Goal: Task Accomplishment & Management: Manage account settings

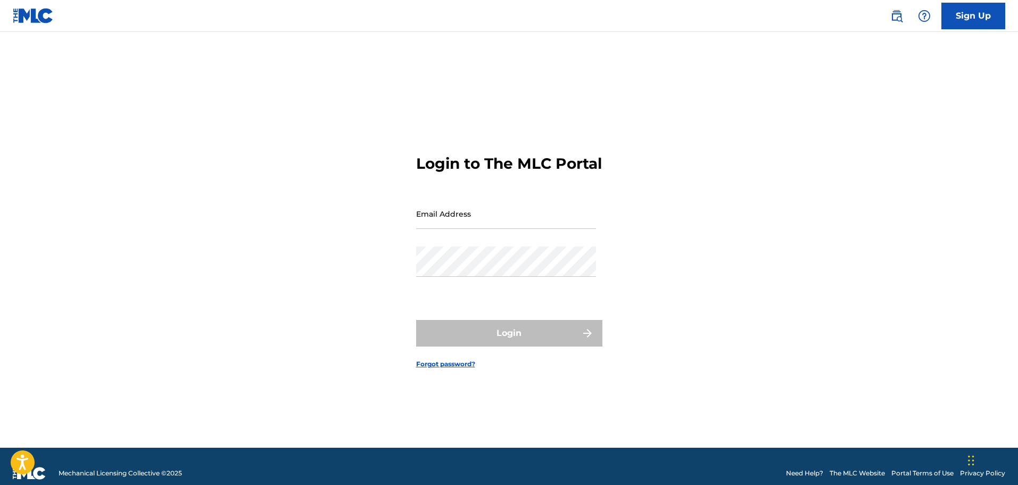
click at [466, 214] on input "Email Address" at bounding box center [506, 213] width 180 height 30
click at [437, 294] on div "Password" at bounding box center [506, 270] width 180 height 48
type input "[EMAIL_ADDRESS][DOMAIN_NAME]"
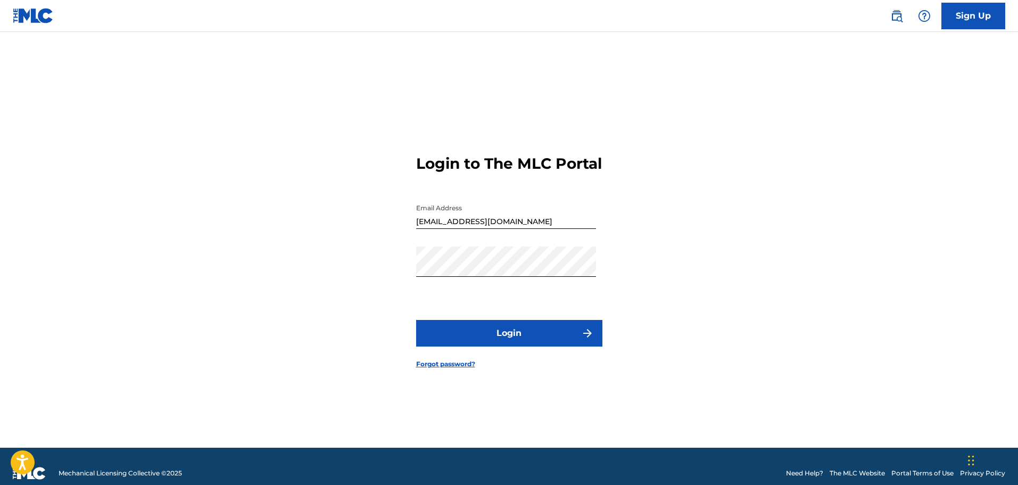
click at [488, 332] on button "Login" at bounding box center [509, 333] width 186 height 27
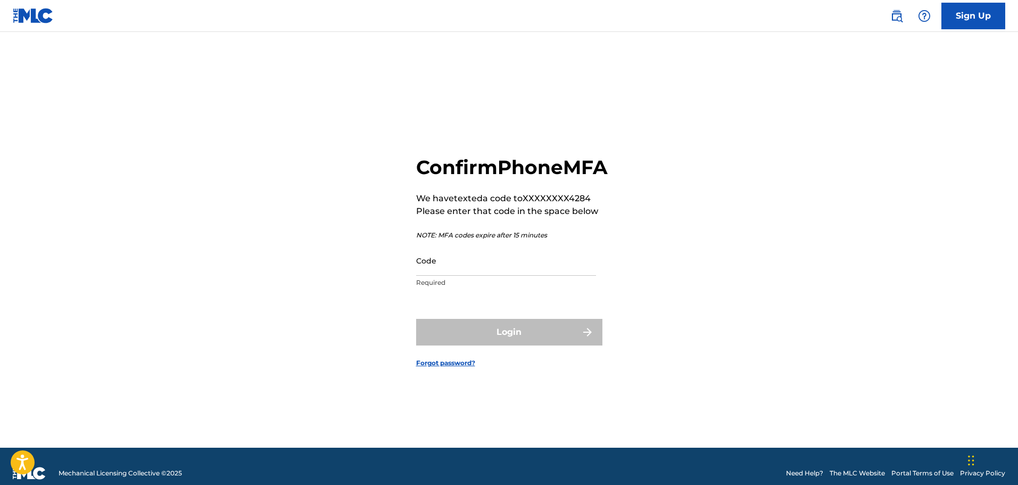
click at [491, 276] on input "Code" at bounding box center [506, 260] width 180 height 30
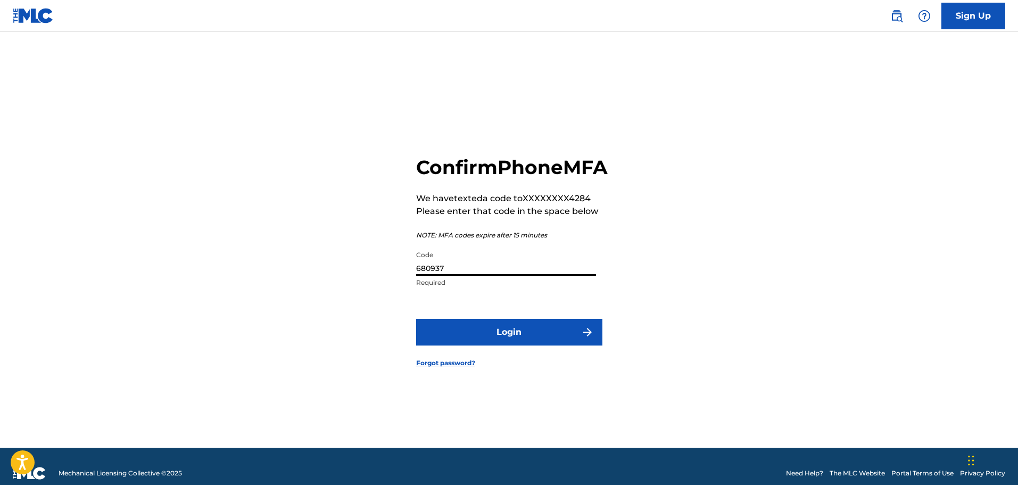
type input "680937"
click at [416, 319] on button "Login" at bounding box center [509, 332] width 186 height 27
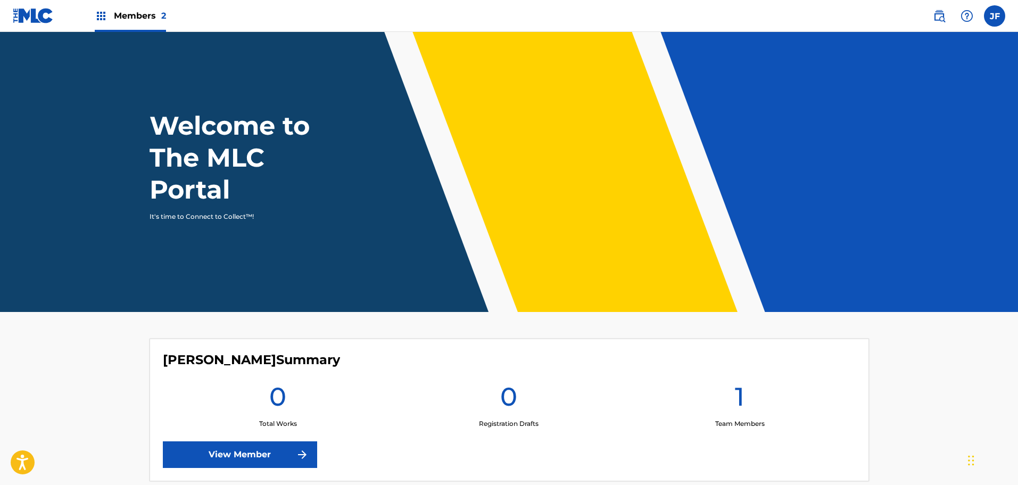
scroll to position [215, 0]
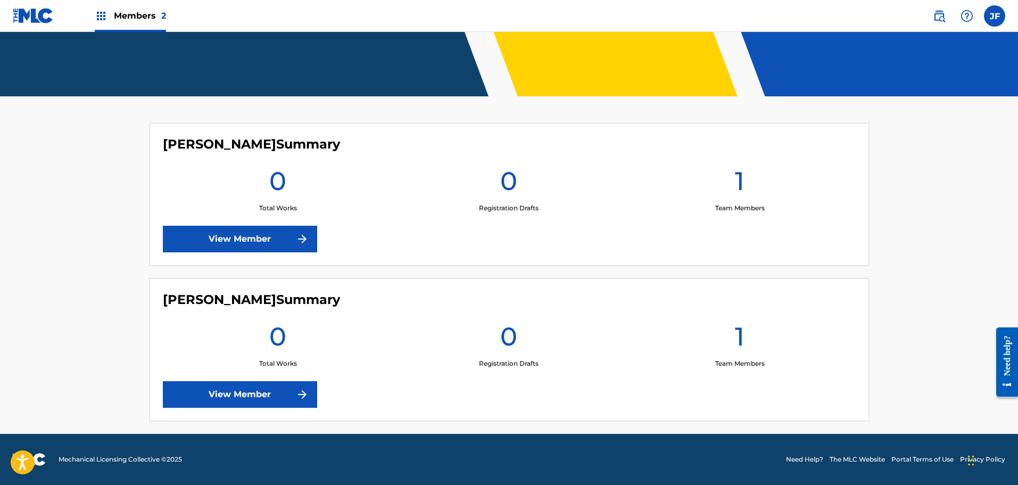
click at [1000, 19] on label at bounding box center [994, 15] width 21 height 21
click at [994, 16] on input "[PERSON_NAME] [PERSON_NAME] [EMAIL_ADDRESS][DOMAIN_NAME] Notification Preferenc…" at bounding box center [994, 16] width 0 height 0
click at [979, 257] on main "Welcome to The MLC Portal It's time to Connect to Collect™! [PERSON_NAME] Summa…" at bounding box center [509, 124] width 1018 height 617
click at [269, 231] on link "View Member" at bounding box center [240, 239] width 154 height 27
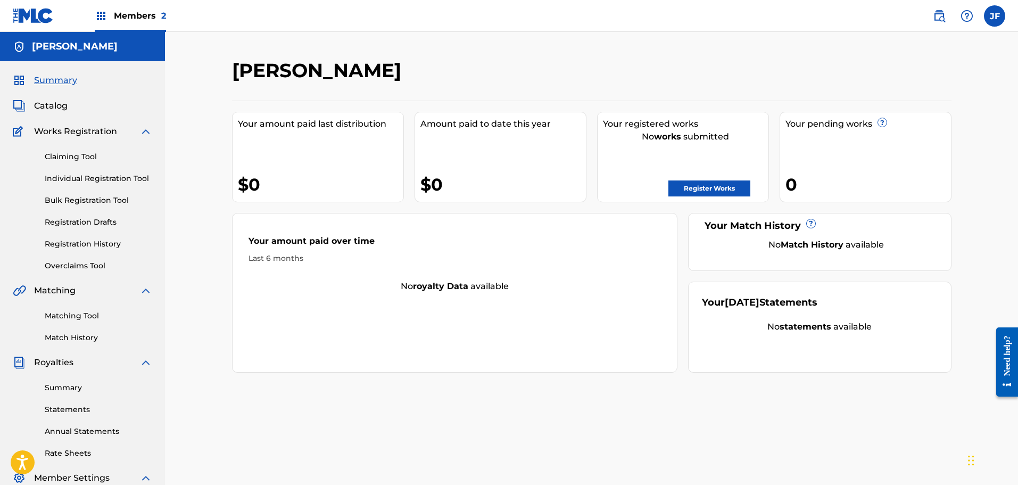
click at [56, 104] on span "Catalog" at bounding box center [51, 105] width 34 height 13
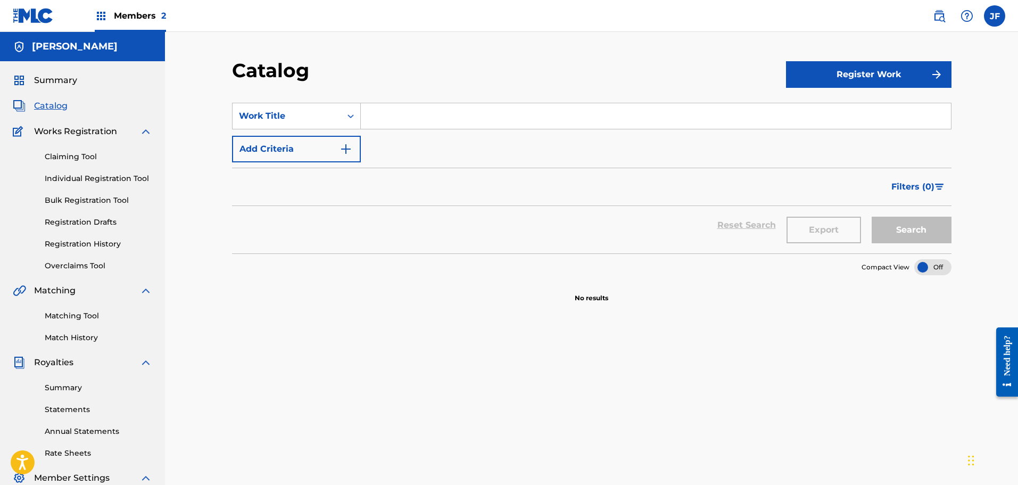
click at [57, 74] on span "Summary" at bounding box center [55, 80] width 43 height 13
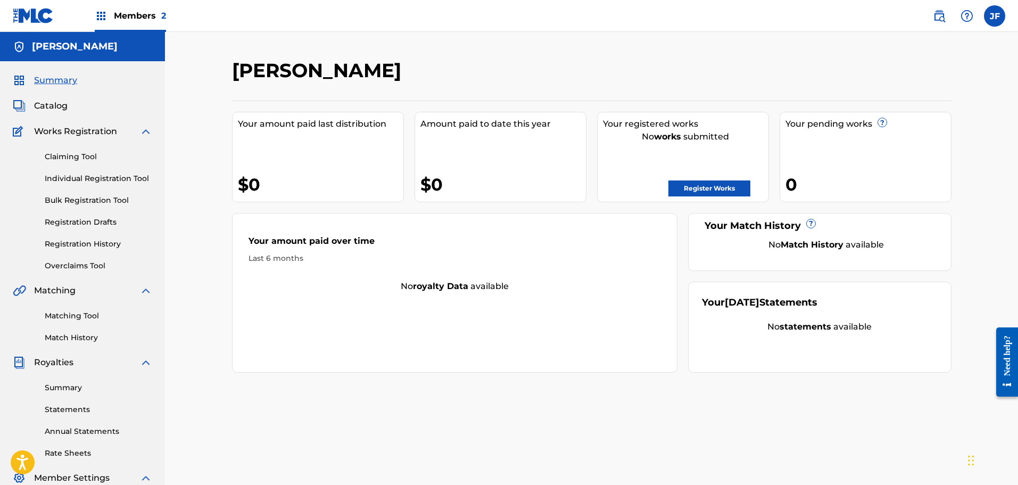
click at [990, 14] on label at bounding box center [994, 15] width 21 height 21
click at [994, 16] on input "[PERSON_NAME] [PERSON_NAME] [EMAIL_ADDRESS][DOMAIN_NAME] Notification Preferenc…" at bounding box center [994, 16] width 0 height 0
click at [891, 129] on link "Profile" at bounding box center [889, 133] width 21 height 10
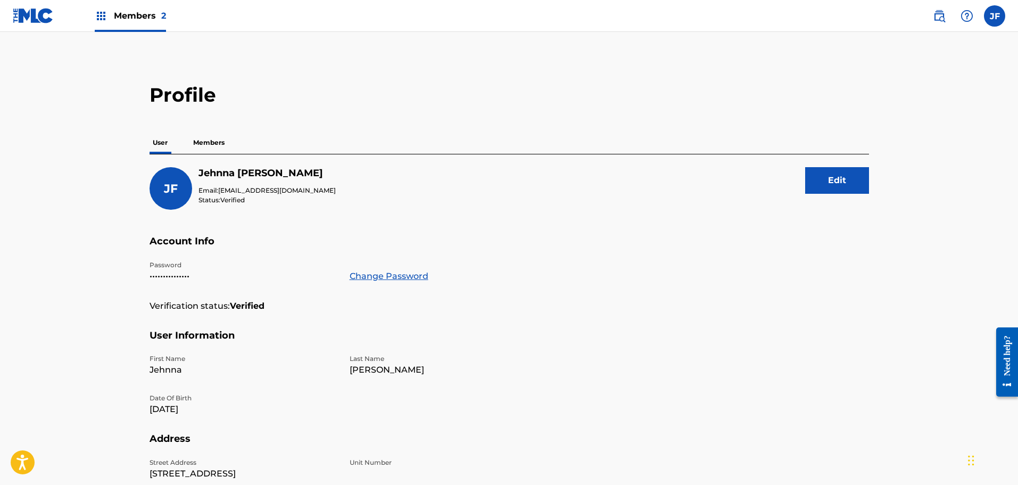
click at [211, 135] on p "Members" at bounding box center [209, 142] width 38 height 22
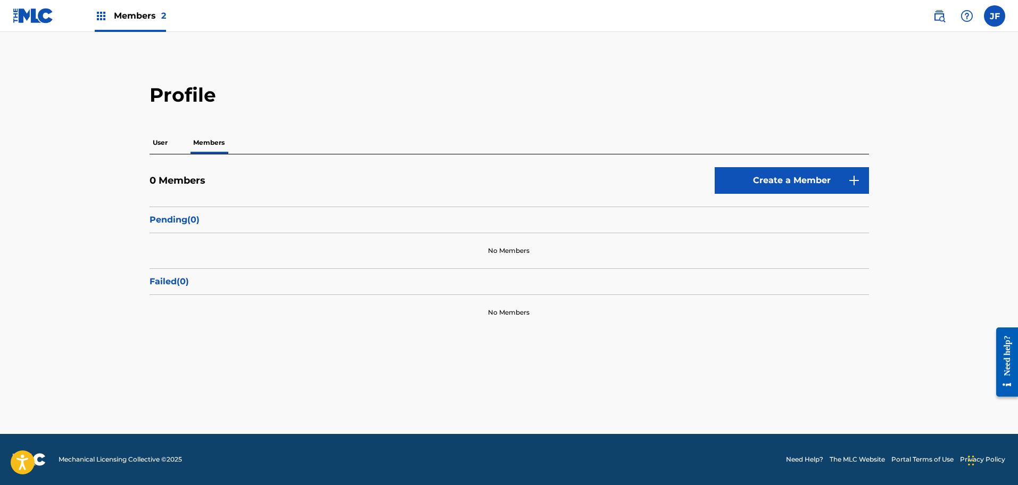
click at [999, 13] on label at bounding box center [994, 15] width 21 height 21
click at [994, 16] on input "[PERSON_NAME] [PERSON_NAME] [EMAIL_ADDRESS][DOMAIN_NAME] Notification Preferenc…" at bounding box center [994, 16] width 0 height 0
click at [156, 14] on span "Members 2" at bounding box center [140, 16] width 52 height 12
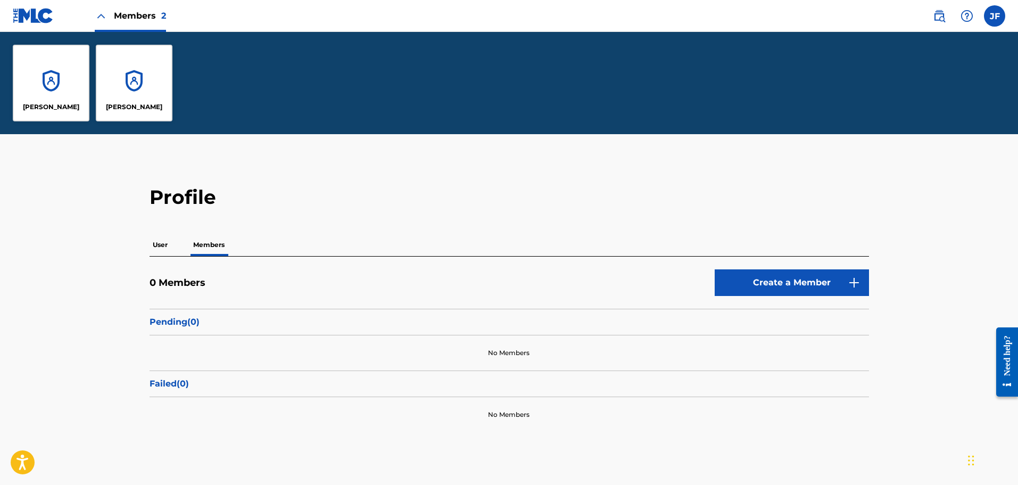
click at [120, 75] on div "[PERSON_NAME]" at bounding box center [134, 83] width 77 height 77
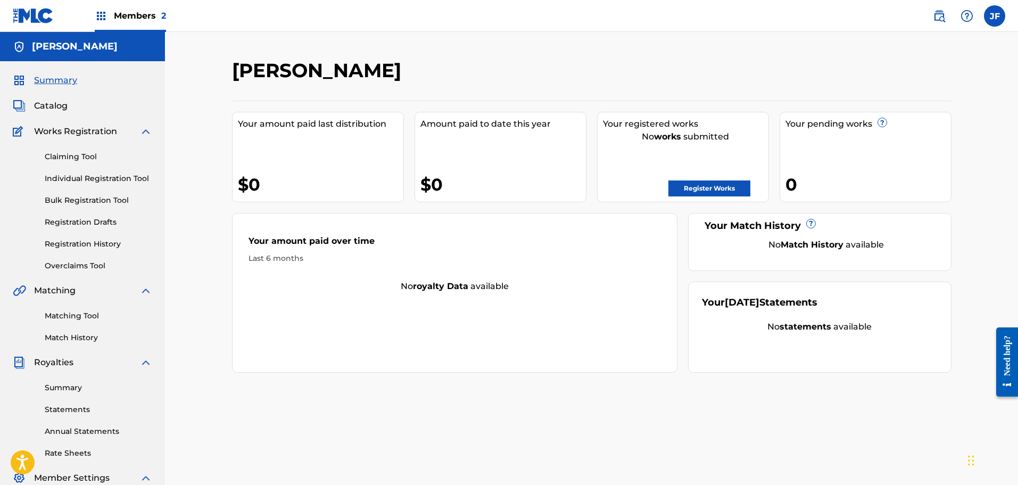
click at [146, 16] on span "Members 2" at bounding box center [140, 16] width 52 height 12
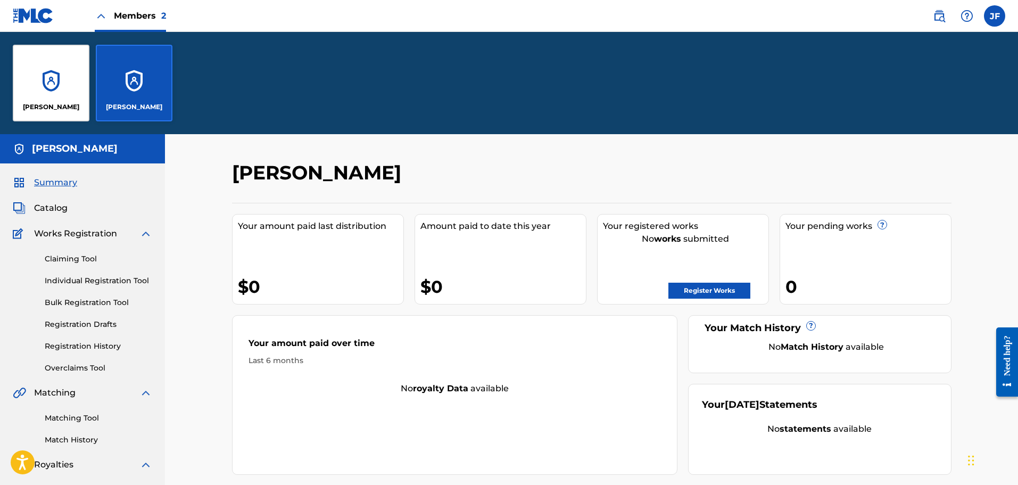
click at [60, 72] on div "[PERSON_NAME]" at bounding box center [51, 83] width 77 height 77
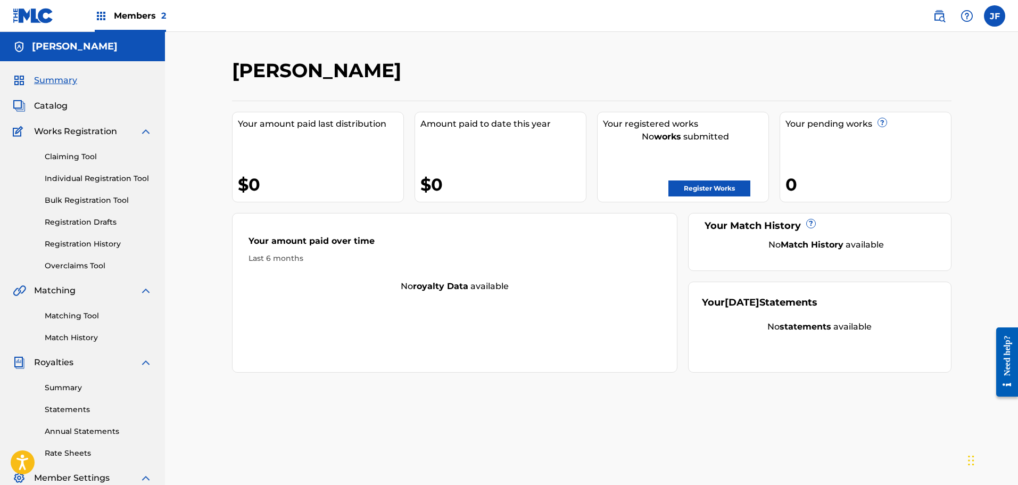
click at [57, 135] on span "Works Registration" at bounding box center [75, 131] width 83 height 13
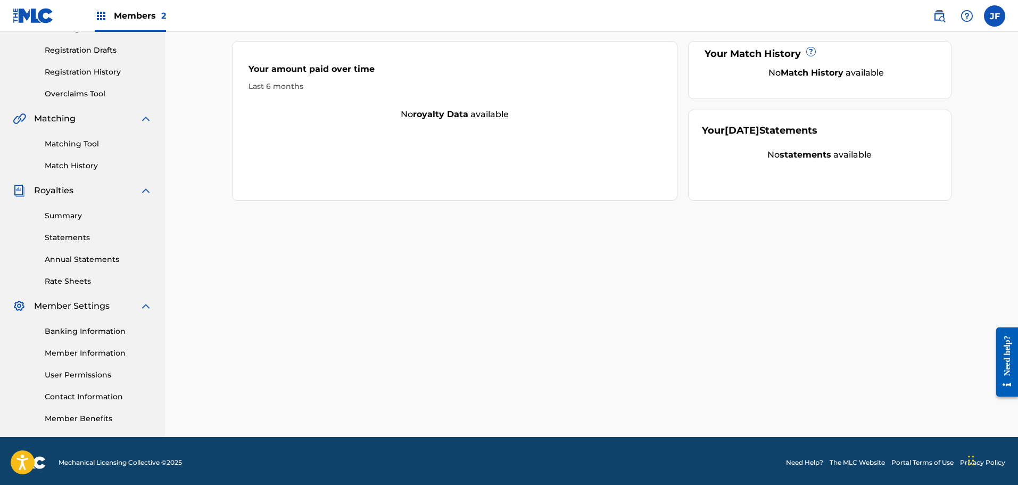
scroll to position [175, 0]
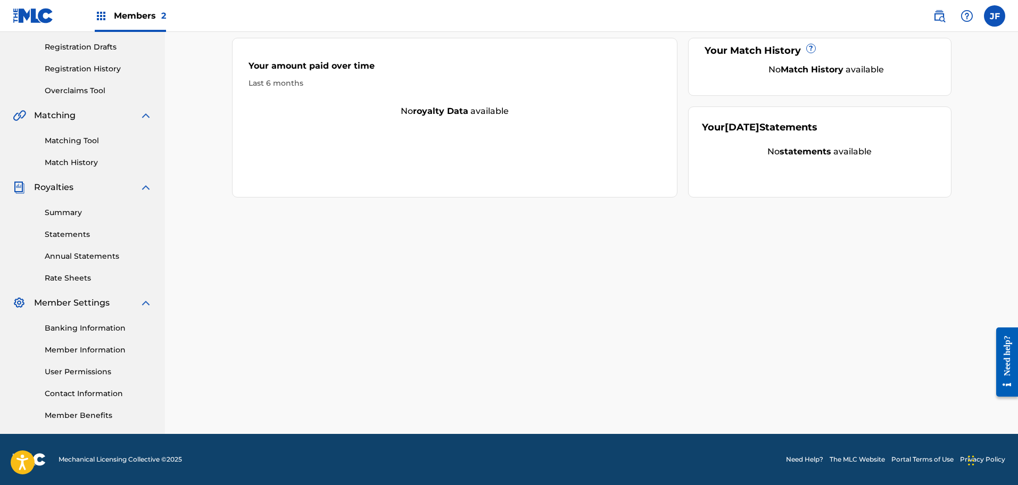
click at [61, 330] on link "Banking Information" at bounding box center [98, 327] width 107 height 11
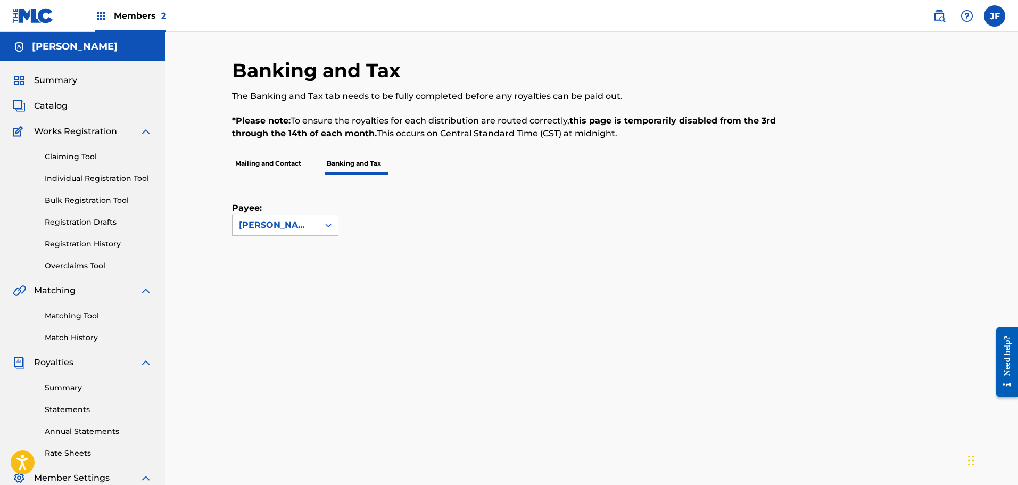
click at [268, 164] on p "Mailing and Contact" at bounding box center [268, 163] width 72 height 22
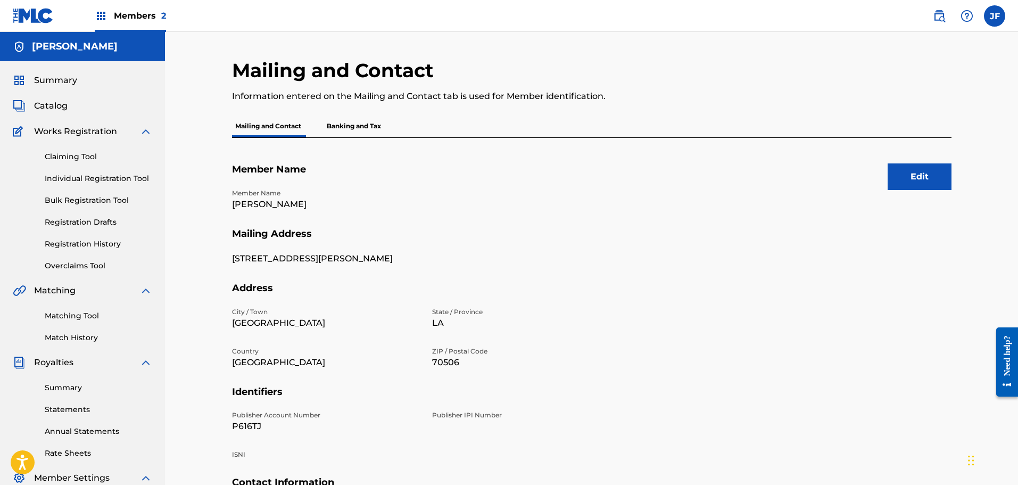
scroll to position [53, 0]
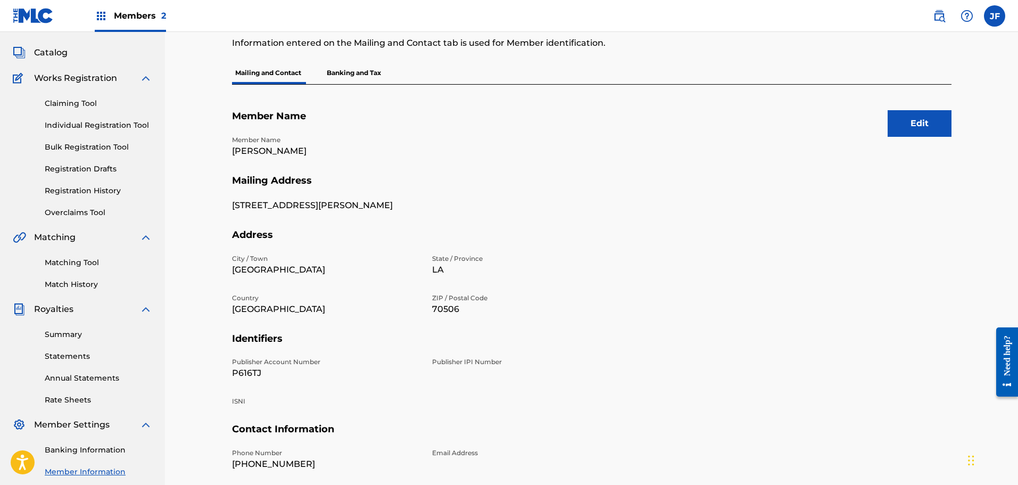
click at [351, 72] on p "Banking and Tax" at bounding box center [353, 73] width 61 height 22
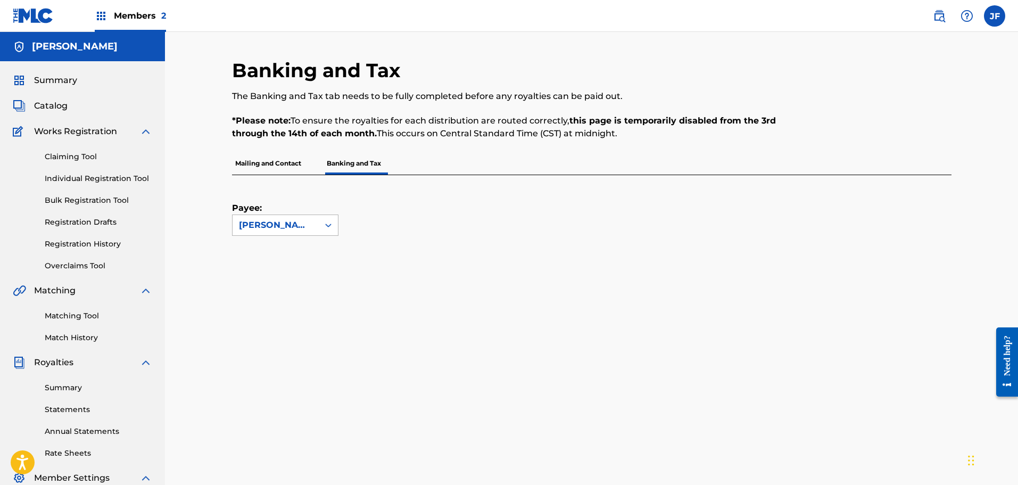
click at [254, 222] on div "[PERSON_NAME]" at bounding box center [275, 225] width 73 height 13
click at [249, 160] on p "Mailing and Contact" at bounding box center [268, 163] width 72 height 22
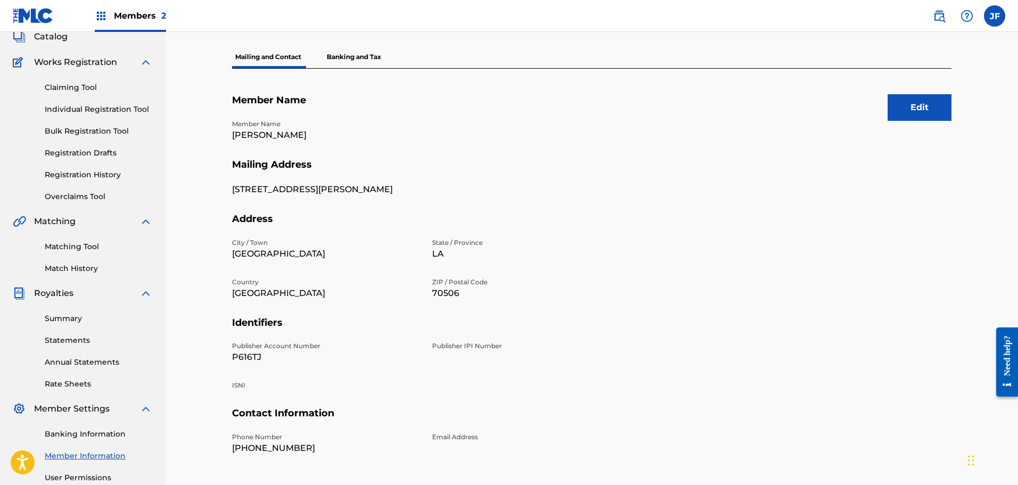
scroll to position [53, 0]
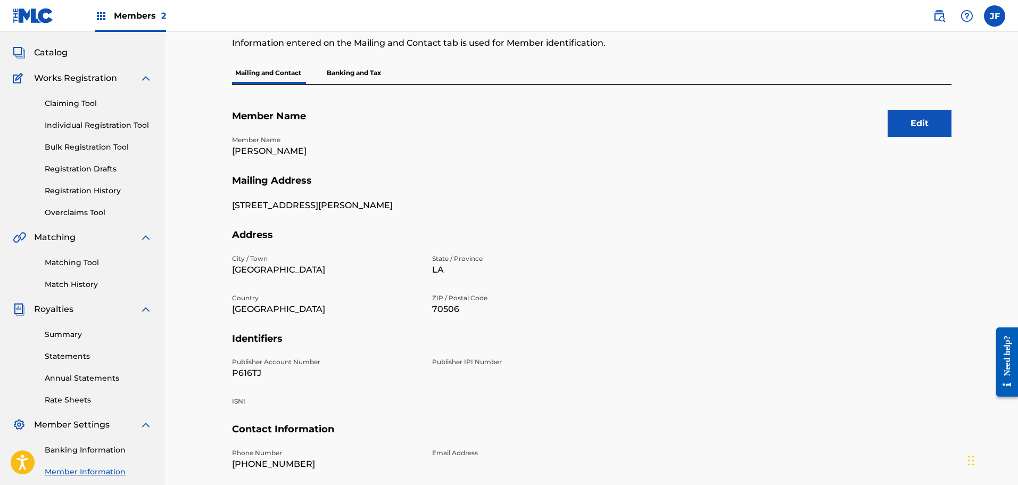
click at [360, 66] on p "Banking and Tax" at bounding box center [353, 73] width 61 height 22
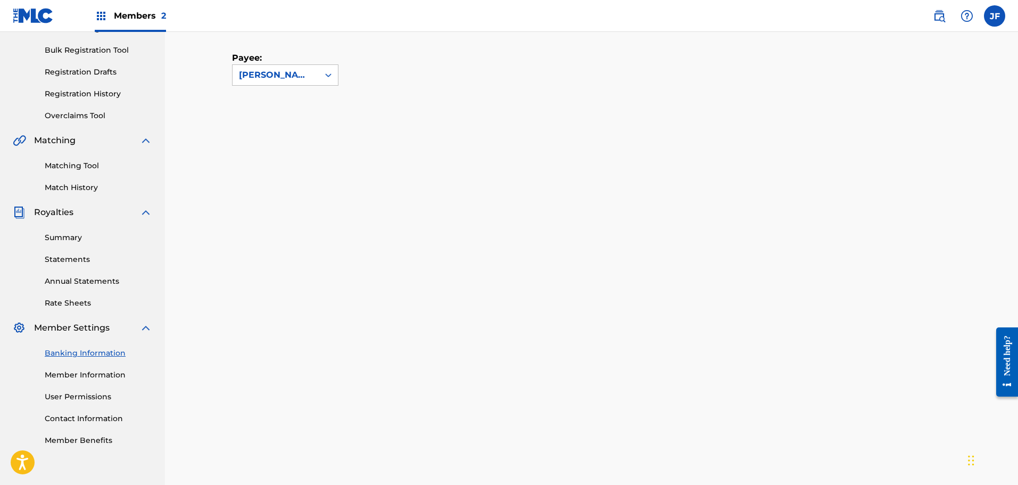
scroll to position [266, 0]
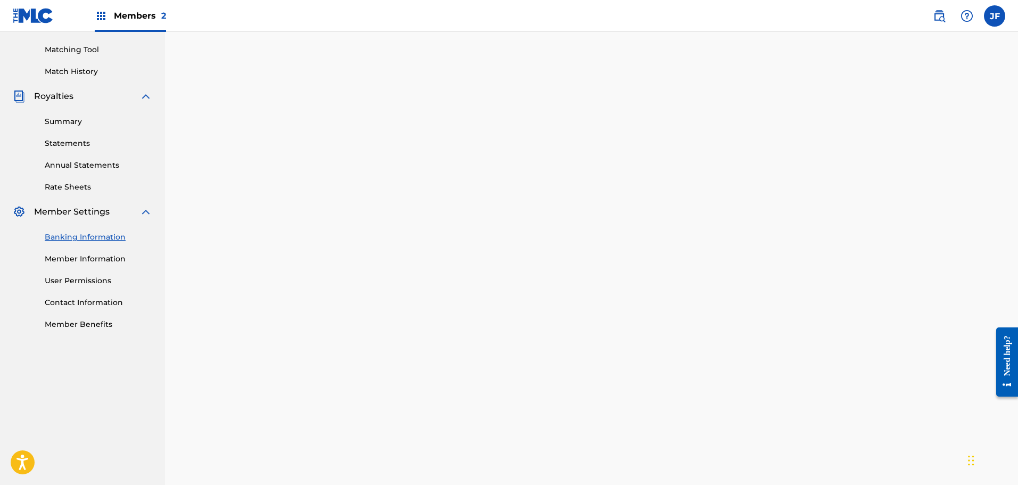
click at [81, 254] on link "Member Information" at bounding box center [98, 258] width 107 height 11
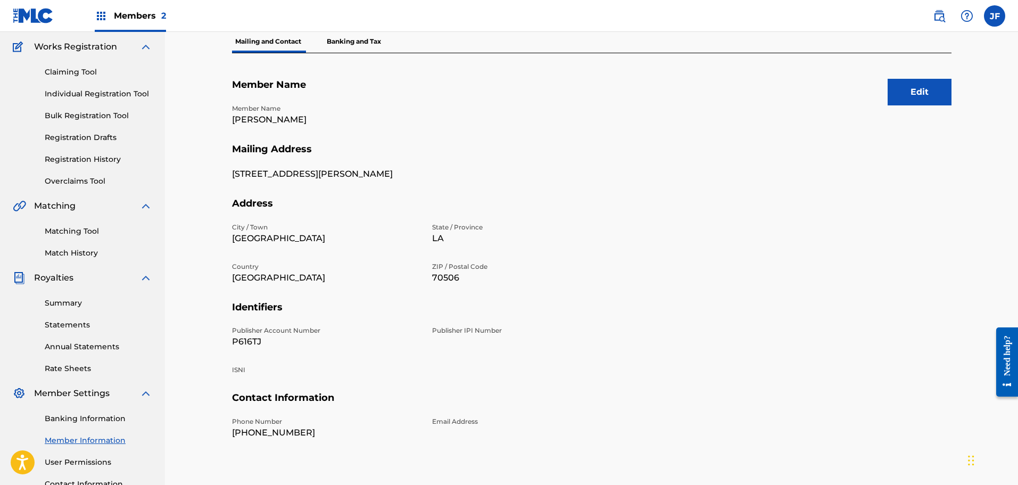
scroll to position [175, 0]
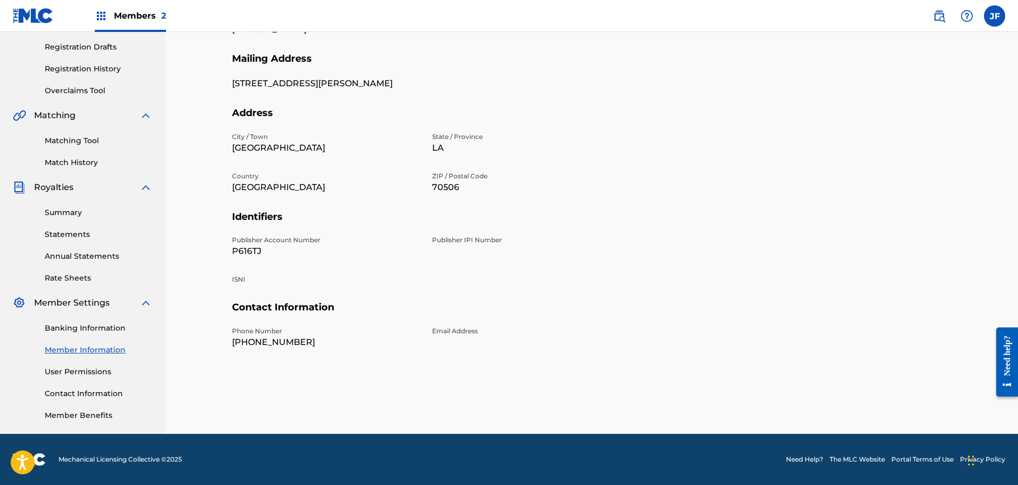
click at [74, 368] on link "User Permissions" at bounding box center [98, 371] width 107 height 11
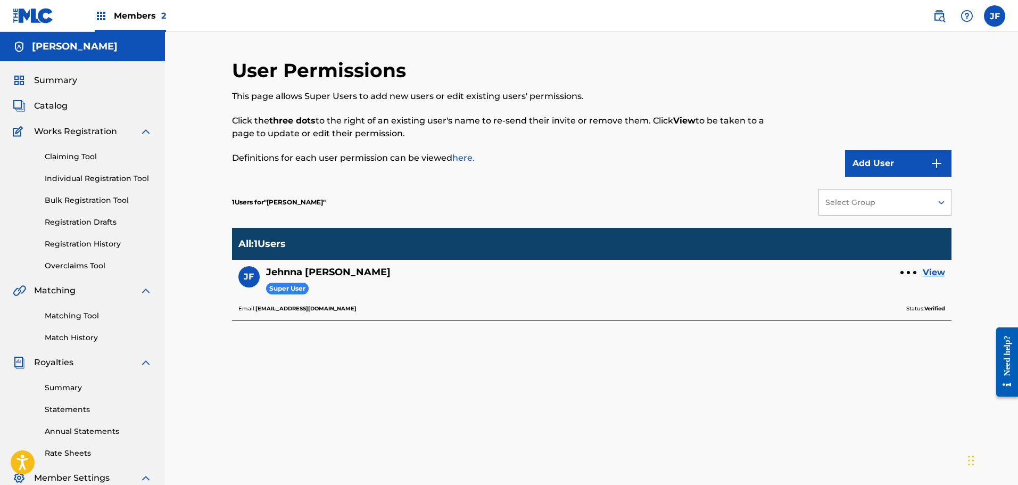
click at [937, 269] on link "View" at bounding box center [934, 272] width 22 height 13
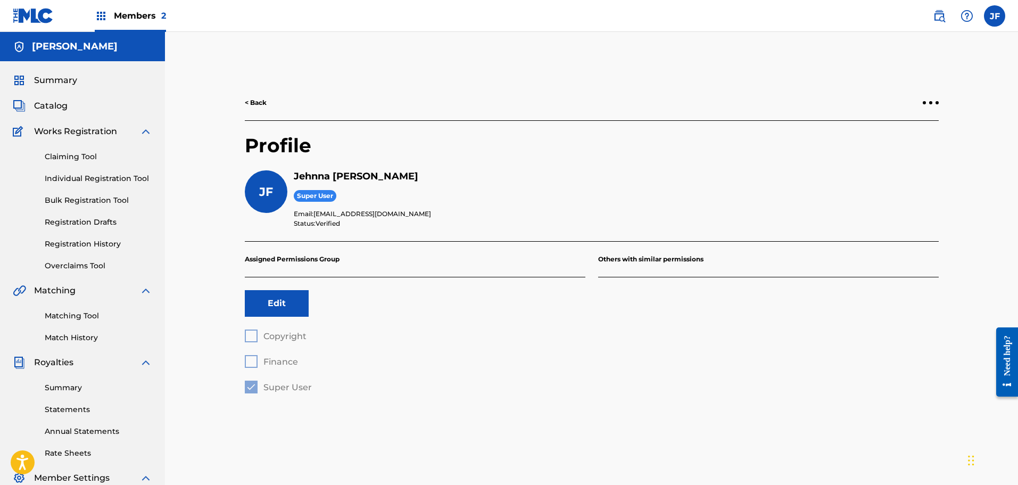
click at [251, 95] on div "< Back" at bounding box center [592, 103] width 694 height 36
drag, startPoint x: 507, startPoint y: 399, endPoint x: 544, endPoint y: 246, distance: 156.7
click at [507, 399] on div "< Back Profile [PERSON_NAME] [PERSON_NAME] Super User Email: [EMAIL_ADDRESS][DO…" at bounding box center [591, 252] width 719 height 334
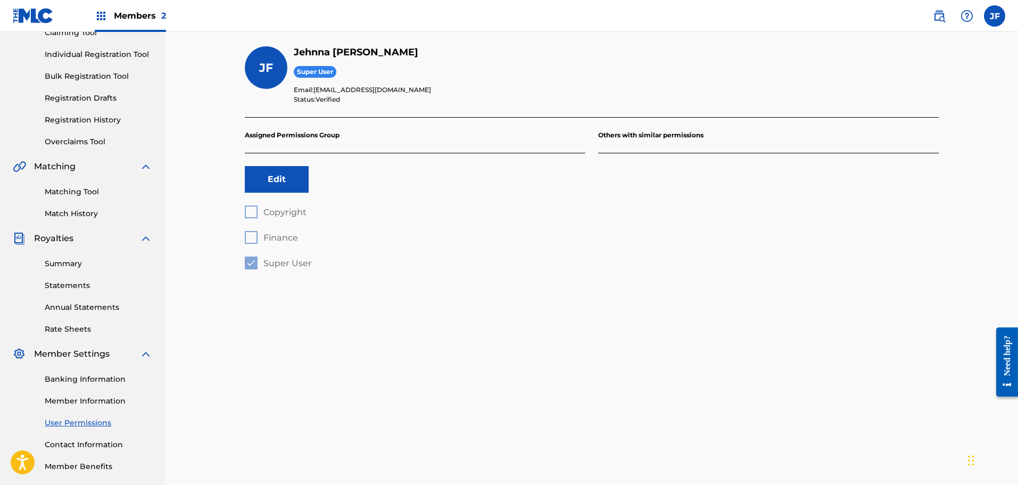
scroll to position [160, 0]
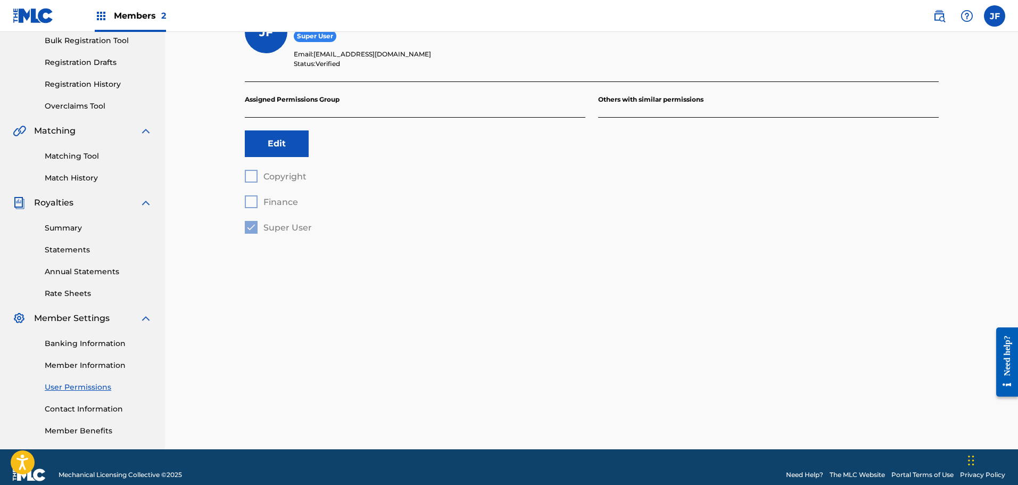
click at [92, 409] on link "Contact Information" at bounding box center [98, 408] width 107 height 11
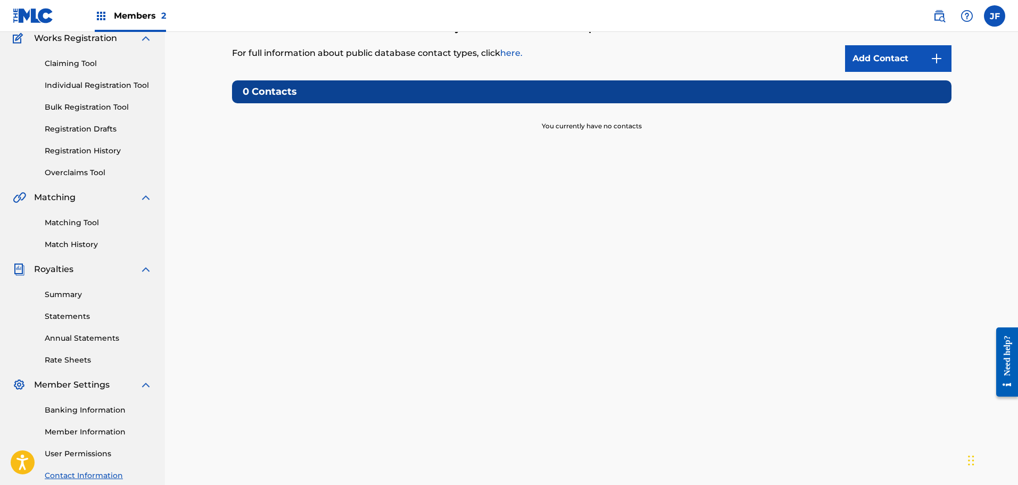
scroll to position [175, 0]
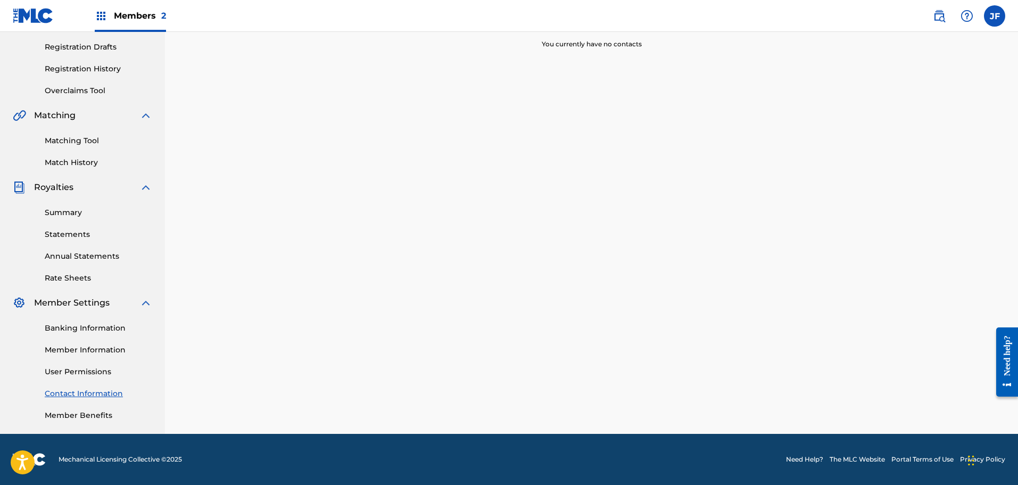
click at [100, 414] on link "Member Benefits" at bounding box center [98, 415] width 107 height 11
click at [69, 212] on link "Summary" at bounding box center [98, 212] width 107 height 11
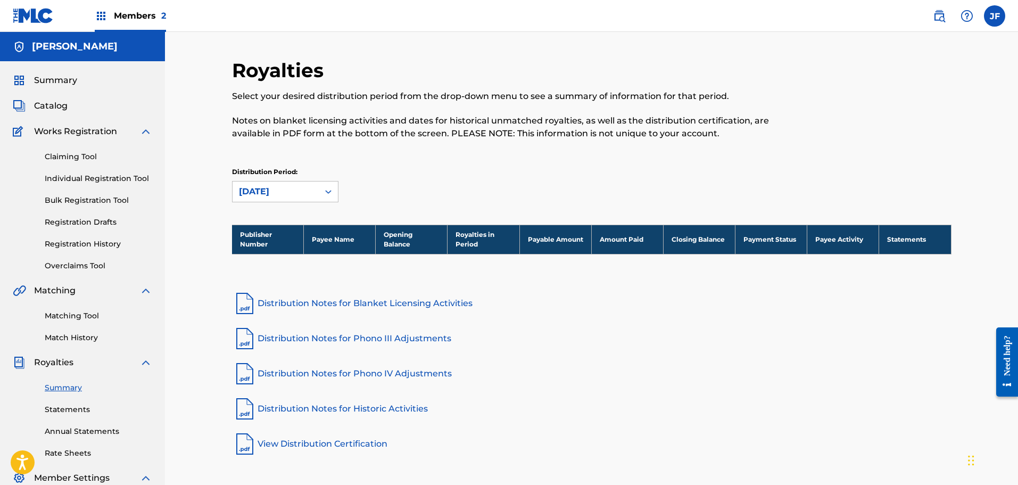
click at [76, 174] on link "Individual Registration Tool" at bounding box center [98, 178] width 107 height 11
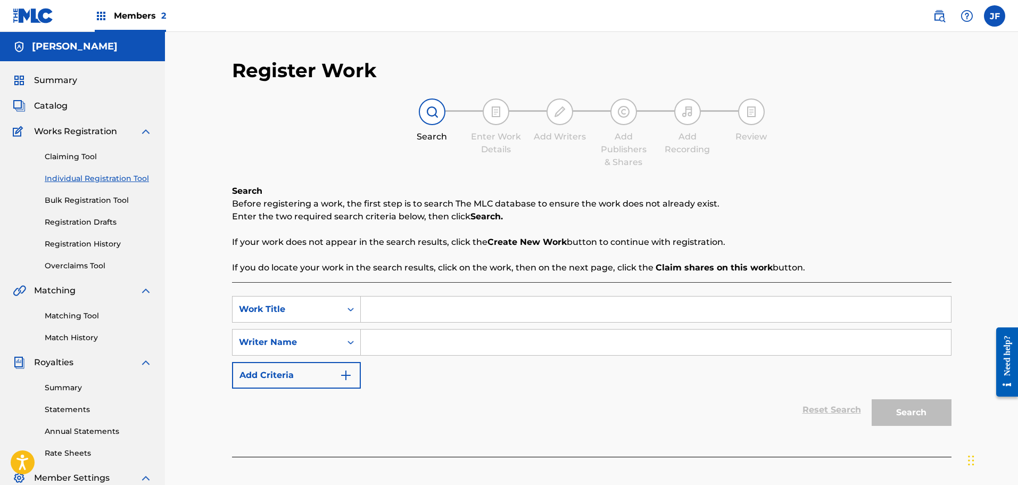
click at [64, 84] on span "Summary" at bounding box center [55, 80] width 43 height 13
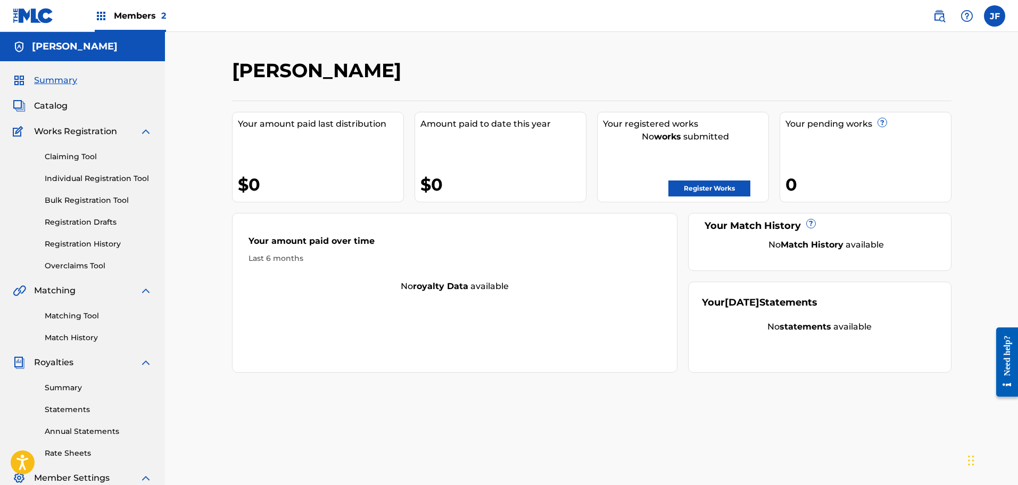
click at [50, 105] on span "Catalog" at bounding box center [51, 105] width 34 height 13
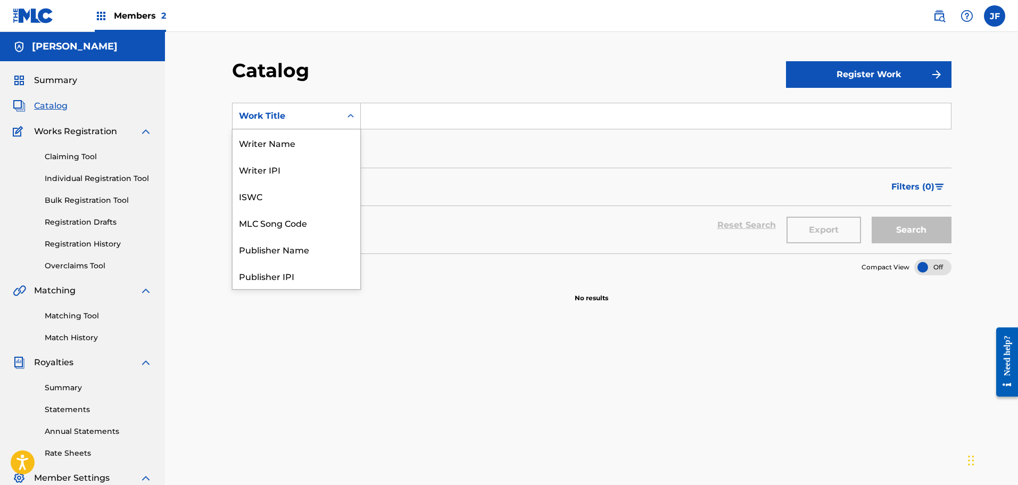
click at [342, 113] on div "Search Form" at bounding box center [350, 115] width 19 height 19
click at [301, 252] on div "ISRC" at bounding box center [297, 249] width 128 height 27
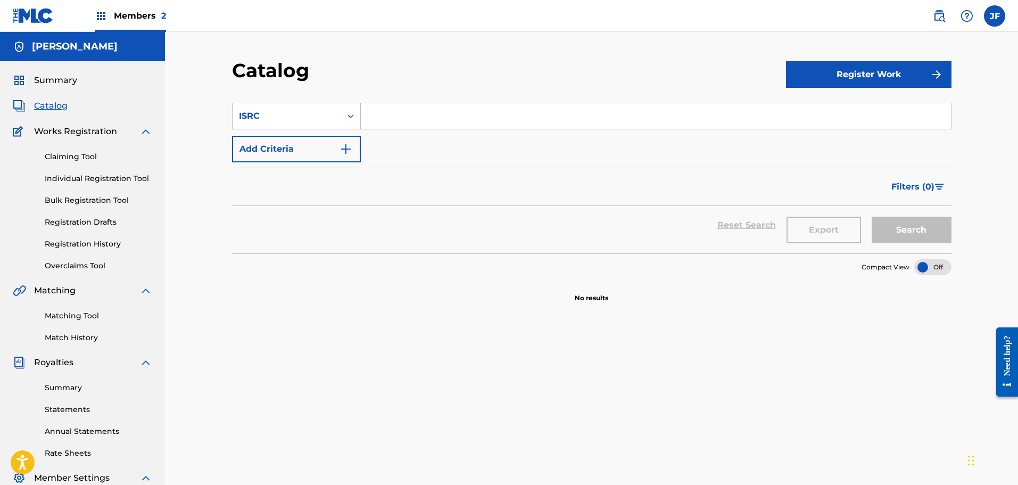
click at [140, 15] on span "Members 2" at bounding box center [140, 16] width 52 height 12
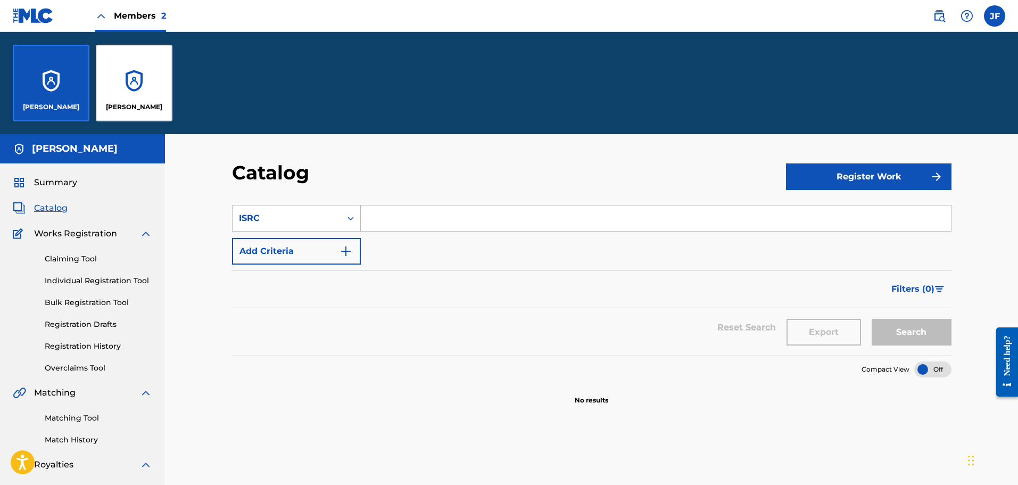
click at [146, 73] on div "[PERSON_NAME]" at bounding box center [134, 83] width 77 height 77
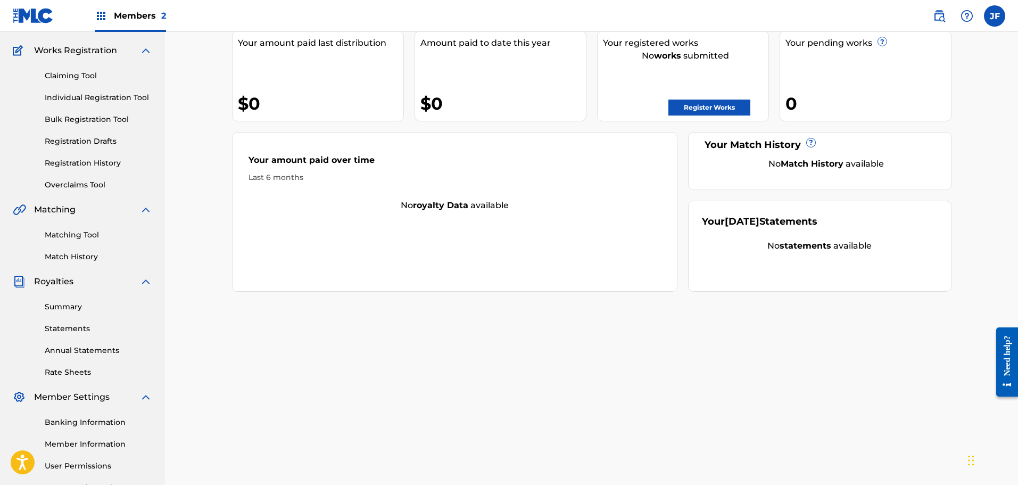
scroll to position [175, 0]
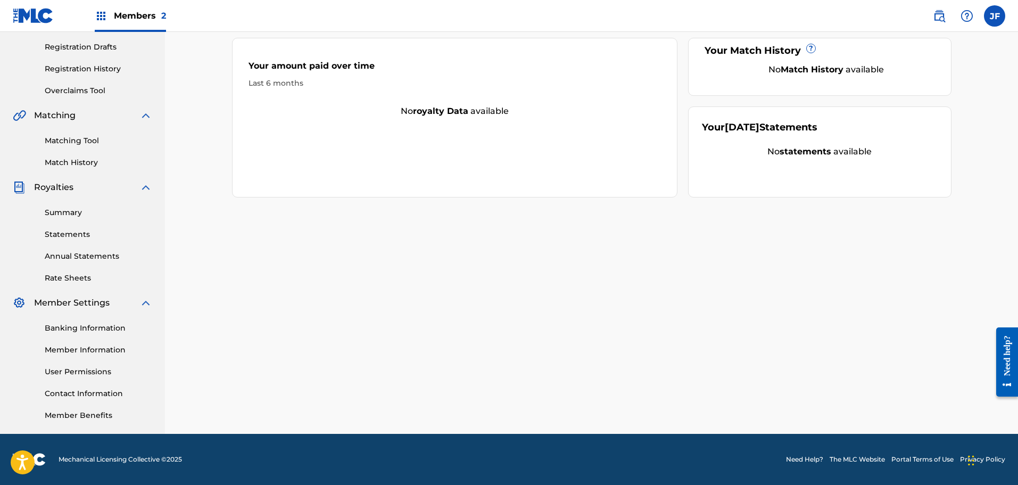
click at [99, 327] on link "Banking Information" at bounding box center [98, 327] width 107 height 11
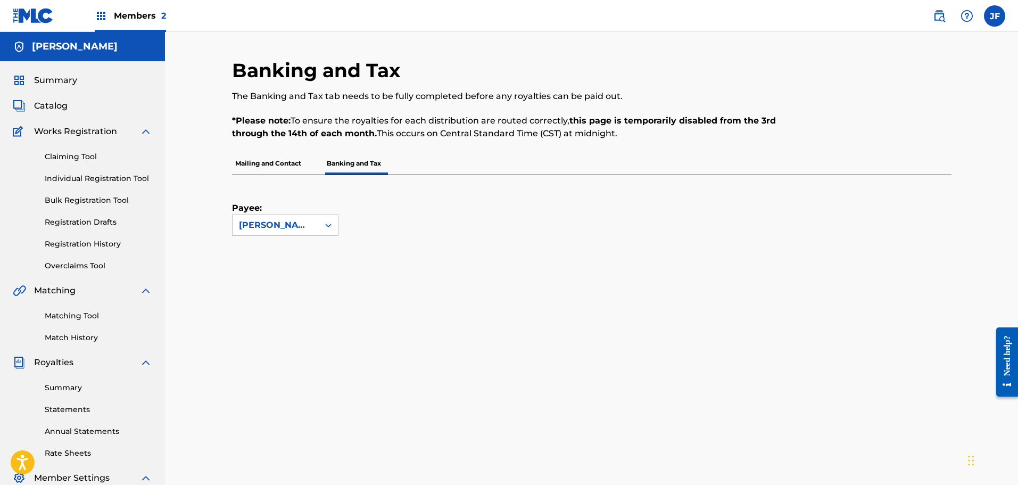
click at [295, 169] on p "Mailing and Contact" at bounding box center [268, 163] width 72 height 22
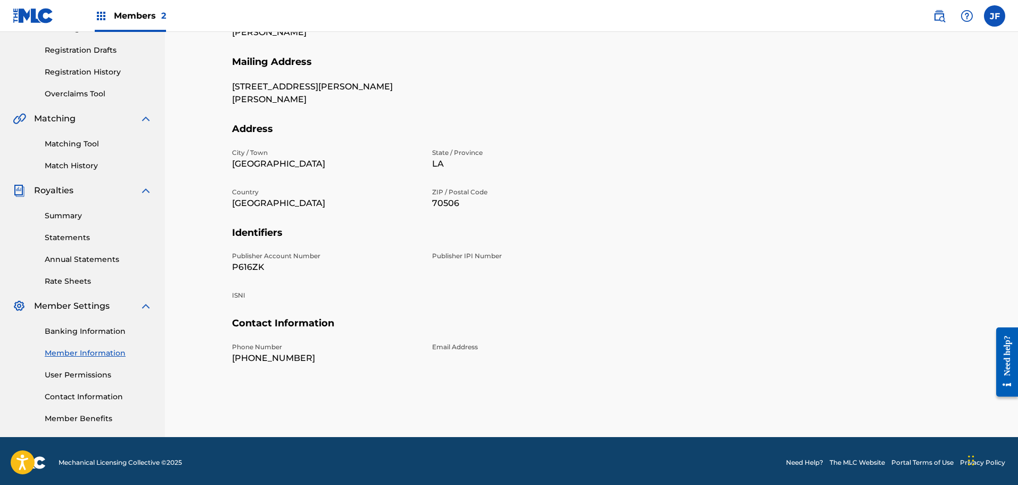
scroll to position [175, 0]
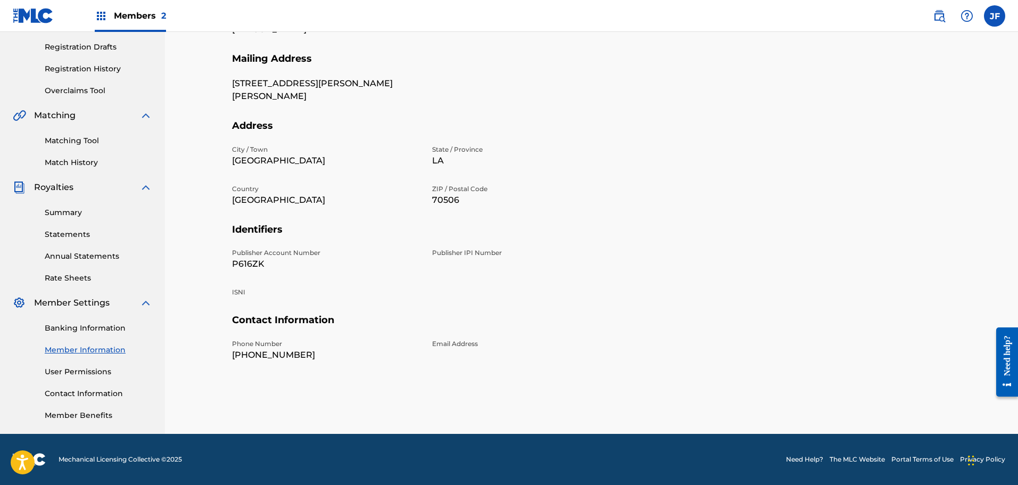
click at [65, 369] on link "User Permissions" at bounding box center [98, 371] width 107 height 11
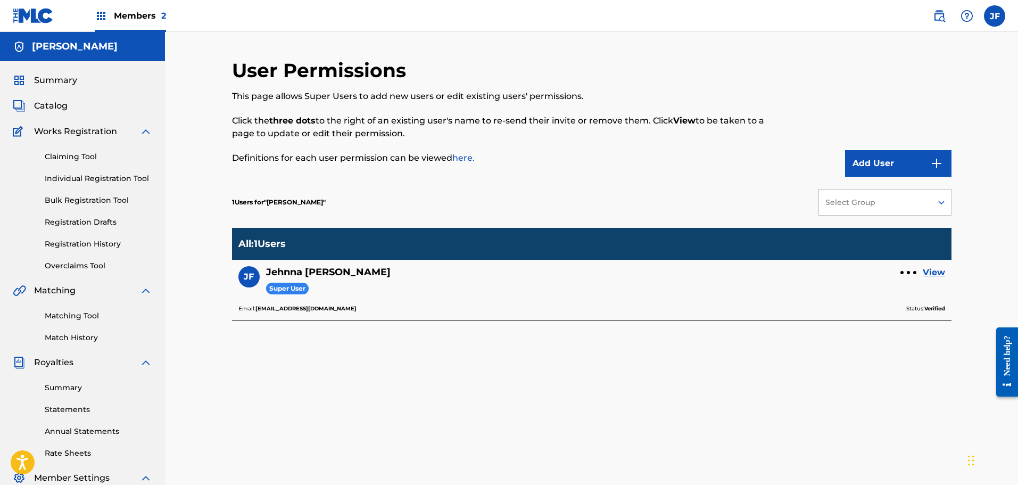
click at [72, 158] on link "Claiming Tool" at bounding box center [98, 156] width 107 height 11
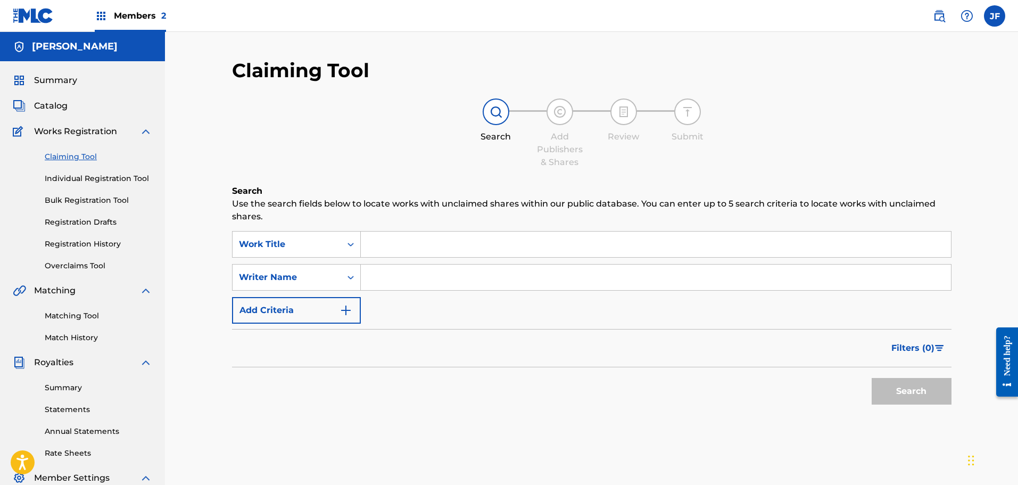
click at [57, 104] on span "Catalog" at bounding box center [51, 105] width 34 height 13
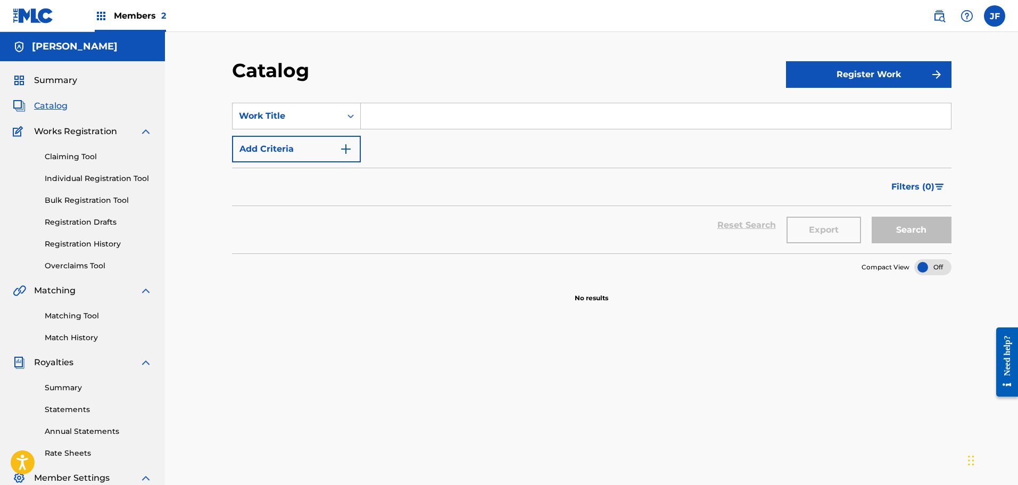
click at [57, 146] on div "Claiming Tool Individual Registration Tool Bulk Registration Tool Registration …" at bounding box center [82, 205] width 139 height 134
click at [62, 155] on link "Claiming Tool" at bounding box center [98, 156] width 107 height 11
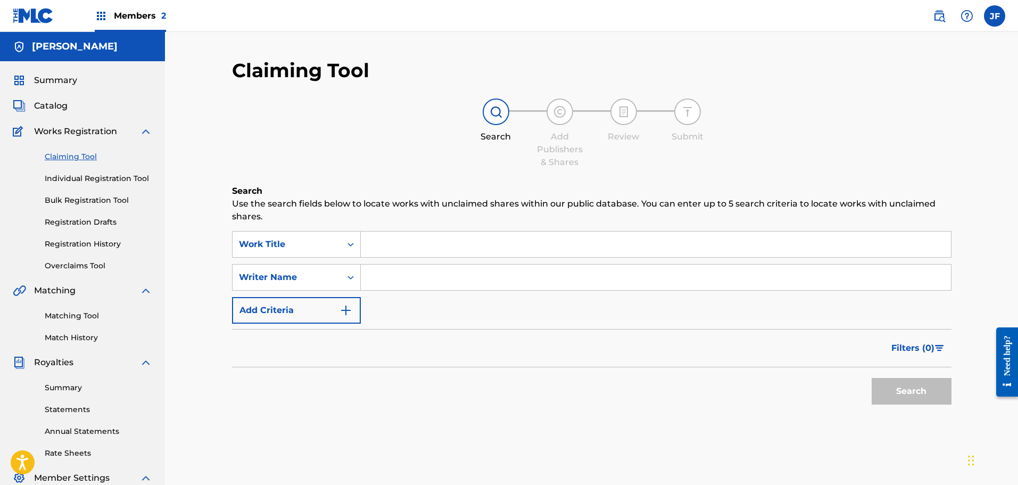
click at [68, 176] on link "Individual Registration Tool" at bounding box center [98, 178] width 107 height 11
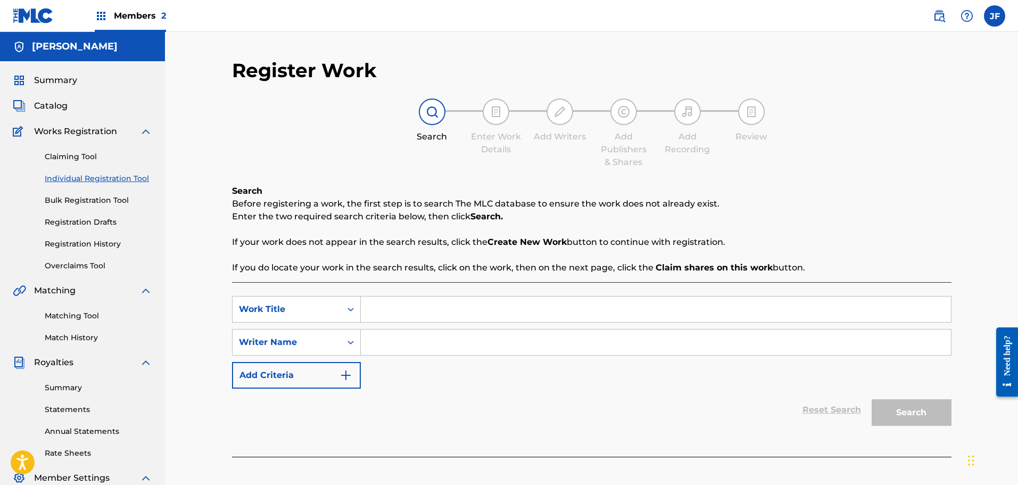
click at [74, 206] on div "Claiming Tool Individual Registration Tool Bulk Registration Tool Registration …" at bounding box center [82, 205] width 139 height 134
click at [999, 16] on label at bounding box center [994, 15] width 21 height 21
click at [994, 16] on input "[PERSON_NAME] [PERSON_NAME] [EMAIL_ADDRESS][DOMAIN_NAME] Notification Preferenc…" at bounding box center [994, 16] width 0 height 0
click at [858, 188] on div "Search Before registering a work, the first step is to search The MLC database …" at bounding box center [591, 229] width 719 height 89
click at [138, 20] on div "Members 2" at bounding box center [130, 15] width 71 height 31
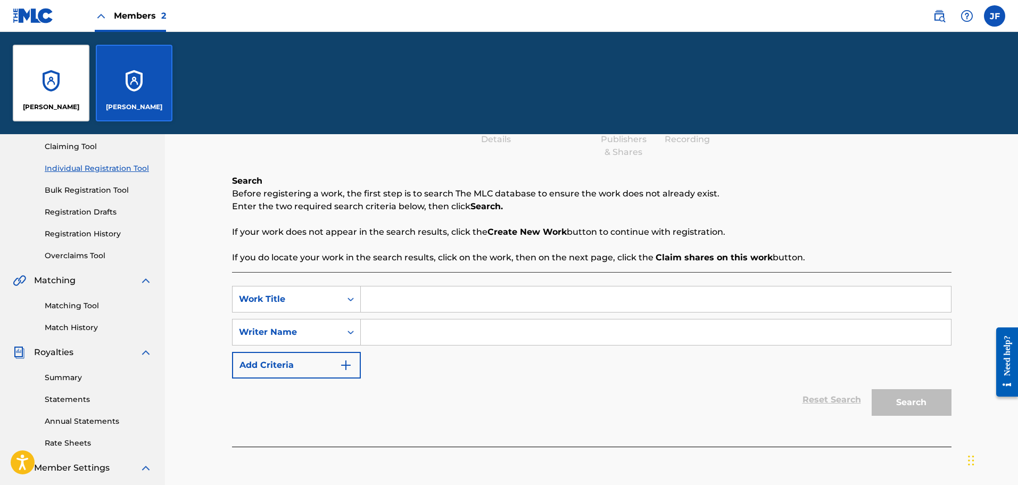
scroll to position [213, 0]
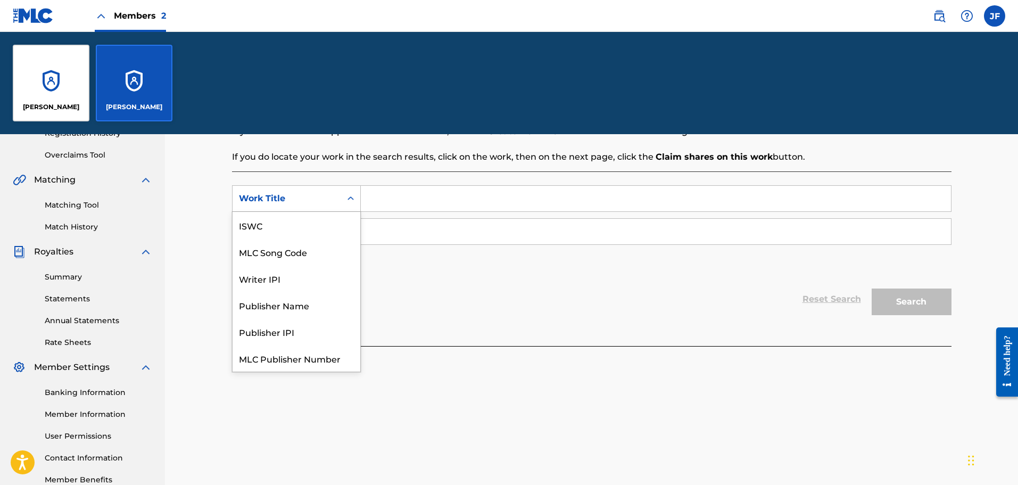
click at [351, 191] on div "Search Form" at bounding box center [350, 198] width 19 height 19
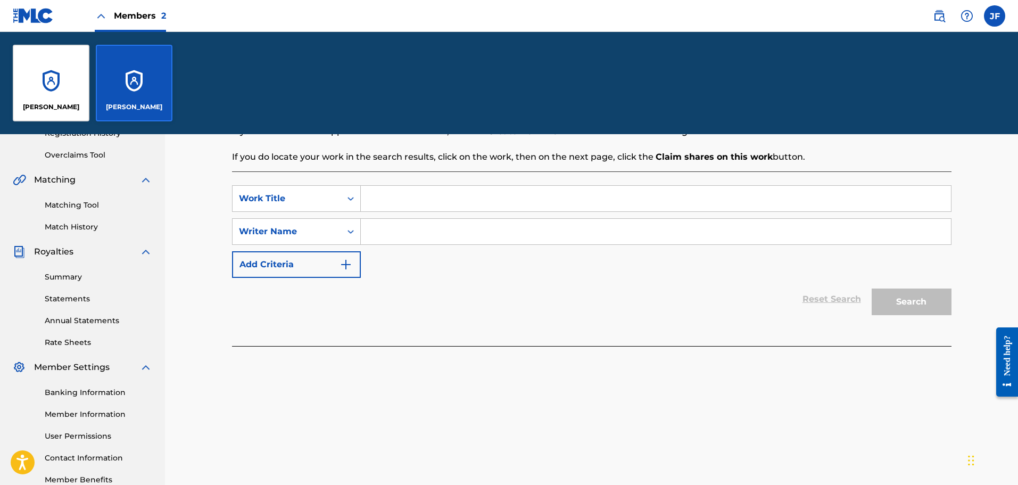
click at [402, 419] on div "Register Work Search Enter Work Details Add Writers Add Publishers & Shares Add…" at bounding box center [591, 223] width 745 height 550
click at [437, 189] on input "Search Form" at bounding box center [656, 199] width 590 height 26
click at [351, 201] on icon "Search Form" at bounding box center [350, 198] width 11 height 11
click at [350, 201] on icon "Search Form" at bounding box center [350, 198] width 11 height 11
click at [355, 201] on icon "Search Form" at bounding box center [350, 198] width 11 height 11
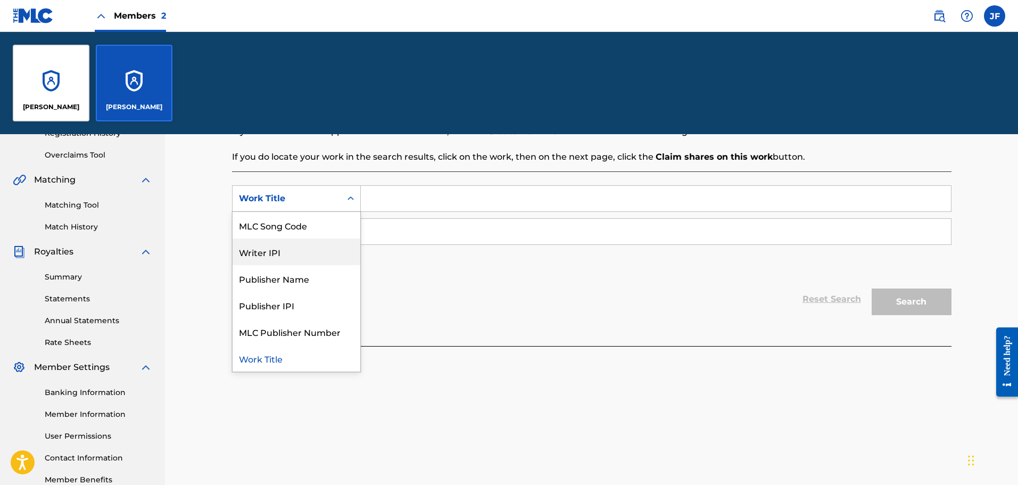
click at [270, 250] on div "Writer IPI" at bounding box center [297, 251] width 128 height 27
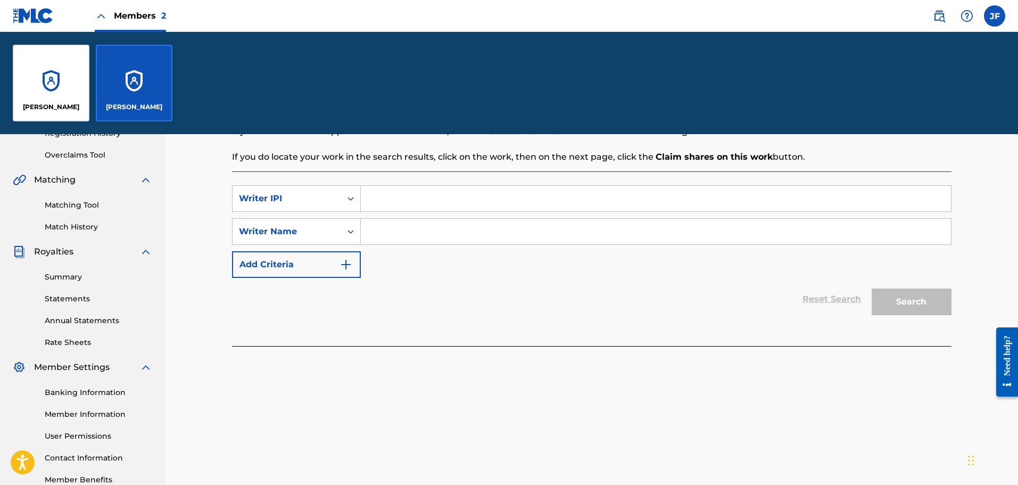
click at [373, 200] on input "Search Form" at bounding box center [656, 199] width 590 height 26
paste input "01294021765"
type input "01294021765"
click at [394, 229] on input "Search Form" at bounding box center [656, 232] width 590 height 26
type input "[PERSON_NAME]"
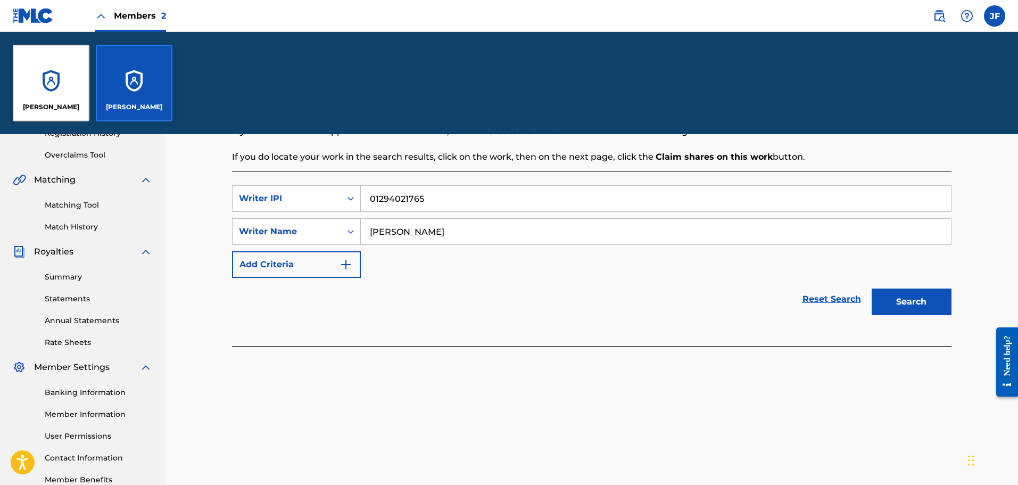
click at [872, 288] on button "Search" at bounding box center [912, 301] width 80 height 27
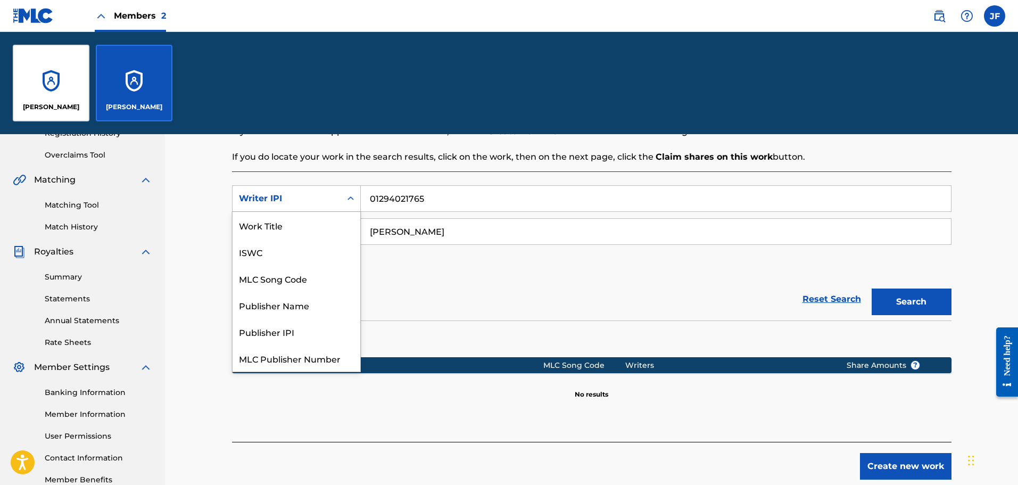
click at [328, 196] on div "Writer IPI" at bounding box center [287, 198] width 96 height 13
click at [300, 311] on div "Publisher IPI" at bounding box center [297, 305] width 128 height 27
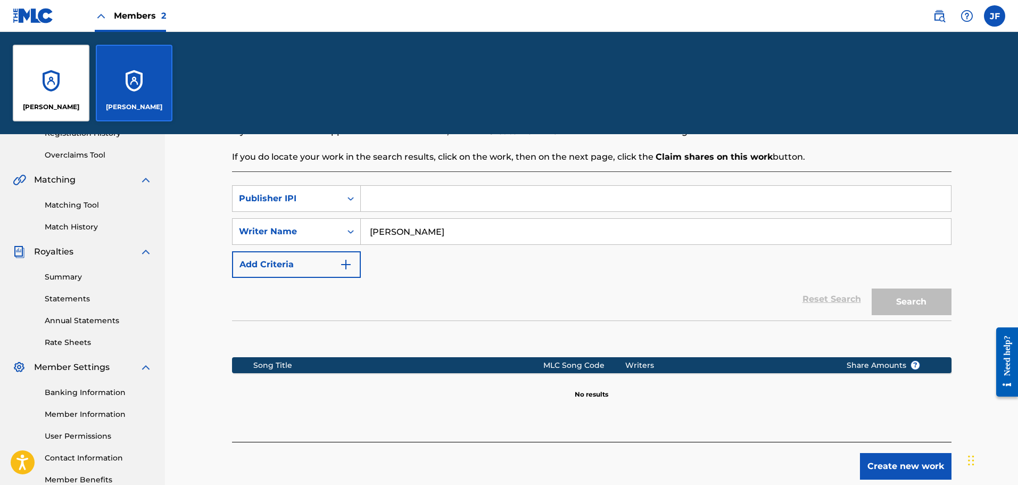
click at [375, 202] on input "Search Form" at bounding box center [656, 199] width 590 height 26
paste input "01294021765"
type input "01294021765"
drag, startPoint x: 641, startPoint y: 265, endPoint x: 678, endPoint y: 281, distance: 40.0
click at [643, 267] on div "SearchWithCriteria64d7e6f8-a2ba-4838-834a-94bccf4c1b19 Publisher IPI 0129402176…" at bounding box center [591, 231] width 719 height 93
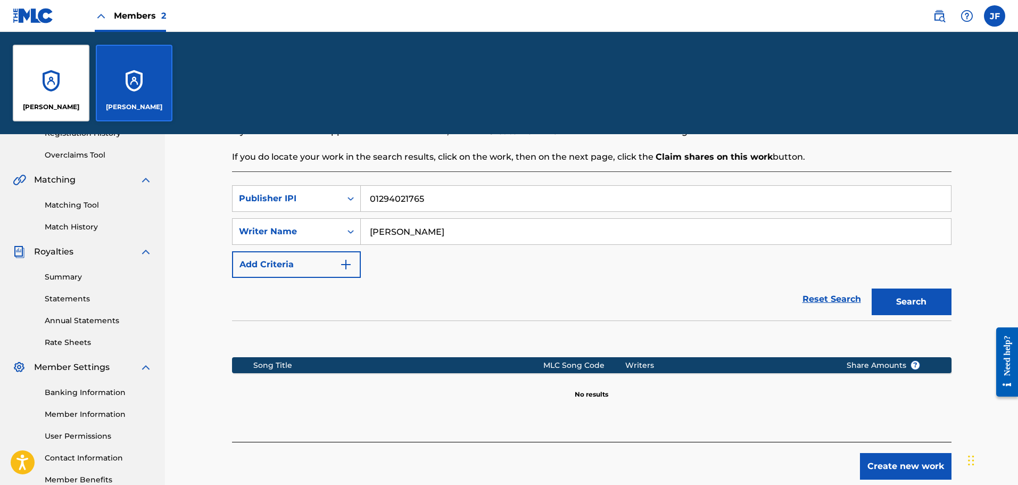
click at [927, 289] on button "Search" at bounding box center [912, 301] width 80 height 27
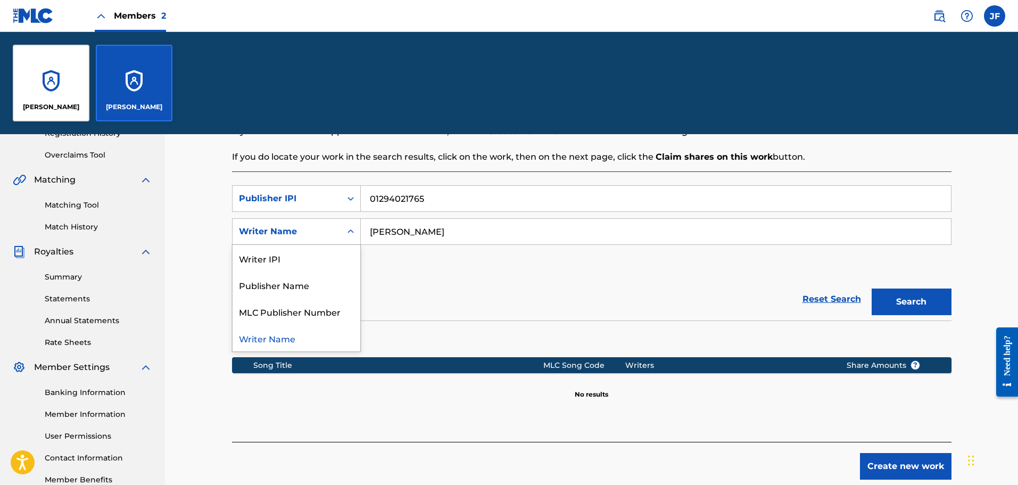
click at [321, 237] on div "Writer Name" at bounding box center [287, 231] width 96 height 13
drag, startPoint x: 286, startPoint y: 260, endPoint x: 289, endPoint y: 269, distance: 10.1
click at [286, 260] on div "Writer IPI" at bounding box center [297, 258] width 128 height 27
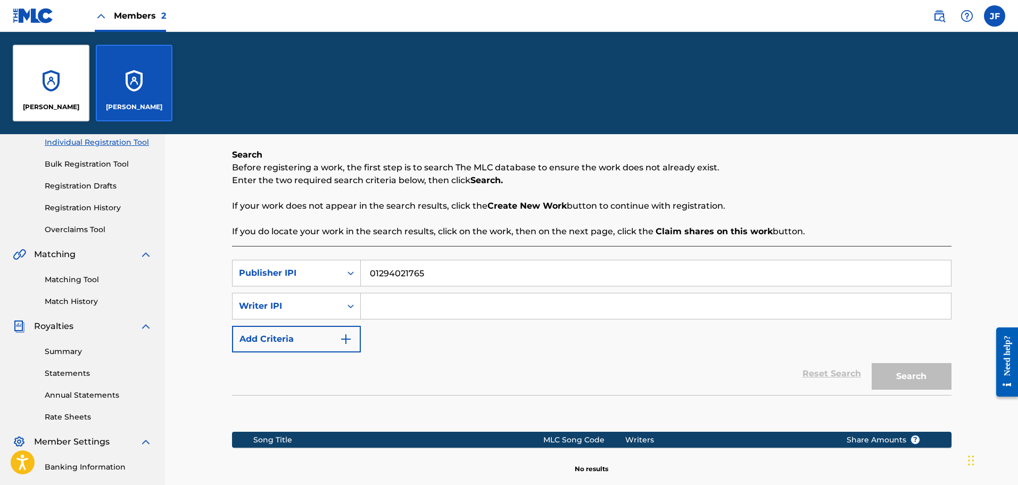
scroll to position [0, 0]
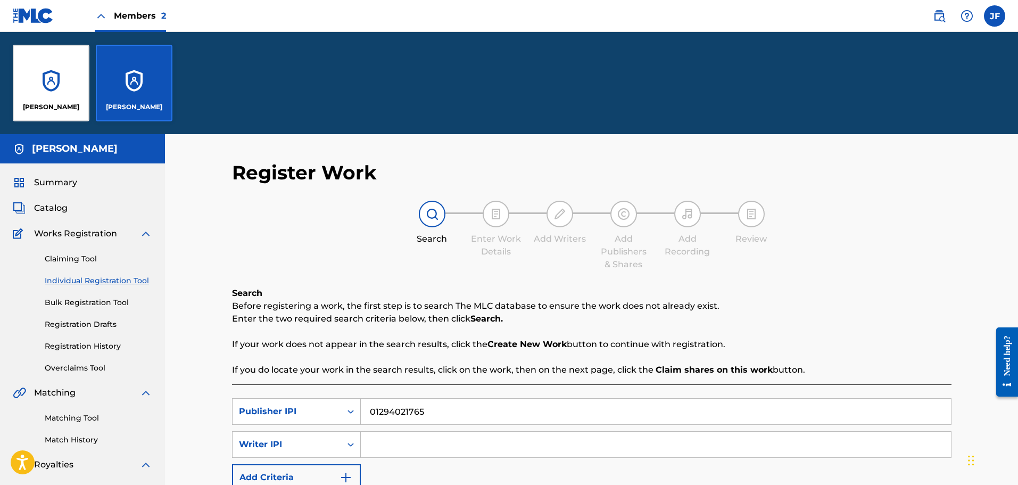
click at [87, 323] on link "Registration Drafts" at bounding box center [98, 324] width 107 height 11
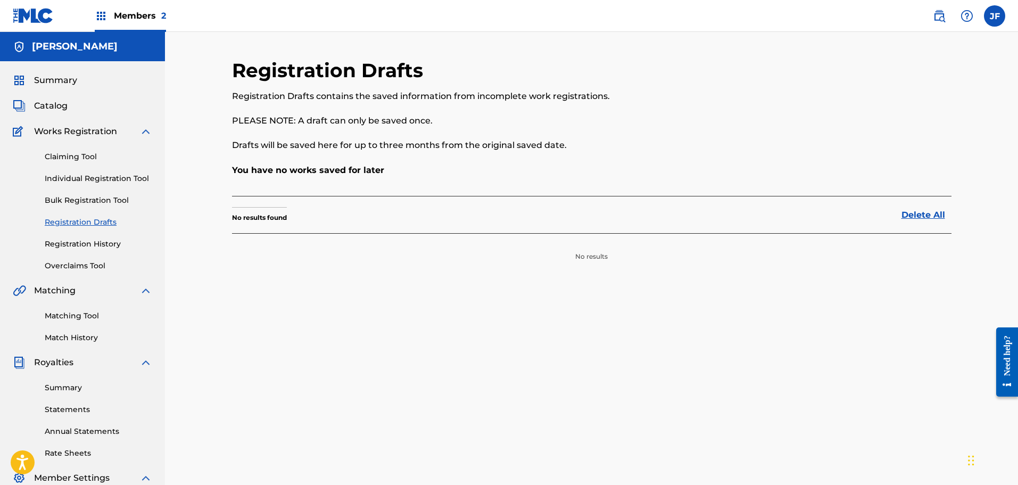
click at [77, 246] on link "Registration History" at bounding box center [98, 243] width 107 height 11
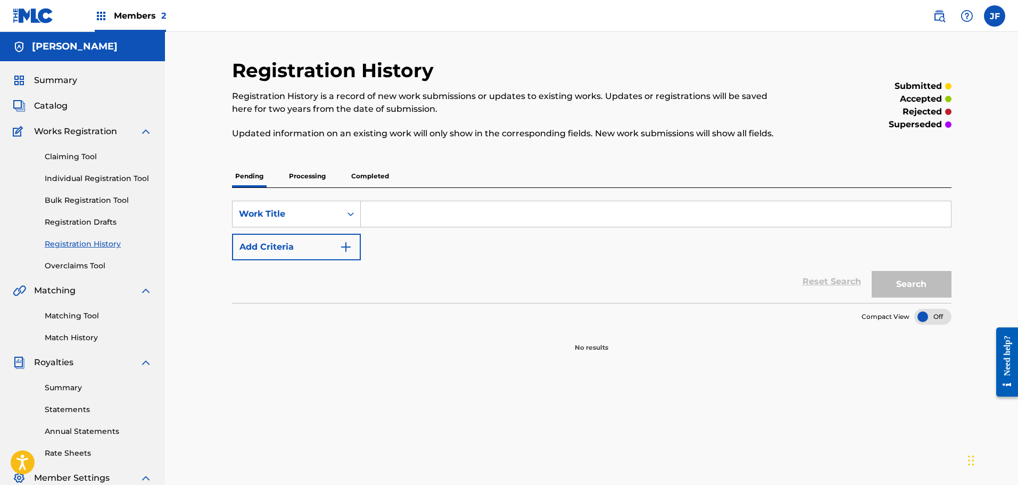
click at [75, 261] on link "Overclaims Tool" at bounding box center [98, 265] width 107 height 11
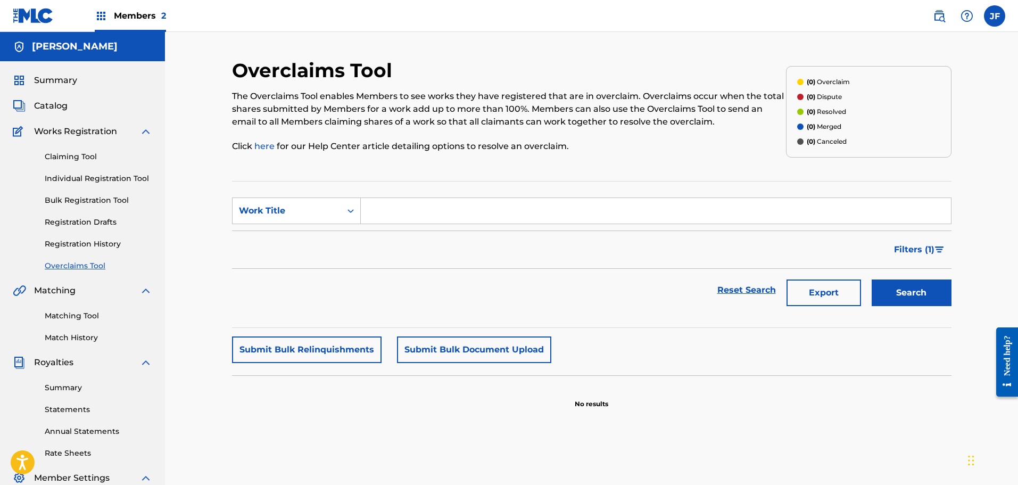
click at [83, 225] on link "Registration Drafts" at bounding box center [98, 222] width 107 height 11
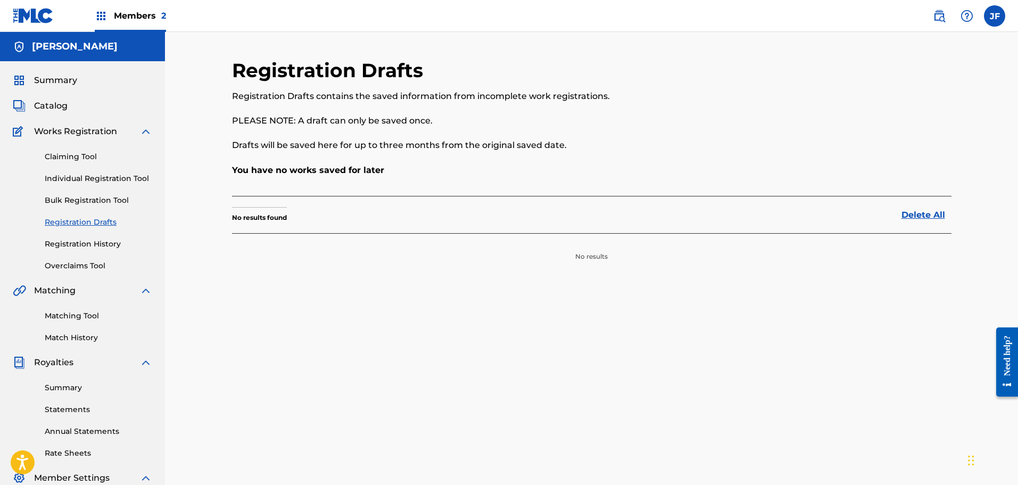
click at [90, 243] on link "Registration History" at bounding box center [98, 243] width 107 height 11
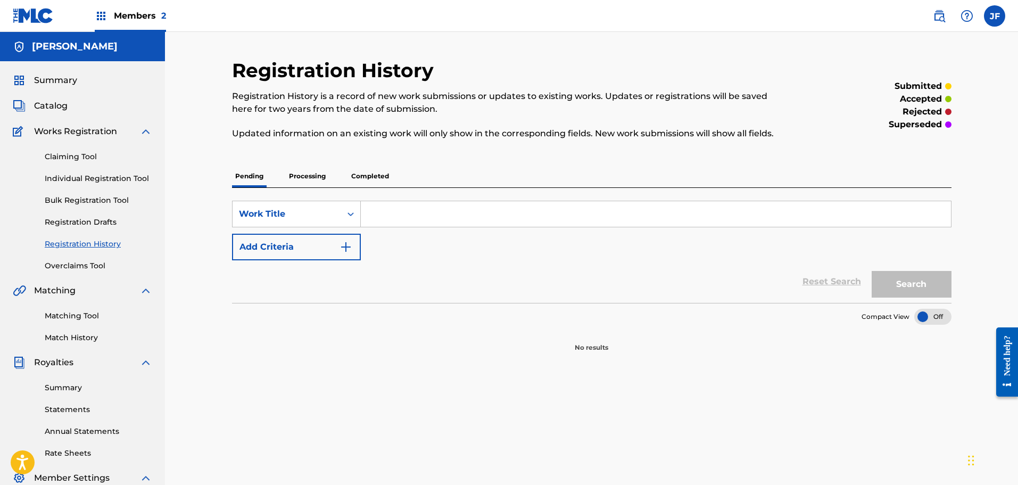
click at [318, 181] on p "Processing" at bounding box center [307, 176] width 43 height 22
click at [352, 167] on p "Completed" at bounding box center [370, 176] width 44 height 22
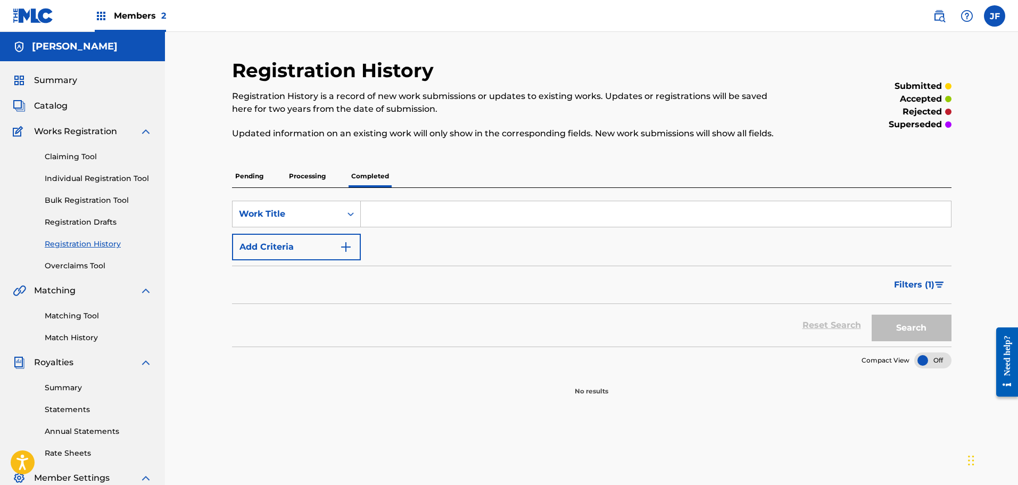
click at [364, 179] on p "Completed" at bounding box center [370, 176] width 44 height 22
click at [155, 16] on span "Members 2" at bounding box center [140, 16] width 52 height 12
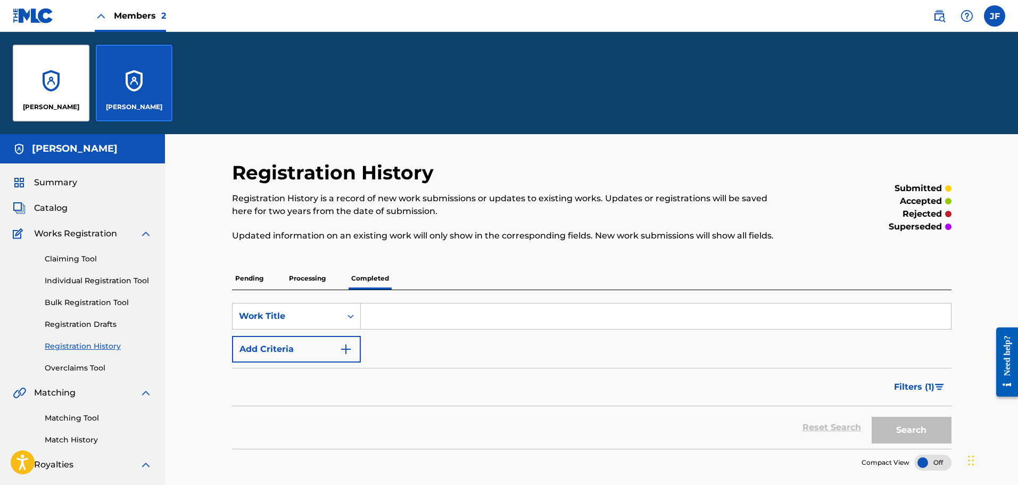
click at [56, 84] on div "[PERSON_NAME]" at bounding box center [51, 83] width 77 height 77
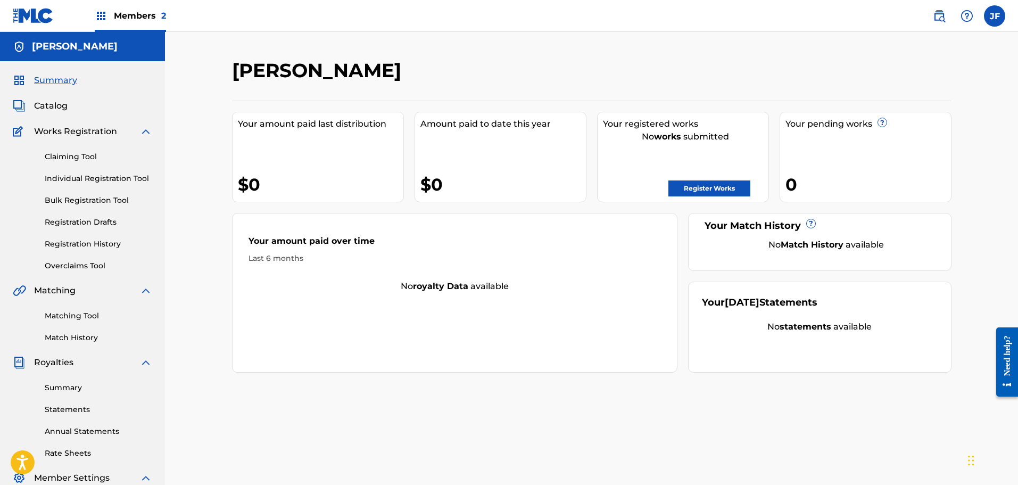
click at [89, 239] on link "Registration History" at bounding box center [98, 243] width 107 height 11
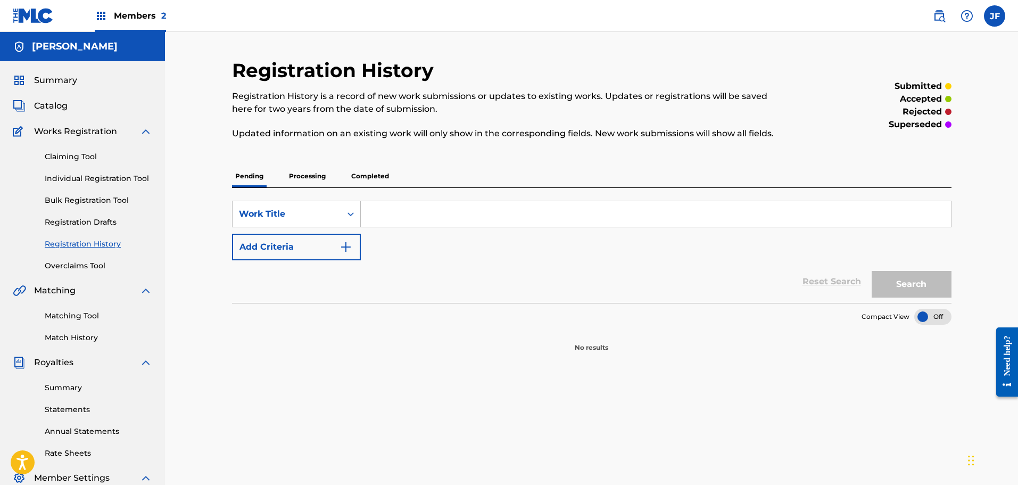
click at [302, 172] on p "Processing" at bounding box center [307, 176] width 43 height 22
drag, startPoint x: 369, startPoint y: 163, endPoint x: 367, endPoint y: 178, distance: 14.5
click at [368, 164] on div "Registration History Registration History is a record of new work submissions o…" at bounding box center [591, 206] width 719 height 294
click at [367, 179] on p "Completed" at bounding box center [370, 176] width 44 height 22
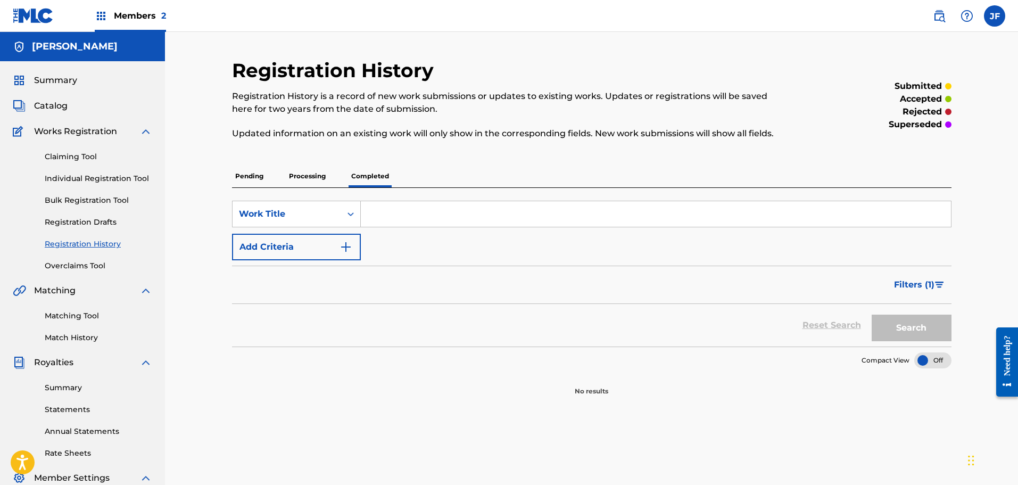
click at [378, 218] on input "Search Form" at bounding box center [656, 214] width 590 height 26
type input "Deceitful Clowns"
click at [933, 331] on button "Search" at bounding box center [912, 327] width 80 height 27
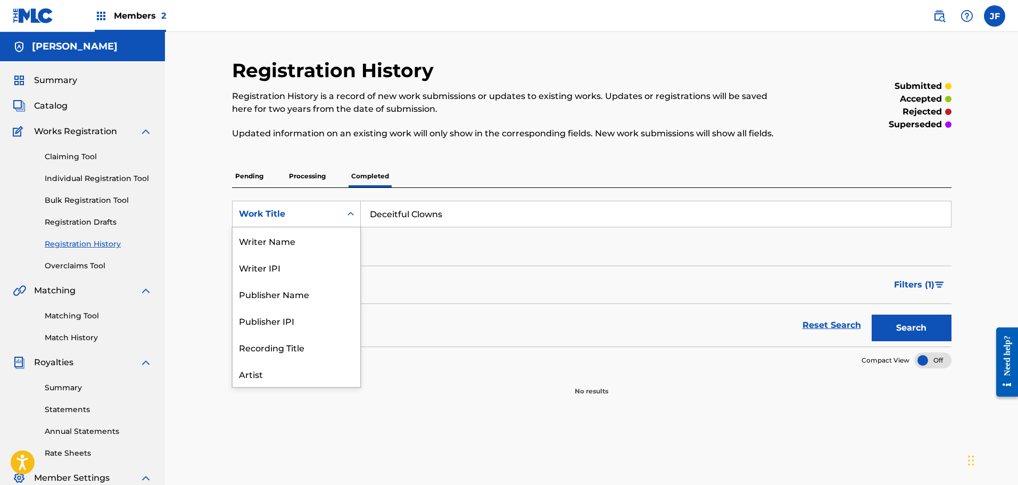
click at [319, 204] on div "Work Title" at bounding box center [287, 214] width 109 height 20
click at [344, 217] on div "Search Form" at bounding box center [350, 213] width 19 height 19
click at [301, 251] on div "Publisher Name" at bounding box center [297, 240] width 128 height 27
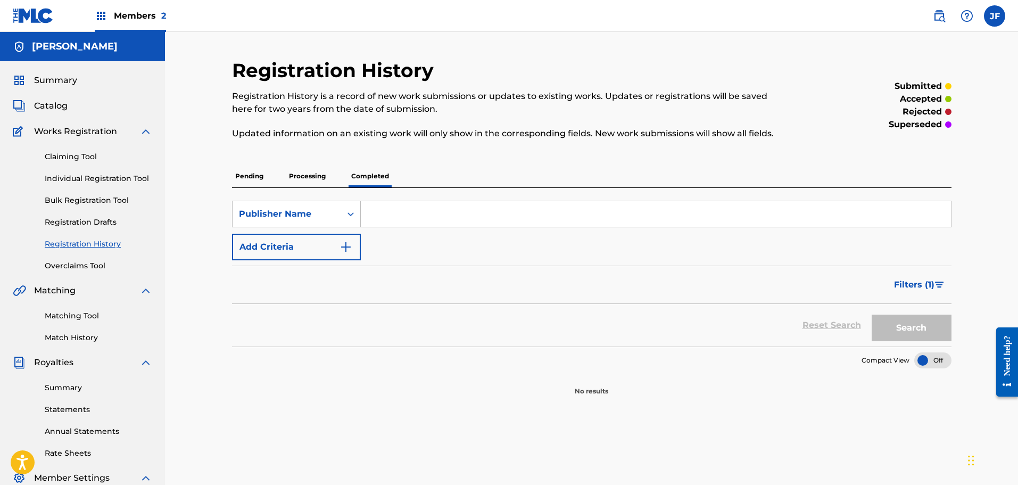
click at [247, 176] on p "Pending" at bounding box center [249, 176] width 35 height 22
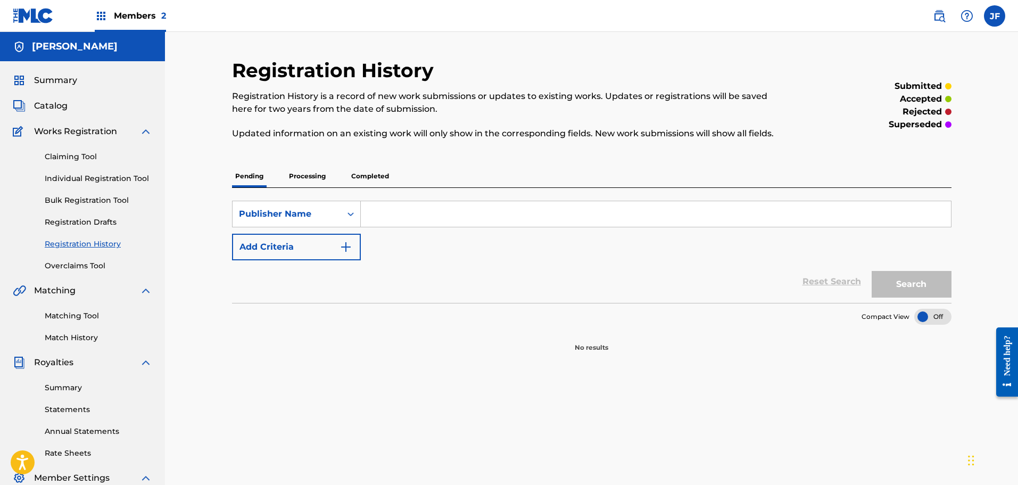
click at [113, 7] on div "Members 2" at bounding box center [130, 15] width 71 height 31
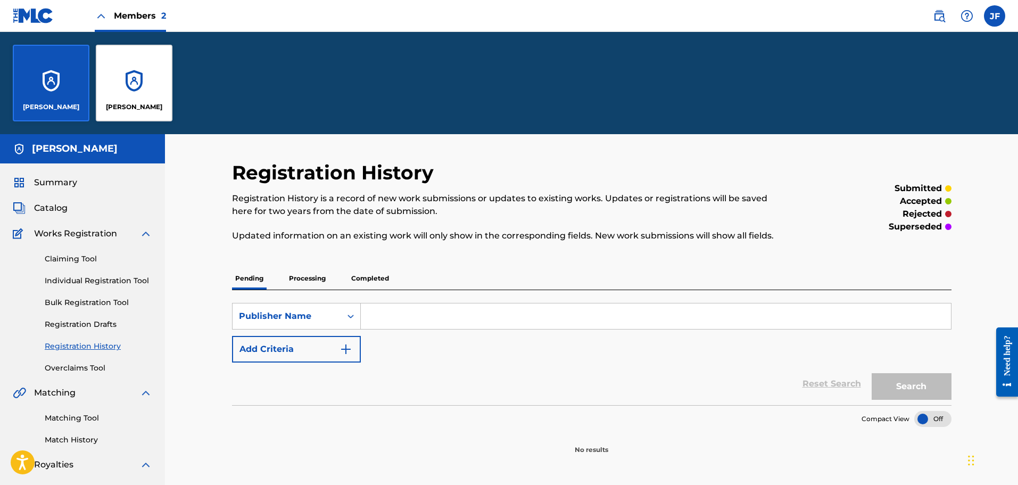
click at [165, 60] on div "[PERSON_NAME]" at bounding box center [134, 83] width 77 height 77
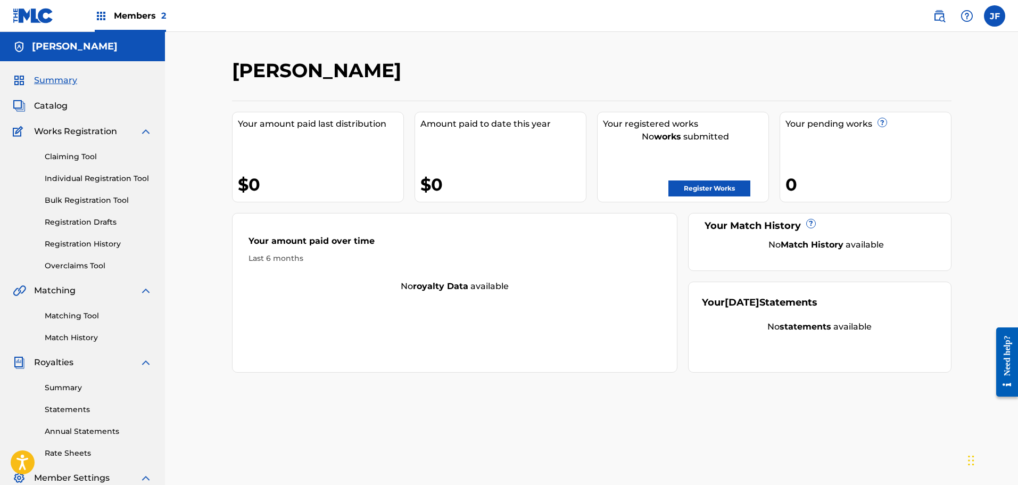
click at [96, 181] on link "Individual Registration Tool" at bounding box center [98, 178] width 107 height 11
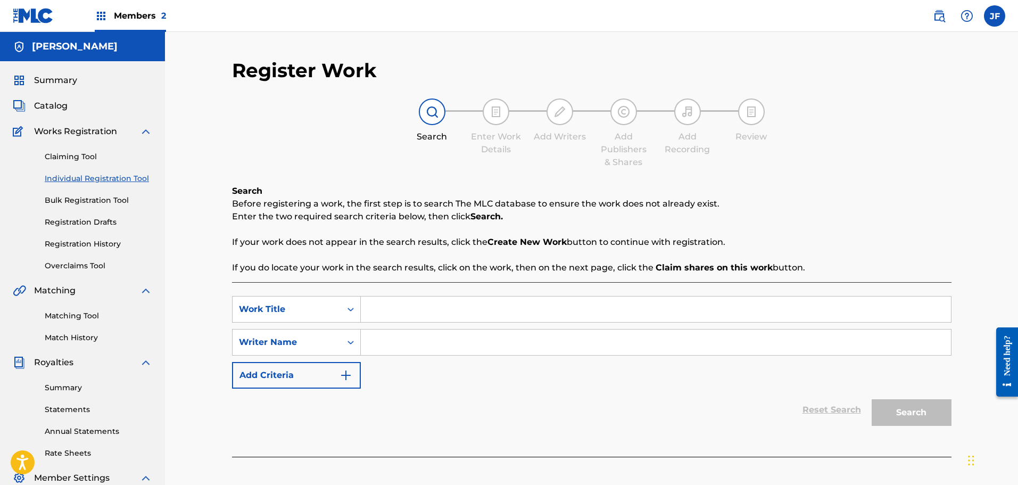
click at [74, 155] on link "Claiming Tool" at bounding box center [98, 156] width 107 height 11
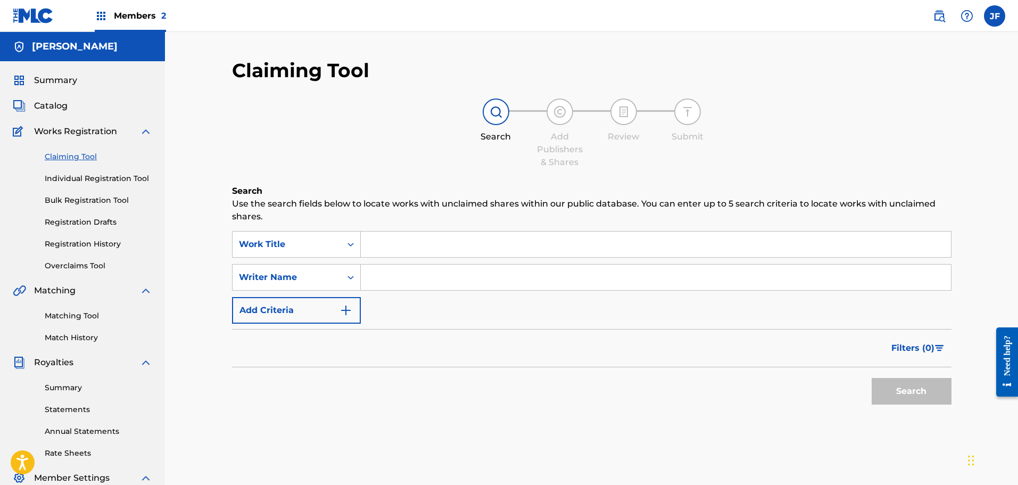
click at [62, 181] on link "Individual Registration Tool" at bounding box center [98, 178] width 107 height 11
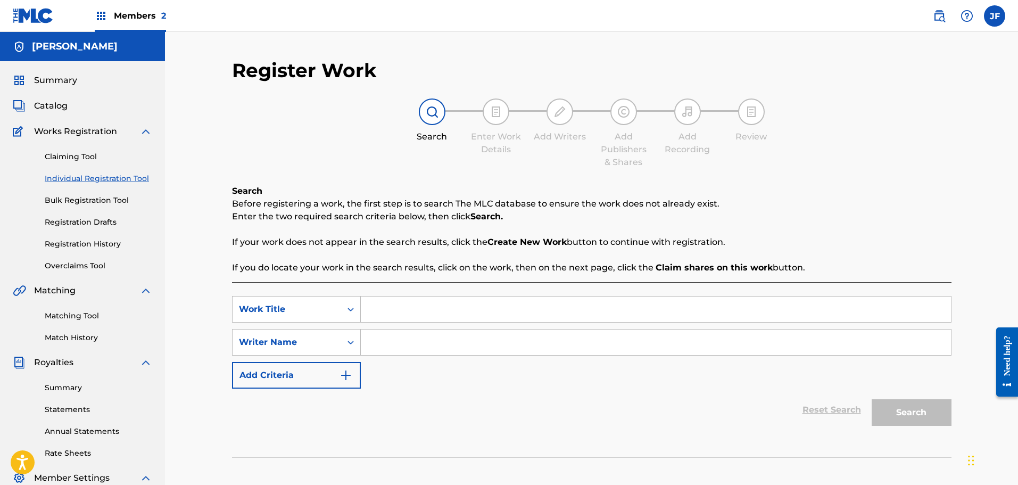
click at [72, 219] on link "Registration Drafts" at bounding box center [98, 222] width 107 height 11
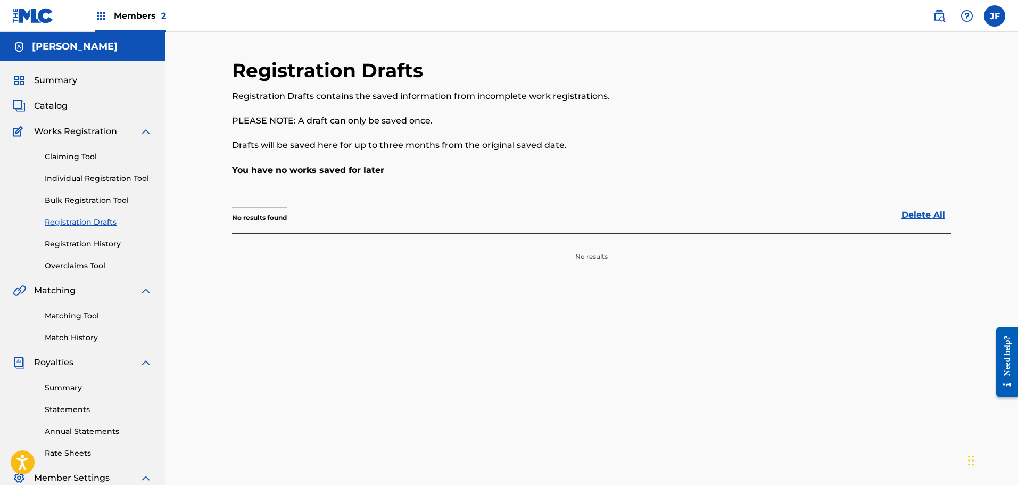
click at [48, 80] on span "Summary" at bounding box center [55, 80] width 43 height 13
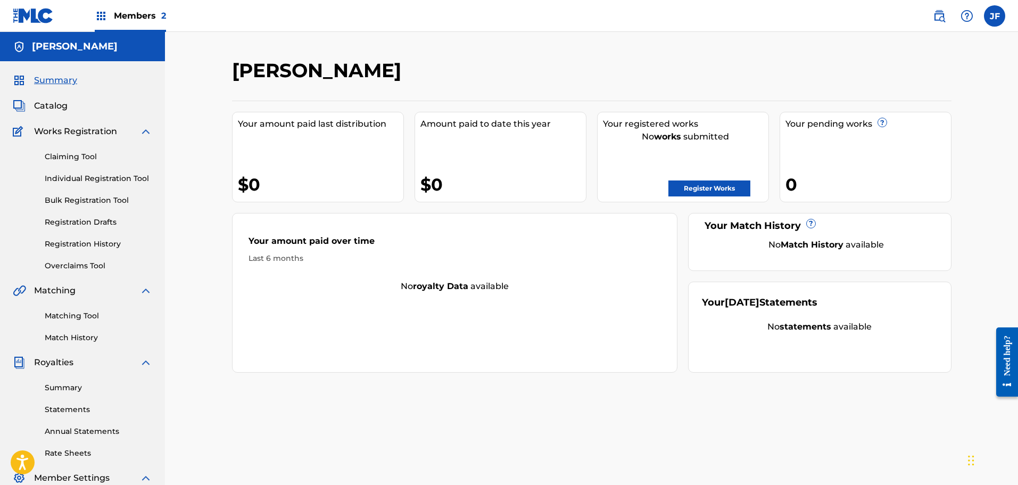
click at [111, 13] on div "Members 2" at bounding box center [130, 15] width 71 height 31
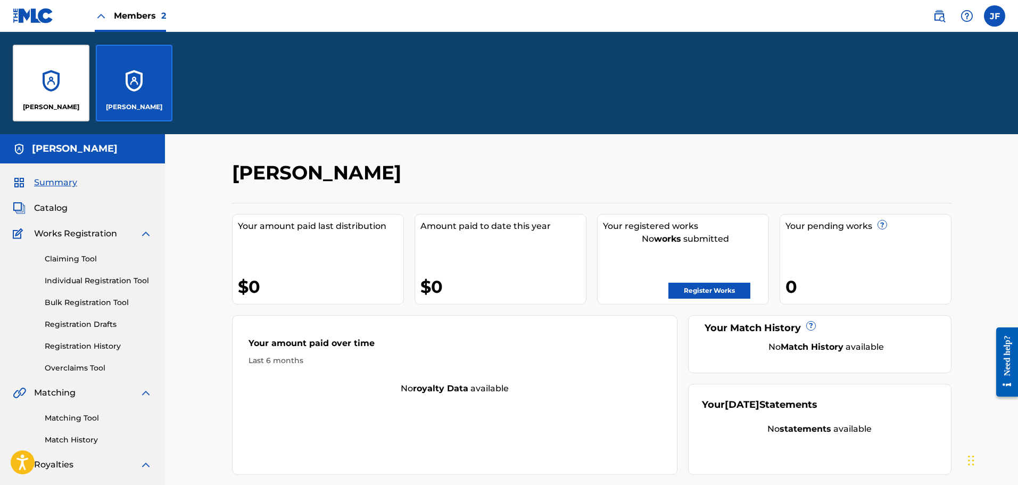
click at [70, 76] on div "[PERSON_NAME]" at bounding box center [51, 83] width 77 height 77
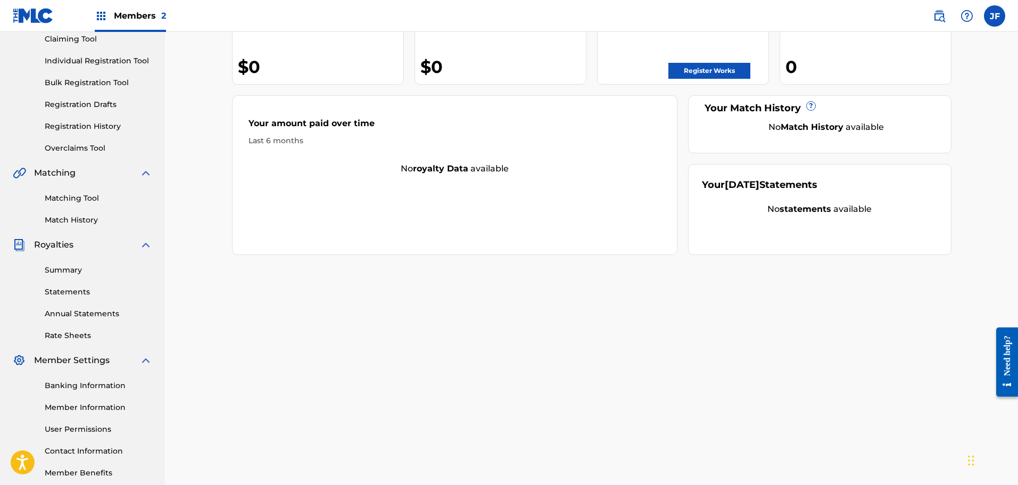
scroll to position [175, 0]
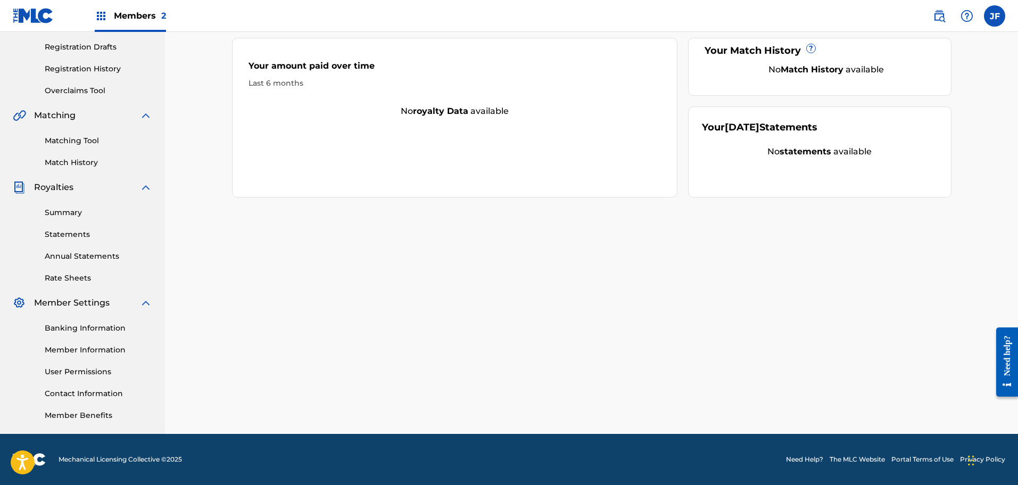
click at [107, 354] on link "Member Information" at bounding box center [98, 349] width 107 height 11
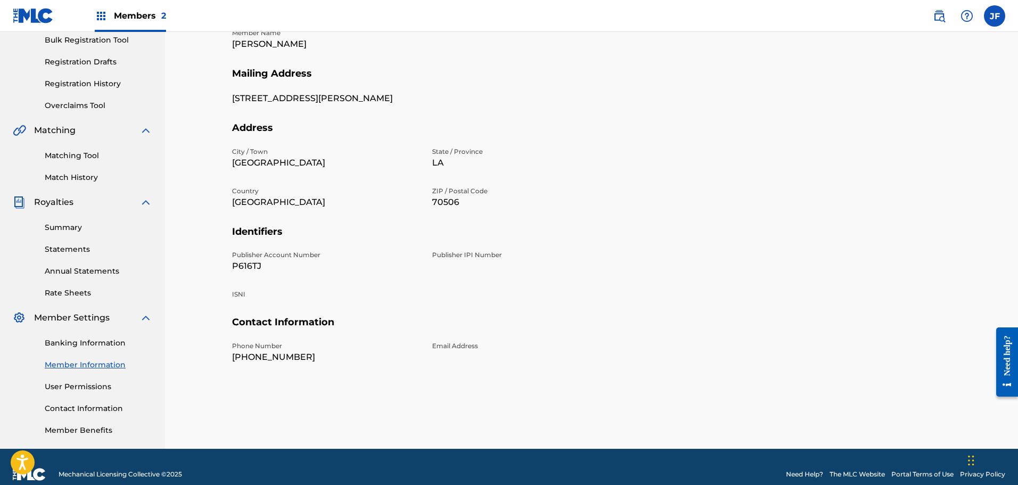
scroll to position [175, 0]
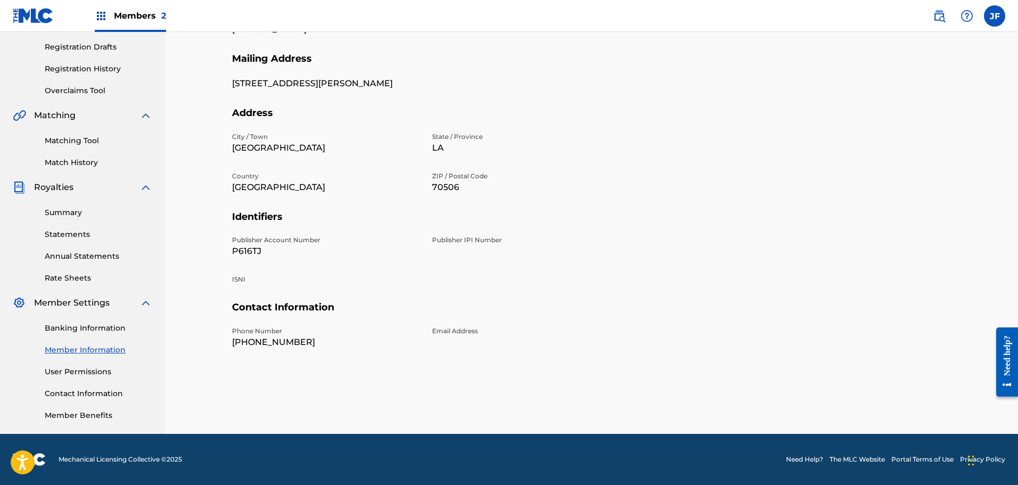
drag, startPoint x: 96, startPoint y: 172, endPoint x: 425, endPoint y: 151, distance: 330.0
click at [425, 151] on div "City / Town [GEOGRAPHIC_DATA] / Province [GEOGRAPHIC_DATA] [GEOGRAPHIC_DATA] ZI…" at bounding box center [425, 171] width 387 height 79
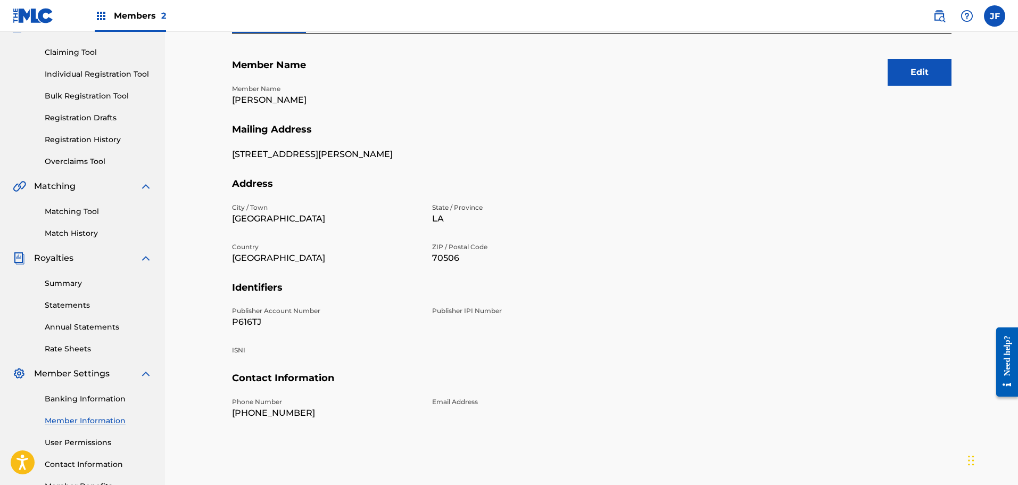
scroll to position [0, 0]
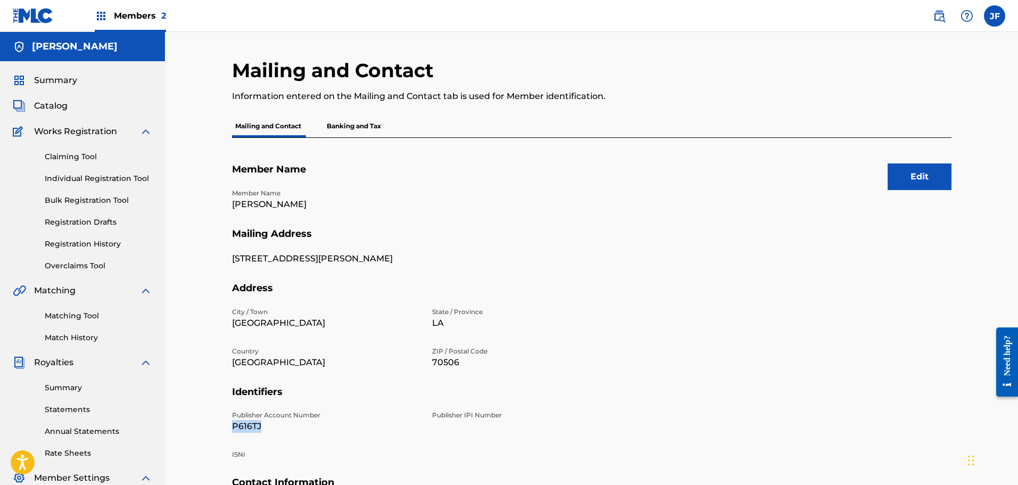
drag, startPoint x: 263, startPoint y: 425, endPoint x: 207, endPoint y: 427, distance: 55.9
click at [207, 427] on div "Mailing and Contact Information entered on the Mailing and Contact tab is used …" at bounding box center [591, 320] width 853 height 577
click at [105, 18] on img at bounding box center [101, 16] width 13 height 13
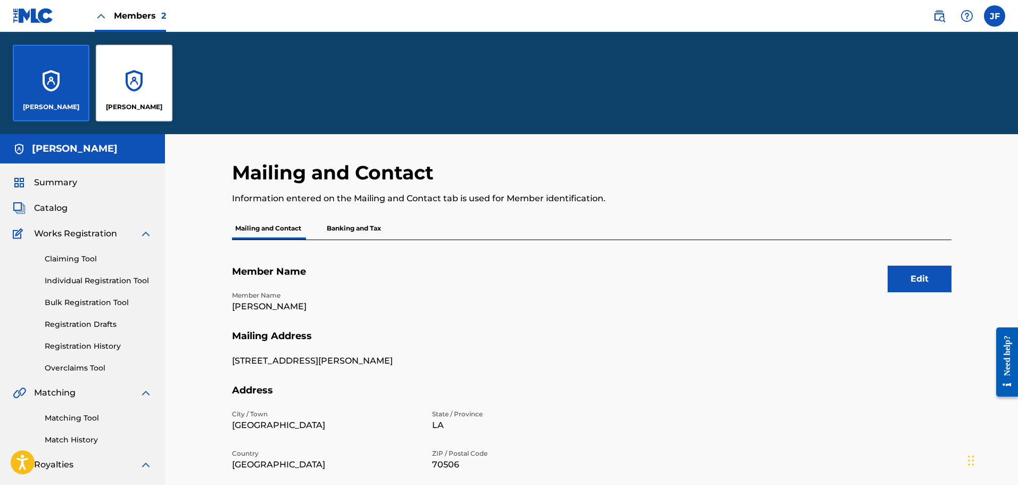
click at [146, 62] on div "[PERSON_NAME]" at bounding box center [134, 83] width 77 height 77
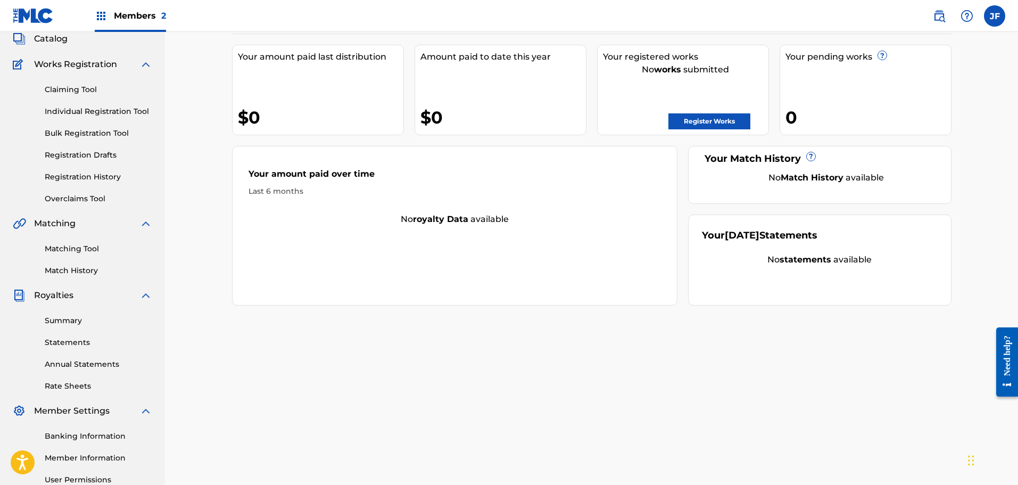
scroll to position [106, 0]
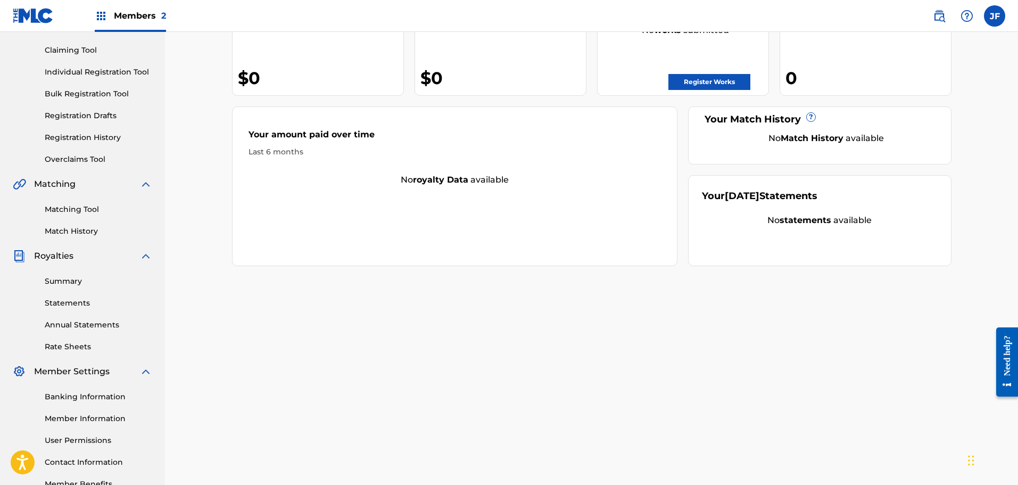
click at [90, 417] on link "Member Information" at bounding box center [98, 418] width 107 height 11
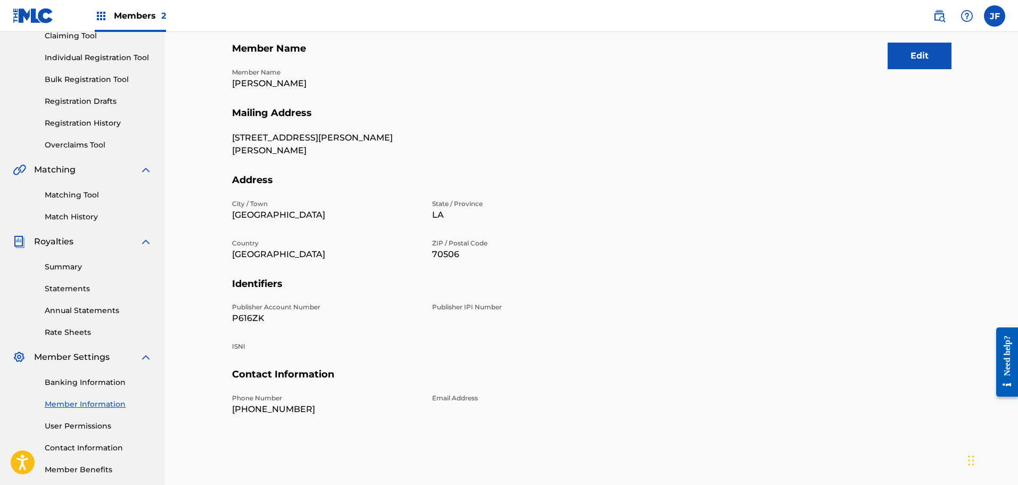
scroll to position [160, 0]
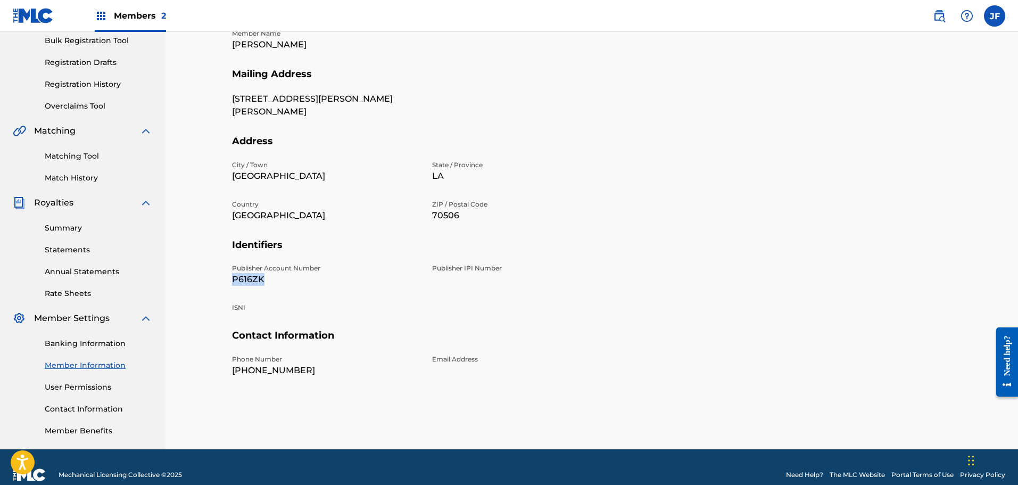
drag, startPoint x: 244, startPoint y: 287, endPoint x: 226, endPoint y: 282, distance: 18.7
click at [205, 288] on div "Mailing and Contact Information entered on the Mailing and Contact tab is used …" at bounding box center [591, 160] width 853 height 577
drag, startPoint x: 245, startPoint y: 281, endPoint x: 347, endPoint y: 204, distance: 128.0
click at [347, 204] on p "Country" at bounding box center [325, 205] width 187 height 10
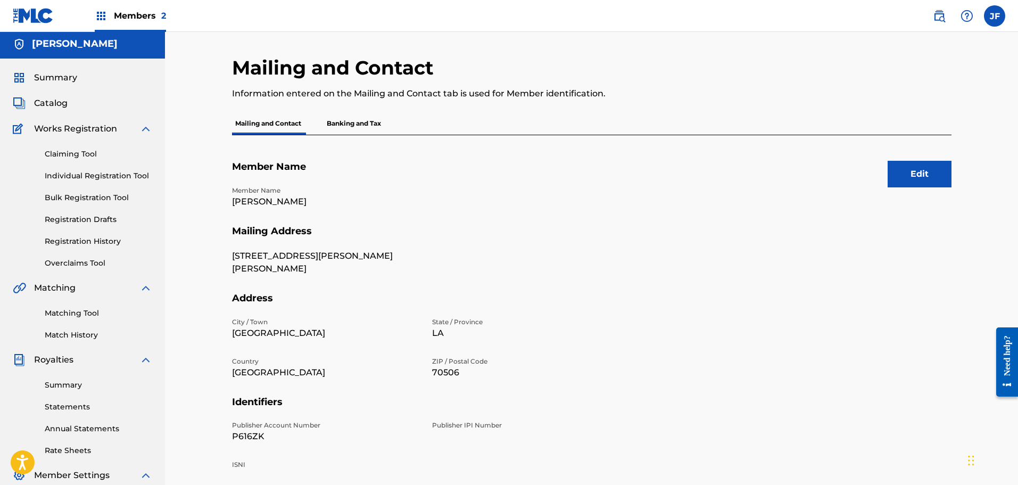
scroll to position [0, 0]
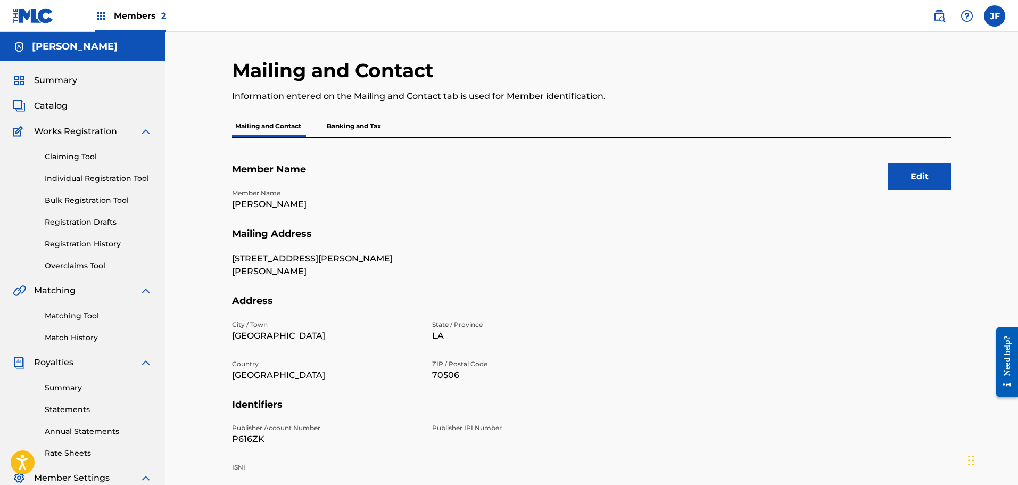
click at [1002, 20] on label at bounding box center [994, 15] width 21 height 21
click at [994, 16] on input "[PERSON_NAME] [PERSON_NAME] [EMAIL_ADDRESS][DOMAIN_NAME] Notification Preferenc…" at bounding box center [994, 16] width 0 height 0
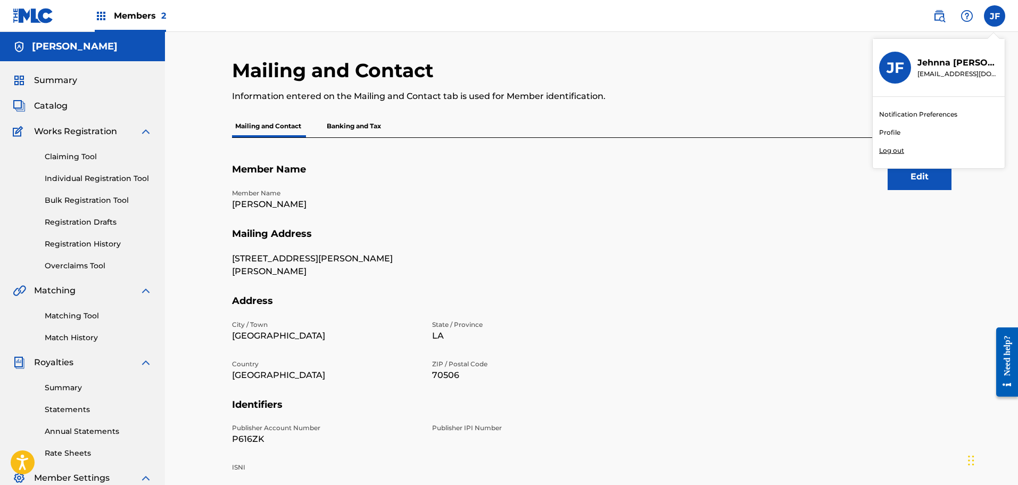
click at [891, 135] on link "Profile" at bounding box center [889, 133] width 21 height 10
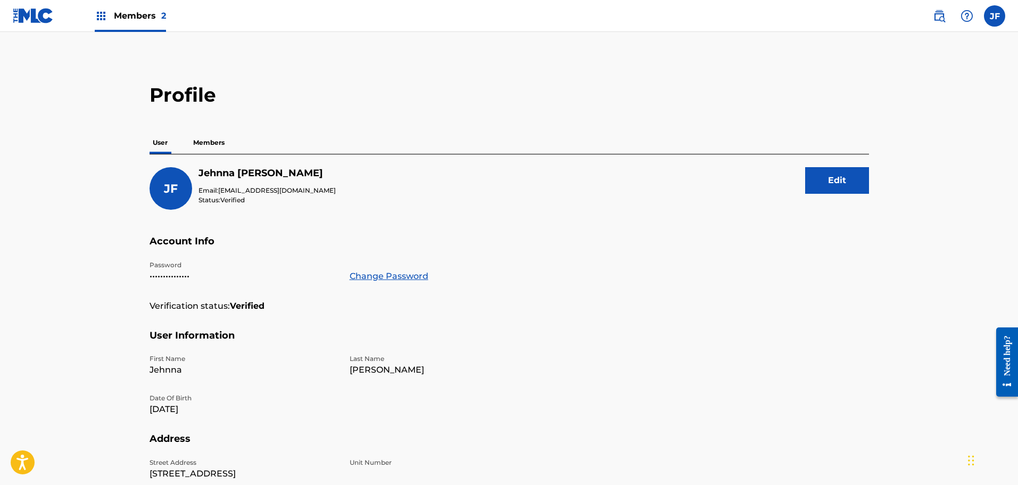
click at [824, 185] on button "Edit" at bounding box center [837, 180] width 64 height 27
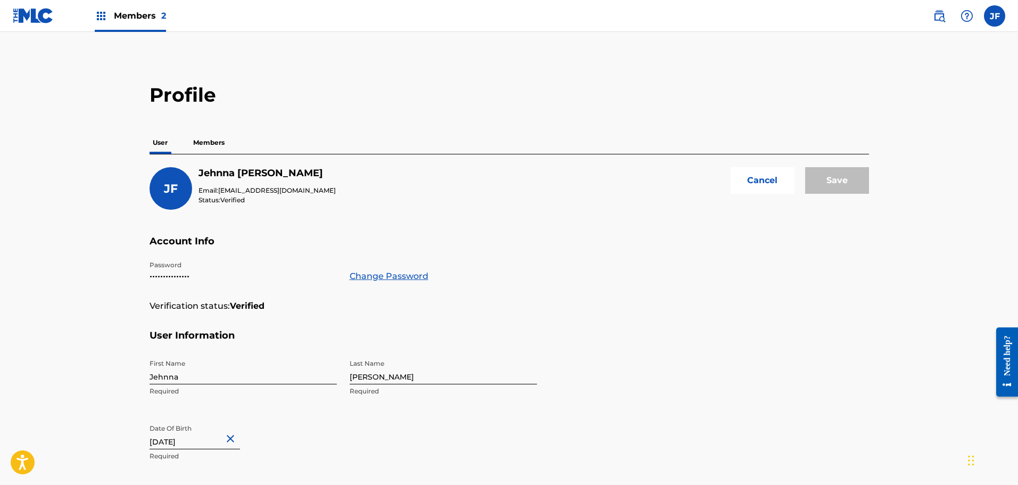
click at [221, 133] on p "Members" at bounding box center [209, 142] width 38 height 22
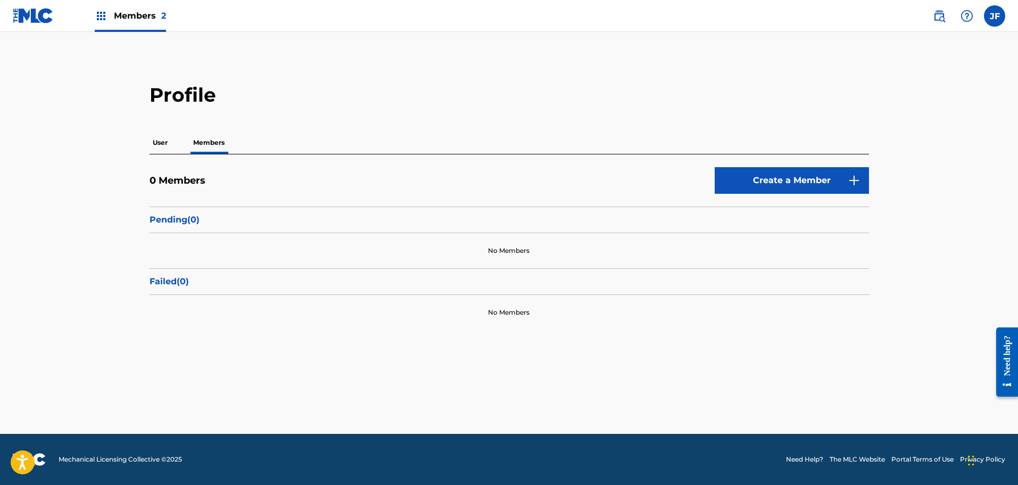
click at [154, 144] on p "User" at bounding box center [160, 142] width 21 height 22
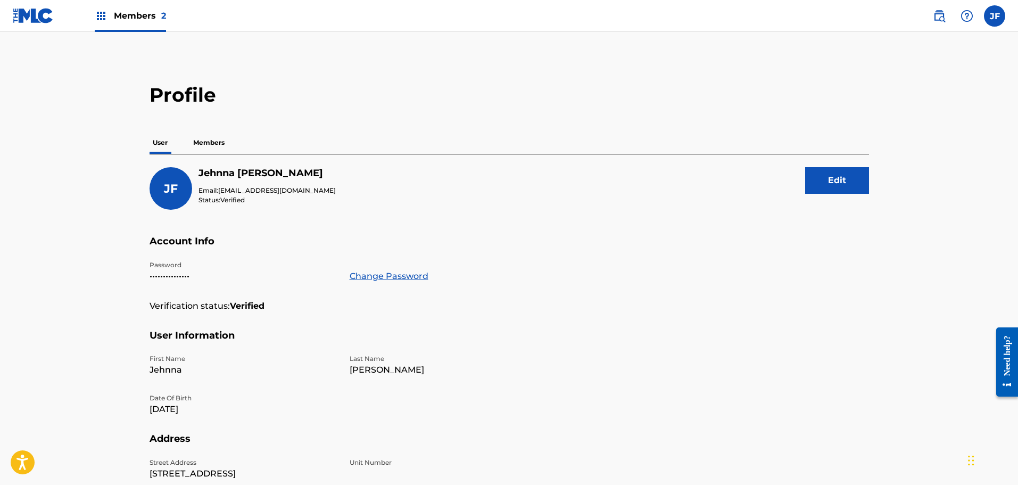
click at [288, 97] on h2 "Profile" at bounding box center [509, 95] width 719 height 24
click at [210, 142] on p "Members" at bounding box center [209, 142] width 38 height 22
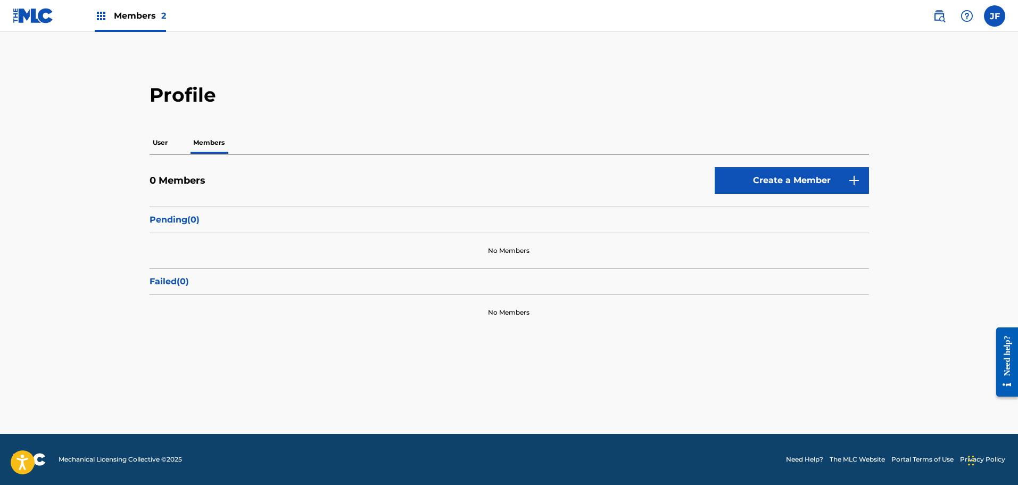
click at [818, 176] on link "Create a Member" at bounding box center [792, 180] width 154 height 27
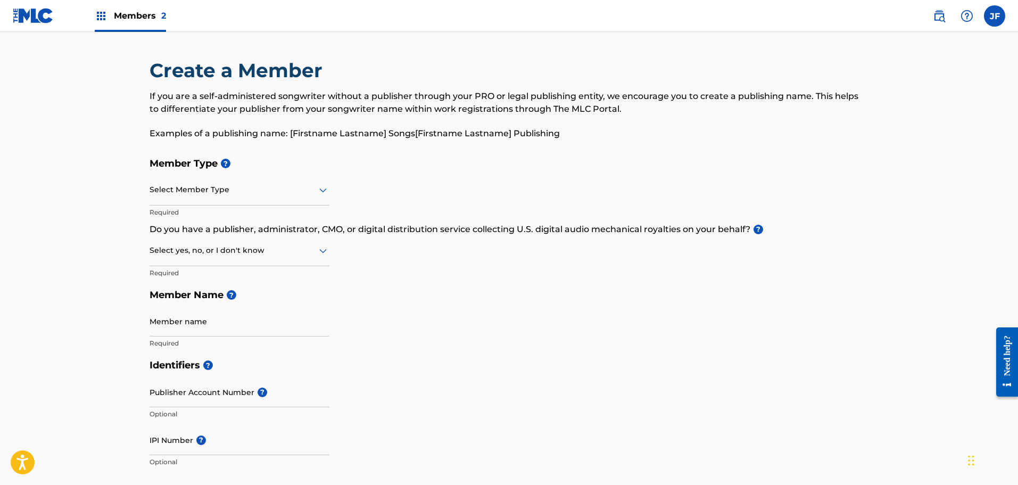
click at [184, 206] on div "Select Member Type Required" at bounding box center [240, 199] width 180 height 48
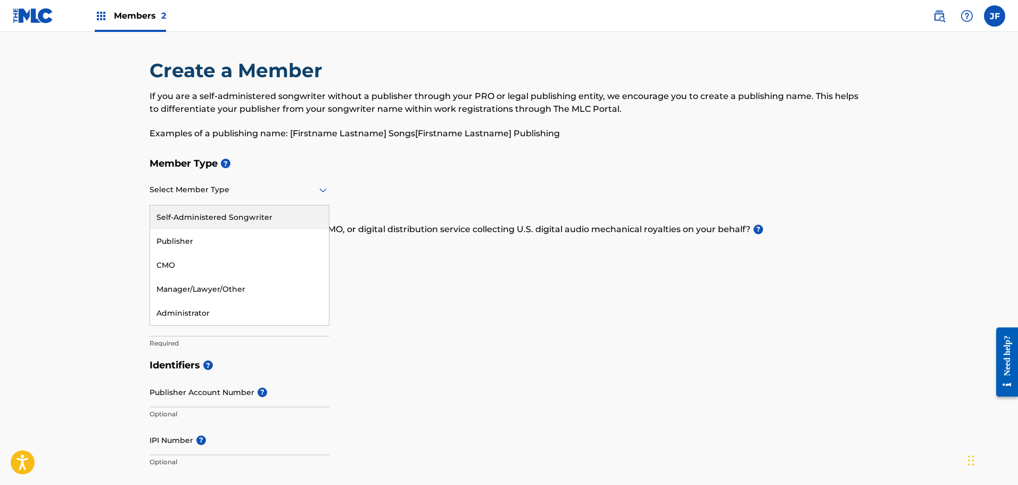
click at [186, 189] on div at bounding box center [240, 189] width 180 height 13
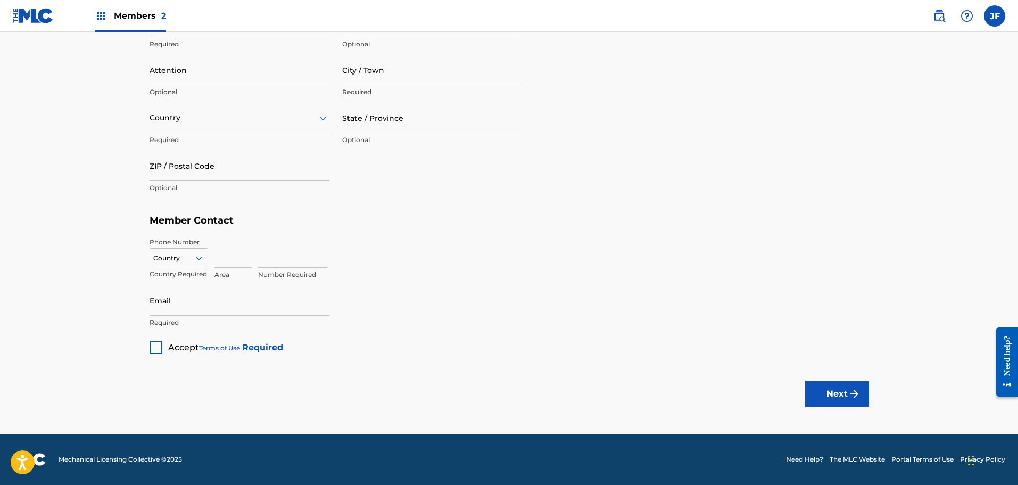
scroll to position [75, 0]
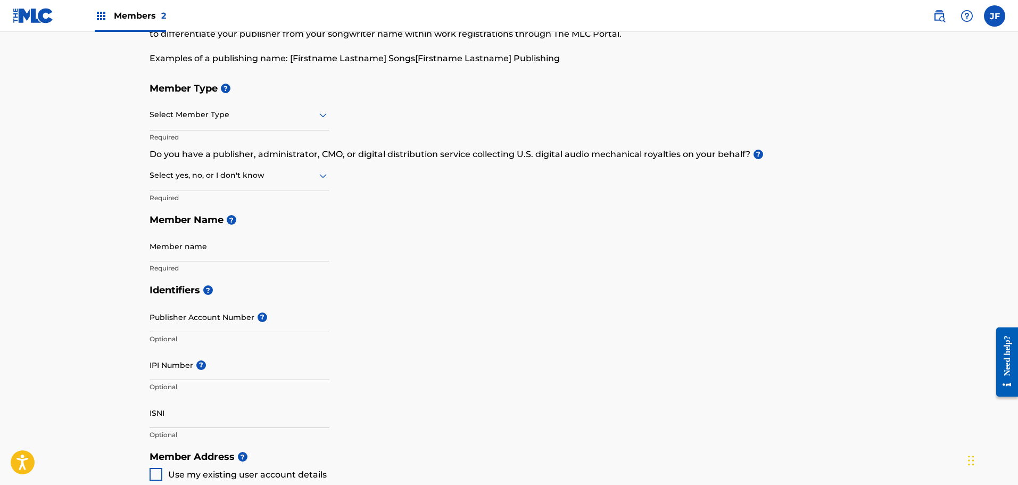
click at [1001, 17] on label at bounding box center [994, 15] width 21 height 21
click at [994, 16] on input "[PERSON_NAME] [PERSON_NAME] [EMAIL_ADDRESS][DOMAIN_NAME] Notification Preferenc…" at bounding box center [994, 16] width 0 height 0
click at [117, 9] on div "Members 2" at bounding box center [130, 15] width 71 height 31
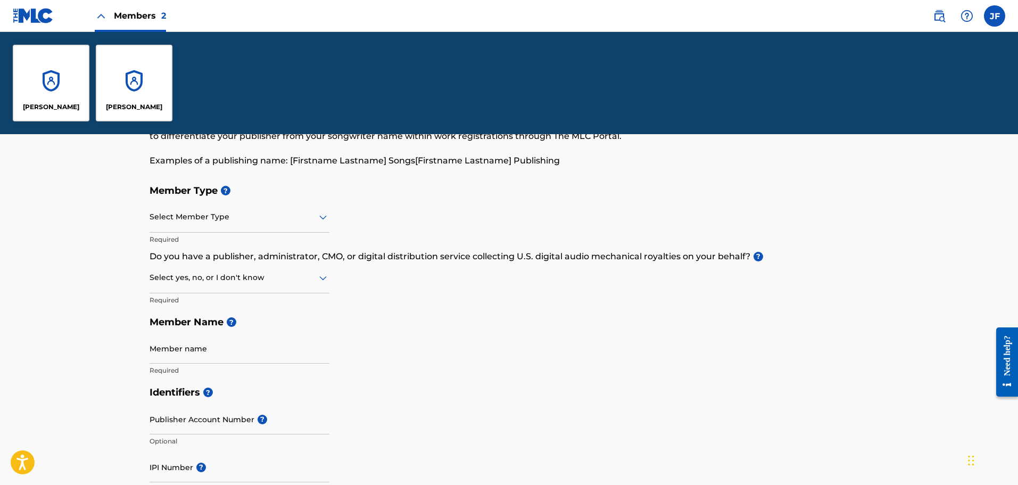
scroll to position [177, 0]
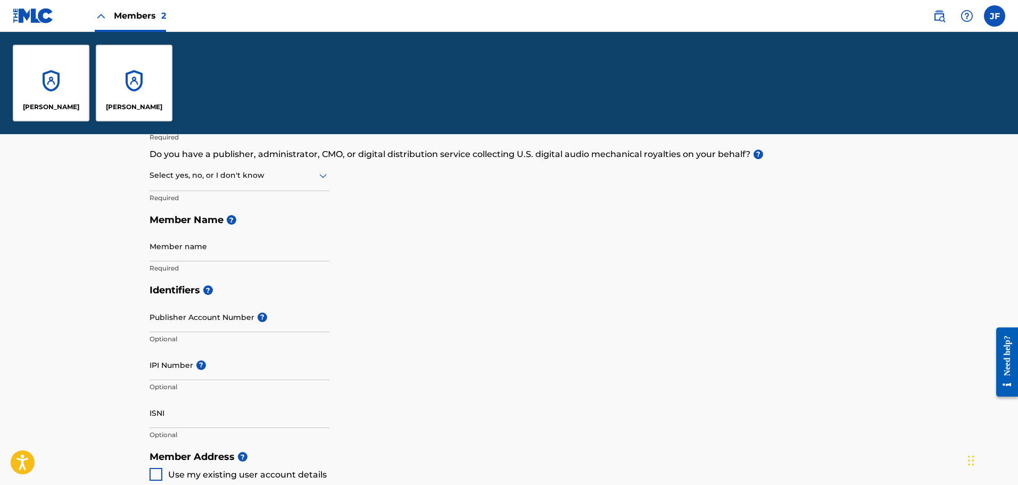
click at [129, 67] on div "[PERSON_NAME]" at bounding box center [134, 83] width 77 height 77
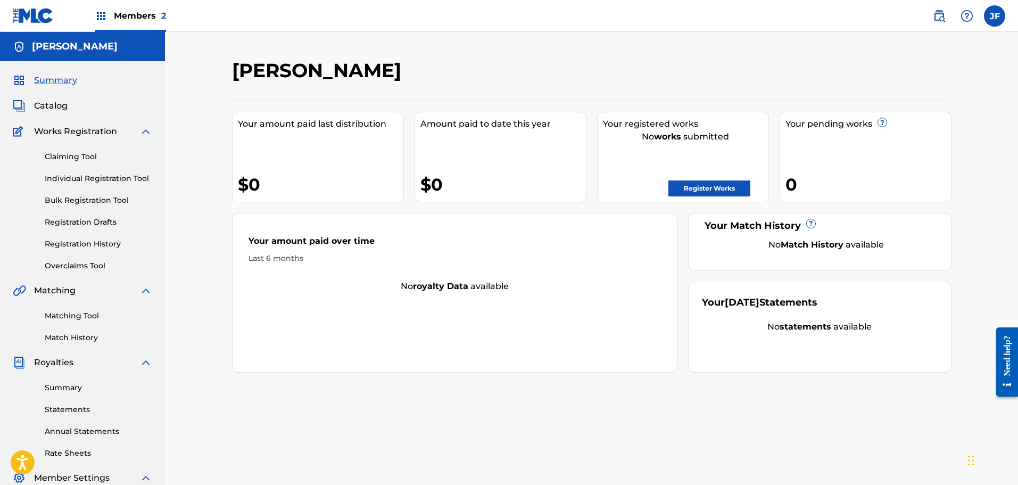
click at [61, 103] on span "Catalog" at bounding box center [51, 105] width 34 height 13
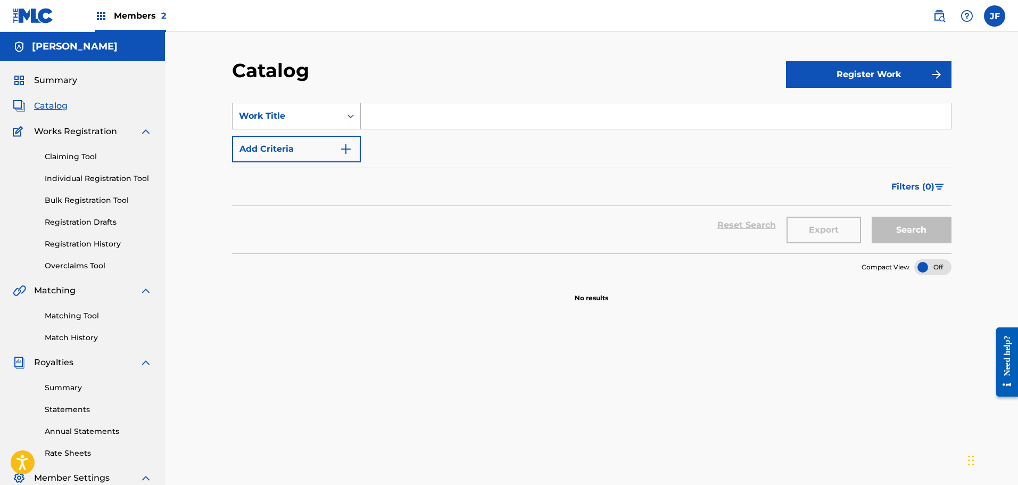
click at [335, 113] on div "Work Title" at bounding box center [287, 116] width 109 height 20
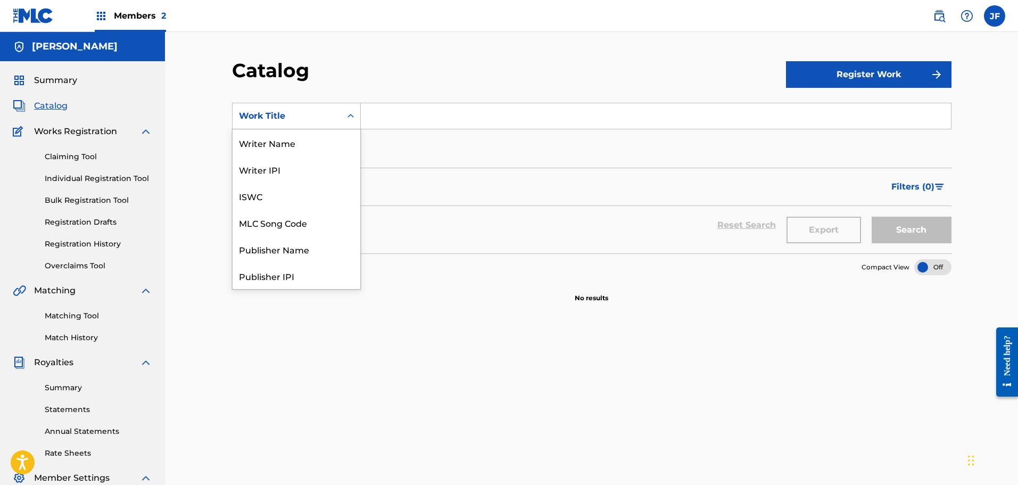
scroll to position [160, 0]
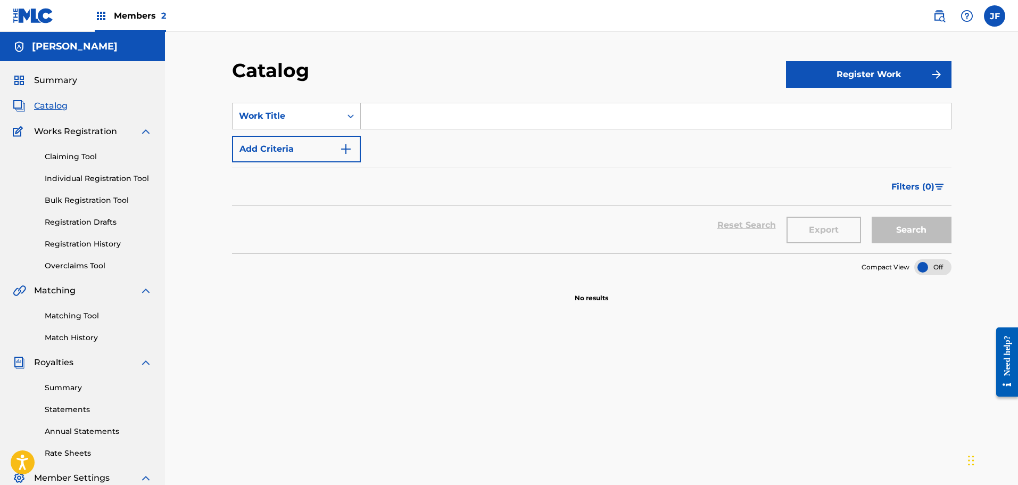
click at [335, 113] on div "Work Title" at bounding box center [287, 116] width 109 height 20
click at [328, 148] on button "Add Criteria" at bounding box center [296, 149] width 129 height 27
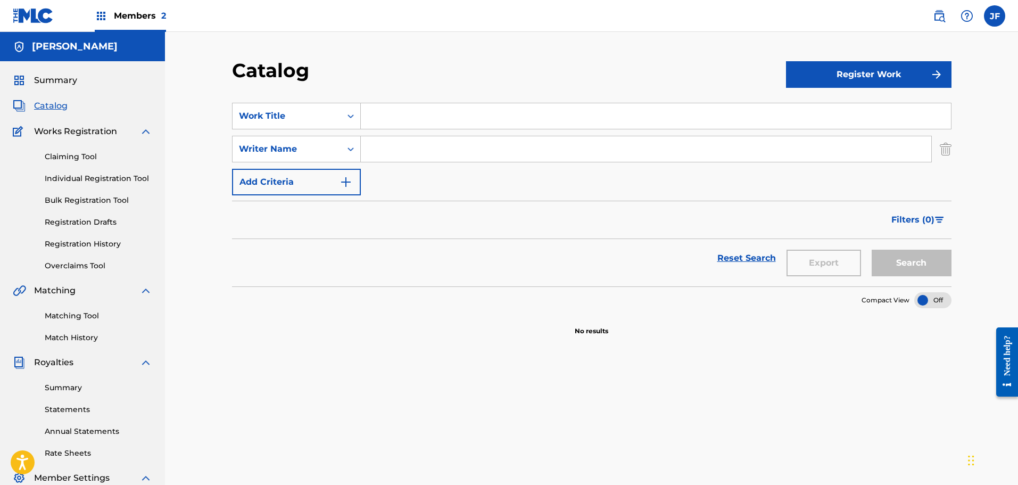
click at [950, 152] on img "Search Form" at bounding box center [946, 149] width 12 height 27
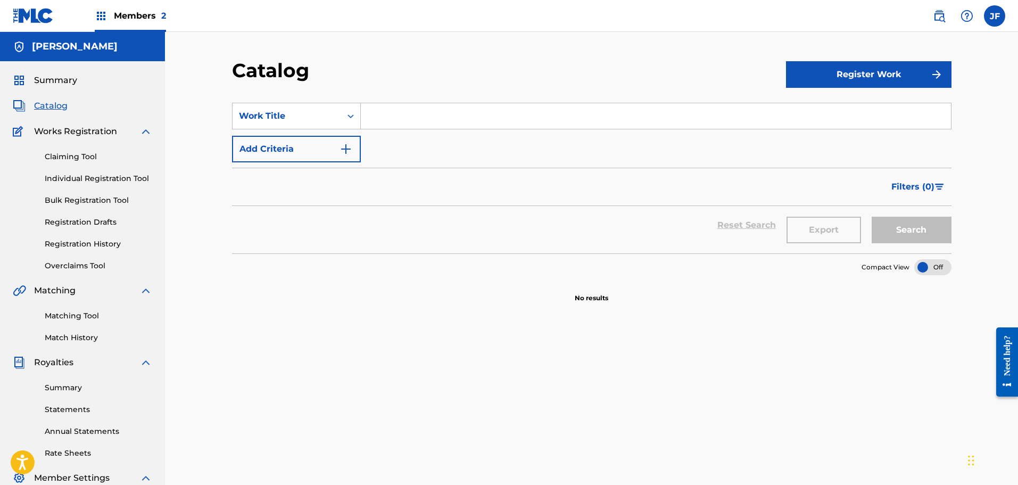
click at [931, 64] on button "Register Work" at bounding box center [868, 74] width 165 height 27
click at [822, 106] on link "Individual" at bounding box center [868, 109] width 165 height 26
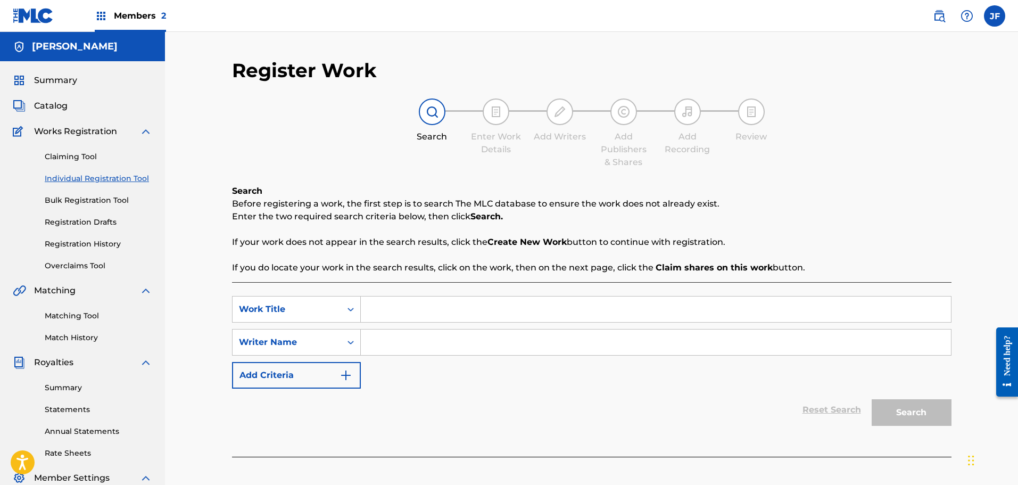
click at [417, 305] on input "Search Form" at bounding box center [656, 309] width 590 height 26
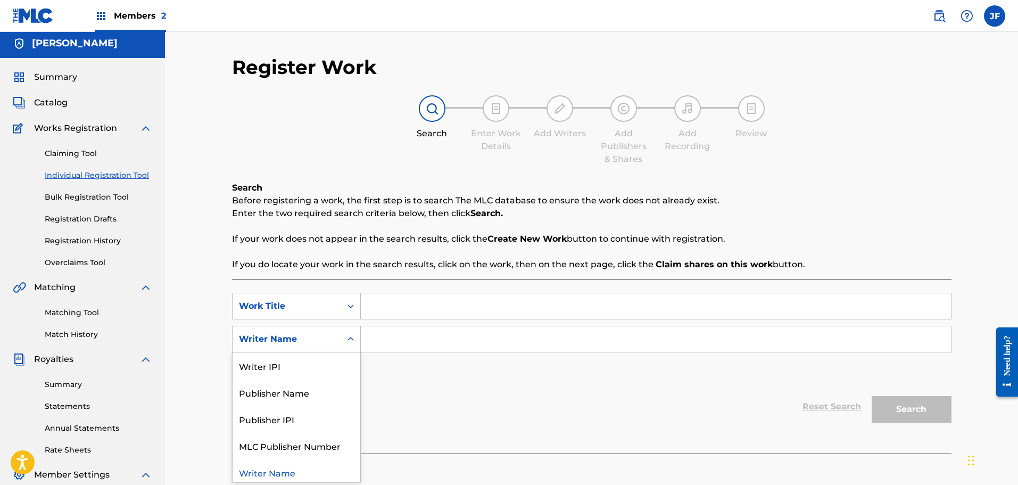
scroll to position [4, 0]
click at [347, 342] on icon "Search Form" at bounding box center [350, 338] width 11 height 11
click at [306, 442] on div "MLC Publisher Number" at bounding box center [297, 444] width 128 height 27
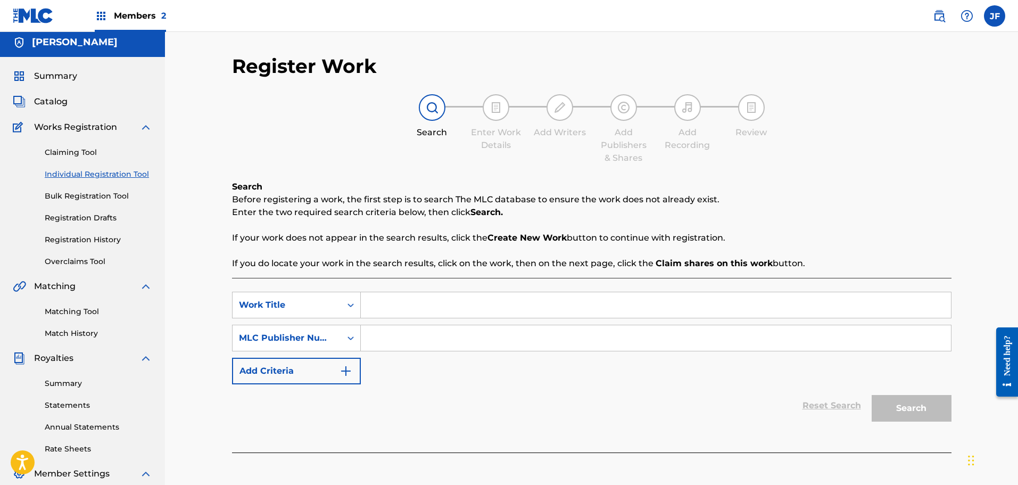
click at [387, 338] on input "Search Form" at bounding box center [656, 338] width 590 height 26
paste input "P616TJ"
type input "P616TJ"
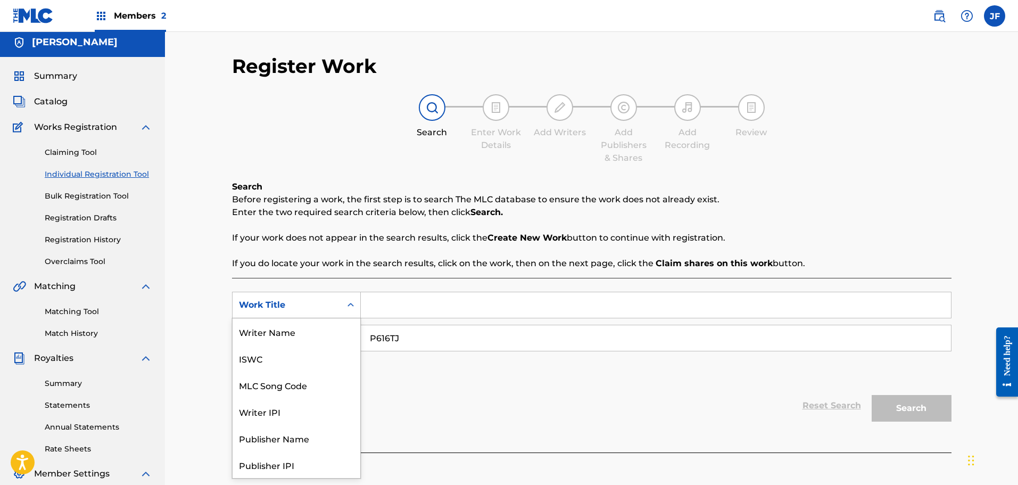
click at [347, 306] on icon "Search Form" at bounding box center [350, 305] width 11 height 11
click at [275, 330] on div "ISWC" at bounding box center [297, 331] width 128 height 27
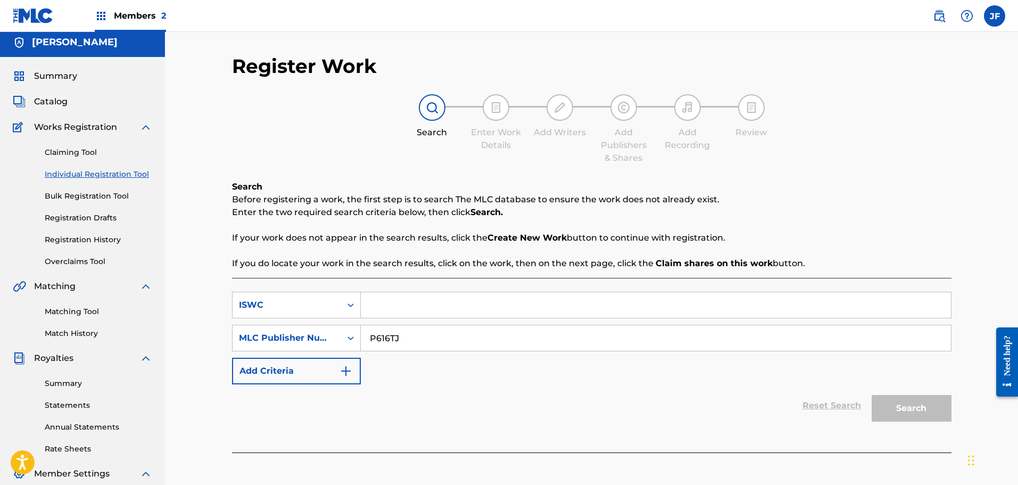
click at [389, 301] on input "Search Form" at bounding box center [656, 305] width 590 height 26
paste input "QZNB82522331"
type input "QZNB82522331"
click at [909, 421] on button "Search" at bounding box center [912, 408] width 80 height 27
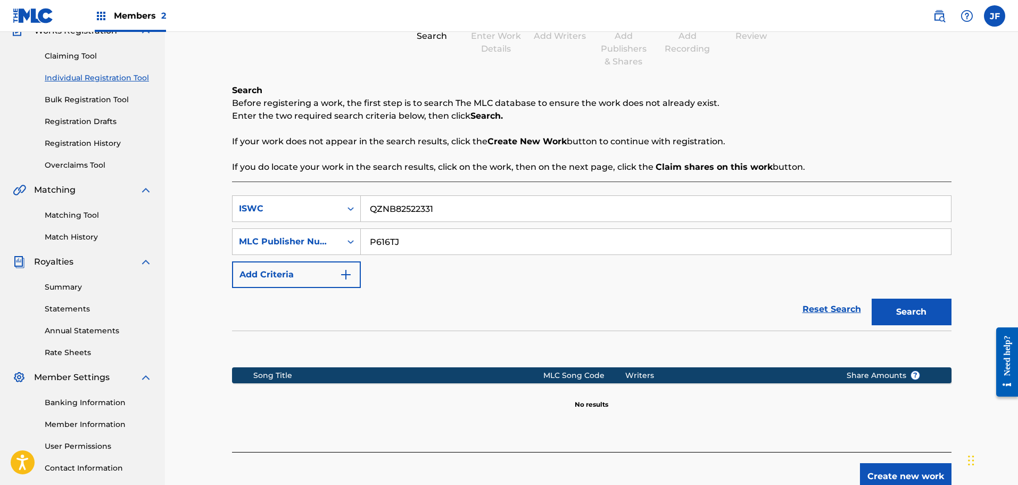
scroll to position [175, 0]
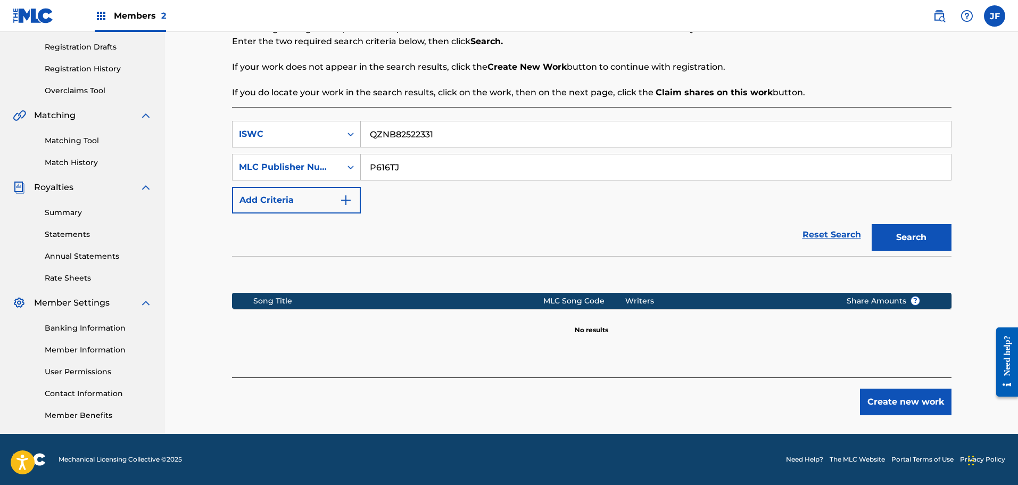
click at [914, 303] on span "?" at bounding box center [915, 300] width 9 height 9
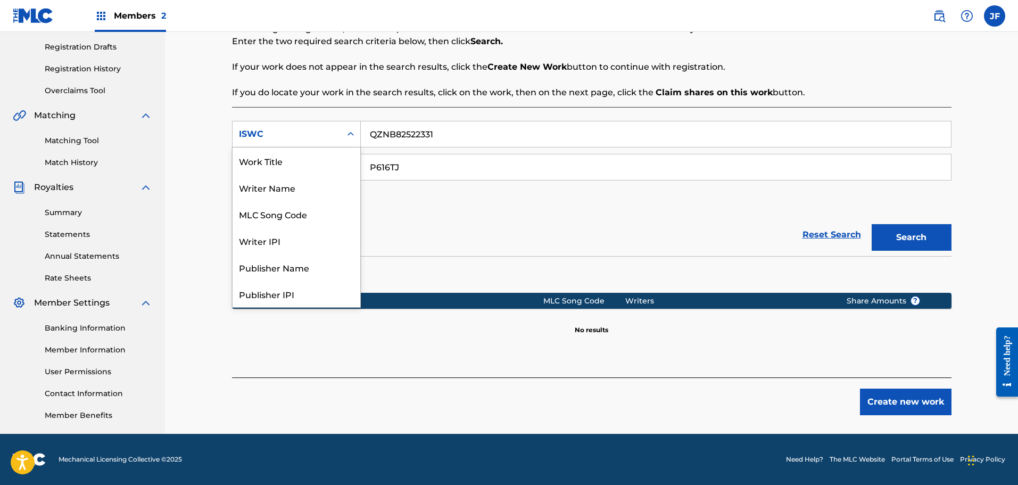
click at [352, 130] on icon "Search Form" at bounding box center [350, 134] width 11 height 11
click at [289, 158] on div "Work Title" at bounding box center [297, 160] width 128 height 27
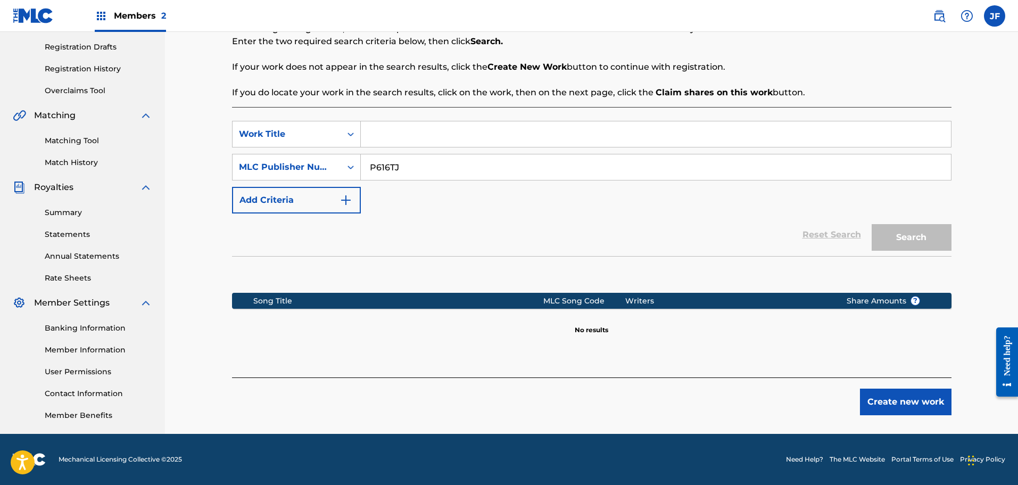
click at [400, 128] on input "Search Form" at bounding box center [656, 134] width 590 height 26
type input "Deceitful Clowns"
click at [930, 226] on button "Search" at bounding box center [912, 237] width 80 height 27
click at [881, 170] on input "P616TJ" at bounding box center [656, 167] width 590 height 26
click at [282, 170] on div "MLC Publisher Number" at bounding box center [287, 167] width 96 height 13
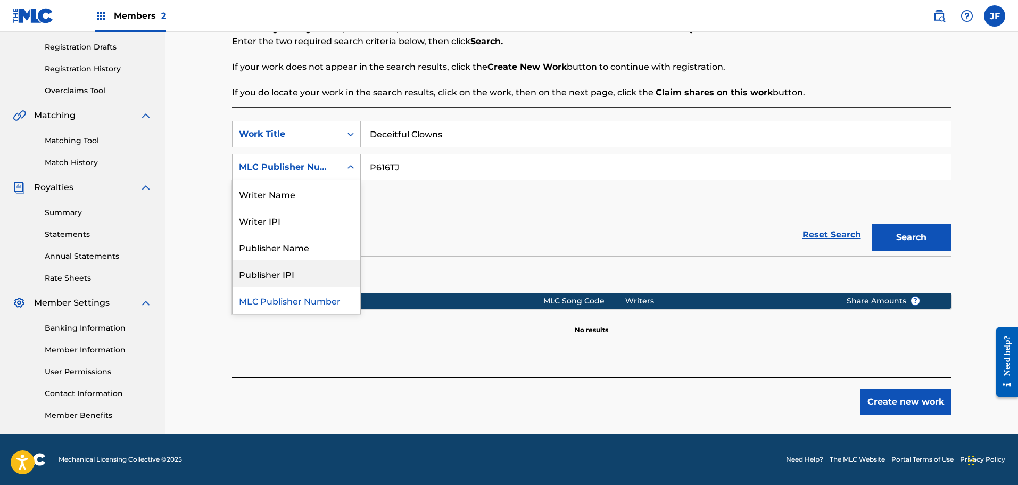
click at [292, 274] on div "Publisher IPI" at bounding box center [297, 273] width 128 height 27
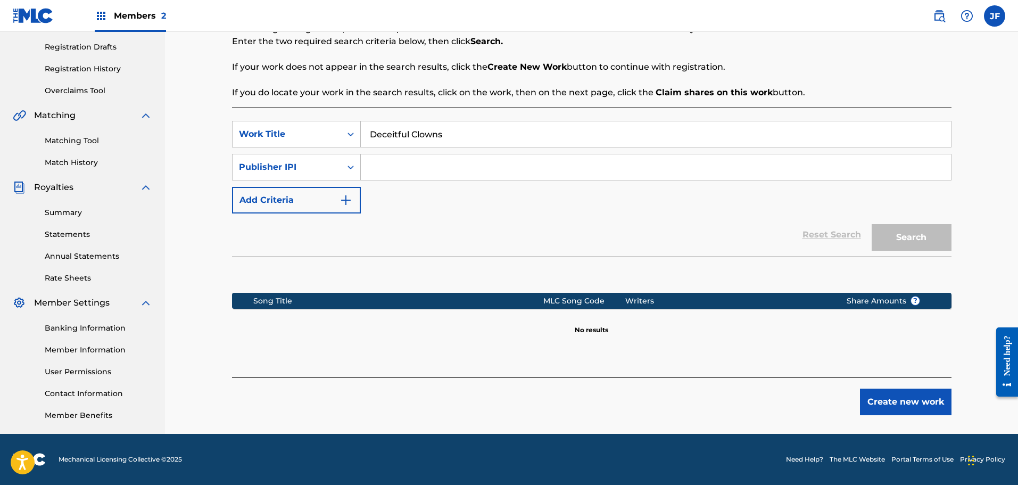
paste input "01294021765"
type input "01294021765"
click at [906, 244] on button "Search" at bounding box center [912, 237] width 80 height 27
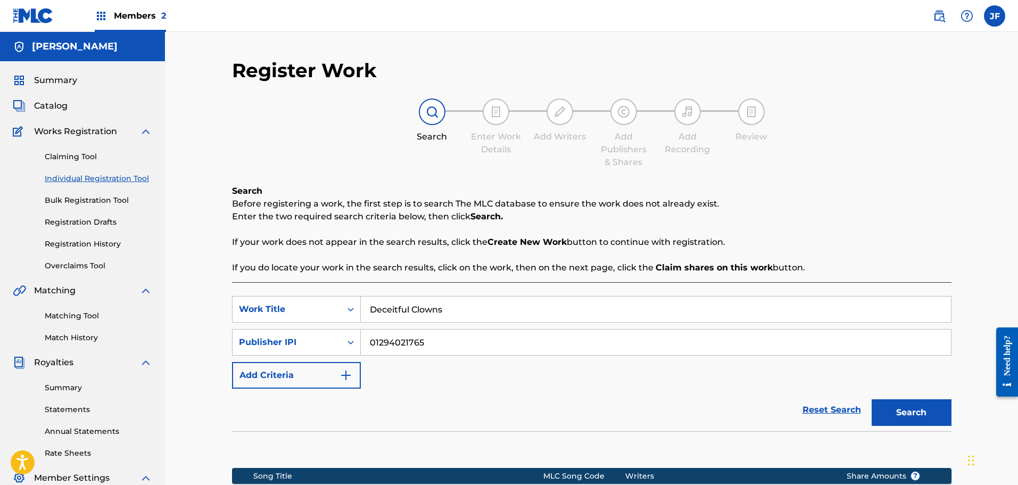
click at [994, 10] on label at bounding box center [994, 15] width 21 height 21
click at [994, 16] on input "[PERSON_NAME] [PERSON_NAME] [EMAIL_ADDRESS][DOMAIN_NAME] Notification Preferenc…" at bounding box center [994, 16] width 0 height 0
click at [964, 12] on img at bounding box center [966, 16] width 13 height 13
click at [966, 69] on p "View portal intro" at bounding box center [967, 70] width 90 height 26
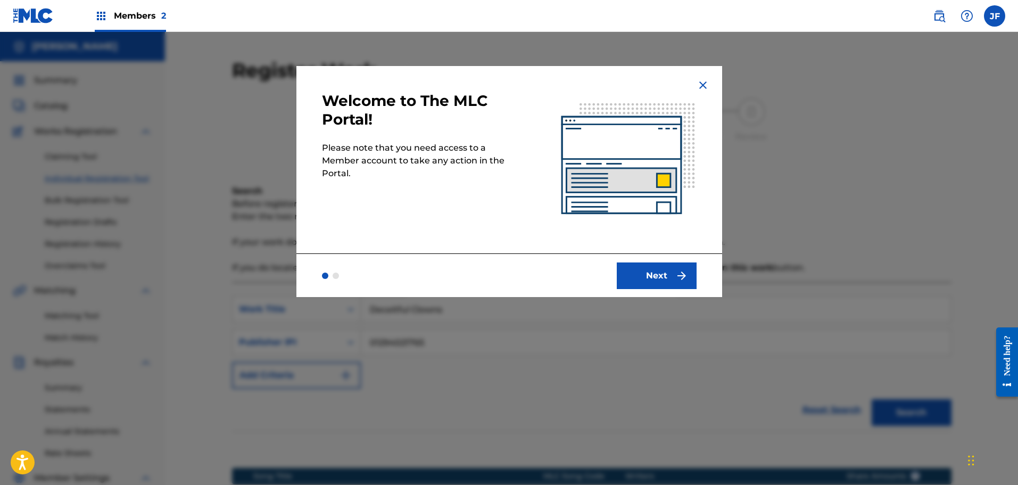
click at [672, 273] on button "Next" at bounding box center [657, 275] width 80 height 27
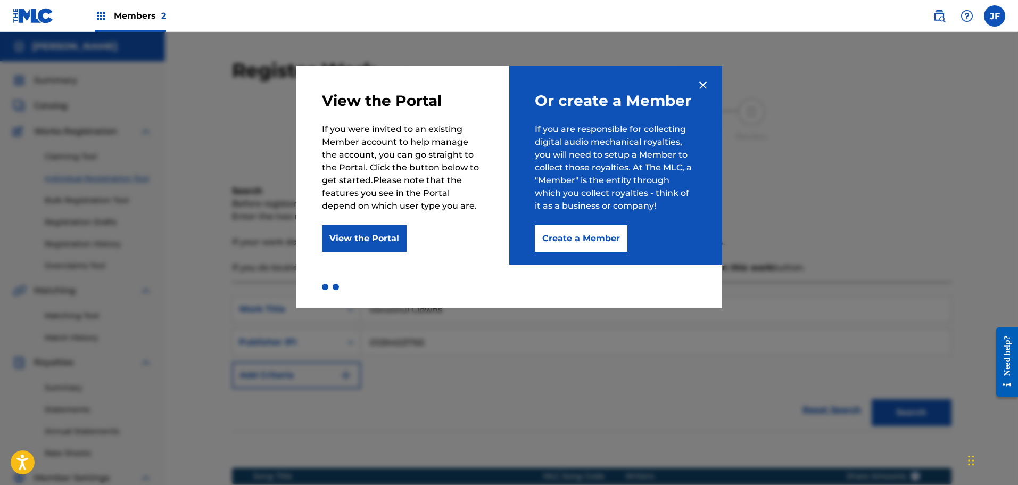
click at [375, 230] on button "View the Portal" at bounding box center [364, 238] width 85 height 27
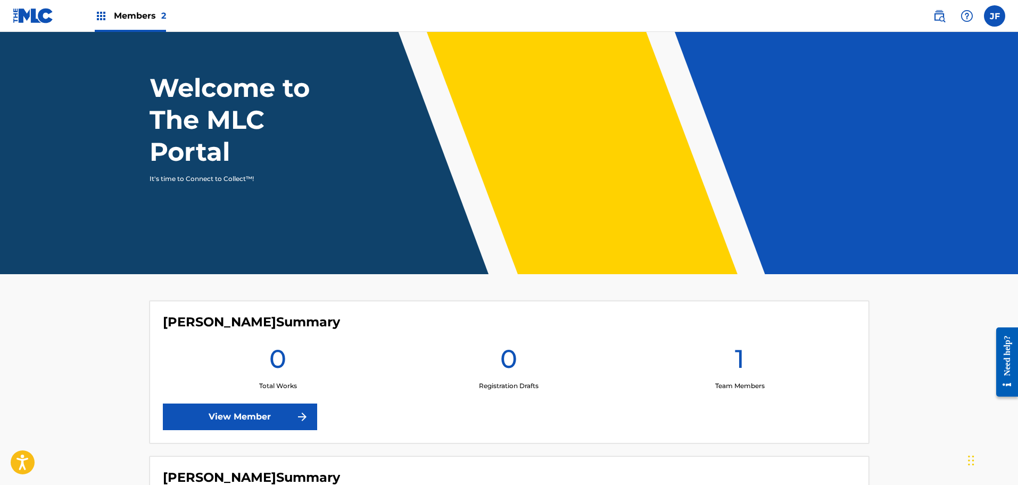
scroll to position [215, 0]
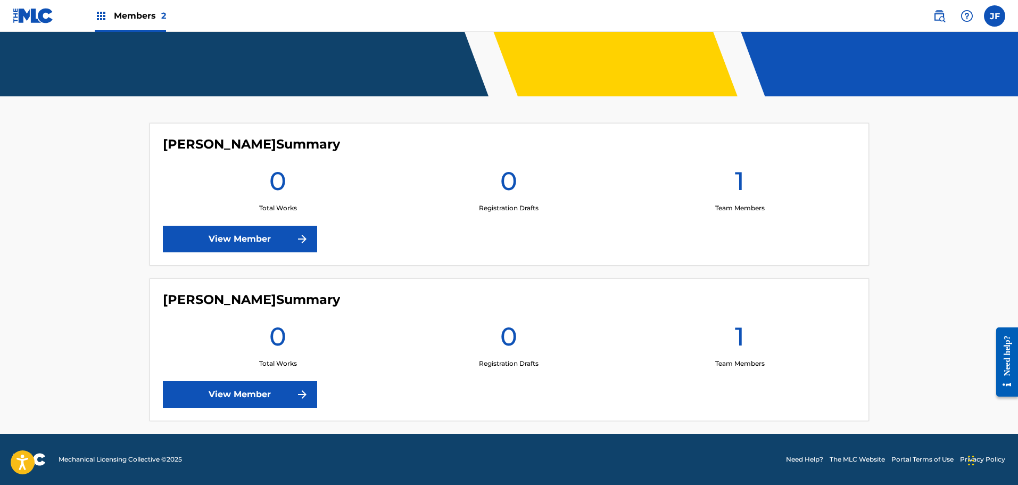
click at [986, 9] on label at bounding box center [994, 15] width 21 height 21
click at [994, 16] on input "[PERSON_NAME] [PERSON_NAME] [EMAIL_ADDRESS][DOMAIN_NAME] Notification Preferenc…" at bounding box center [994, 16] width 0 height 0
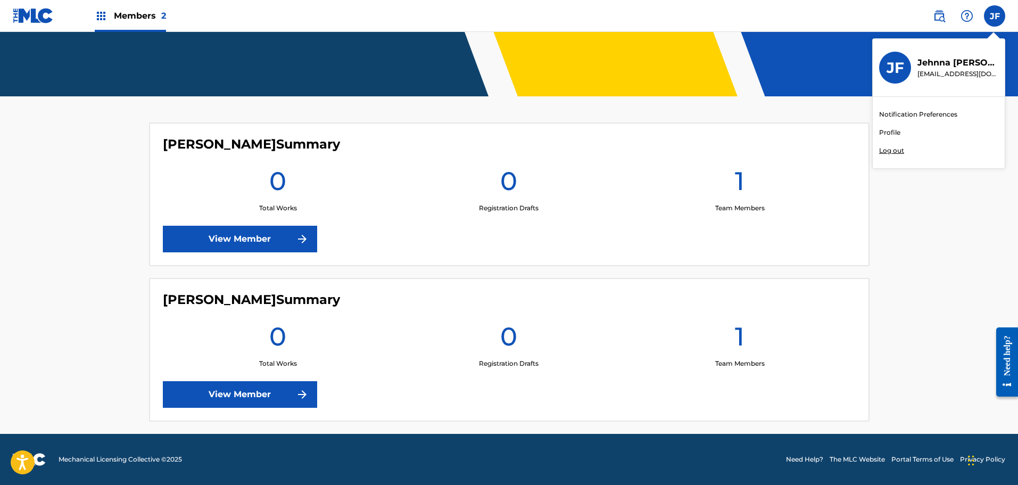
click at [889, 126] on div "Notification Preferences Profile Log out" at bounding box center [939, 132] width 132 height 71
click at [994, 16] on input "[PERSON_NAME] [PERSON_NAME] [EMAIL_ADDRESS][DOMAIN_NAME] Notification Preferenc…" at bounding box center [994, 16] width 0 height 0
click at [894, 132] on link "Profile" at bounding box center [889, 133] width 21 height 10
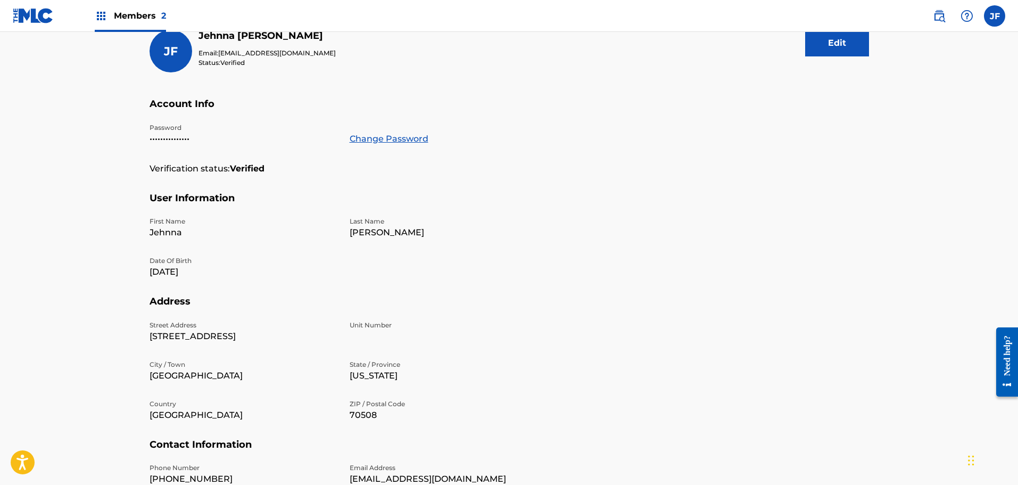
scroll to position [125, 0]
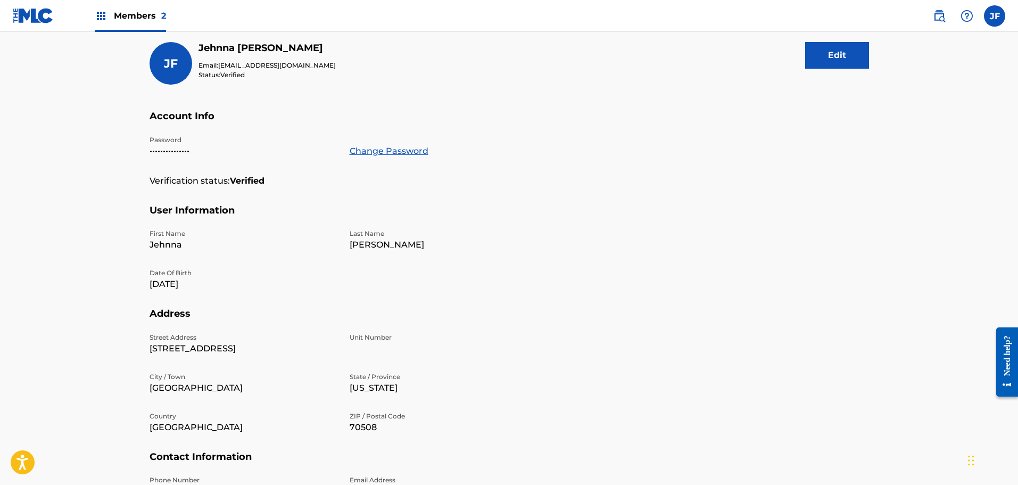
click at [806, 43] on button "Edit" at bounding box center [837, 55] width 64 height 27
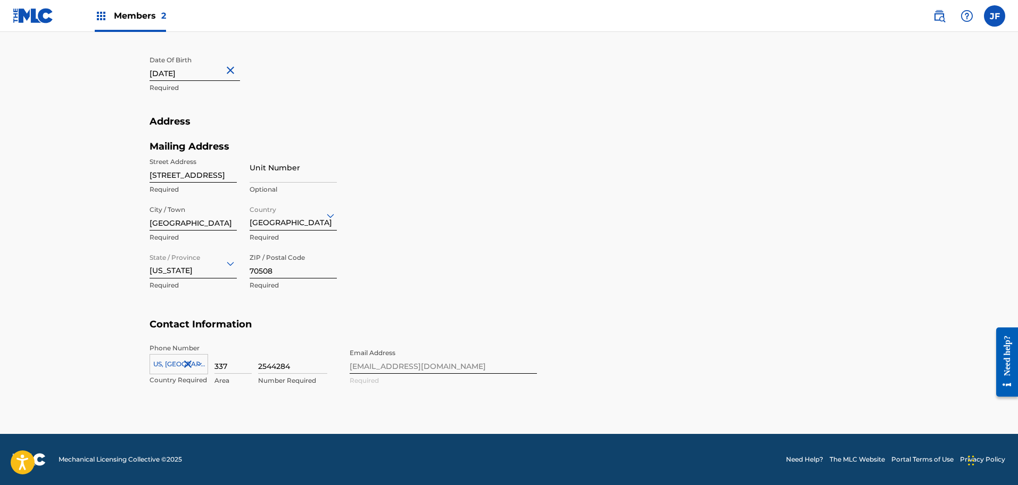
scroll to position [209, 0]
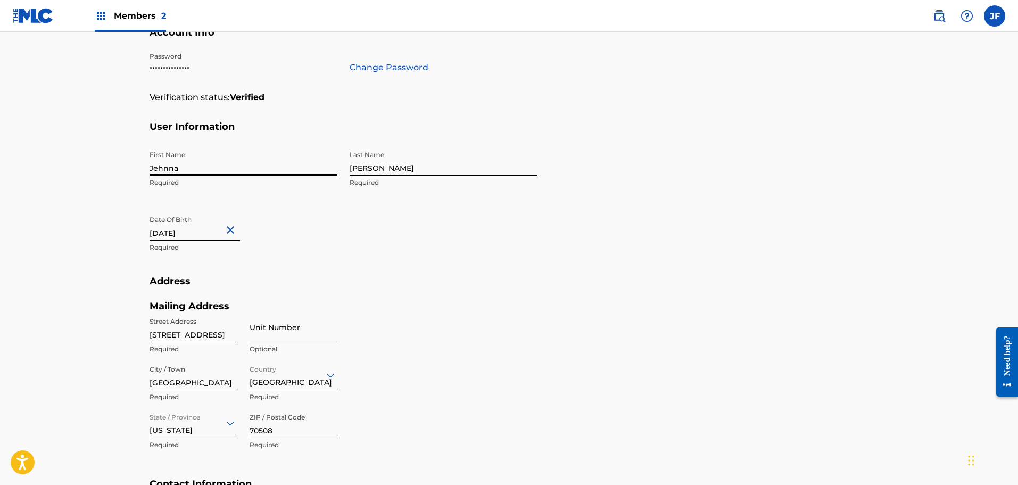
drag, startPoint x: 217, startPoint y: 167, endPoint x: 98, endPoint y: 173, distance: 118.9
click at [98, 173] on main "Profile User Members [PERSON_NAME] [PERSON_NAME] Email: [EMAIL_ADDRESS][DOMAIN_…" at bounding box center [509, 208] width 1018 height 770
type input "o"
type input "[PERSON_NAME]"
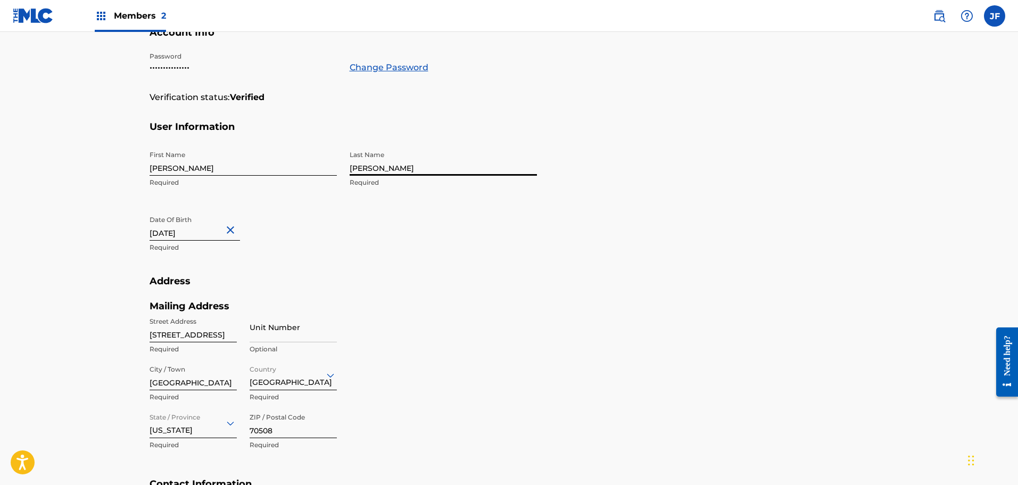
select select "4"
select select "1991"
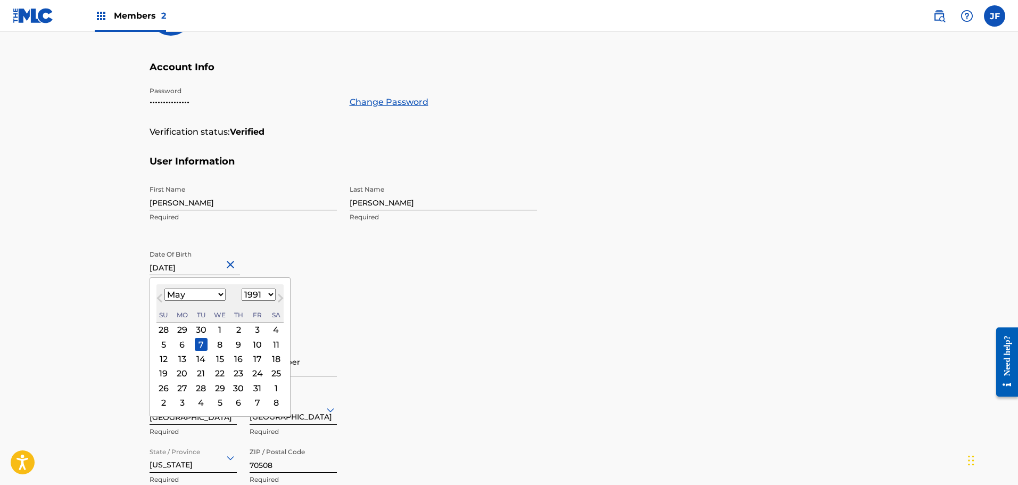
scroll to position [155, 0]
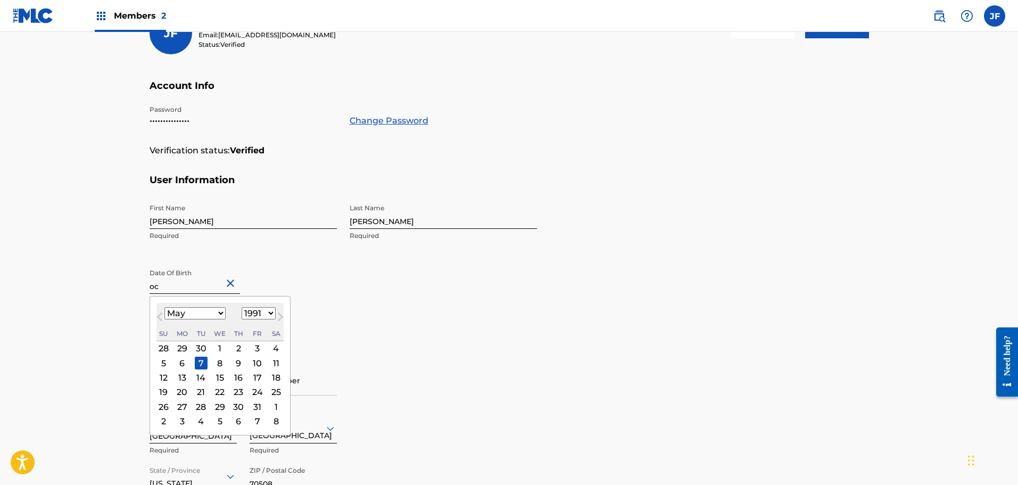
type input "oc"
click at [208, 316] on select "January February March April May June July August September October November De…" at bounding box center [194, 313] width 61 height 12
select select "9"
click at [164, 307] on select "January February March April May June July August September October November De…" at bounding box center [194, 313] width 61 height 12
click at [162, 391] on div "20" at bounding box center [163, 392] width 13 height 13
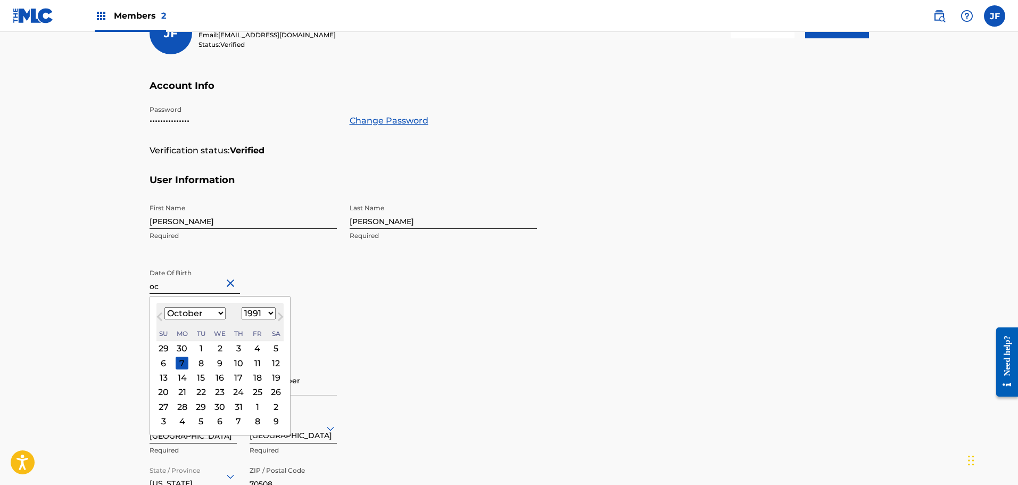
type input "[DATE]"
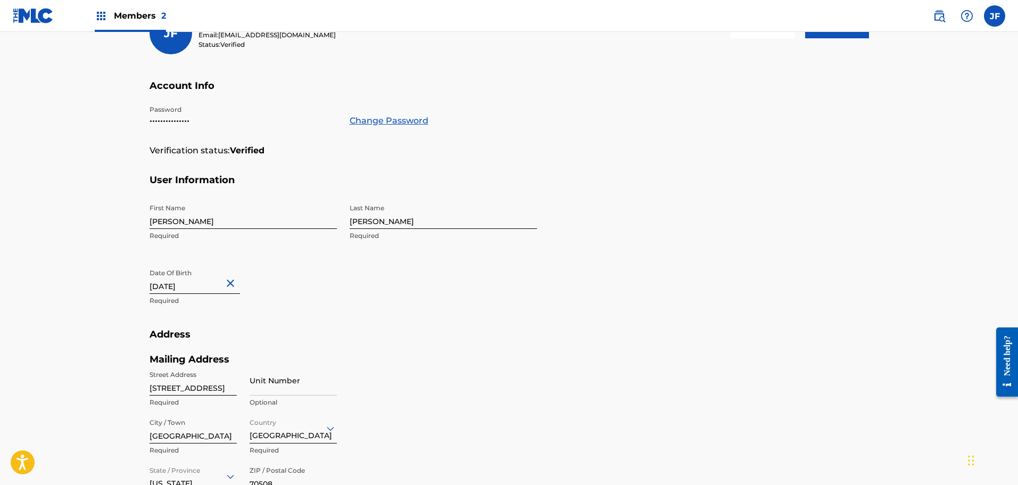
click at [209, 284] on input "[DATE]" at bounding box center [195, 278] width 90 height 30
select select "9"
select select "1991"
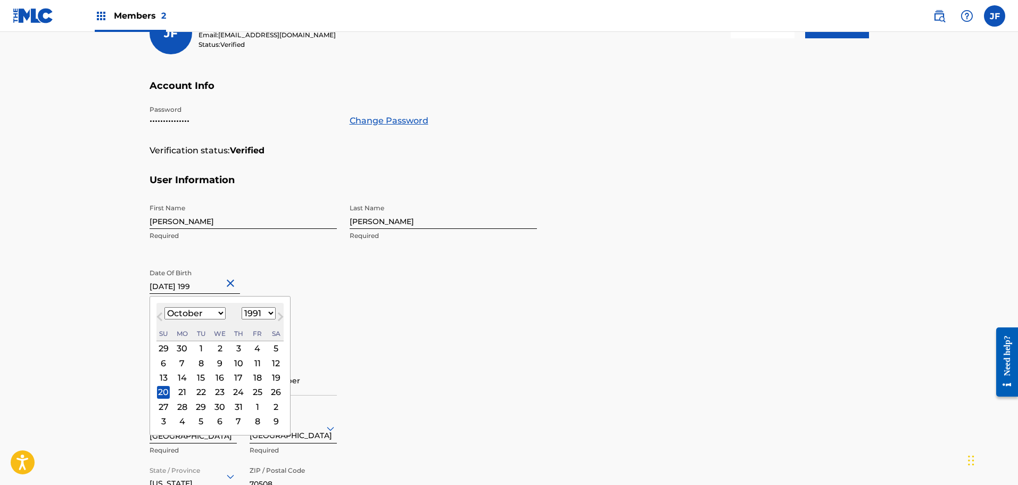
type input "[DATE]"
select select "1992"
type input "[DATE]"
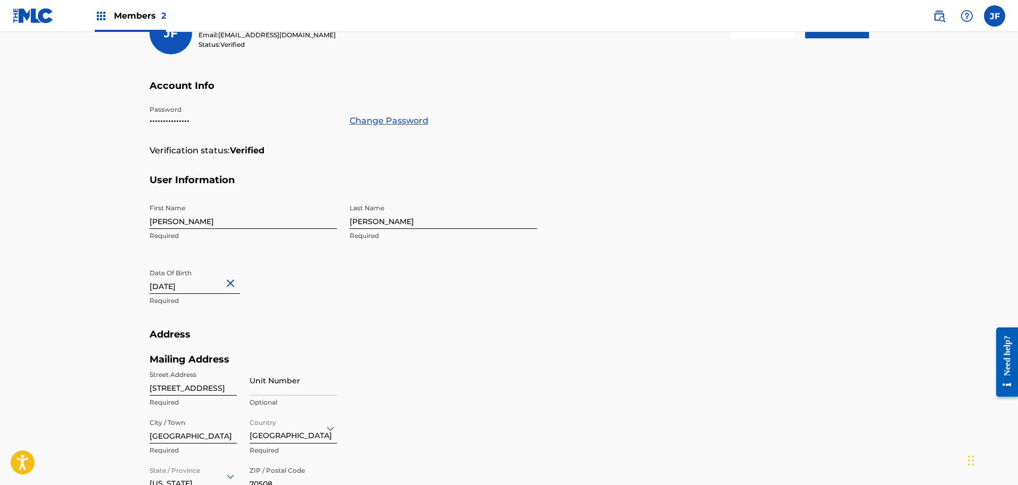
click at [442, 298] on div "First Name [PERSON_NAME] Required Last Name [PERSON_NAME] Required Date Of Birt…" at bounding box center [343, 263] width 387 height 130
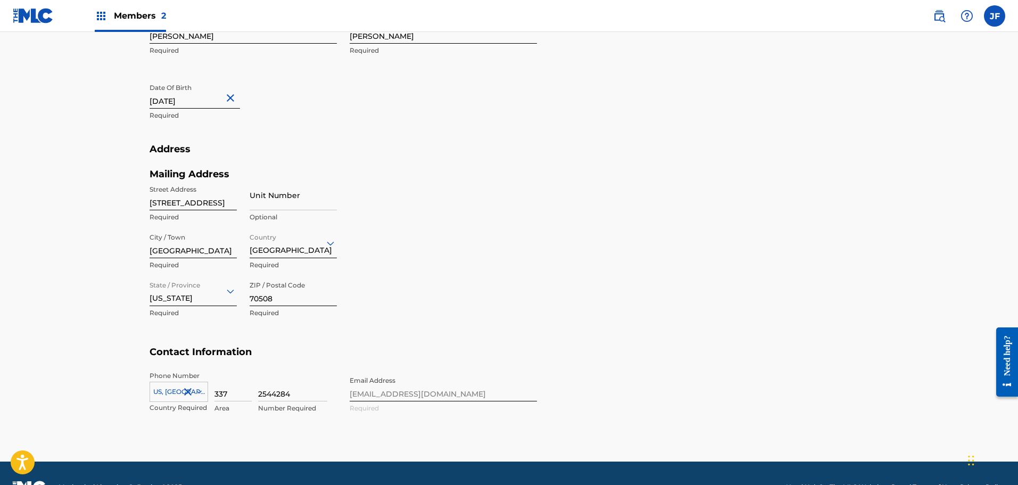
scroll to position [368, 0]
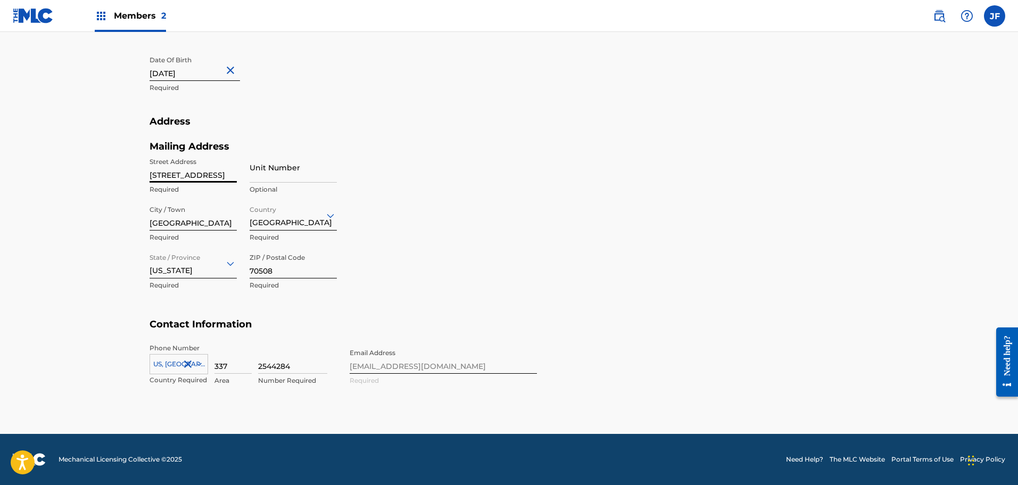
click at [194, 177] on input "[STREET_ADDRESS]" at bounding box center [193, 167] width 87 height 30
drag, startPoint x: 234, startPoint y: 177, endPoint x: 71, endPoint y: 188, distance: 163.2
click at [71, 188] on main "Profile User Members [PERSON_NAME] [PERSON_NAME] Email: [EMAIL_ADDRESS][DOMAIN_…" at bounding box center [509, 49] width 1018 height 770
type input "d"
type input "[STREET_ADDRESS][PERSON_NAME]"
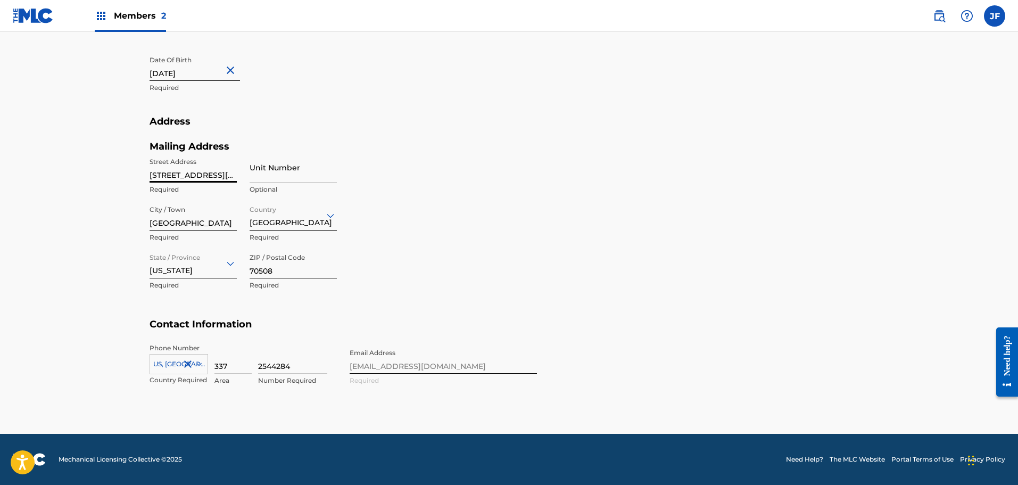
type input "[GEOGRAPHIC_DATA]"
type input "LA"
type input "1"
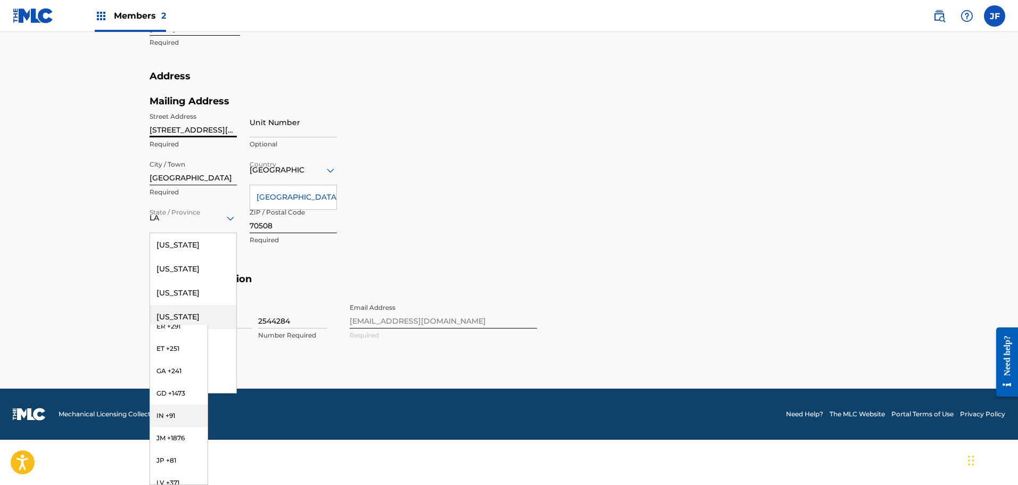
scroll to position [0, 0]
click at [170, 334] on div "US, [GEOGRAPHIC_DATA] +1" at bounding box center [178, 346] width 57 height 42
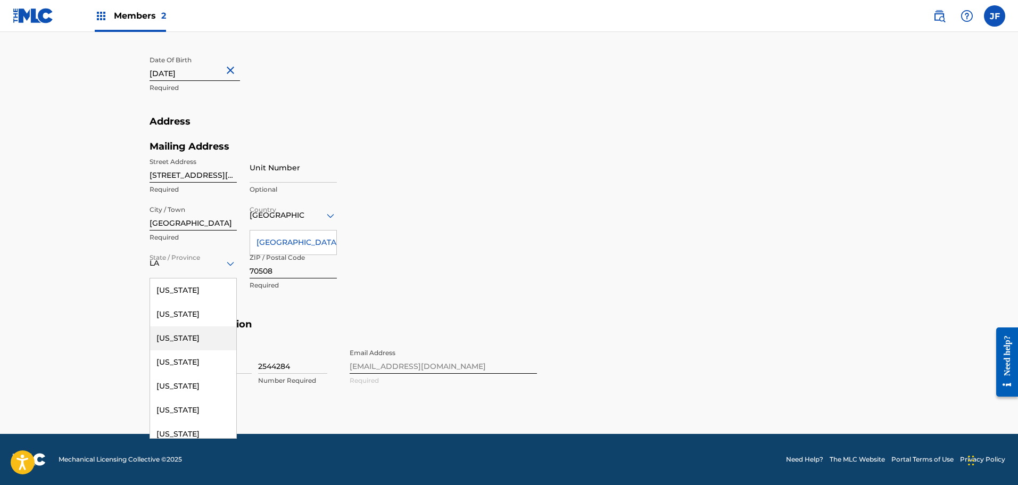
click at [101, 285] on main "Profile User Members [PERSON_NAME] [PERSON_NAME] Email: [EMAIL_ADDRESS][DOMAIN_…" at bounding box center [509, 49] width 1018 height 770
click at [169, 265] on div "LA" at bounding box center [193, 262] width 87 height 13
click at [543, 209] on section "Address Mailing Address Street Address [STREET_ADDRESS][PERSON_NAME] Required U…" at bounding box center [509, 216] width 719 height 203
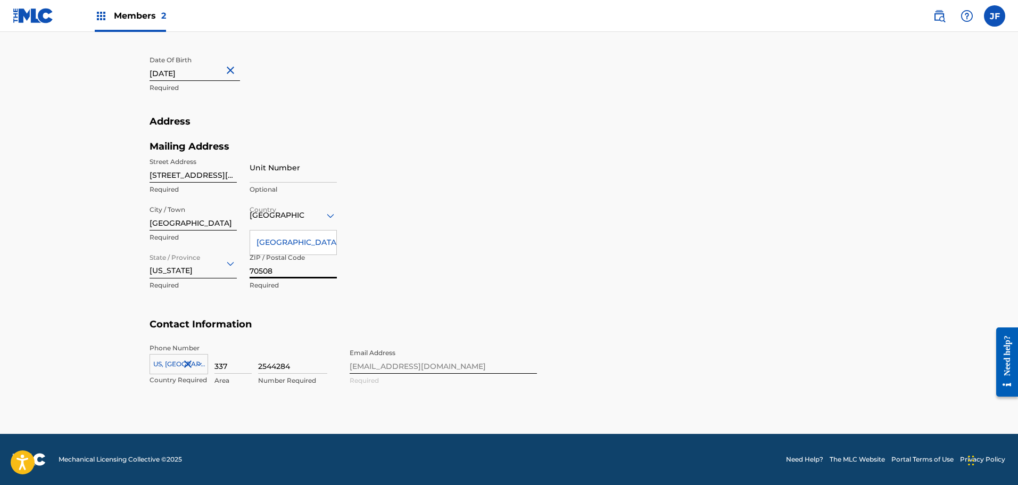
click at [287, 265] on input "70508" at bounding box center [293, 263] width 87 height 30
type input "70506"
click at [493, 258] on div "Mailing Address Street Address [STREET_ADDRESS][PERSON_NAME] Required Unit Numb…" at bounding box center [343, 229] width 387 height 178
click at [280, 366] on input "2544284" at bounding box center [292, 358] width 69 height 30
drag, startPoint x: 298, startPoint y: 357, endPoint x: 244, endPoint y: 364, distance: 54.2
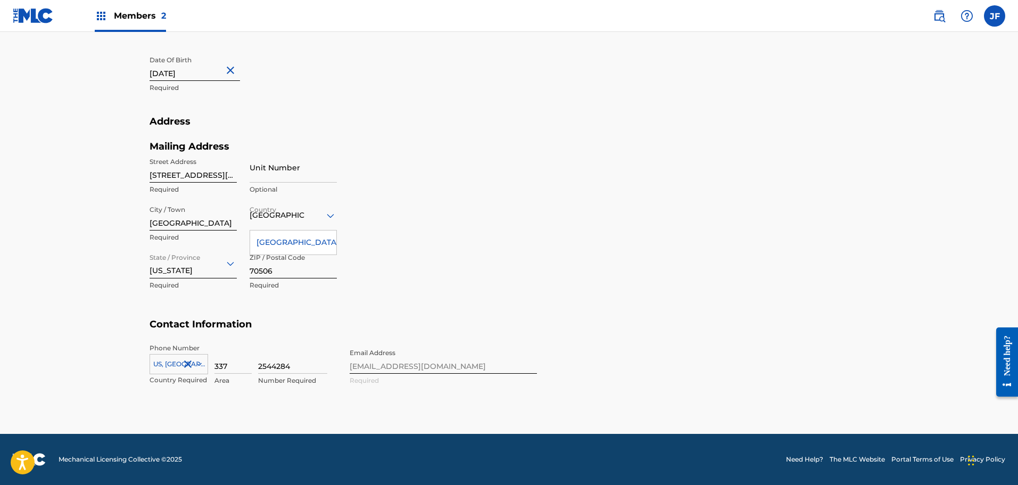
click at [244, 364] on div "[GEOGRAPHIC_DATA], [GEOGRAPHIC_DATA] +1 Country Required 337 Area 2544284 Numbe…" at bounding box center [243, 367] width 187 height 48
type input "2558878"
type input "LA"
type input "1"
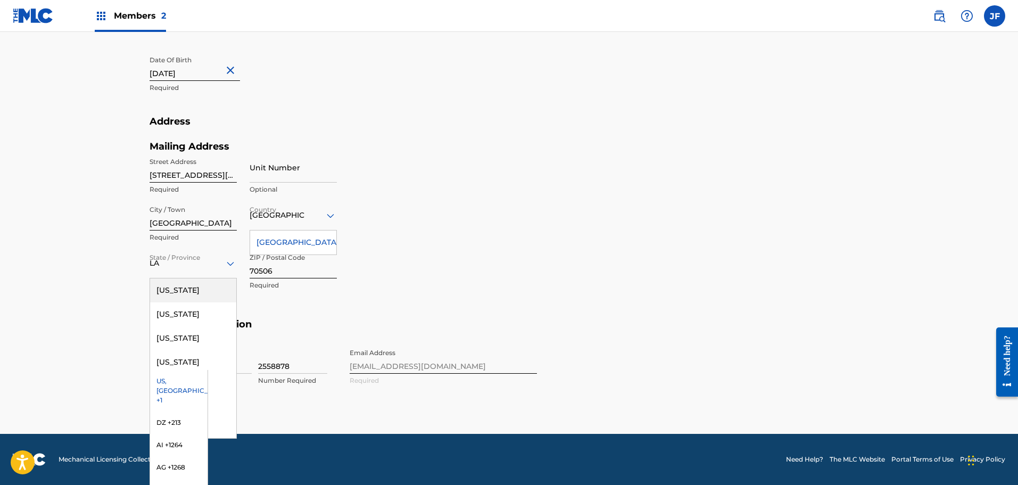
scroll to position [413, 0]
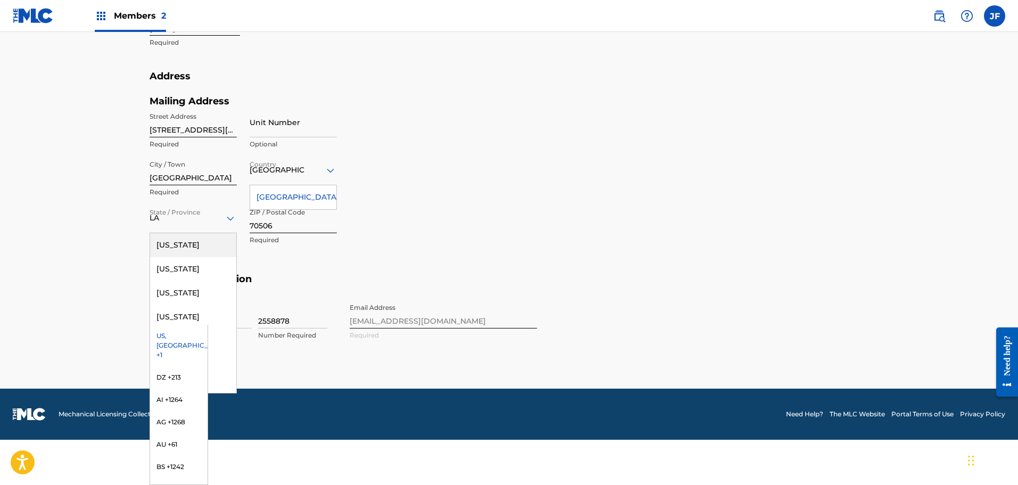
click at [588, 154] on section "Address Mailing Address Street Address [STREET_ADDRESS][PERSON_NAME] Required U…" at bounding box center [509, 171] width 719 height 203
click at [315, 194] on div "[GEOGRAPHIC_DATA]" at bounding box center [293, 197] width 86 height 24
click at [419, 200] on div "Mailing Address Street Address [STREET_ADDRESS][PERSON_NAME] Required Unit Numb…" at bounding box center [343, 184] width 387 height 178
click at [176, 225] on div "LA" at bounding box center [193, 218] width 87 height 30
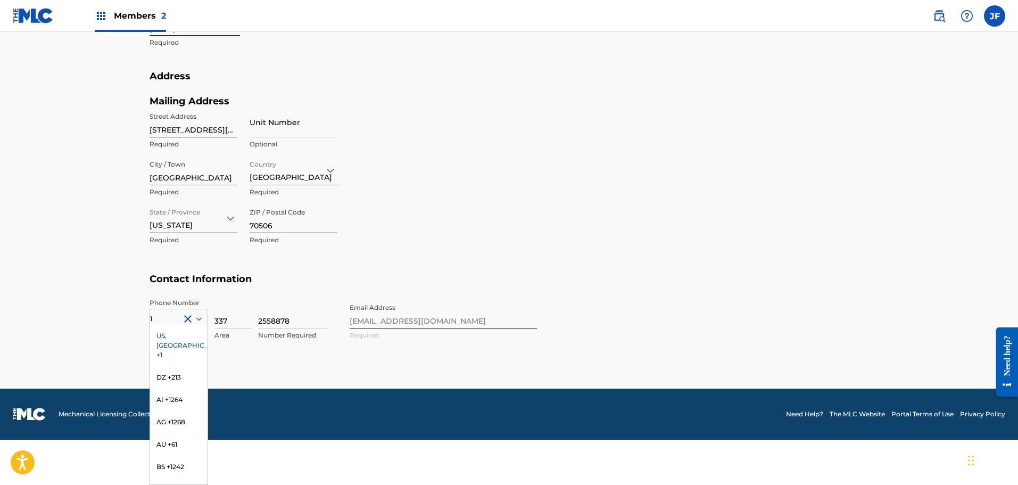
click at [180, 336] on div "US, [GEOGRAPHIC_DATA] +1" at bounding box center [178, 346] width 57 height 42
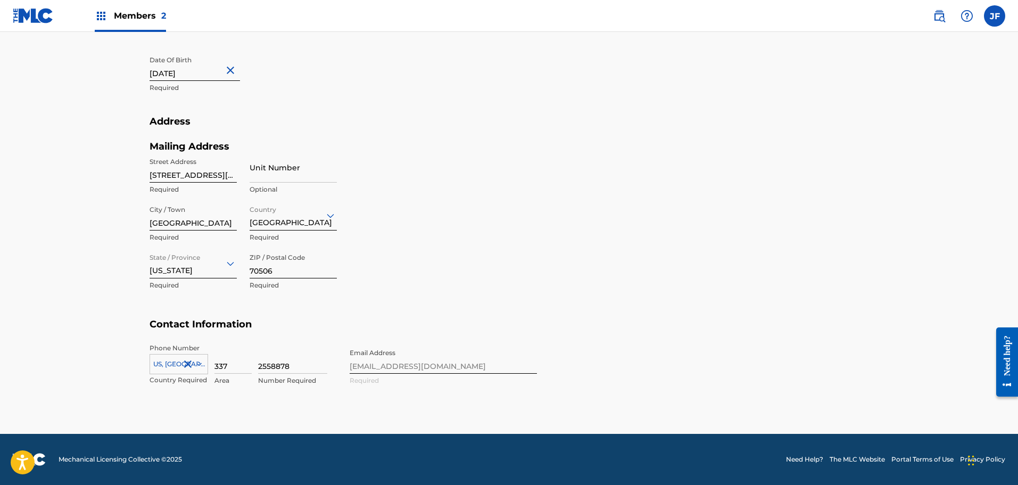
click at [104, 292] on main "Profile User Members [PERSON_NAME] [PERSON_NAME] Email: [EMAIL_ADDRESS][DOMAIN_…" at bounding box center [509, 49] width 1018 height 770
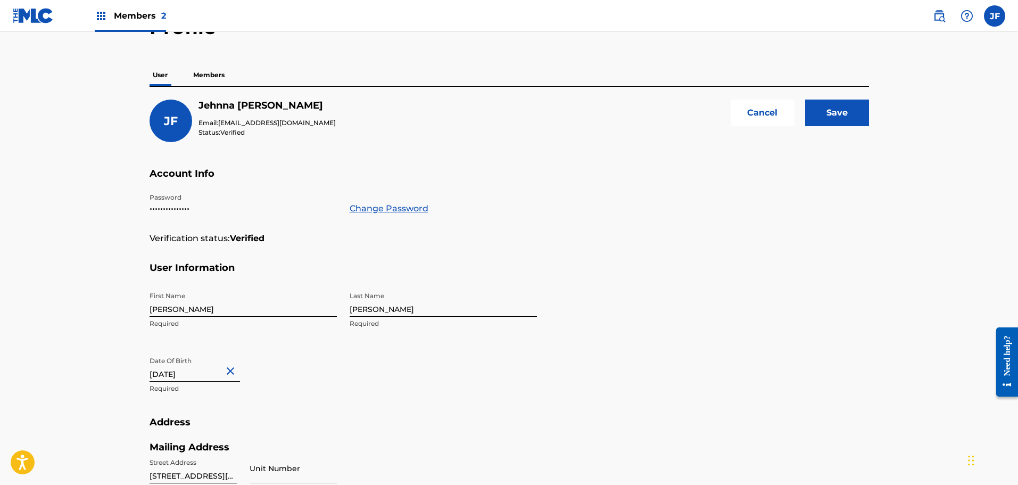
scroll to position [49, 0]
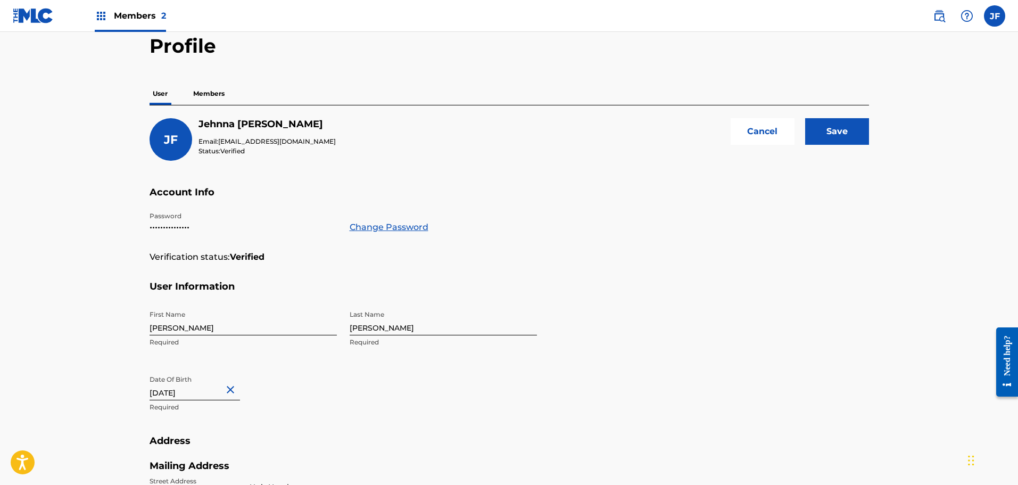
click at [842, 128] on input "Save" at bounding box center [837, 131] width 64 height 27
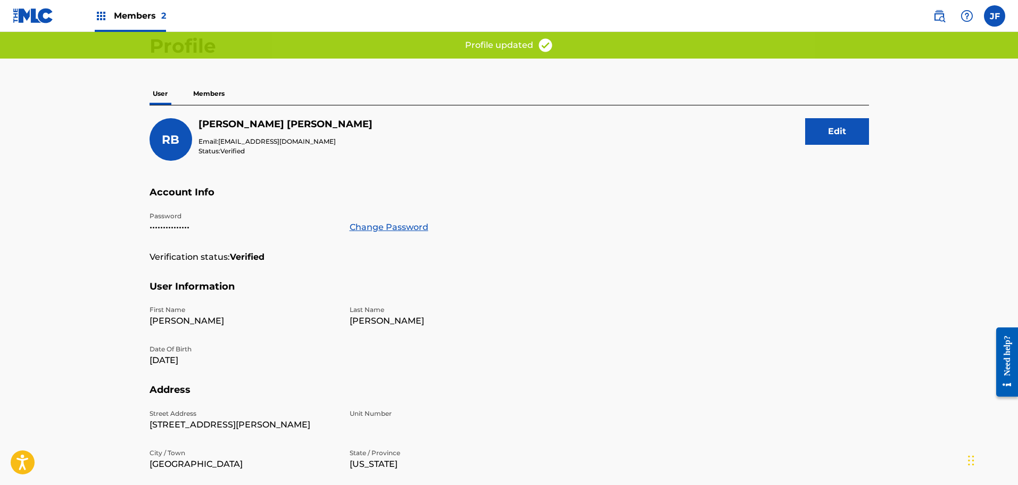
click at [217, 87] on p "Members" at bounding box center [209, 93] width 38 height 22
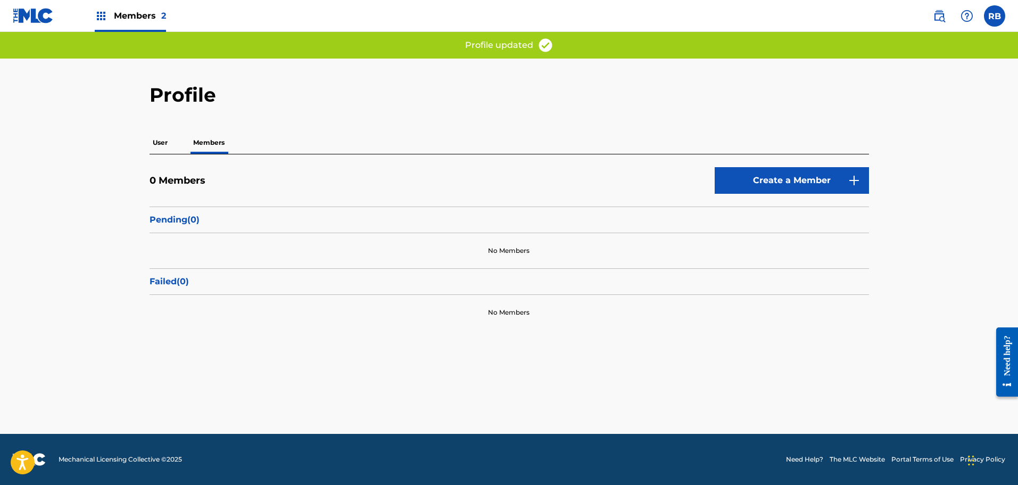
click at [161, 95] on h2 "Profile" at bounding box center [509, 95] width 719 height 24
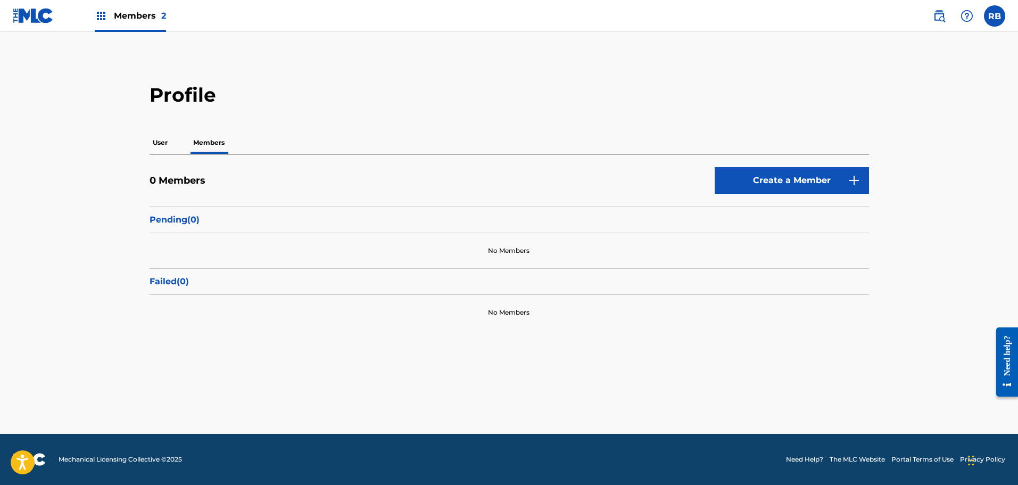
click at [157, 132] on p "User" at bounding box center [160, 142] width 21 height 22
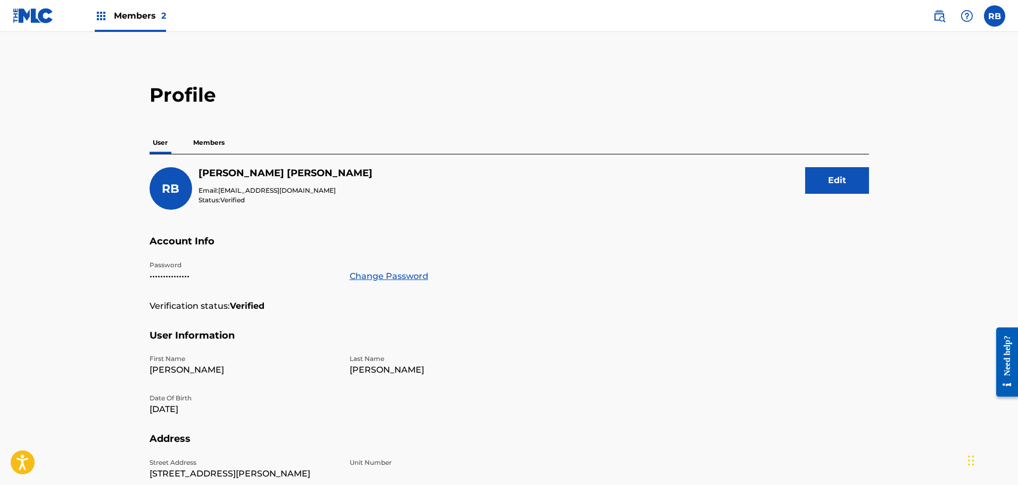
click at [975, 20] on div at bounding box center [966, 15] width 21 height 21
click at [941, 26] on link at bounding box center [938, 15] width 21 height 21
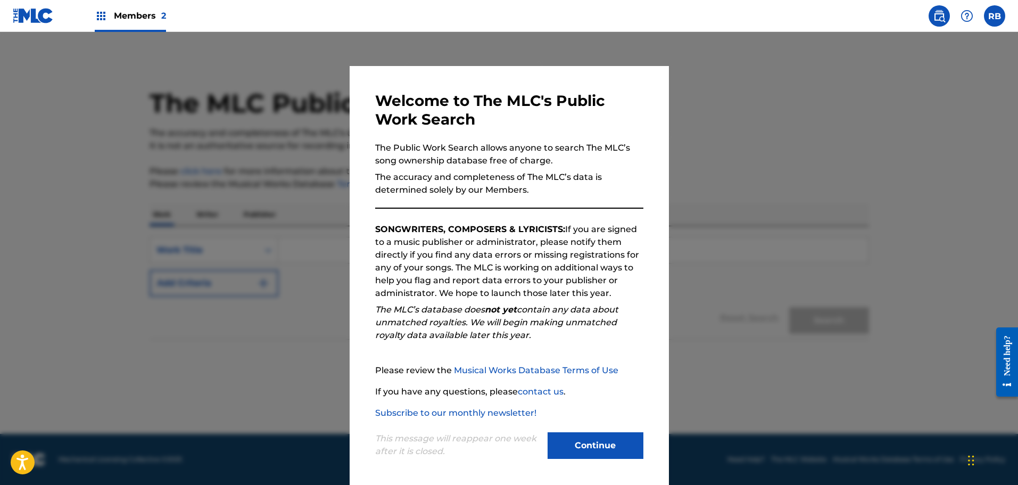
click at [575, 449] on button "Continue" at bounding box center [595, 445] width 96 height 27
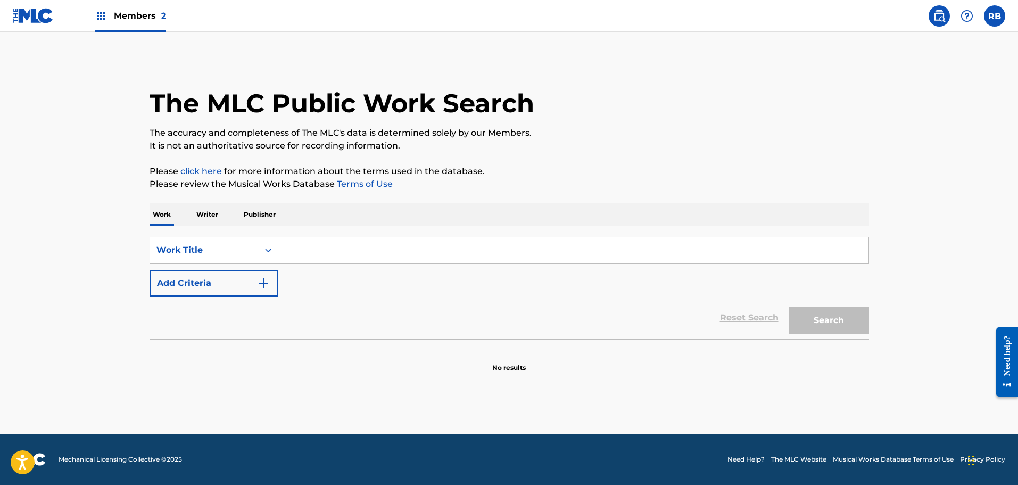
click at [751, 456] on link "Need Help?" at bounding box center [745, 459] width 37 height 10
click at [1007, 19] on nav "Members 2 RB RB [PERSON_NAME] [EMAIL_ADDRESS][DOMAIN_NAME] Notification Prefere…" at bounding box center [509, 16] width 1018 height 32
click at [994, 18] on label at bounding box center [994, 15] width 21 height 21
click at [994, 16] on input "RB [PERSON_NAME] [EMAIL_ADDRESS][DOMAIN_NAME] Notification Preferences Profile …" at bounding box center [994, 16] width 0 height 0
click at [901, 129] on div "Notification Preferences Profile Log out" at bounding box center [939, 132] width 132 height 71
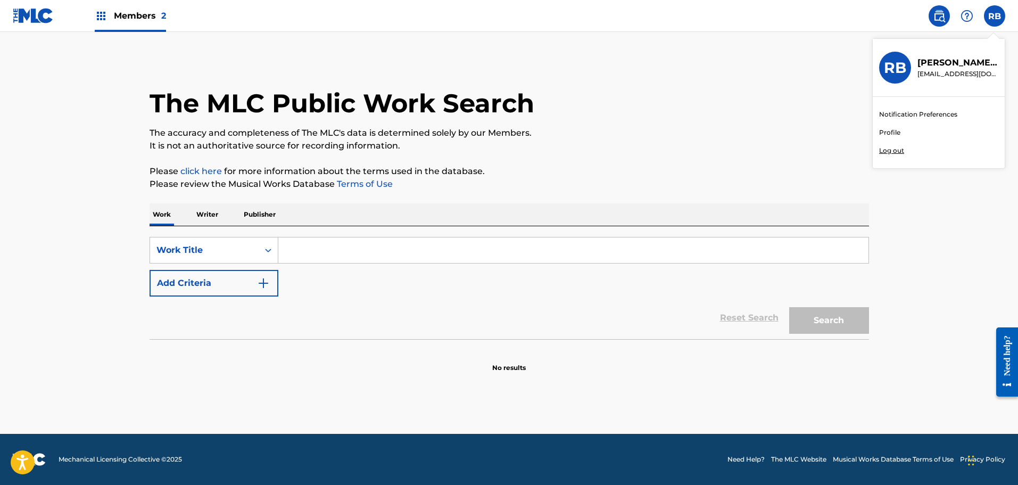
click at [994, 16] on input "RB [PERSON_NAME] [EMAIL_ADDRESS][DOMAIN_NAME] Notification Preferences Profile …" at bounding box center [994, 16] width 0 height 0
click at [896, 132] on link "Profile" at bounding box center [889, 133] width 21 height 10
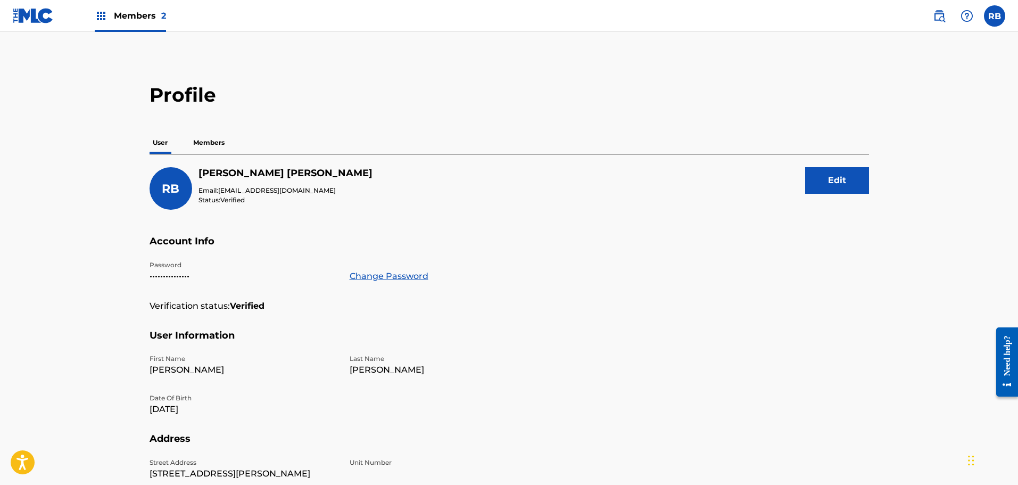
click at [403, 273] on link "Change Password" at bounding box center [389, 276] width 79 height 13
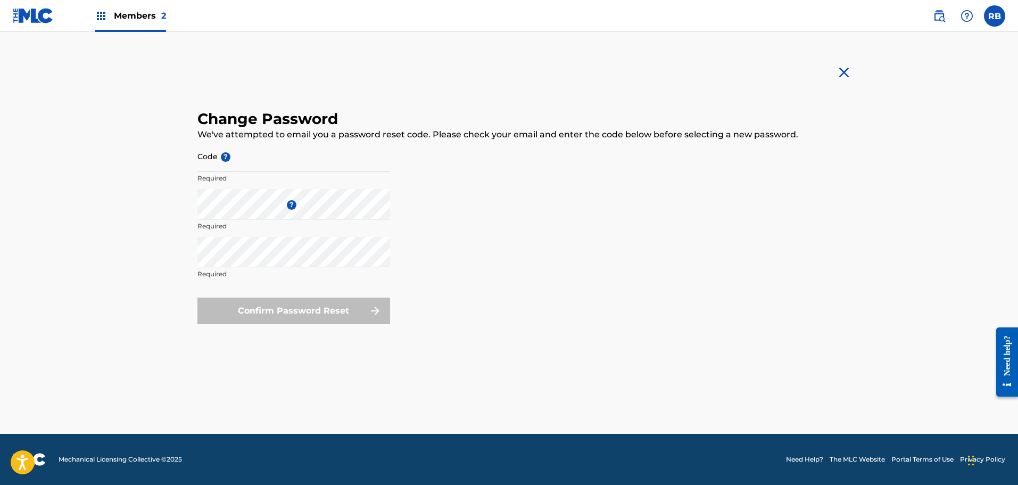
drag, startPoint x: 98, startPoint y: 1, endPoint x: 852, endPoint y: 78, distance: 758.4
click at [852, 77] on main "Change Password We've attempted to email you a password reset code. Please chec…" at bounding box center [509, 233] width 712 height 402
click at [850, 76] on img at bounding box center [843, 72] width 17 height 17
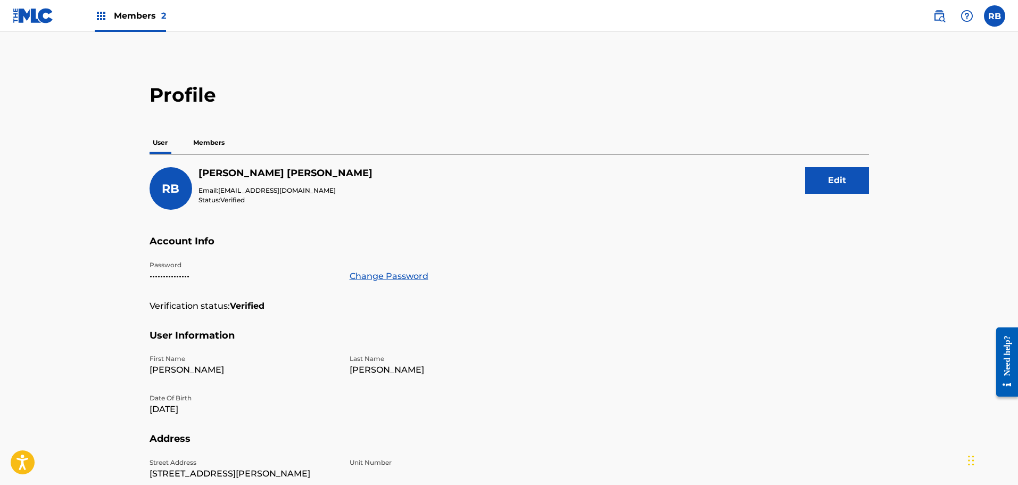
click at [652, 309] on section "Account Info Password ••••••••••••••• Change Password Verification status: Veri…" at bounding box center [509, 282] width 719 height 94
click at [226, 139] on p "Members" at bounding box center [209, 142] width 38 height 22
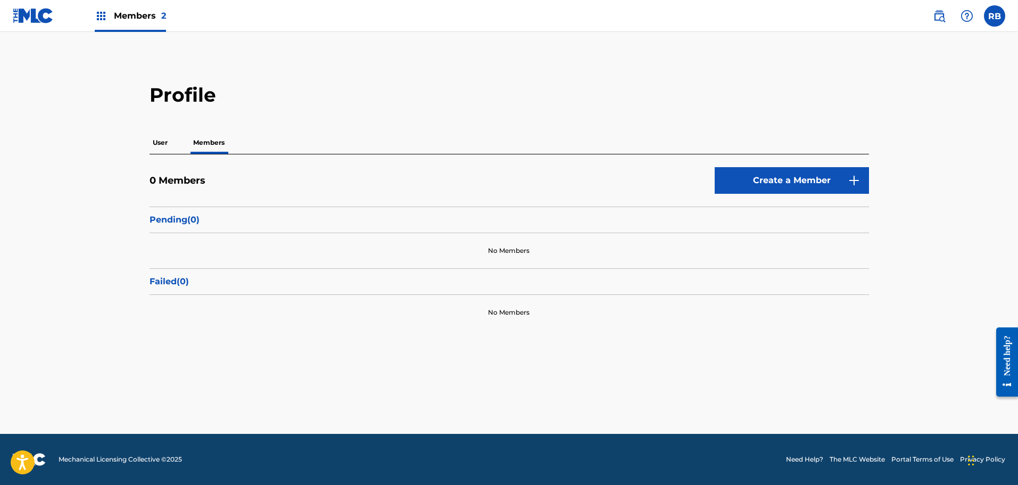
click at [104, 24] on div "Members 2" at bounding box center [130, 15] width 71 height 31
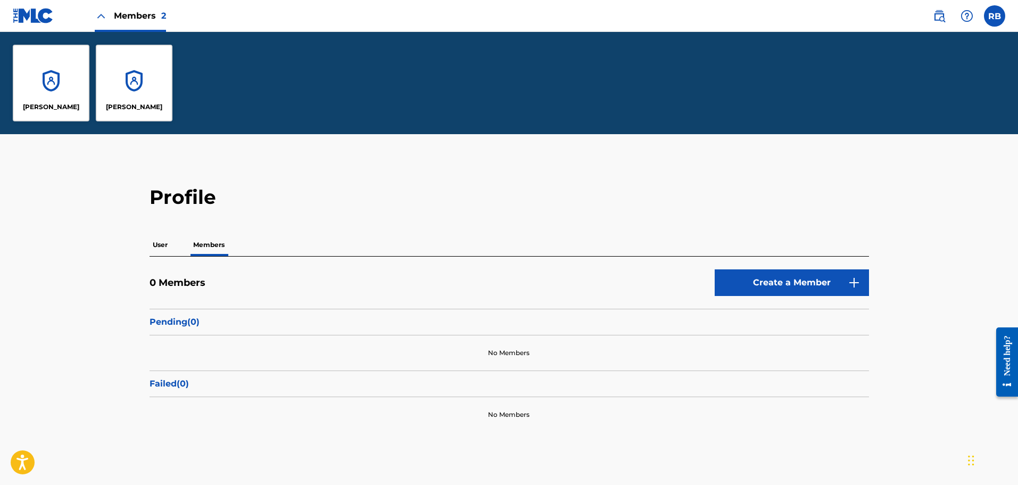
click at [57, 80] on div "[PERSON_NAME]" at bounding box center [51, 83] width 77 height 77
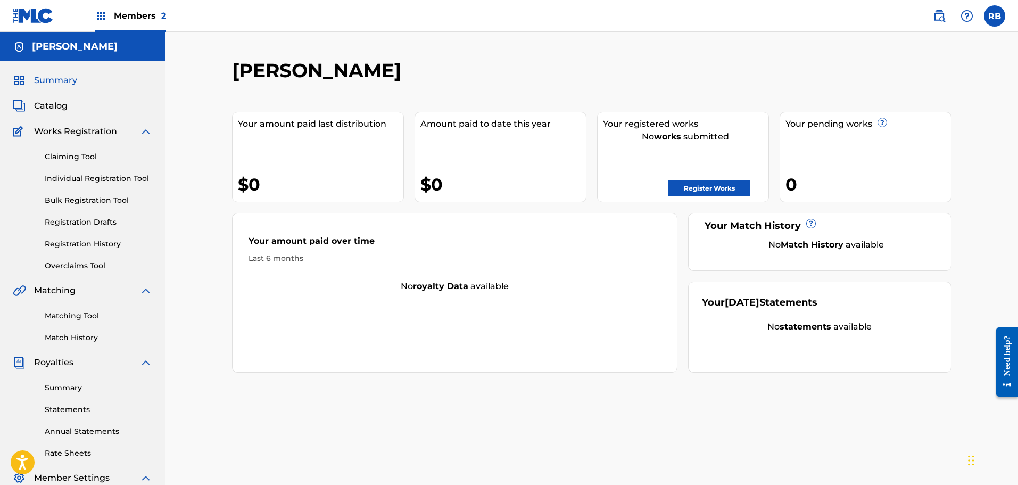
click at [54, 110] on span "Catalog" at bounding box center [51, 105] width 34 height 13
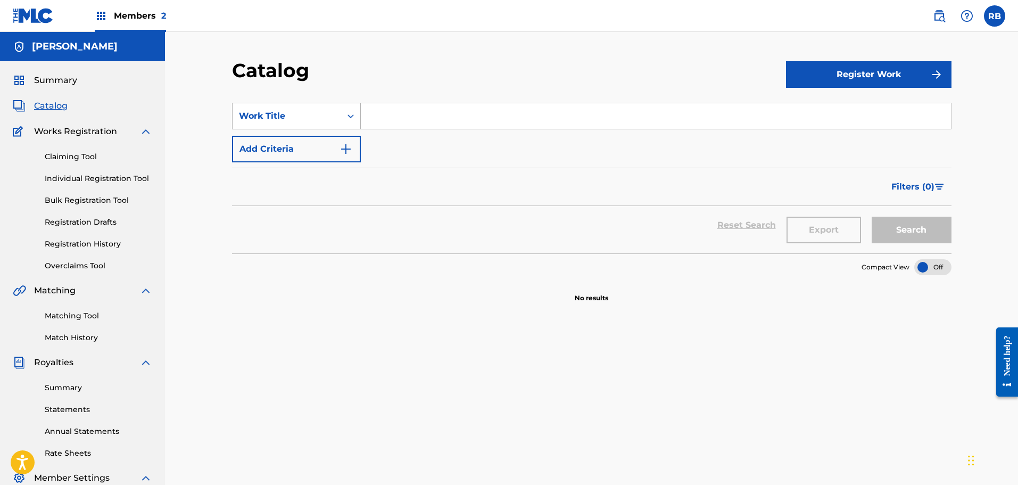
click at [342, 114] on div "Search Form" at bounding box center [350, 115] width 19 height 19
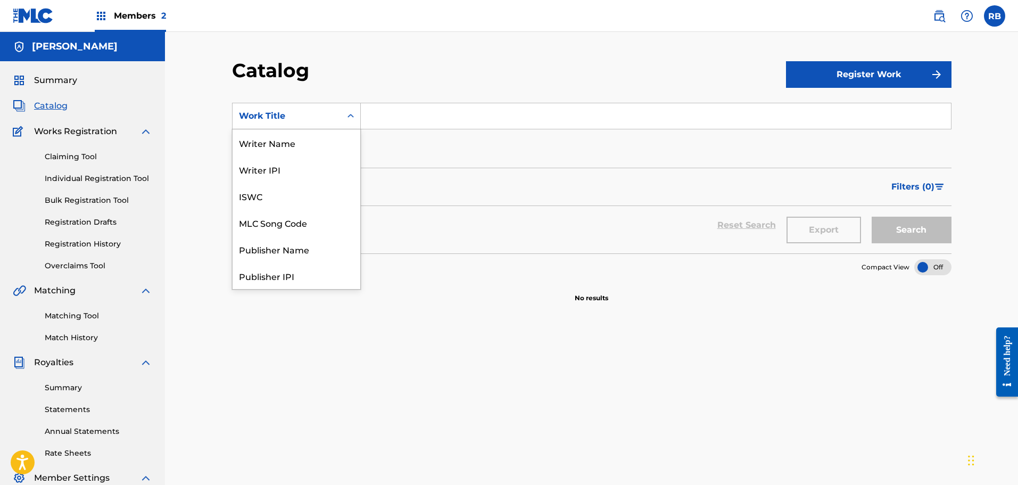
scroll to position [160, 0]
click at [309, 219] on div "Artist" at bounding box center [297, 222] width 128 height 27
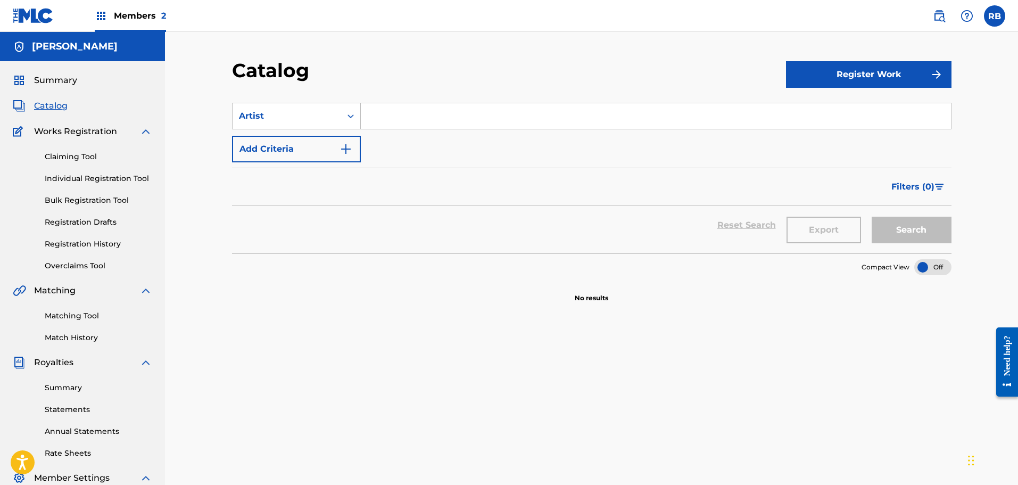
click at [425, 112] on input "Search Form" at bounding box center [656, 116] width 590 height 26
type input "Deceitful Clowns"
click at [908, 221] on button "Search" at bounding box center [912, 230] width 80 height 27
click at [936, 70] on img "submit" at bounding box center [936, 74] width 13 height 13
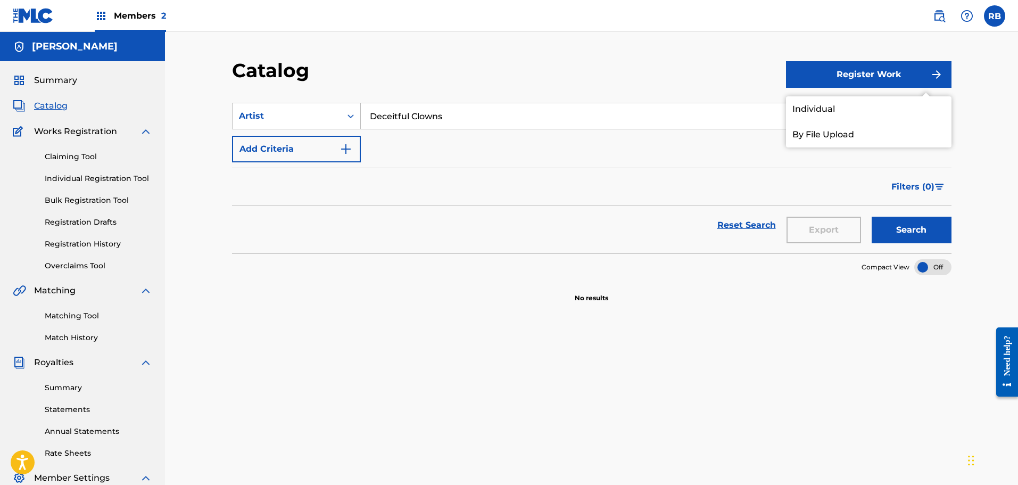
click at [847, 139] on link "By File Upload" at bounding box center [868, 135] width 165 height 26
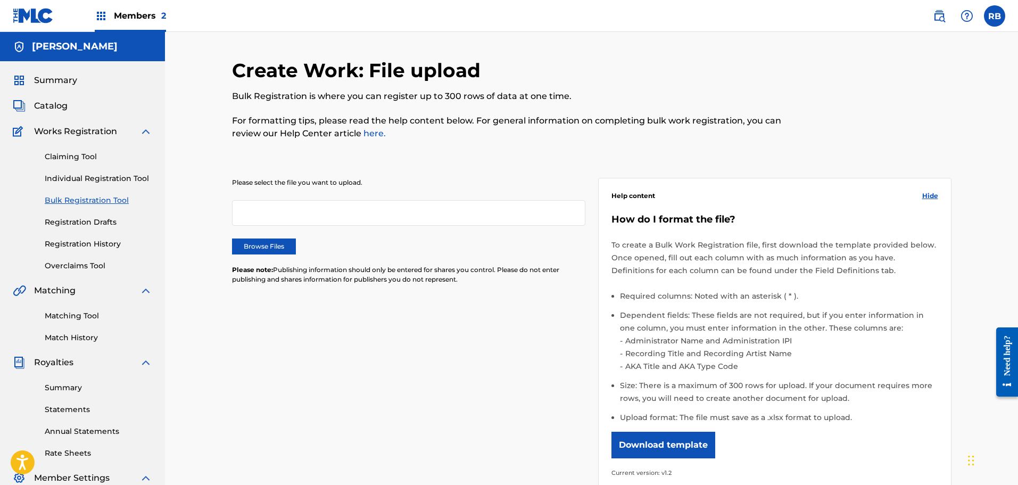
click at [297, 206] on div at bounding box center [408, 213] width 353 height 26
click at [267, 239] on div "Please select the file you want to upload. Browse Files Please note: Publishing…" at bounding box center [408, 237] width 353 height 119
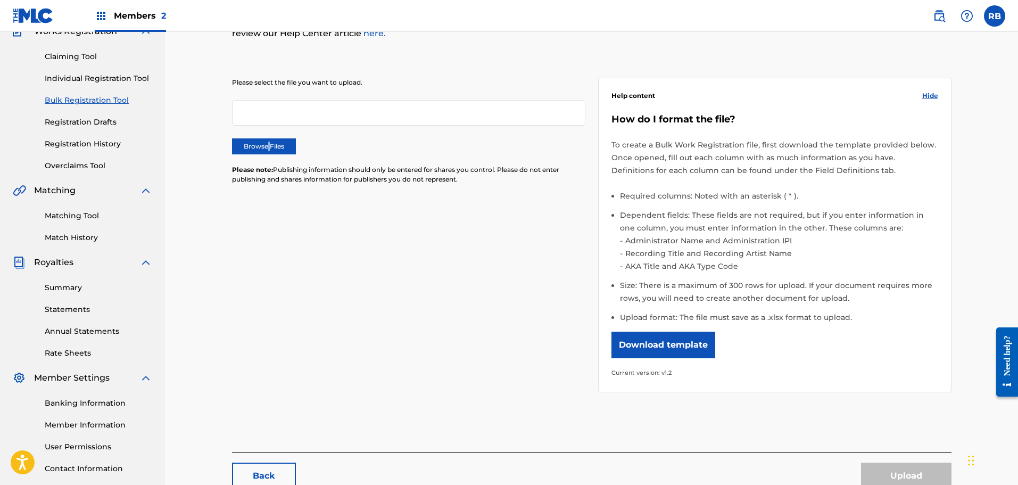
scroll to position [53, 0]
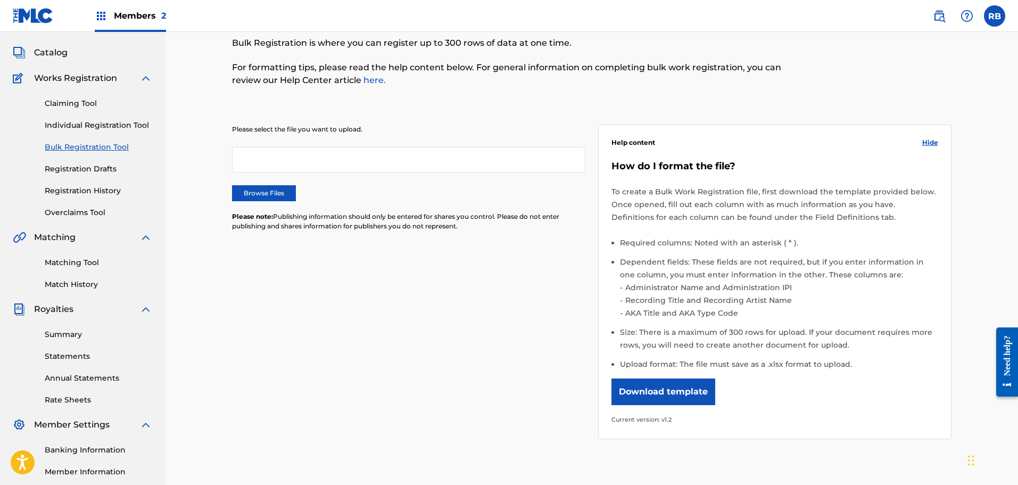
click at [278, 198] on label "Browse Files" at bounding box center [264, 193] width 64 height 16
click at [0, 0] on input "Browse Files" at bounding box center [0, 0] width 0 height 0
click at [697, 395] on button "Download template" at bounding box center [663, 391] width 104 height 27
click at [874, 228] on div "How do I format the file? To create a Bulk Work Registration file, first downlo…" at bounding box center [774, 292] width 327 height 265
click at [94, 214] on link "Overclaims Tool" at bounding box center [98, 212] width 107 height 11
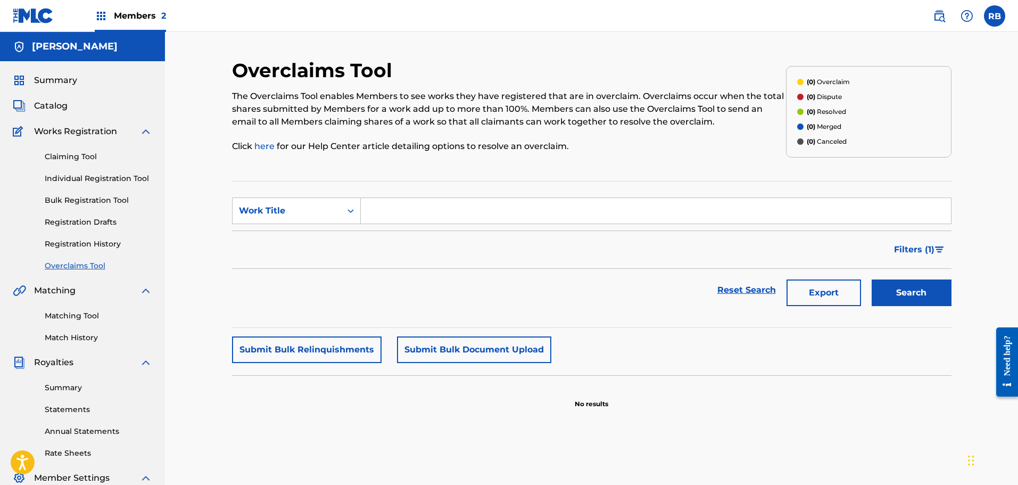
click at [76, 244] on link "Registration History" at bounding box center [98, 243] width 107 height 11
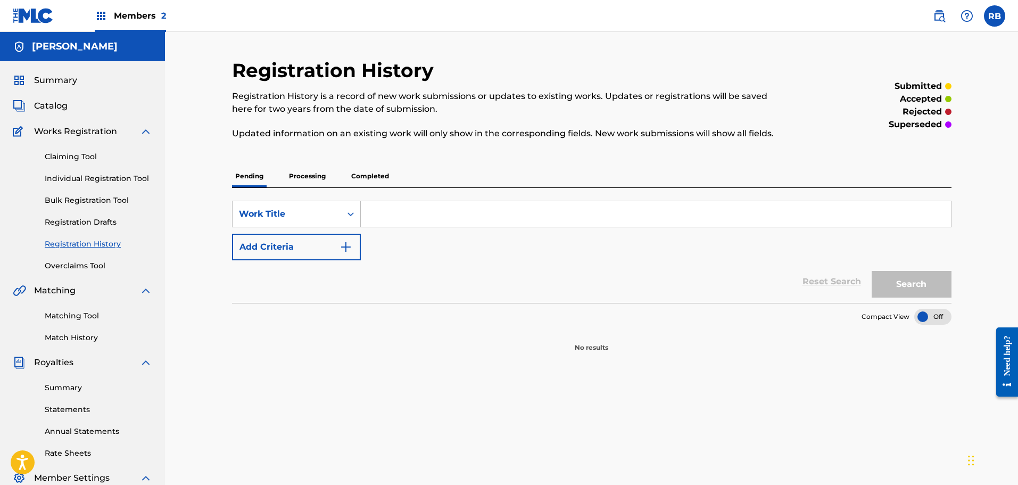
click at [80, 208] on div "Claiming Tool Individual Registration Tool Bulk Registration Tool Registration …" at bounding box center [82, 205] width 139 height 134
click at [83, 202] on link "Bulk Registration Tool" at bounding box center [98, 200] width 107 height 11
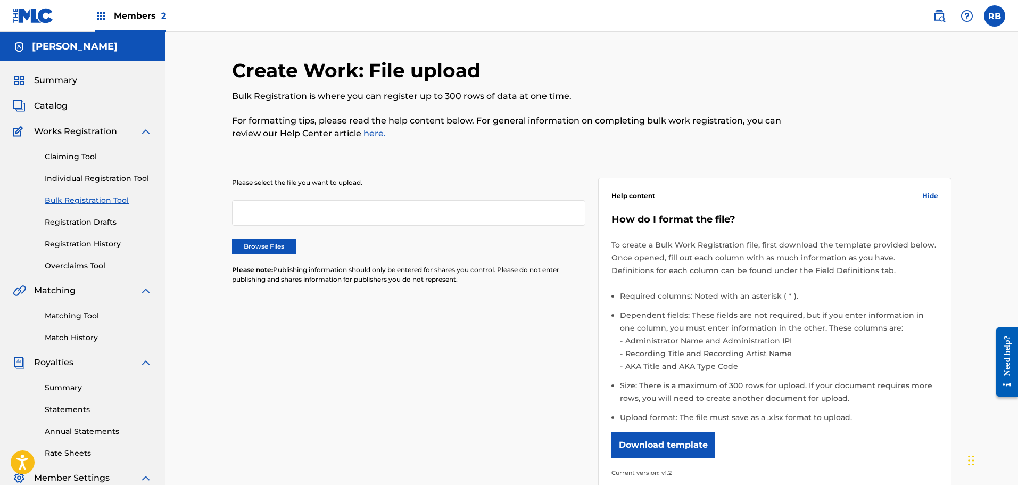
click at [100, 225] on link "Registration Drafts" at bounding box center [98, 222] width 107 height 11
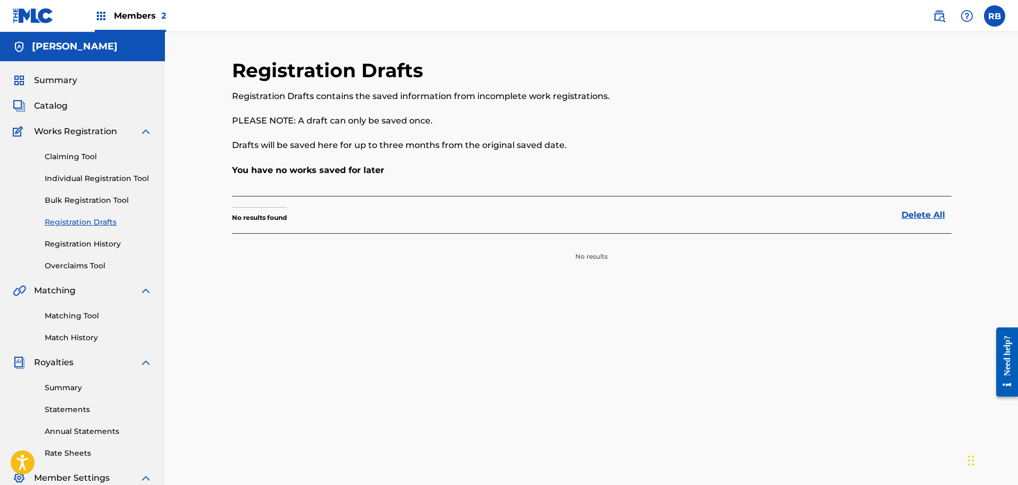
click at [105, 176] on link "Individual Registration Tool" at bounding box center [98, 178] width 107 height 11
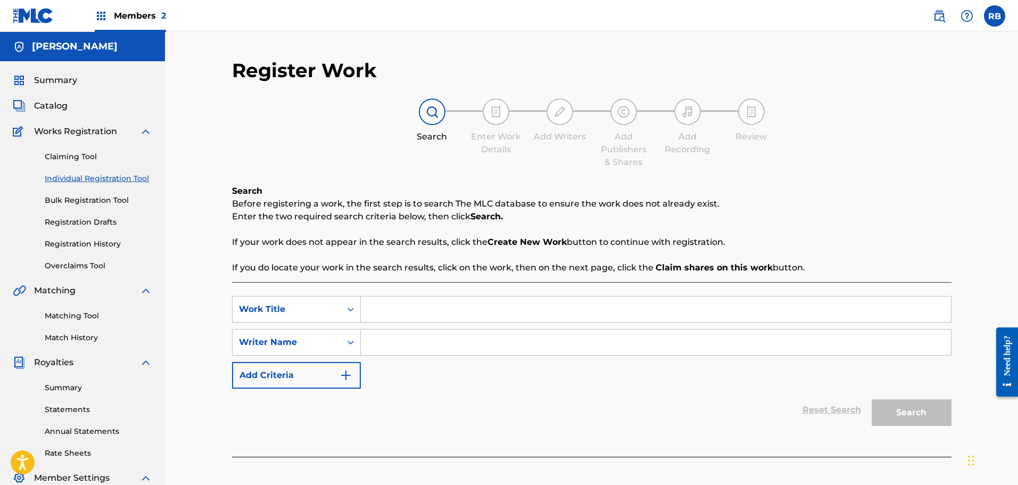
click at [408, 309] on input "Search Form" at bounding box center [656, 309] width 590 height 26
click at [353, 304] on icon "Search Form" at bounding box center [350, 309] width 11 height 11
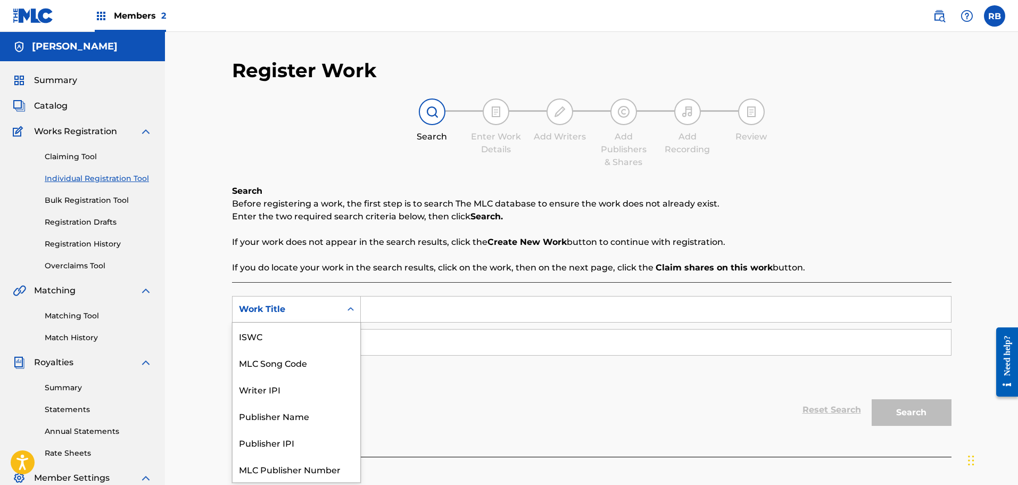
scroll to position [27, 0]
click at [292, 443] on div "MLC Publisher Number" at bounding box center [297, 442] width 128 height 27
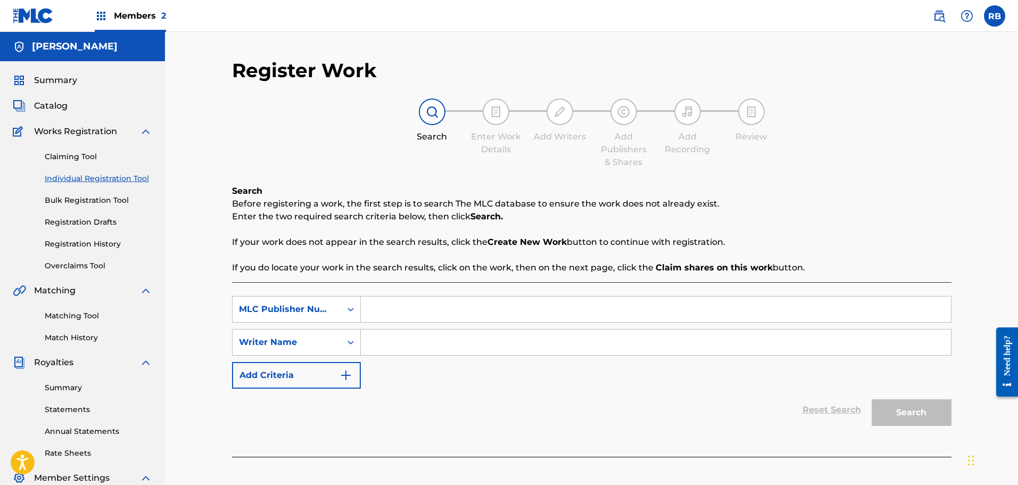
click at [412, 313] on input "Search Form" at bounding box center [656, 309] width 590 height 26
type input "[PERSON_NAME]"
click at [396, 340] on input "Search Form" at bounding box center [656, 342] width 590 height 26
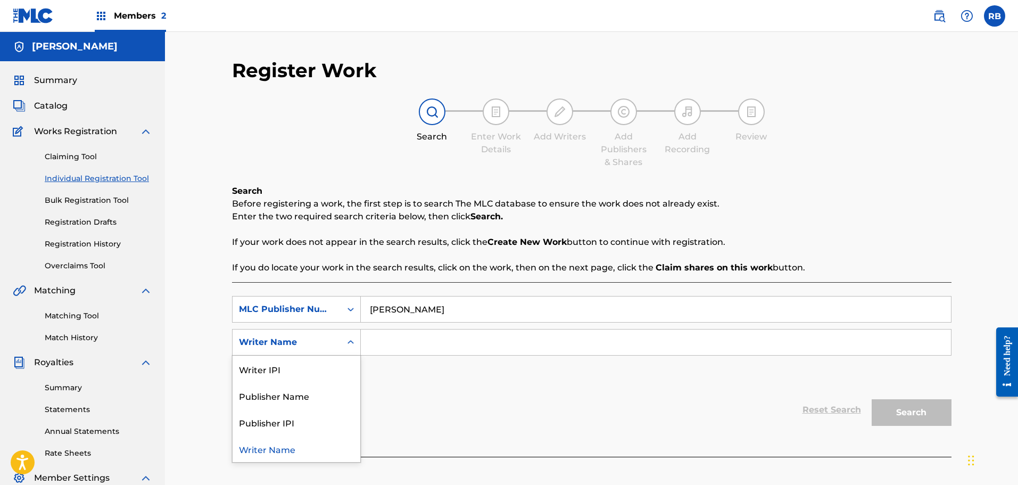
click at [282, 343] on div "Writer Name" at bounding box center [287, 342] width 96 height 13
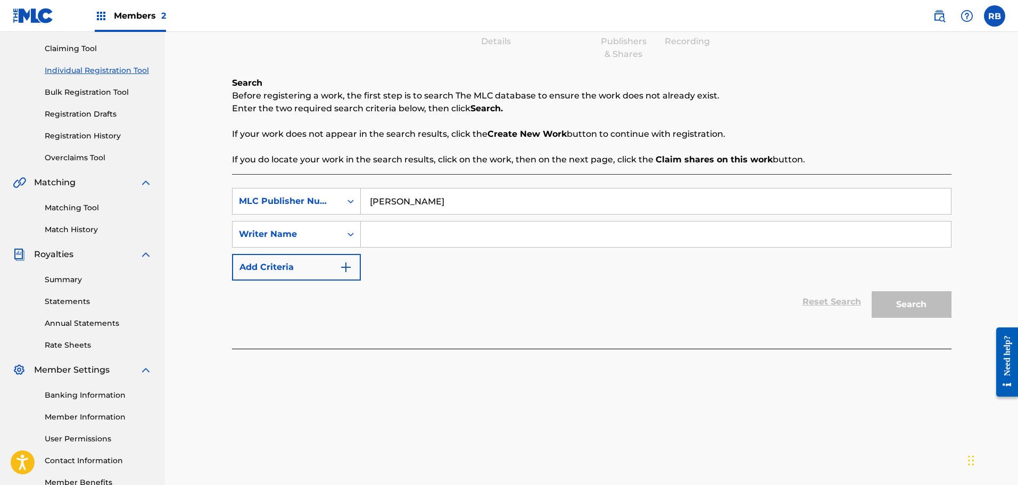
scroll to position [175, 0]
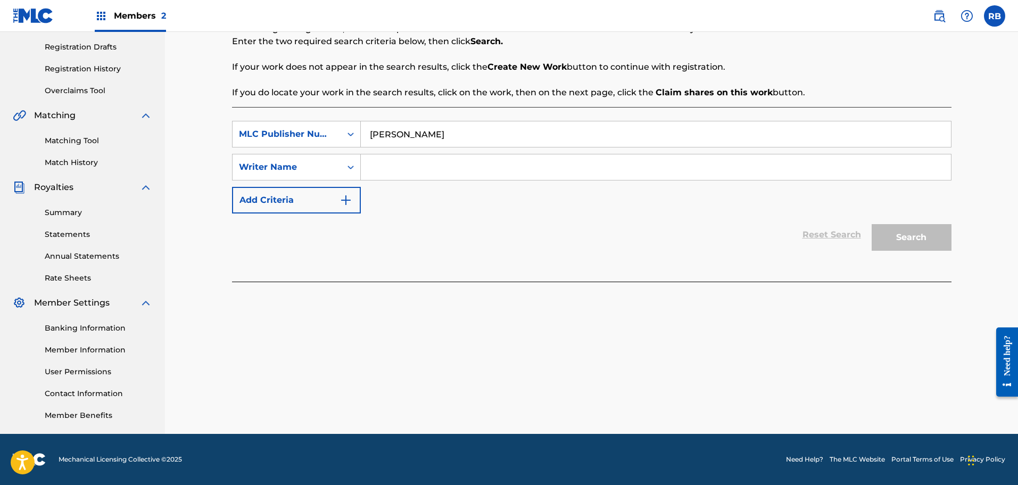
click at [72, 348] on link "Member Information" at bounding box center [98, 349] width 107 height 11
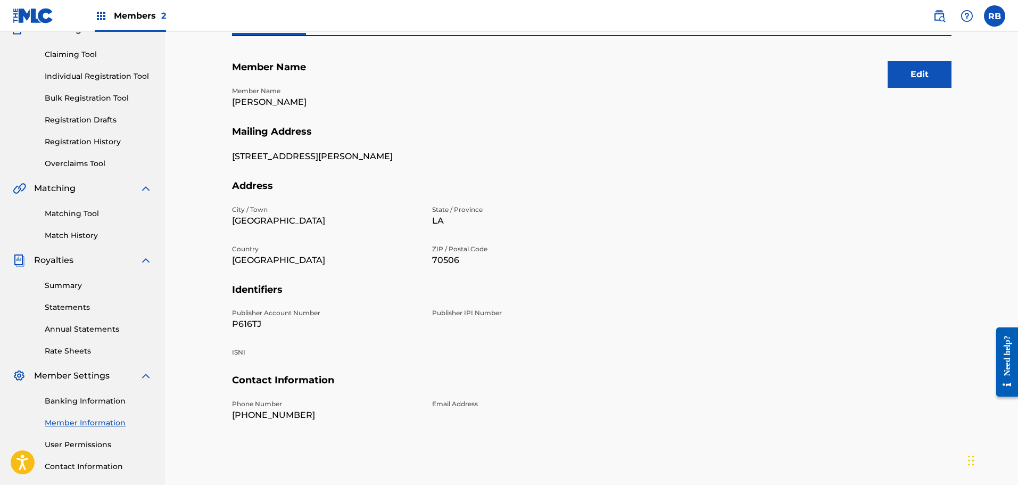
scroll to position [69, 0]
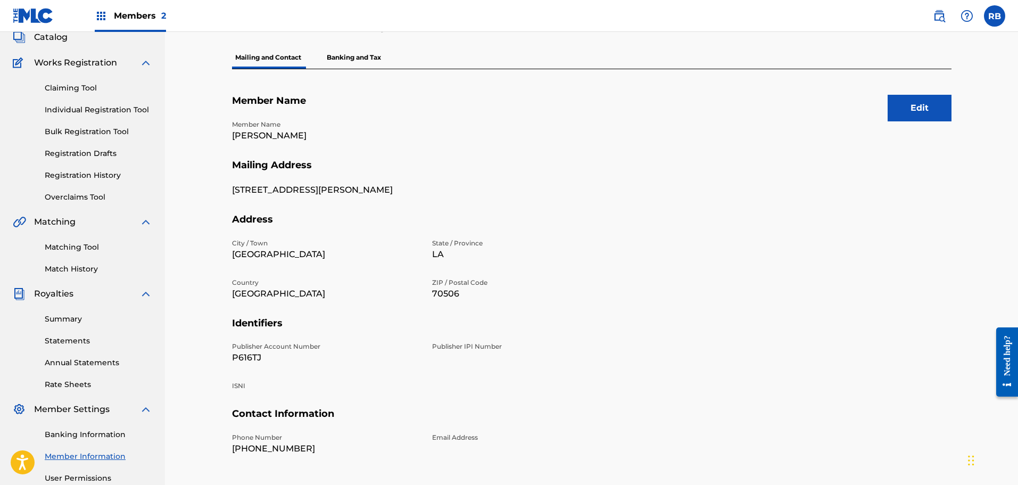
click at [898, 110] on button "Edit" at bounding box center [919, 108] width 64 height 27
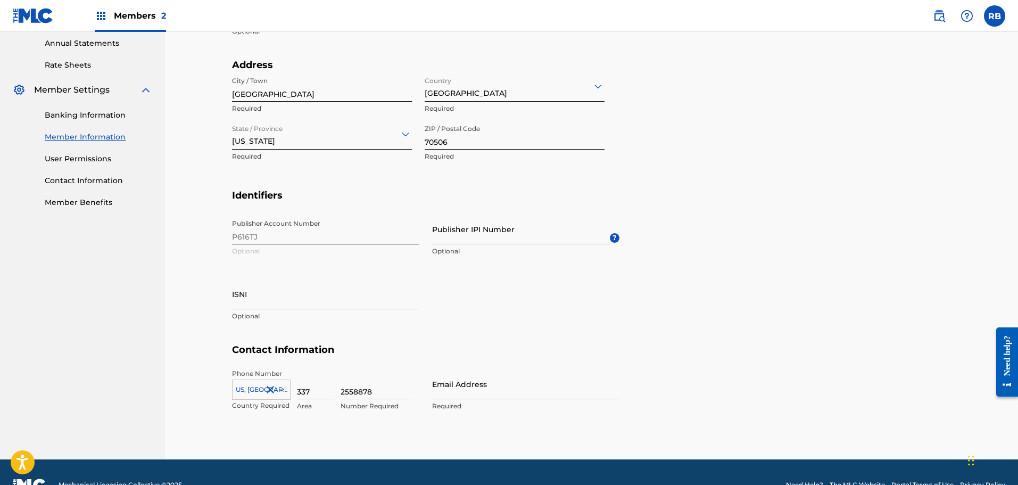
scroll to position [413, 0]
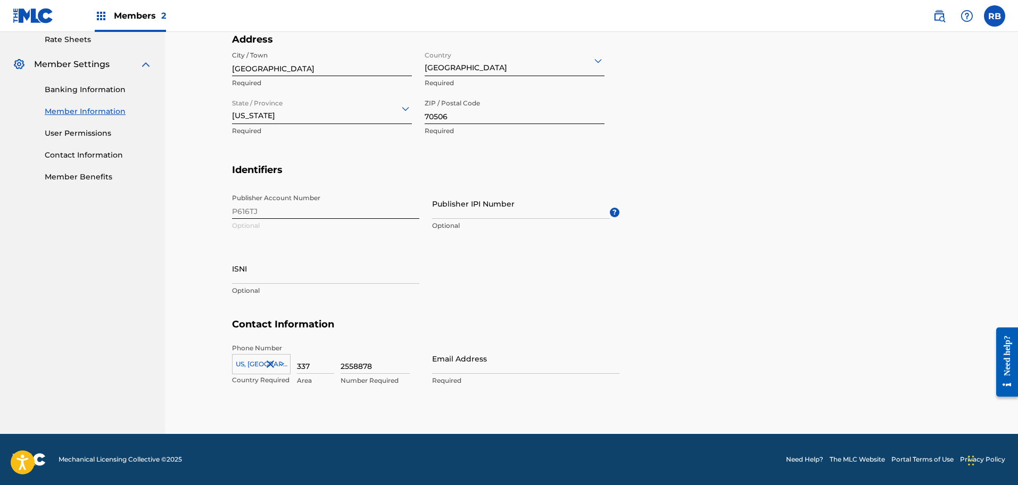
click at [118, 17] on span "Members 2" at bounding box center [140, 16] width 52 height 12
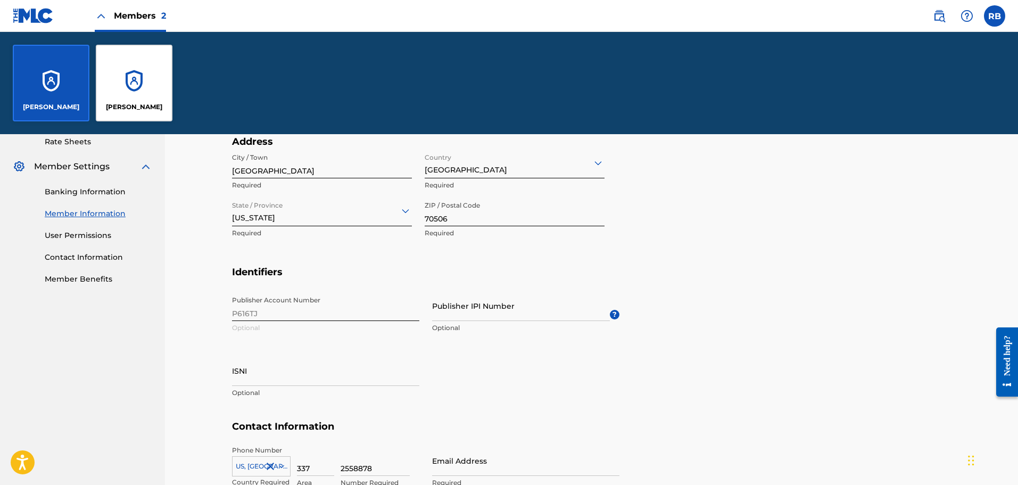
scroll to position [516, 0]
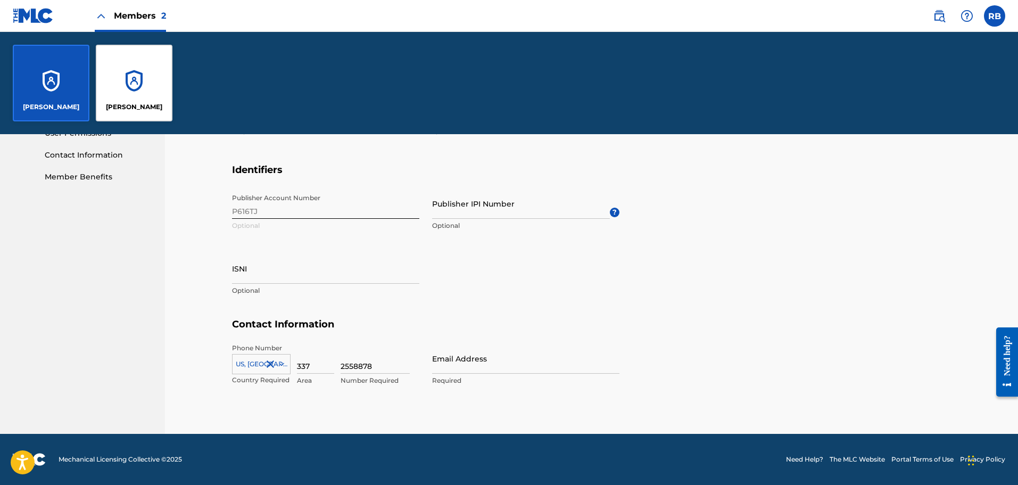
click at [146, 71] on div "[PERSON_NAME]" at bounding box center [134, 83] width 77 height 77
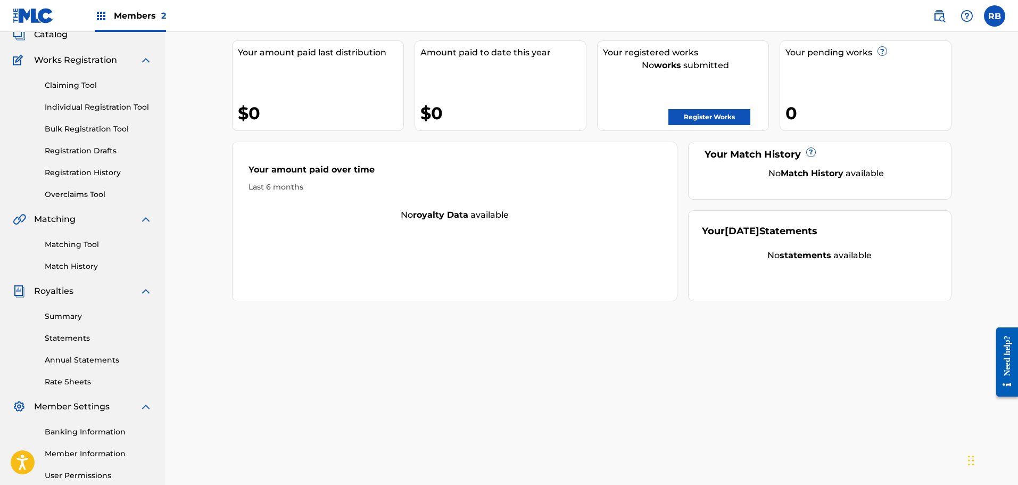
scroll to position [175, 0]
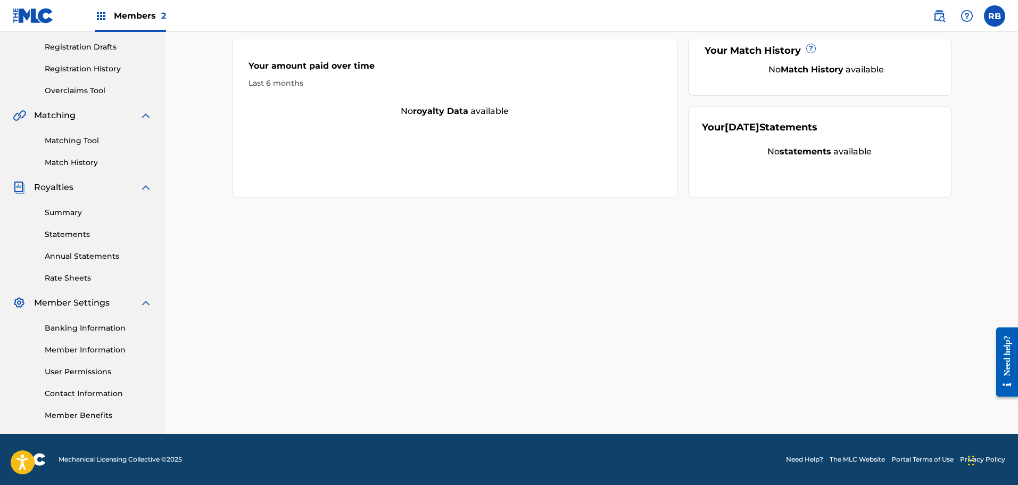
click at [79, 349] on link "Member Information" at bounding box center [98, 349] width 107 height 11
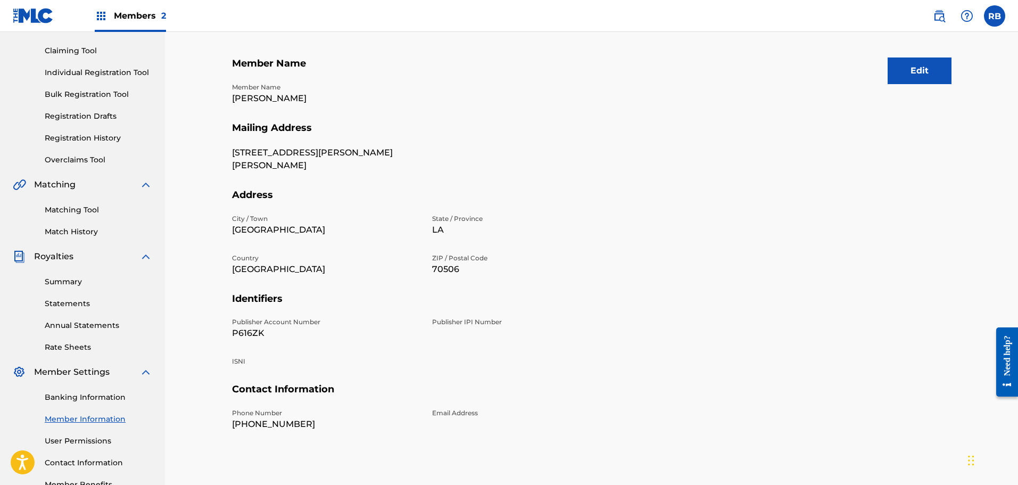
scroll to position [106, 0]
click at [68, 272] on div "Summary Statements Annual Statements Rate Sheets" at bounding box center [82, 307] width 139 height 90
click at [63, 283] on link "Summary" at bounding box center [98, 281] width 107 height 11
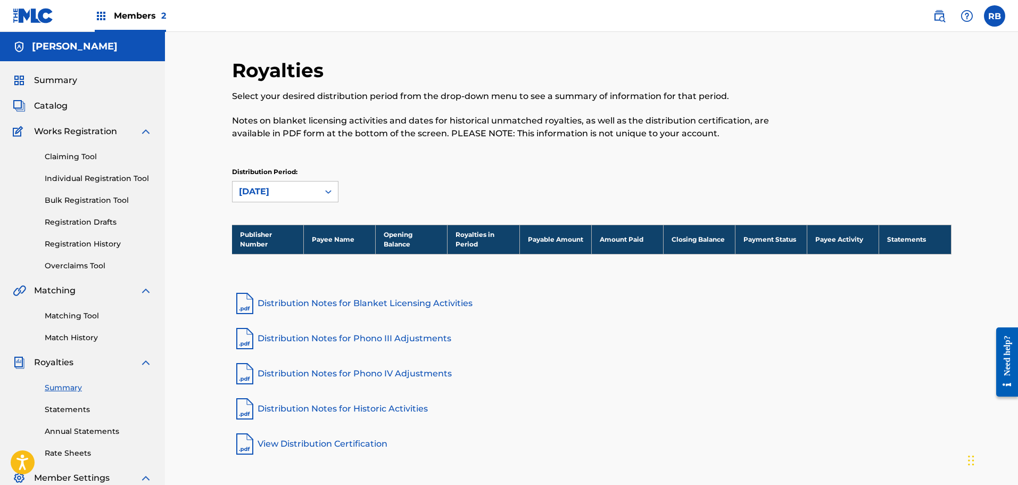
click at [90, 319] on link "Matching Tool" at bounding box center [98, 315] width 107 height 11
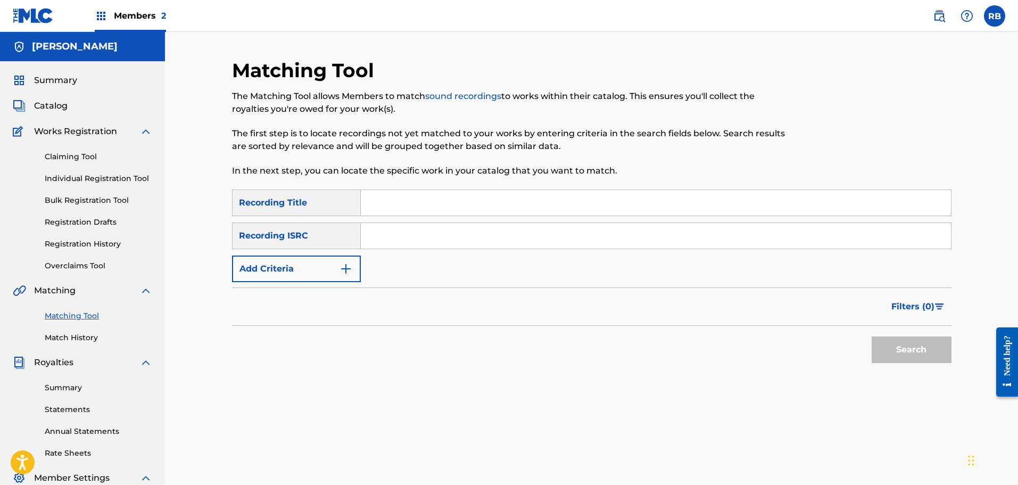
click at [87, 337] on link "Match History" at bounding box center [98, 337] width 107 height 11
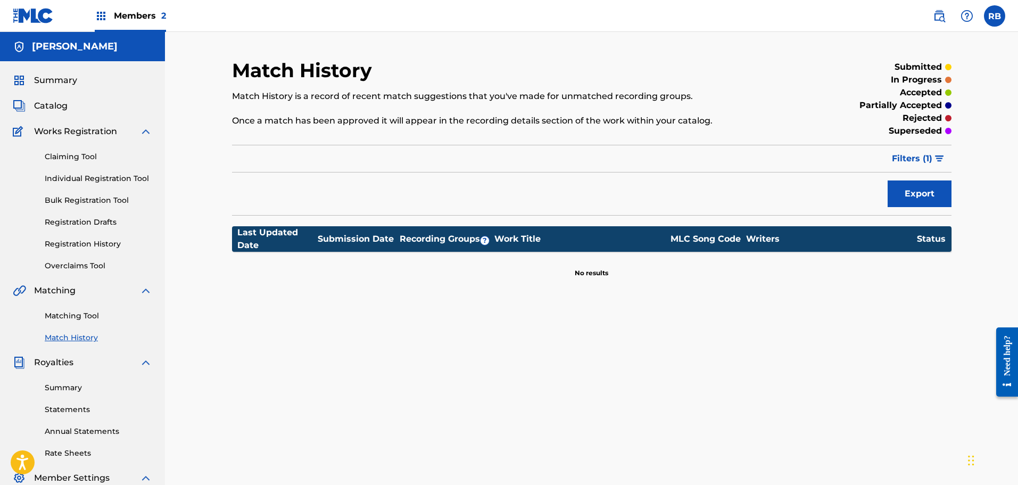
click at [43, 101] on span "Catalog" at bounding box center [51, 105] width 34 height 13
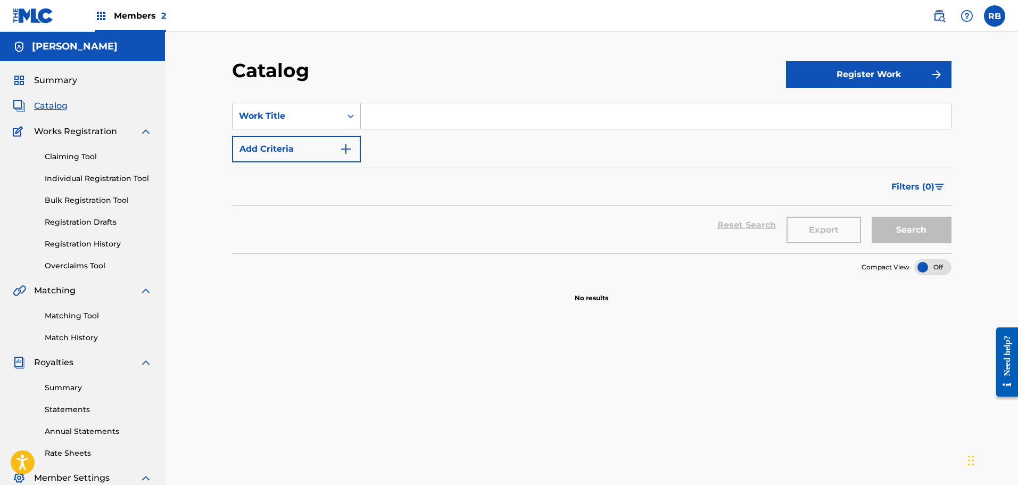
click at [1005, 19] on label at bounding box center [994, 15] width 21 height 21
click at [994, 16] on input "RB [PERSON_NAME] [EMAIL_ADDRESS][DOMAIN_NAME] Notification Preferences Profile …" at bounding box center [994, 16] width 0 height 0
click at [887, 131] on link "Profile" at bounding box center [889, 133] width 21 height 10
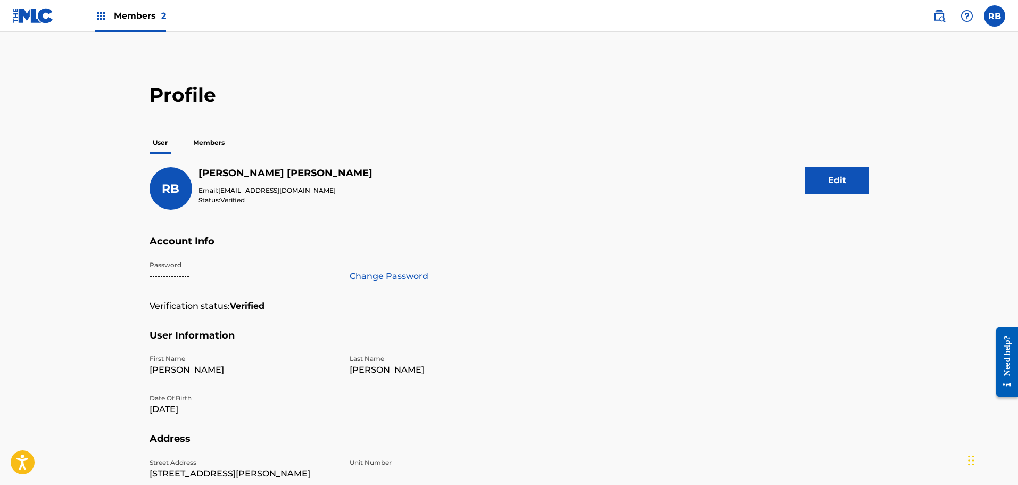
click at [198, 138] on p "Members" at bounding box center [209, 142] width 38 height 22
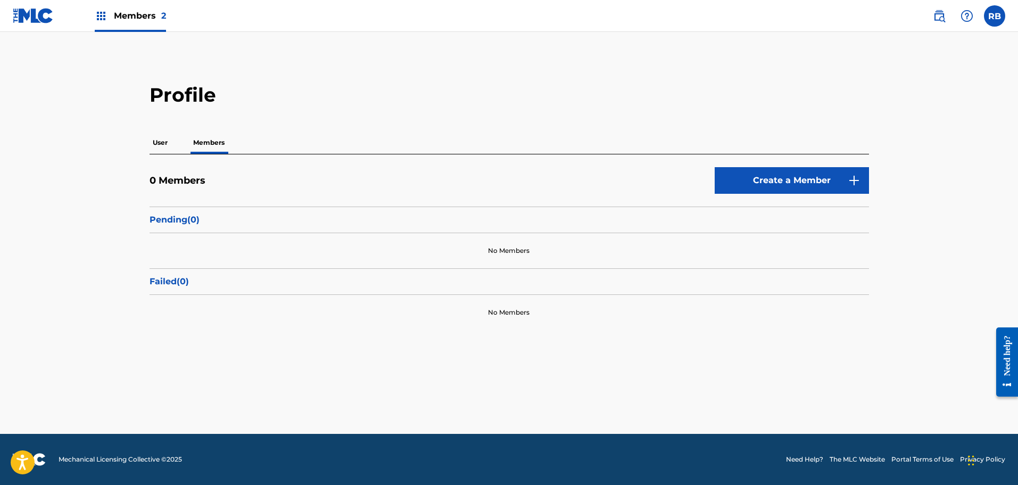
click at [40, 16] on img at bounding box center [33, 15] width 41 height 15
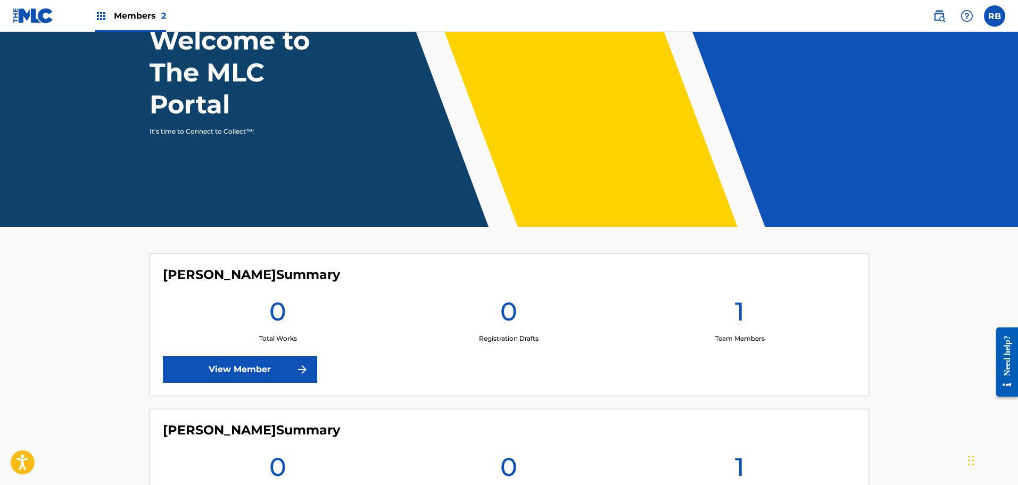
scroll to position [213, 0]
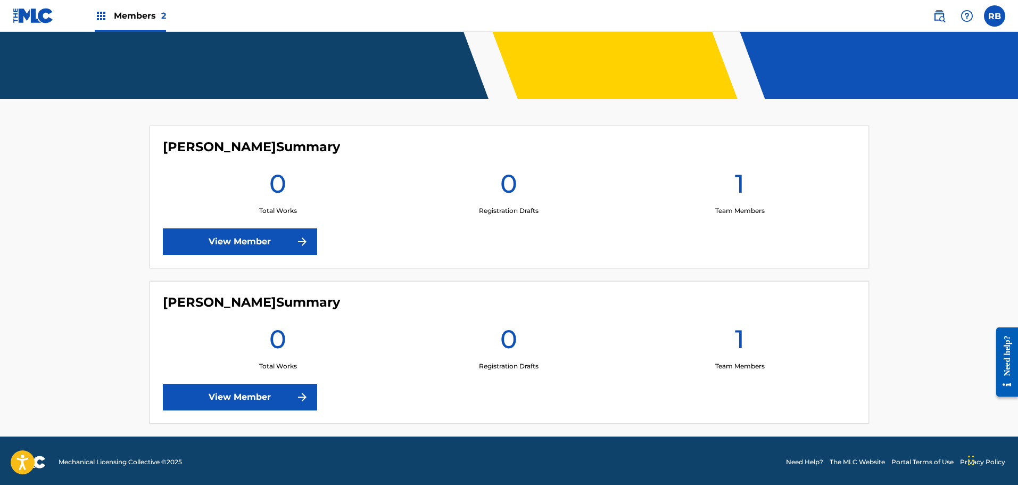
click at [48, 189] on main "Welcome to The MLC Portal It's time to Connect to Collect™! [PERSON_NAME] Summa…" at bounding box center [509, 127] width 1018 height 617
click at [989, 15] on label at bounding box center [994, 15] width 21 height 21
click at [994, 16] on input "RB [PERSON_NAME] [EMAIL_ADDRESS][DOMAIN_NAME] Notification Preferences Profile …" at bounding box center [994, 16] width 0 height 0
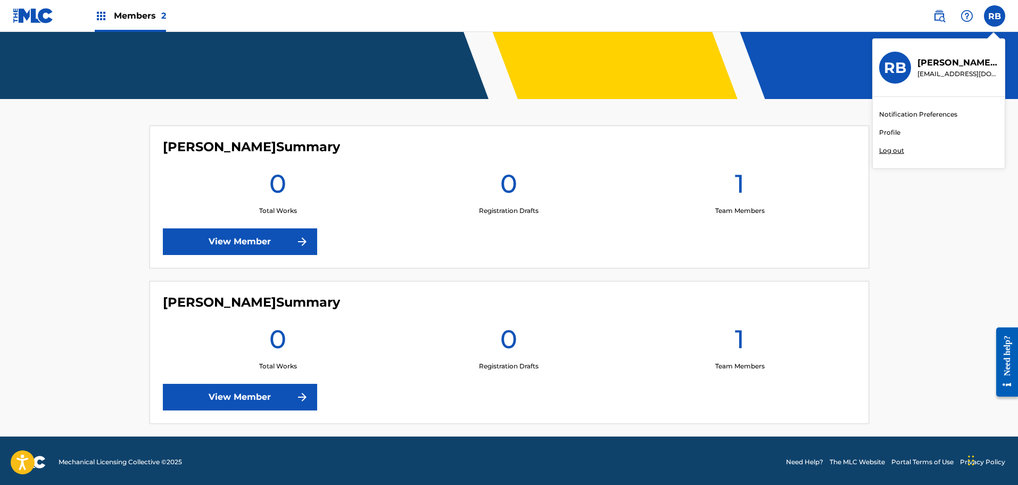
click at [874, 132] on div "Notification Preferences Profile Log out" at bounding box center [939, 132] width 132 height 71
click at [994, 16] on input "RB [PERSON_NAME] [EMAIL_ADDRESS][DOMAIN_NAME] Notification Preferences Profile …" at bounding box center [994, 16] width 0 height 0
click at [883, 130] on link "Profile" at bounding box center [889, 133] width 21 height 10
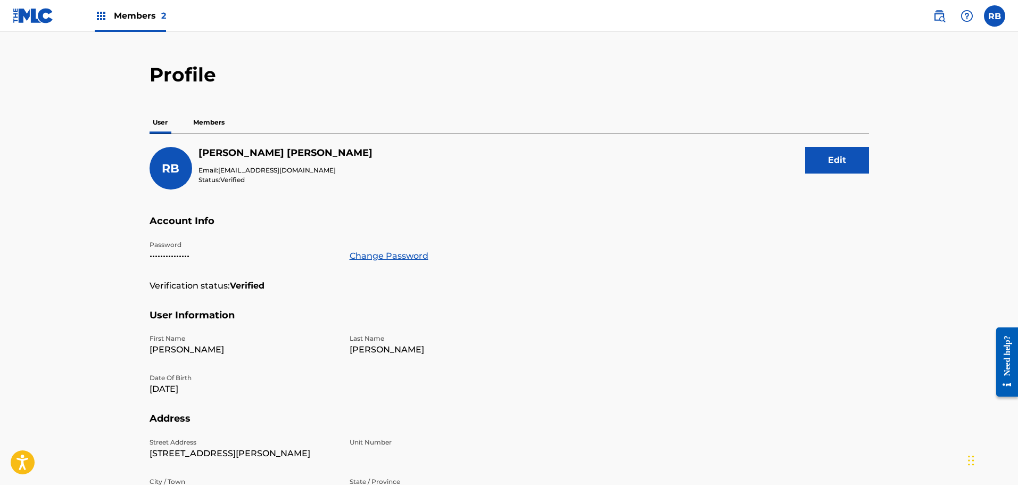
scroll to position [19, 0]
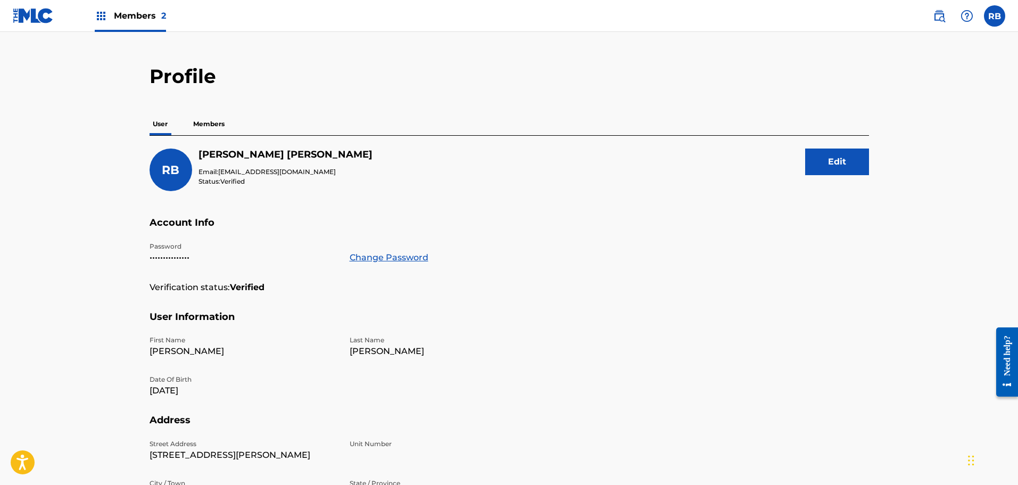
click at [34, 9] on img at bounding box center [33, 15] width 41 height 15
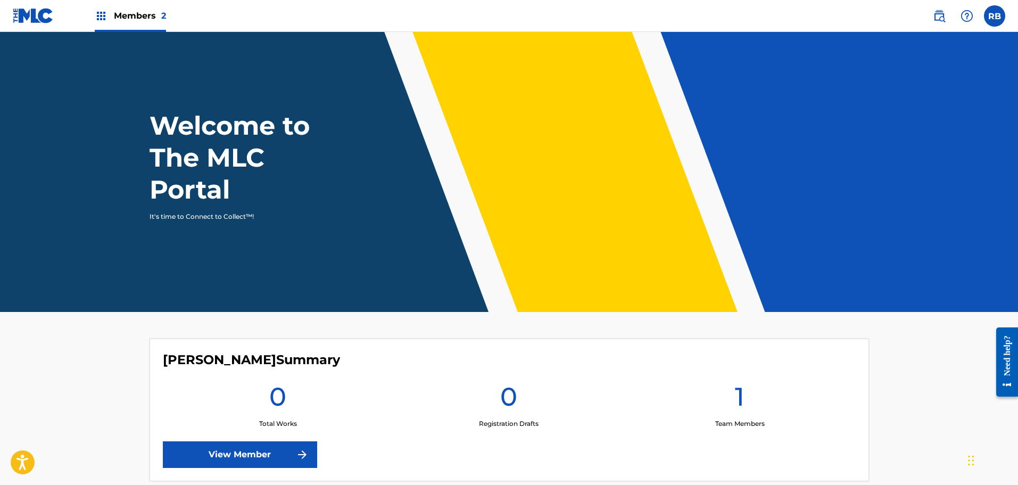
click at [265, 462] on link "View Member" at bounding box center [240, 454] width 154 height 27
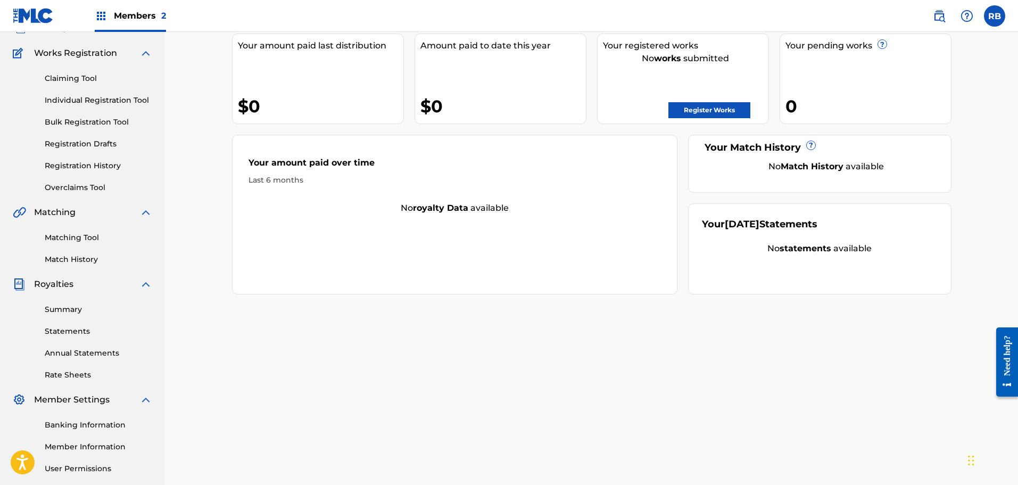
scroll to position [175, 0]
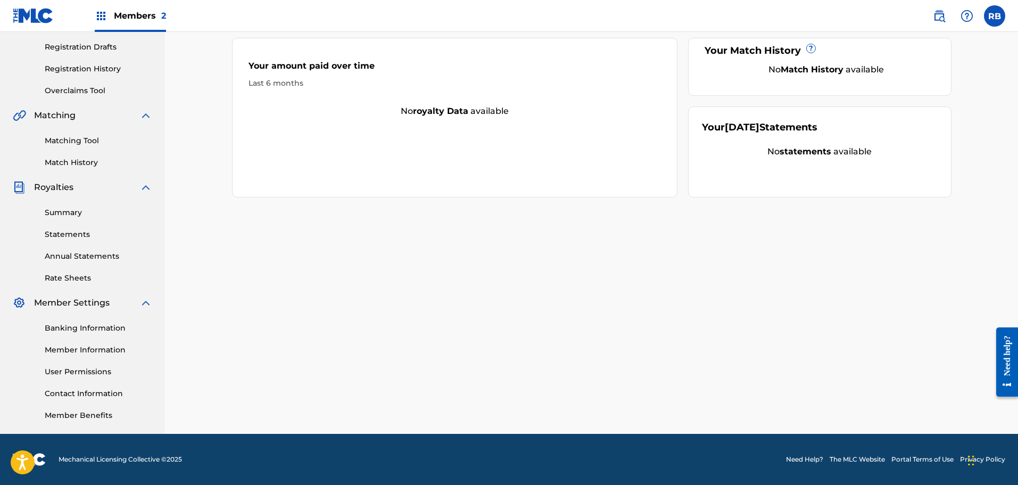
click at [86, 333] on link "Banking Information" at bounding box center [98, 327] width 107 height 11
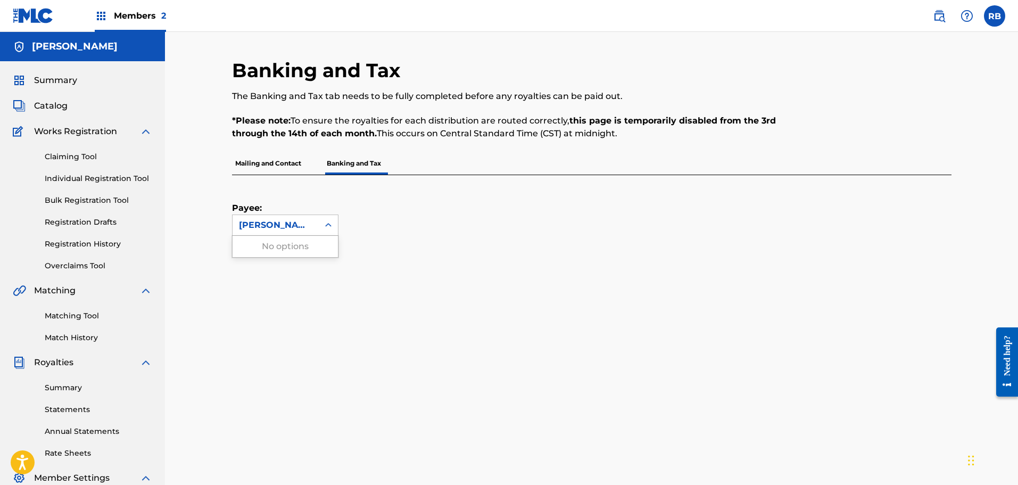
click at [328, 221] on icon at bounding box center [328, 225] width 11 height 11
click at [278, 162] on p "Mailing and Contact" at bounding box center [268, 163] width 72 height 22
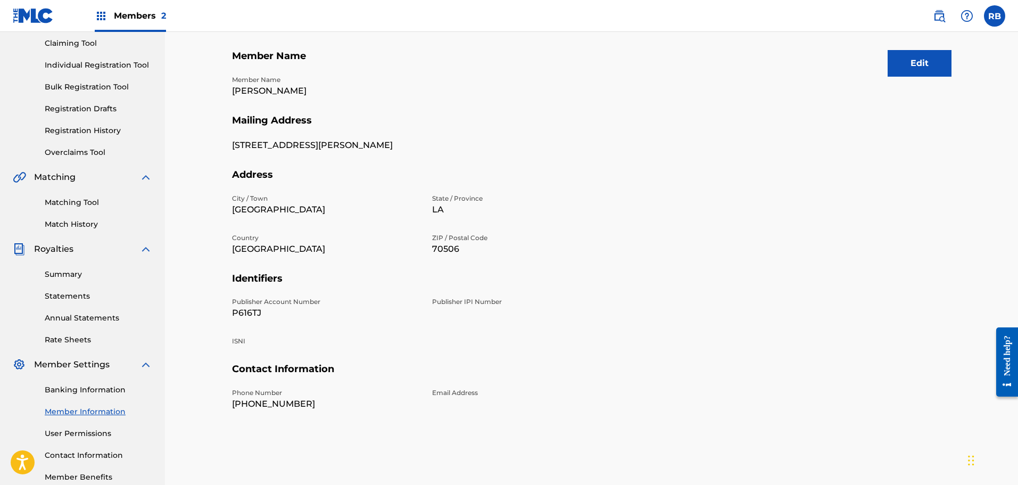
scroll to position [53, 0]
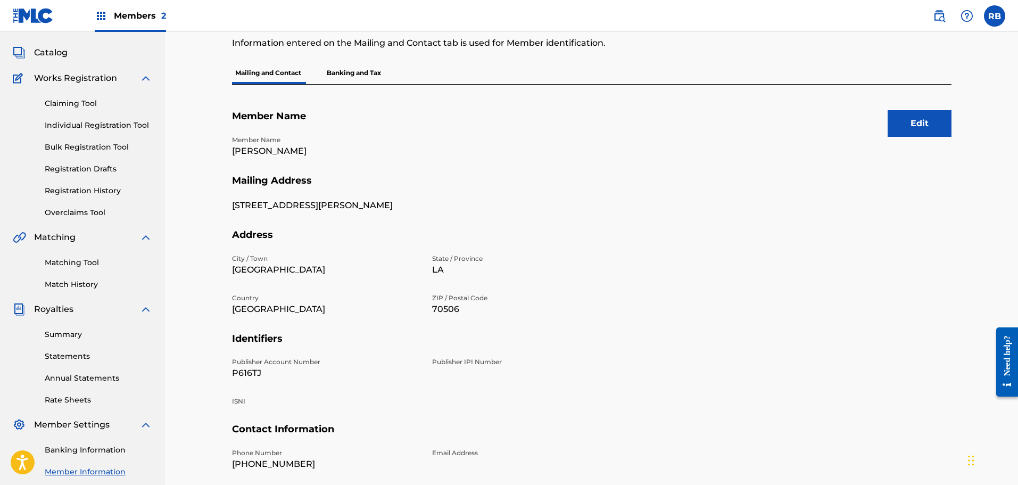
click at [345, 65] on p "Banking and Tax" at bounding box center [353, 73] width 61 height 22
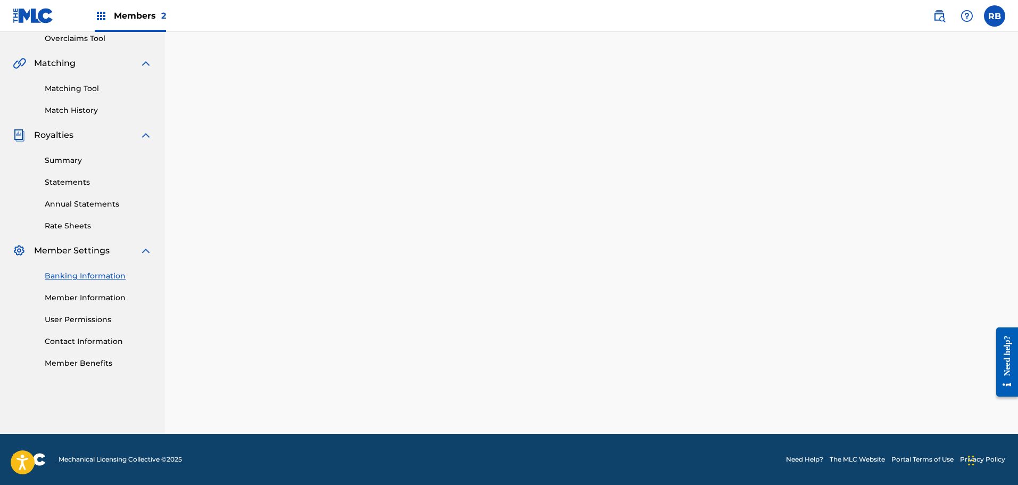
scroll to position [227, 0]
click at [142, 18] on span "Members 2" at bounding box center [140, 16] width 52 height 12
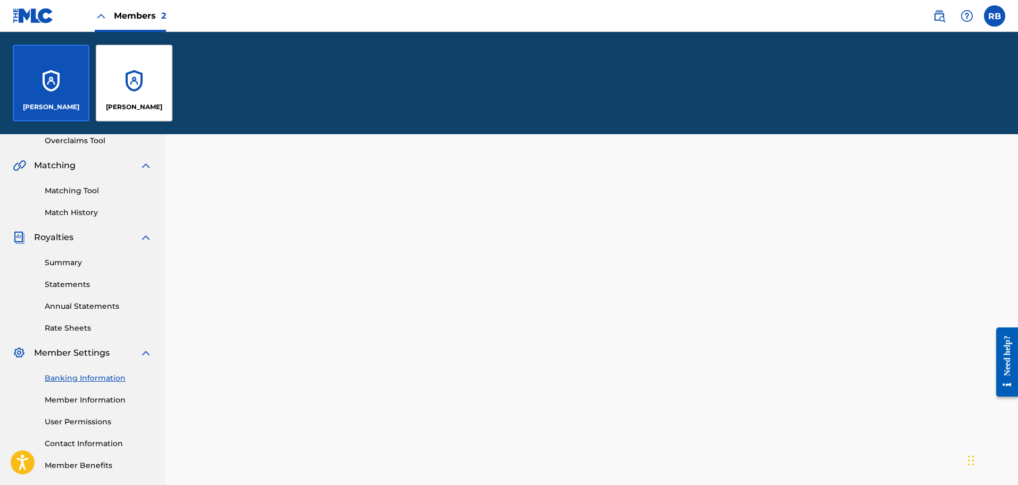
scroll to position [329, 0]
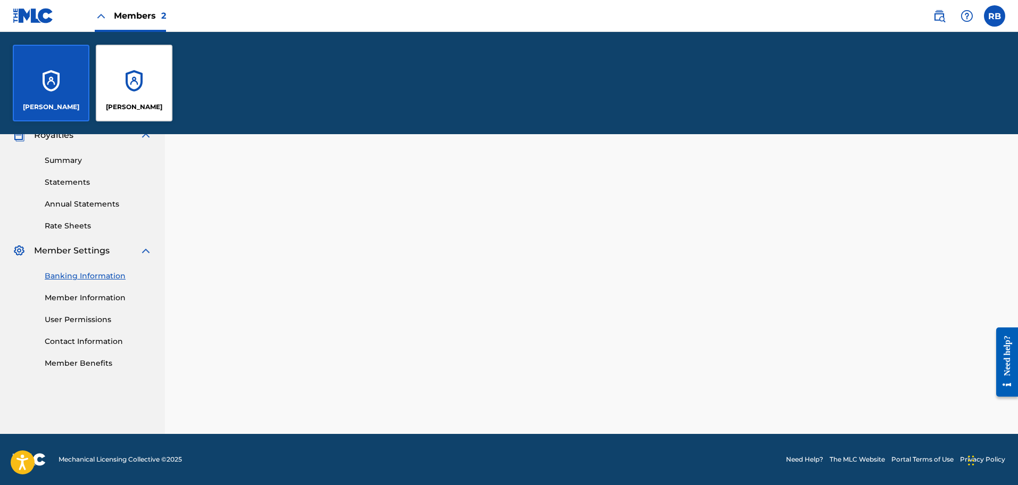
click at [145, 70] on div "[PERSON_NAME]" at bounding box center [134, 83] width 77 height 77
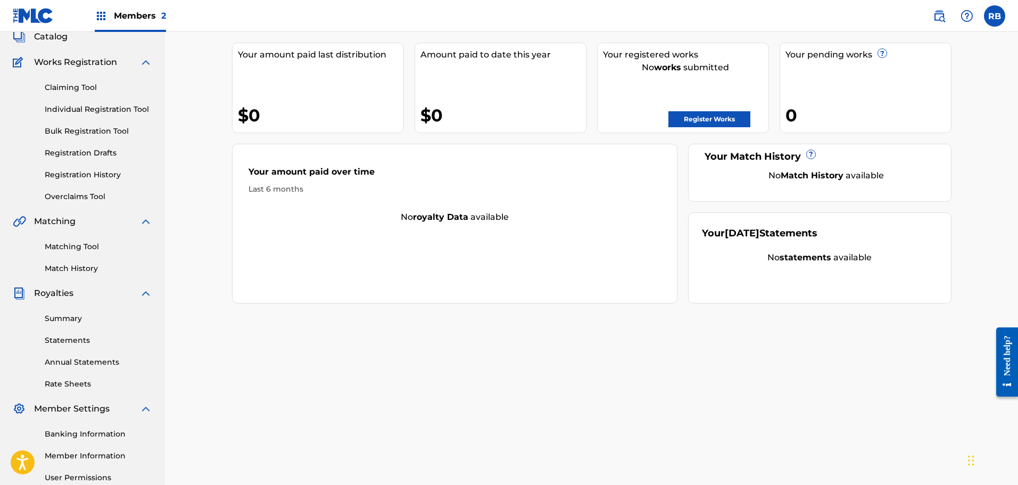
scroll to position [175, 0]
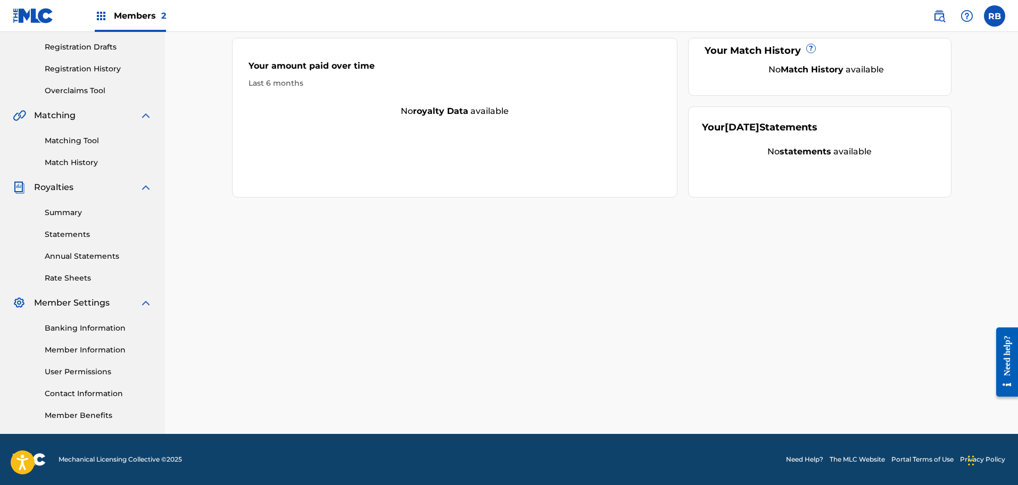
click at [75, 327] on link "Banking Information" at bounding box center [98, 327] width 107 height 11
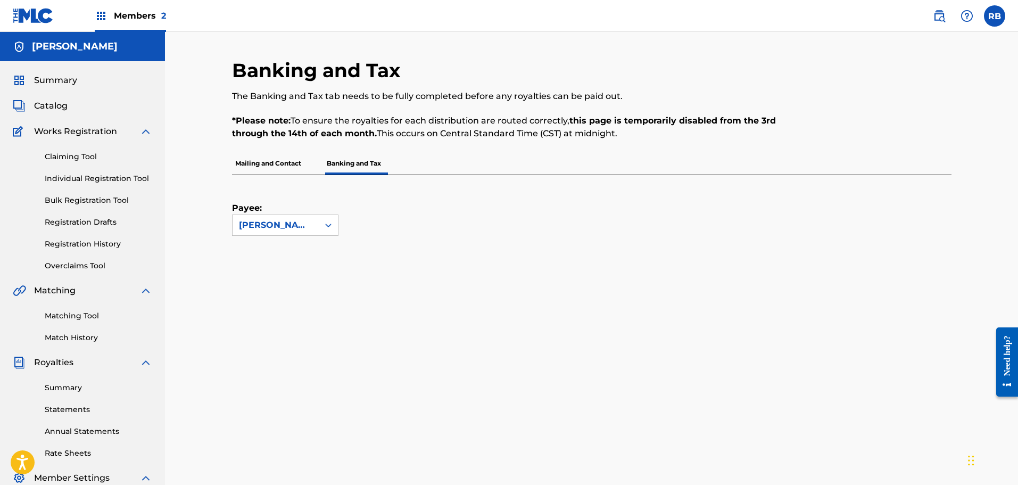
click at [681, 122] on strong "this page is temporarily disabled from the 3rd through the 14th of each month." at bounding box center [504, 126] width 544 height 23
click at [278, 159] on p "Mailing and Contact" at bounding box center [268, 163] width 72 height 22
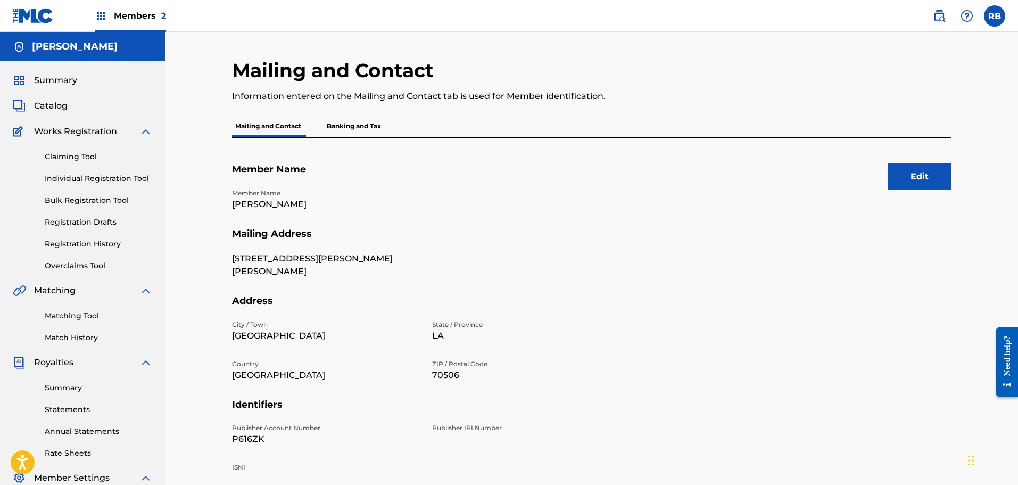
click at [127, 20] on span "Members 2" at bounding box center [140, 16] width 52 height 12
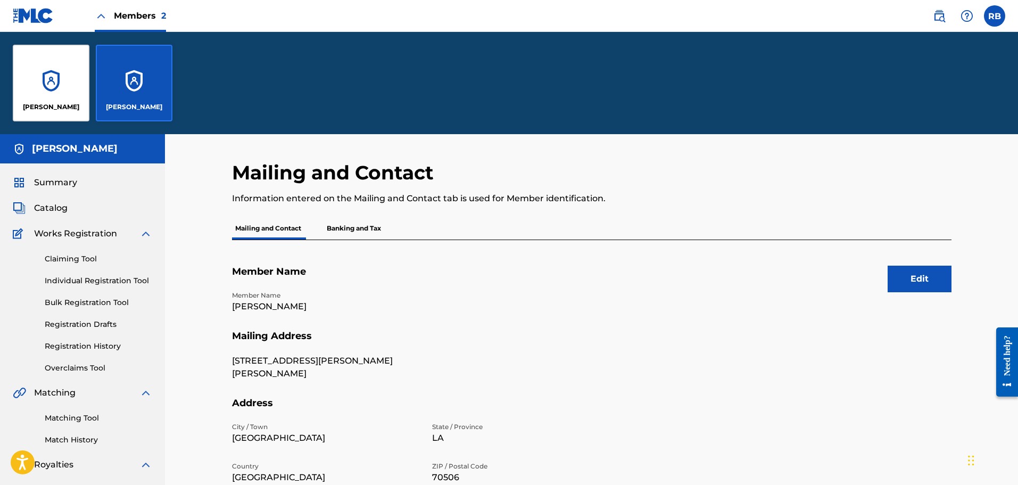
click at [153, 61] on div "[PERSON_NAME]" at bounding box center [134, 83] width 77 height 77
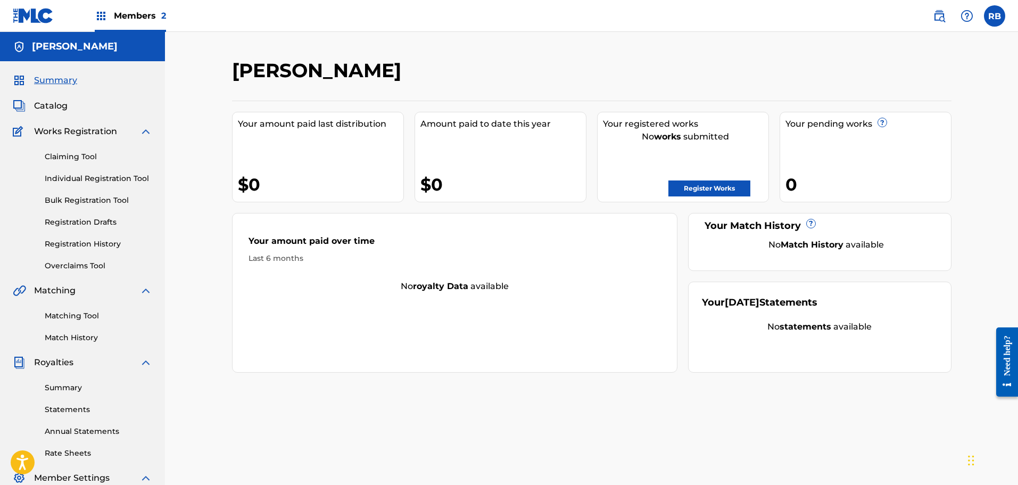
scroll to position [175, 0]
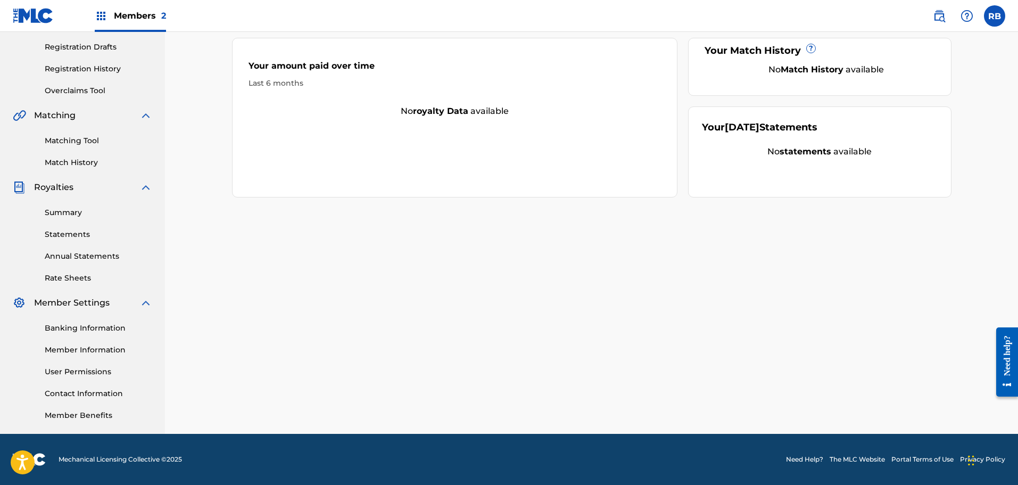
click at [86, 374] on link "User Permissions" at bounding box center [98, 371] width 107 height 11
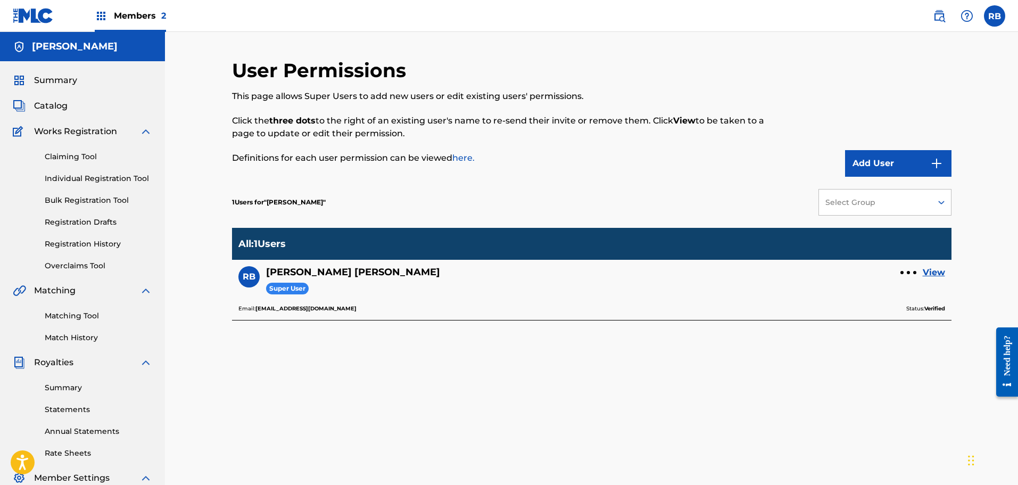
click at [908, 273] on div at bounding box center [908, 272] width 3 height 3
click at [939, 270] on link "View" at bounding box center [934, 272] width 22 height 13
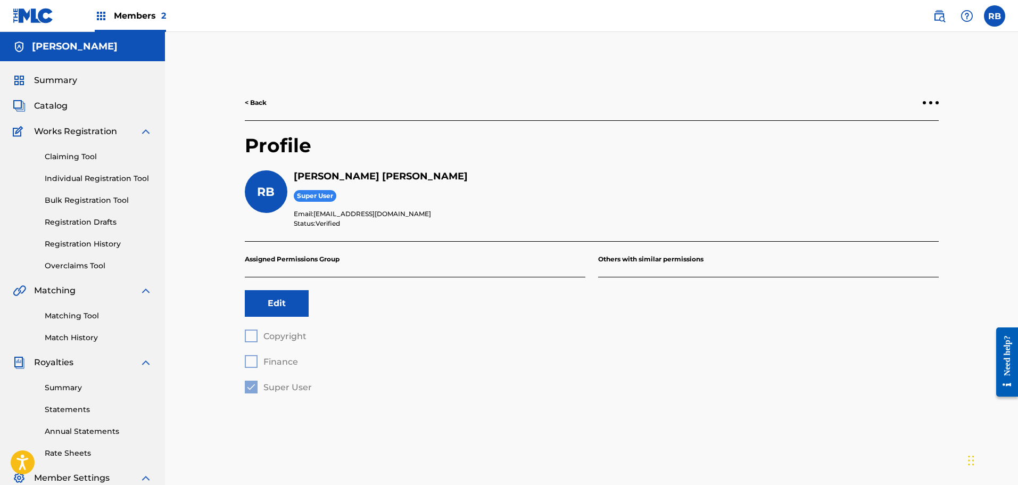
click at [277, 300] on button "Edit" at bounding box center [277, 303] width 64 height 27
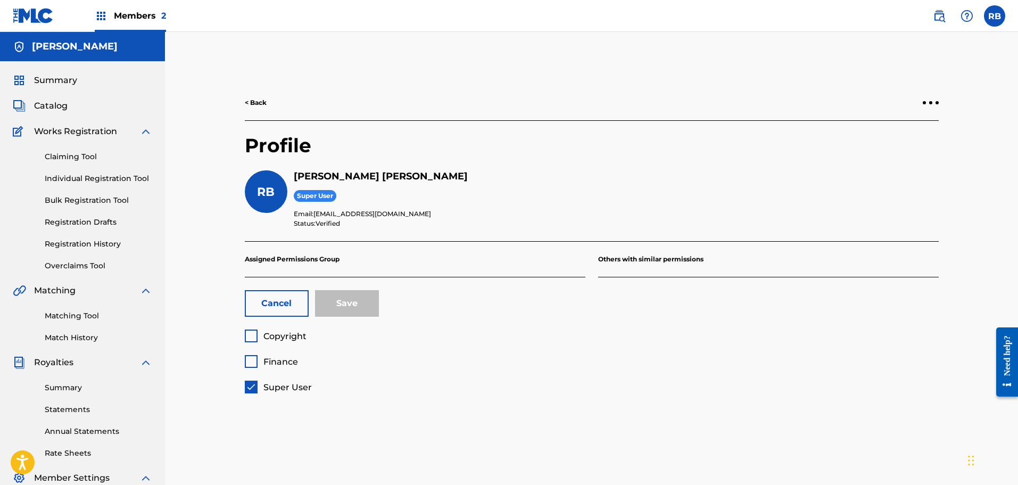
click at [945, 95] on div "< Back Profile RB [PERSON_NAME] Super User Email: [EMAIL_ADDRESS][DOMAIN_NAME] …" at bounding box center [591, 239] width 719 height 308
click at [934, 101] on div at bounding box center [931, 102] width 16 height 6
click at [807, 79] on div "< Back Profile RB [PERSON_NAME] Super User Email: [EMAIL_ADDRESS][DOMAIN_NAME] …" at bounding box center [591, 334] width 745 height 550
click at [253, 96] on div "< Back" at bounding box center [592, 103] width 694 height 36
click at [255, 109] on div "< Back" at bounding box center [592, 103] width 694 height 36
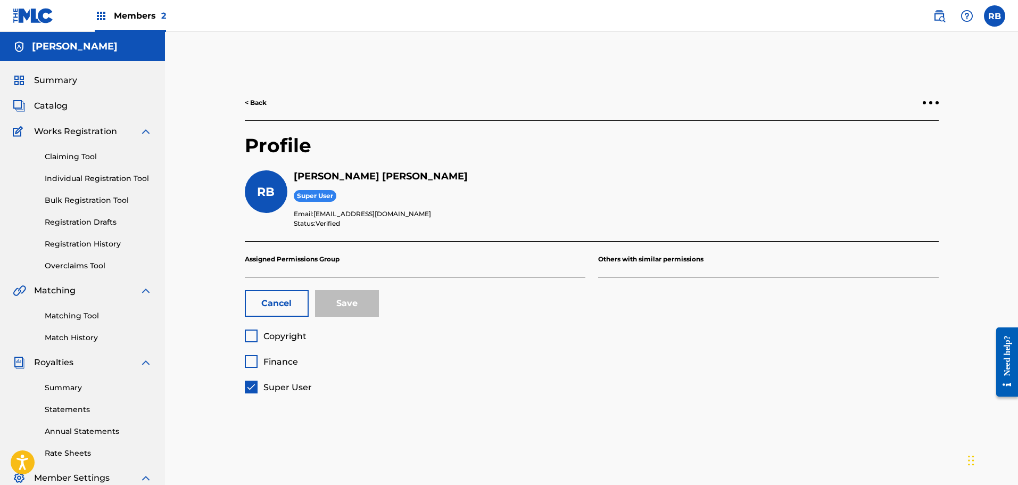
click at [261, 104] on link "< Back" at bounding box center [256, 103] width 22 height 10
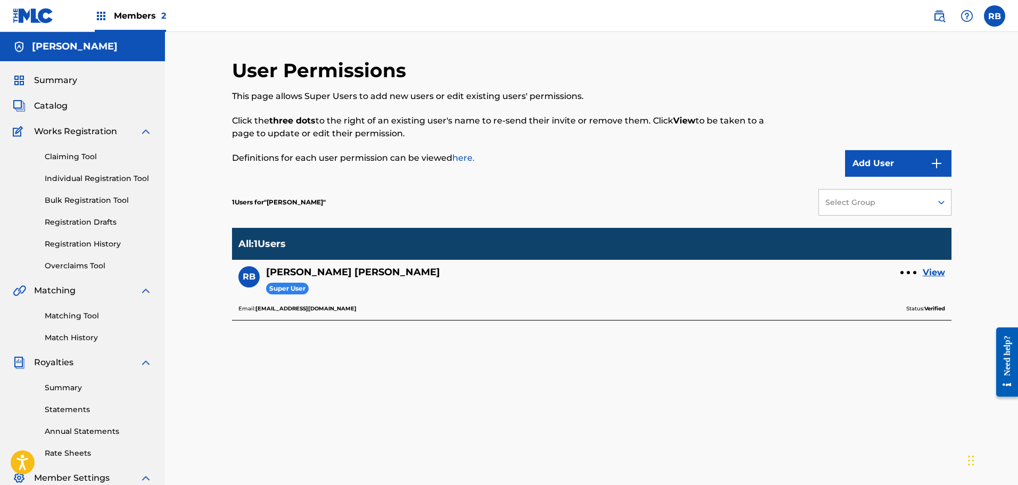
click at [345, 469] on div "User Permissions This page allows Super Users to add new users or edit existing…" at bounding box center [591, 334] width 719 height 550
click at [465, 158] on link "here." at bounding box center [463, 158] width 22 height 10
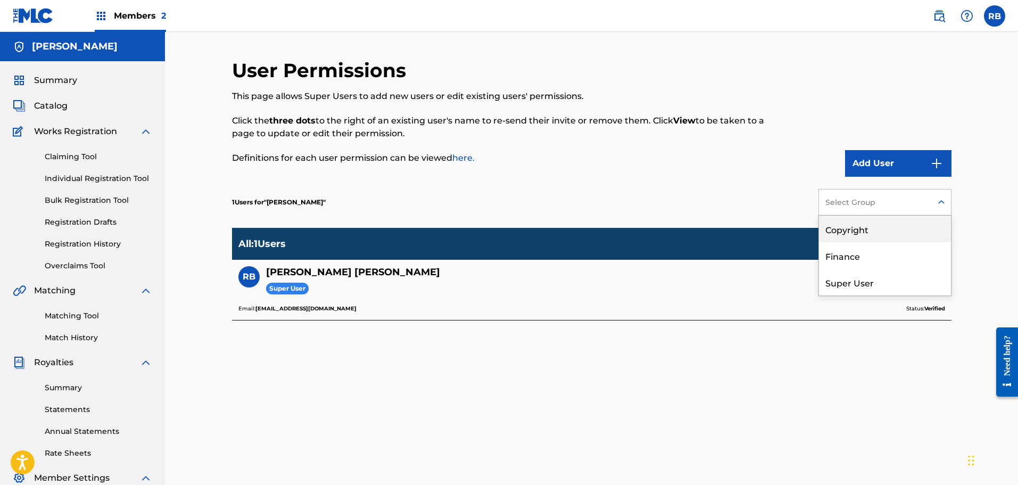
click at [927, 204] on div "Select Group" at bounding box center [875, 202] width 113 height 20
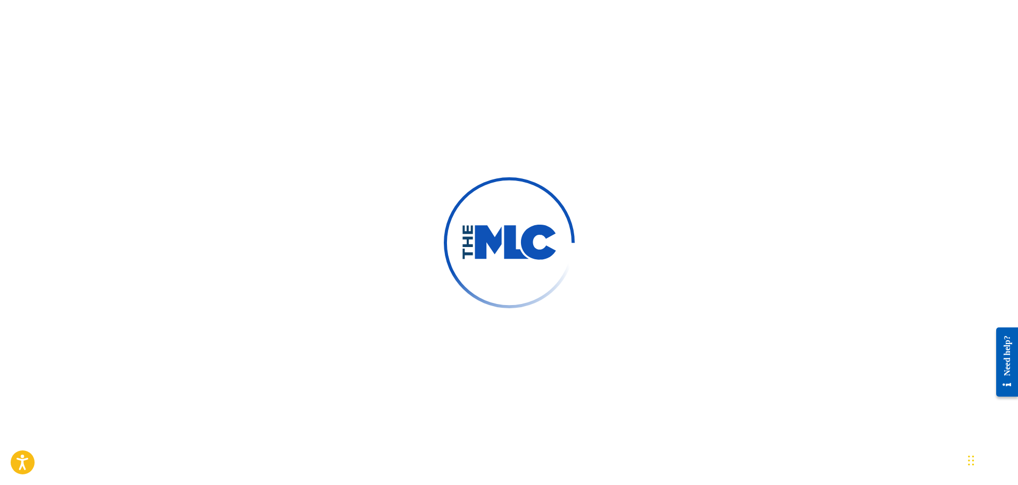
scroll to position [160, 0]
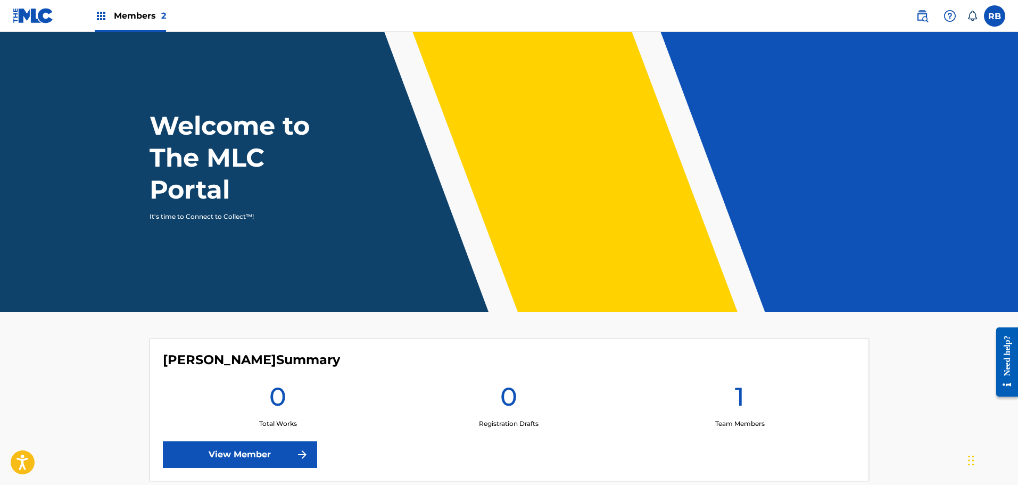
click at [989, 17] on label at bounding box center [994, 15] width 21 height 21
click at [994, 16] on input "RB [PERSON_NAME] [EMAIL_ADDRESS][DOMAIN_NAME] Notification Preferences Profile …" at bounding box center [994, 16] width 0 height 0
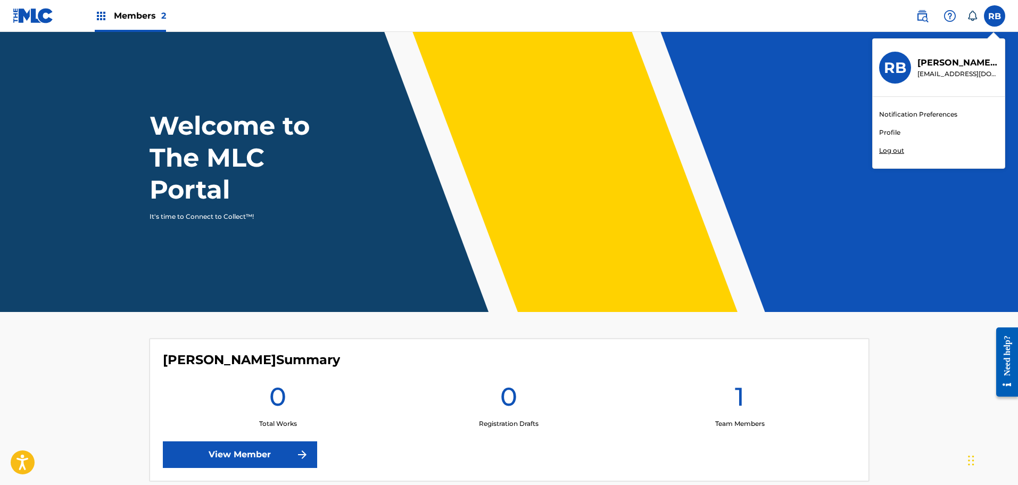
click at [892, 147] on p "Log out" at bounding box center [891, 151] width 25 height 10
click at [994, 16] on input "RB [PERSON_NAME] [EMAIL_ADDRESS][DOMAIN_NAME] Notification Preferences Profile …" at bounding box center [994, 16] width 0 height 0
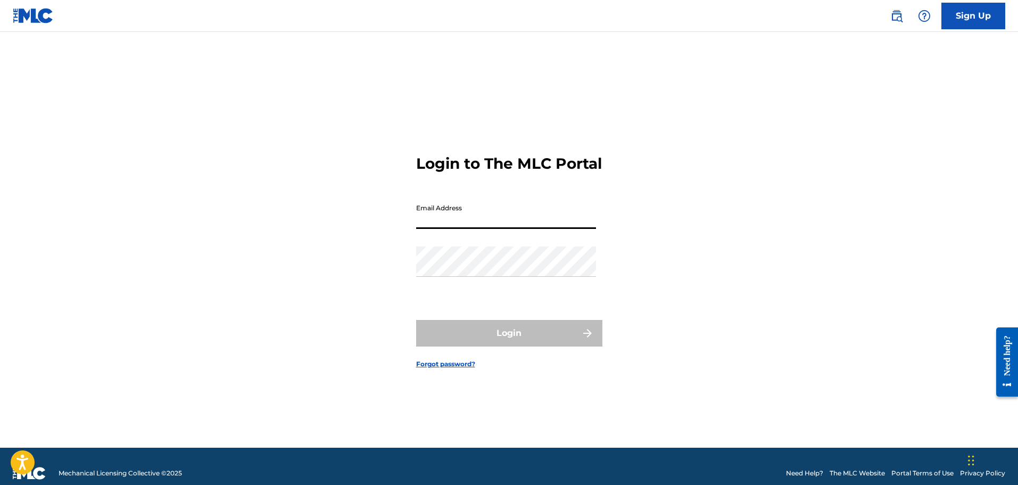
click at [527, 223] on input "Email Address" at bounding box center [506, 213] width 180 height 30
type input "[EMAIL_ADDRESS][DOMAIN_NAME]"
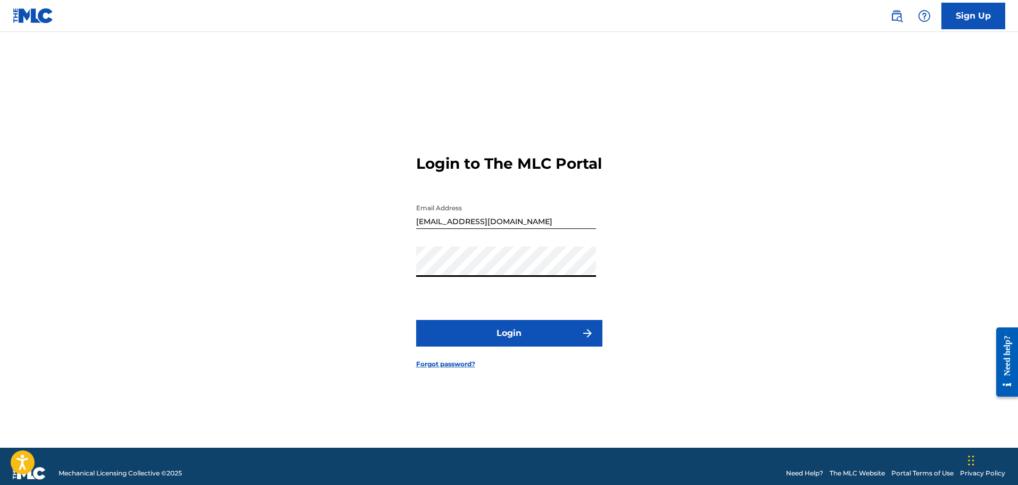
click at [416, 320] on button "Login" at bounding box center [509, 333] width 186 height 27
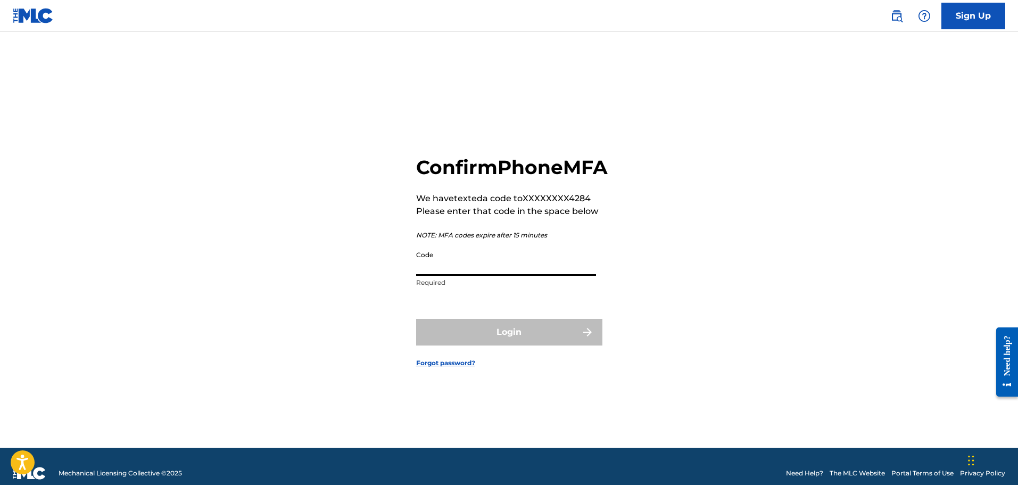
click at [562, 276] on input "Code" at bounding box center [506, 260] width 180 height 30
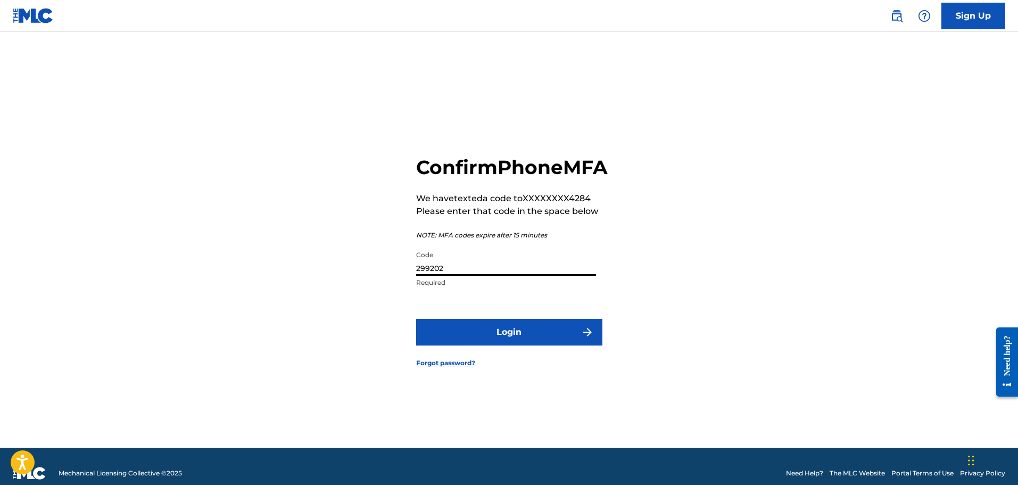
type input "299202"
click at [560, 344] on button "Login" at bounding box center [509, 332] width 186 height 27
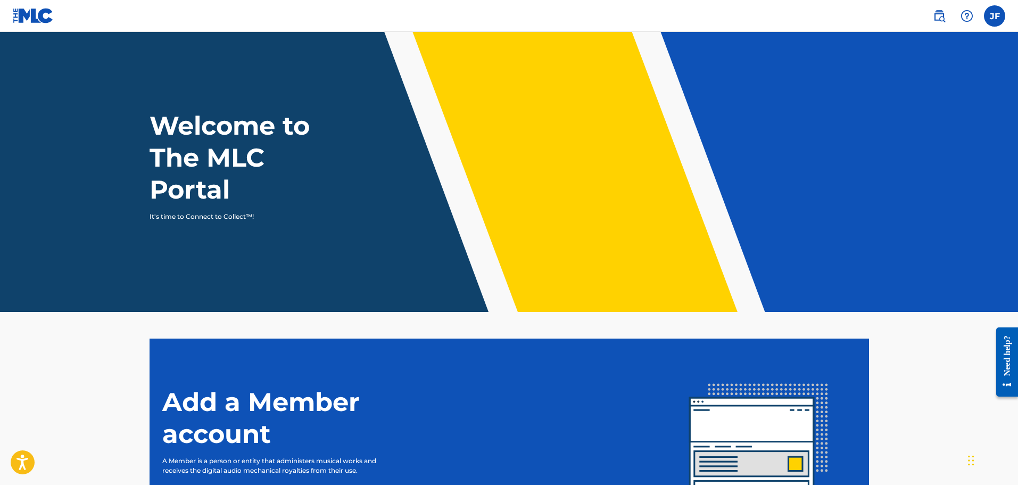
click at [1003, 19] on label at bounding box center [994, 15] width 21 height 21
click at [994, 16] on input "JF Jehnna Fontenot madmoxy777@gmail.com Notification Preferences Profile Log out" at bounding box center [994, 16] width 0 height 0
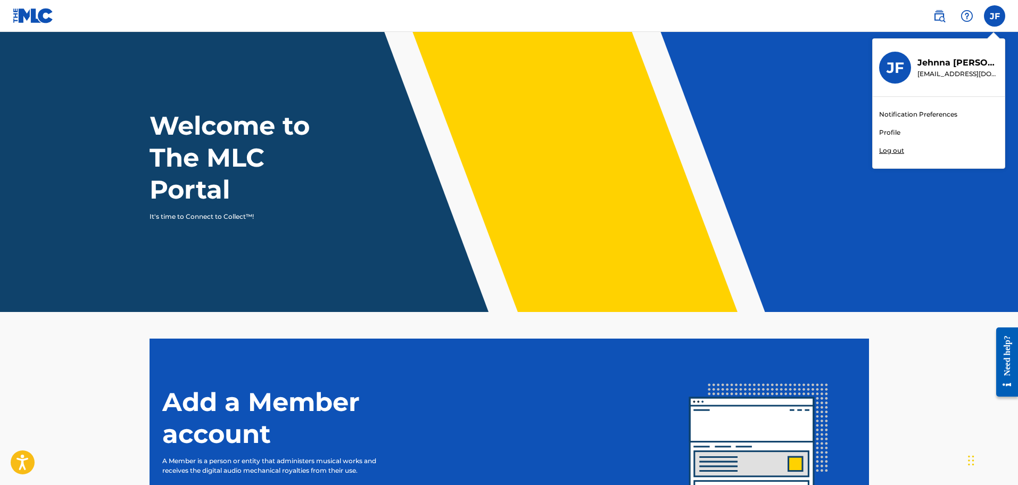
click at [891, 131] on link "Profile" at bounding box center [889, 133] width 21 height 10
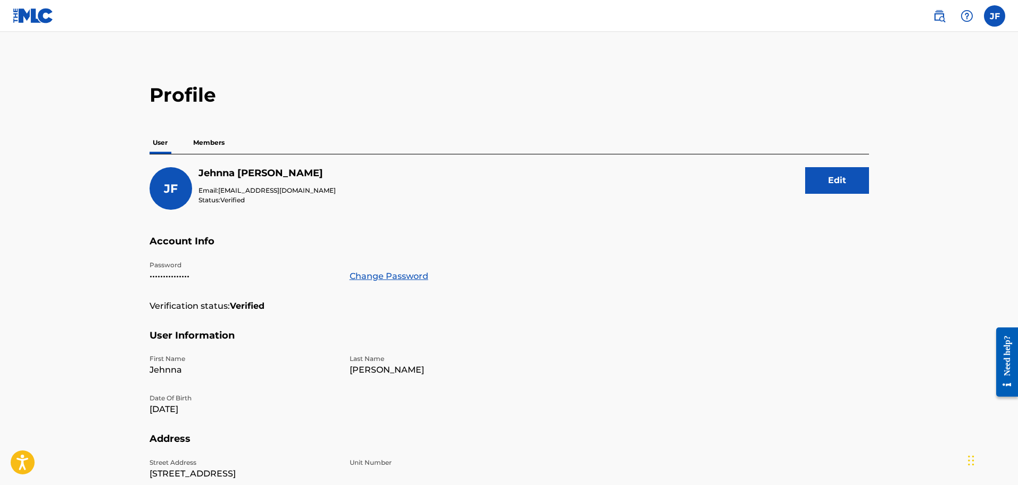
click at [843, 184] on button "Edit" at bounding box center [837, 180] width 64 height 27
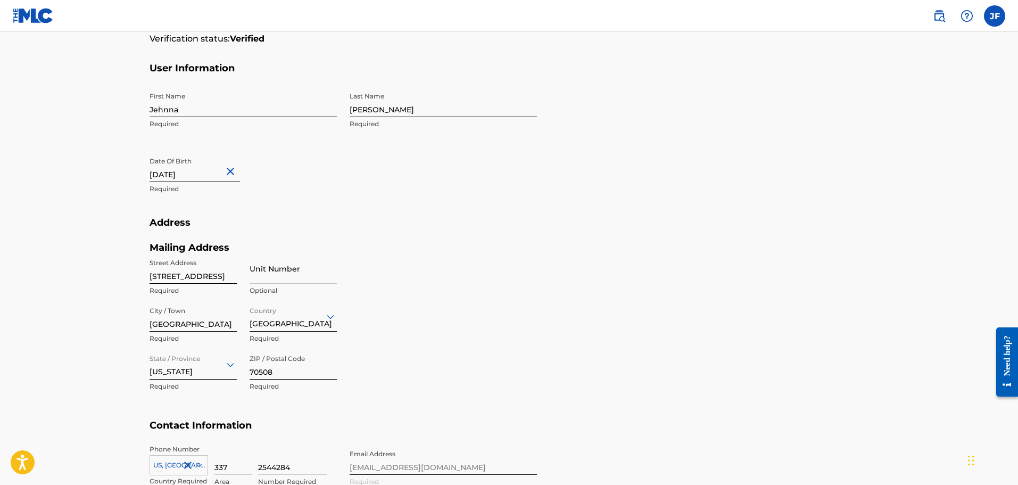
scroll to position [213, 0]
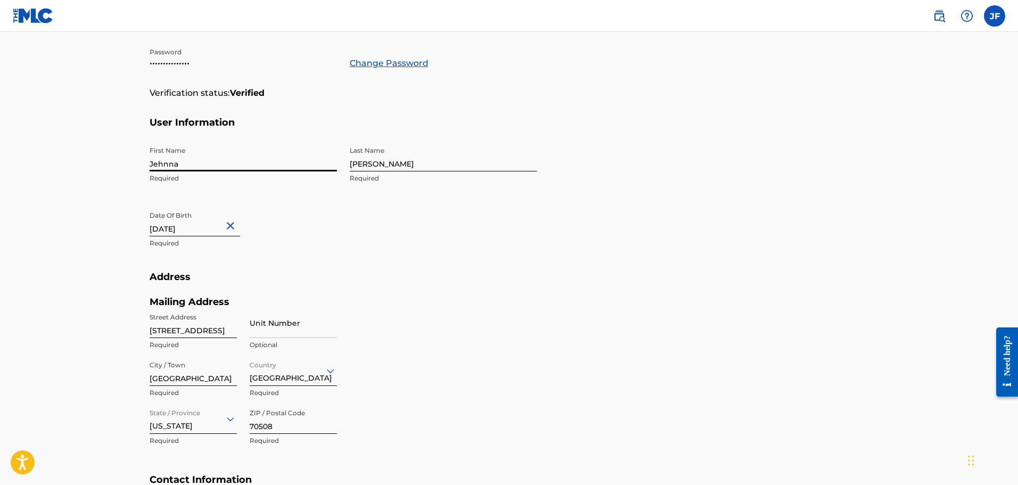
click at [216, 161] on input "Jehnna" at bounding box center [243, 156] width 187 height 30
drag, startPoint x: 164, startPoint y: 164, endPoint x: 126, endPoint y: 166, distance: 37.8
click at [126, 166] on main "Profile User Members JF Jehnna Fontenot Email: madmoxy777@gmail.com Status: Ver…" at bounding box center [509, 204] width 1018 height 770
type input "[PERSON_NAME]"
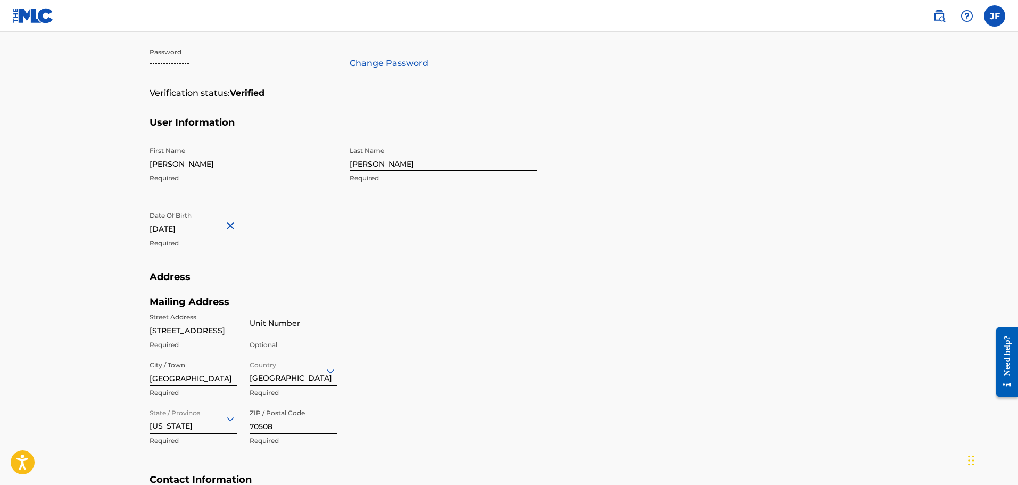
type input "[GEOGRAPHIC_DATA]"
type input "LA"
type input "1"
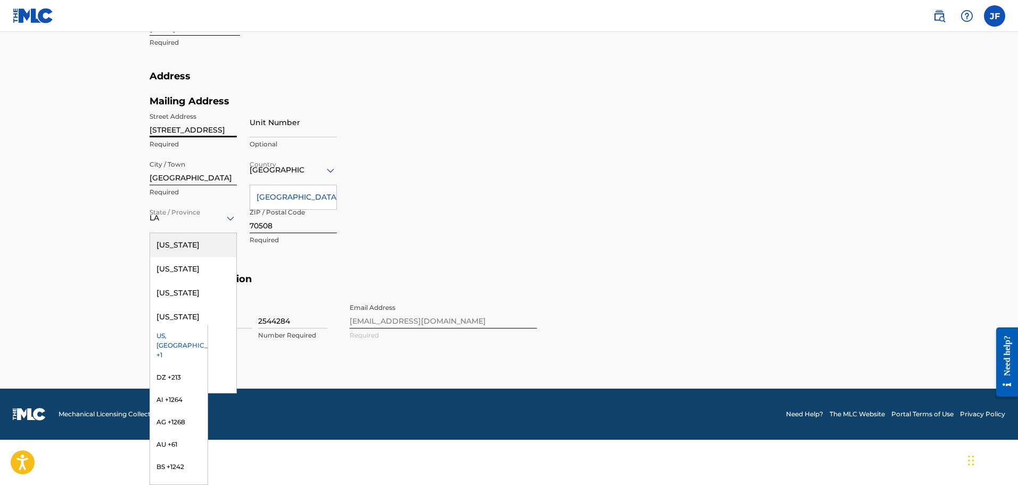
drag, startPoint x: 149, startPoint y: 134, endPoint x: 161, endPoint y: 129, distance: 13.3
click at [150, 134] on input "[STREET_ADDRESS]" at bounding box center [193, 122] width 87 height 30
type input "d"
type input "[STREET_ADDRESS][PERSON_NAME]"
click at [96, 203] on main "Profile User Members JF Jehnna Fontenot Email: madmoxy777@gmail.com Status: Ver…" at bounding box center [509, 4] width 1018 height 770
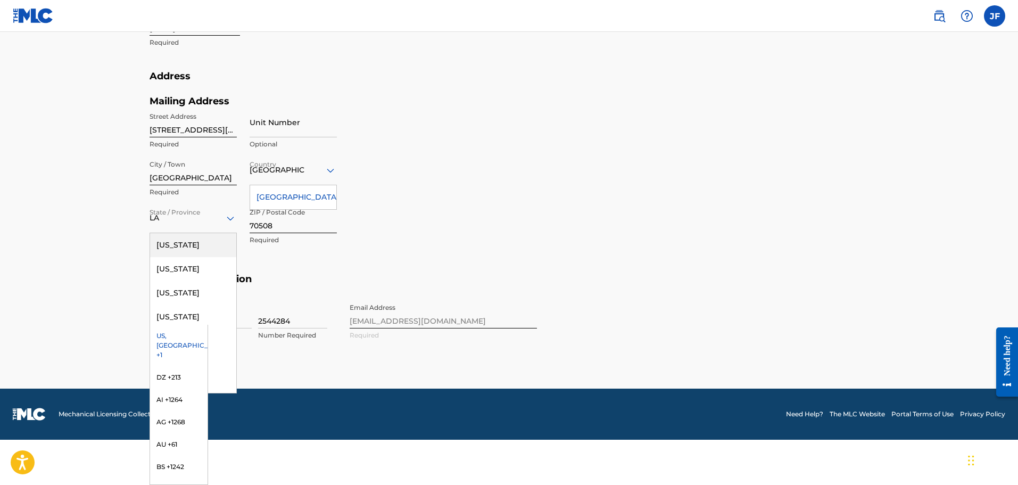
click at [318, 194] on div "[GEOGRAPHIC_DATA]" at bounding box center [293, 197] width 86 height 24
click at [290, 223] on input "70508" at bounding box center [293, 218] width 87 height 30
type input "70506"
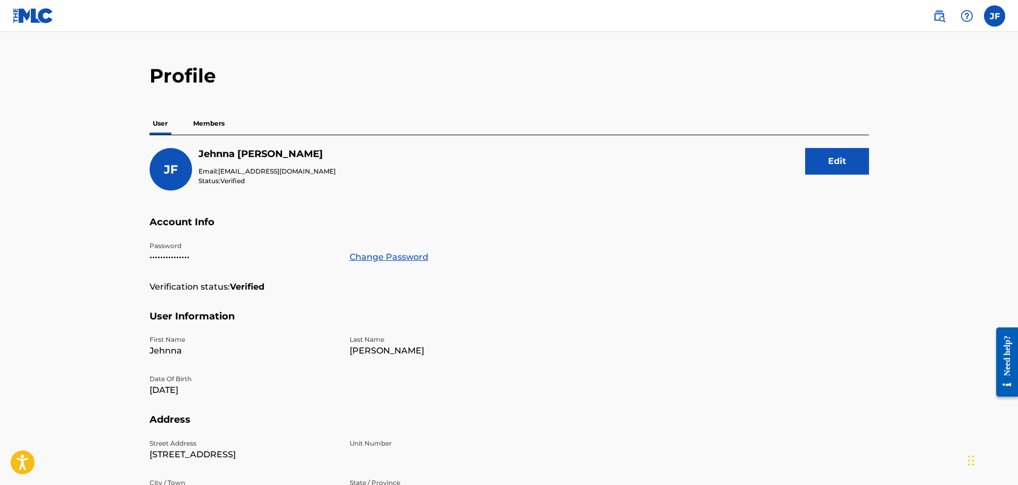
scroll to position [19, 0]
click at [798, 162] on div "JF Jehnna Fontenot Email: madmoxy777@gmail.com Status: Verified Edit" at bounding box center [509, 182] width 719 height 68
click at [830, 161] on button "Edit" at bounding box center [837, 161] width 64 height 27
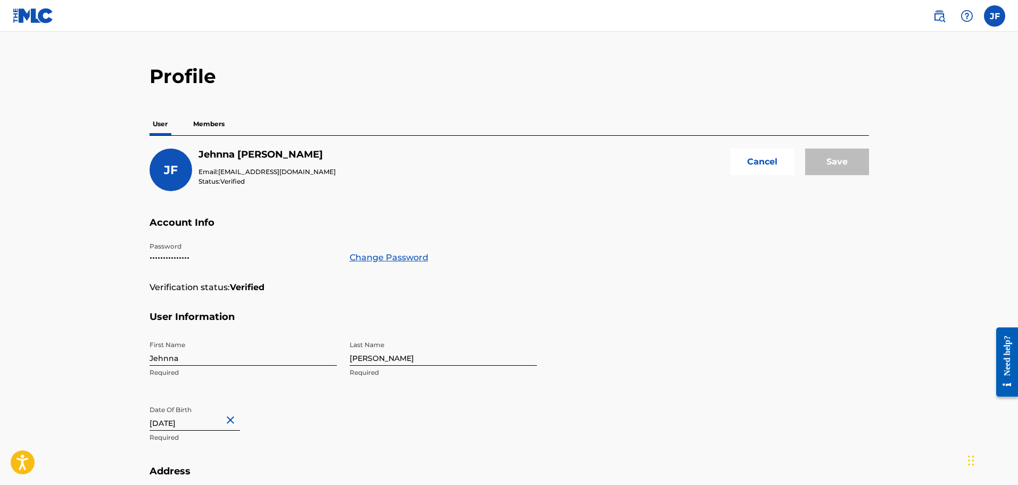
scroll to position [72, 0]
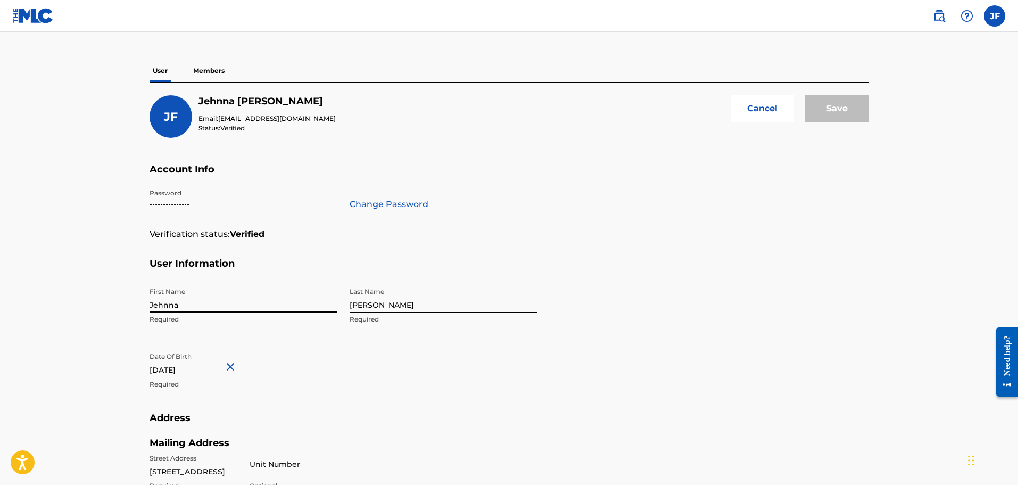
click at [203, 305] on input "Jehnna" at bounding box center [243, 297] width 187 height 30
drag, startPoint x: 152, startPoint y: 312, endPoint x: 128, endPoint y: 312, distance: 24.5
click at [129, 311] on main "Profile User Members JF Jehnna Fontenot Email: madmoxy777@gmail.com Status: Ver…" at bounding box center [509, 345] width 1018 height 770
type input "[PERSON_NAME]"
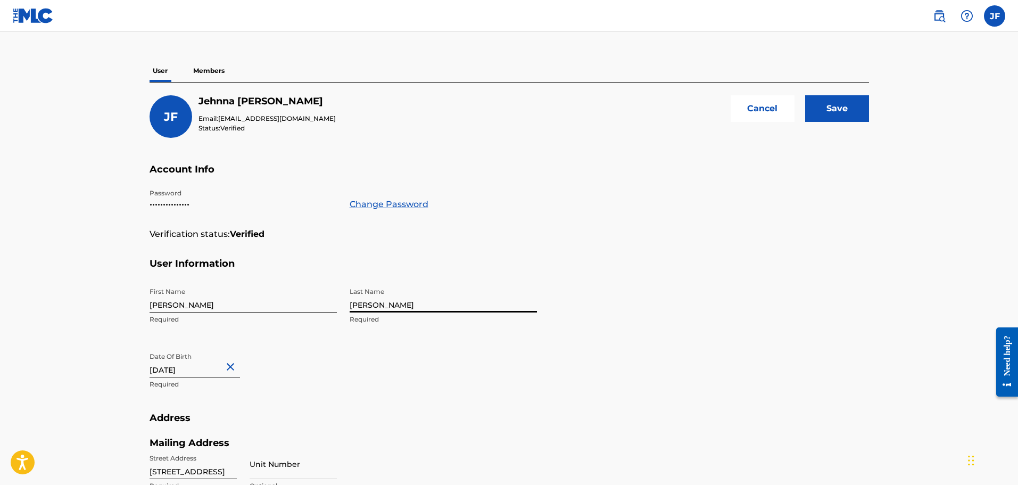
select select "4"
select select "1991"
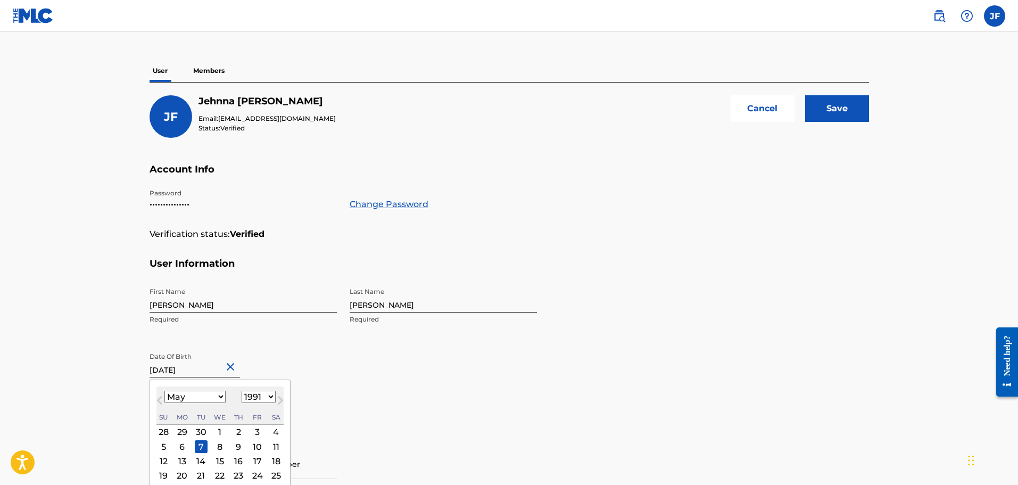
click at [170, 368] on input "[DATE]" at bounding box center [195, 362] width 90 height 30
drag, startPoint x: 194, startPoint y: 369, endPoint x: 111, endPoint y: 383, distance: 84.1
click at [111, 383] on main "Profile User Members JF Jehnna Fontenot Email: madmoxy777@gmail.com Status: Ver…" at bounding box center [509, 345] width 1018 height 770
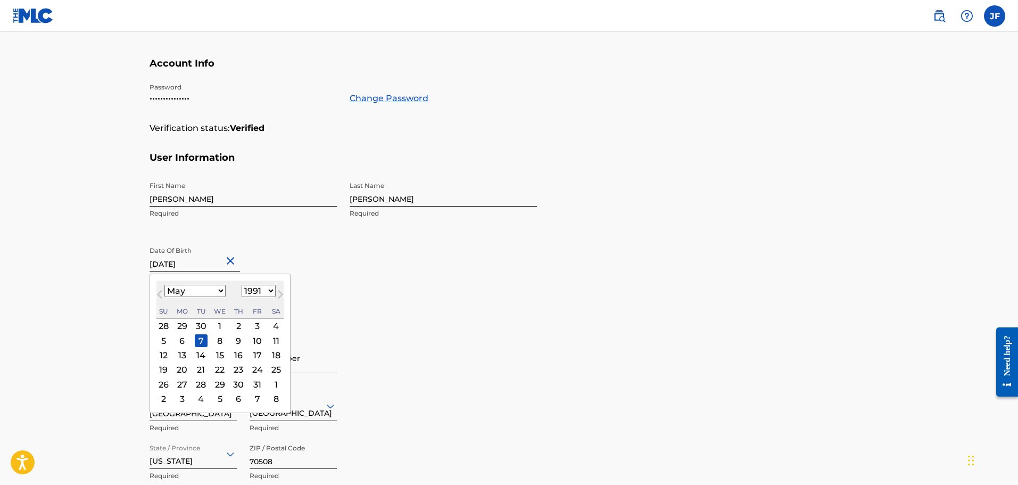
scroll to position [178, 0]
click at [182, 373] on div "20" at bounding box center [182, 369] width 13 height 13
type input "May 20 1991"
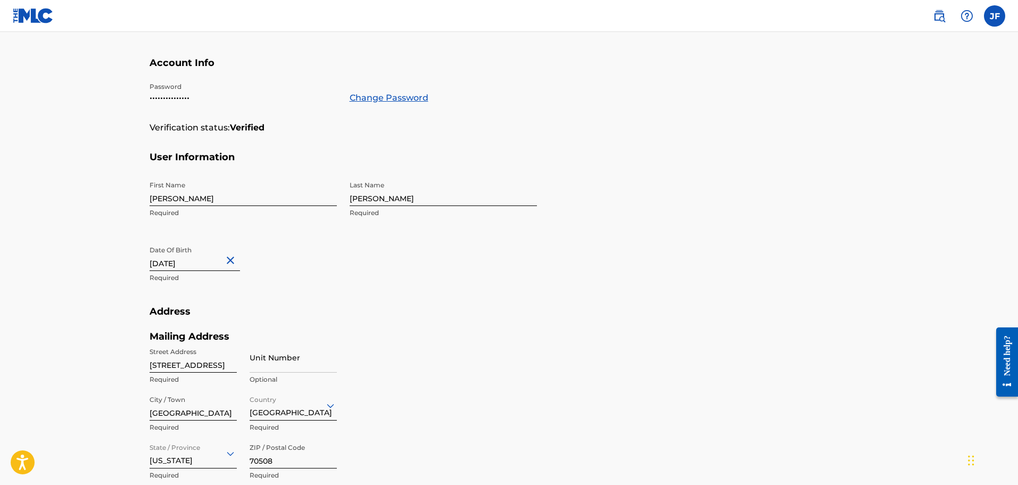
click at [197, 262] on input "May 20 1991" at bounding box center [195, 255] width 90 height 30
select select "4"
select select "1991"
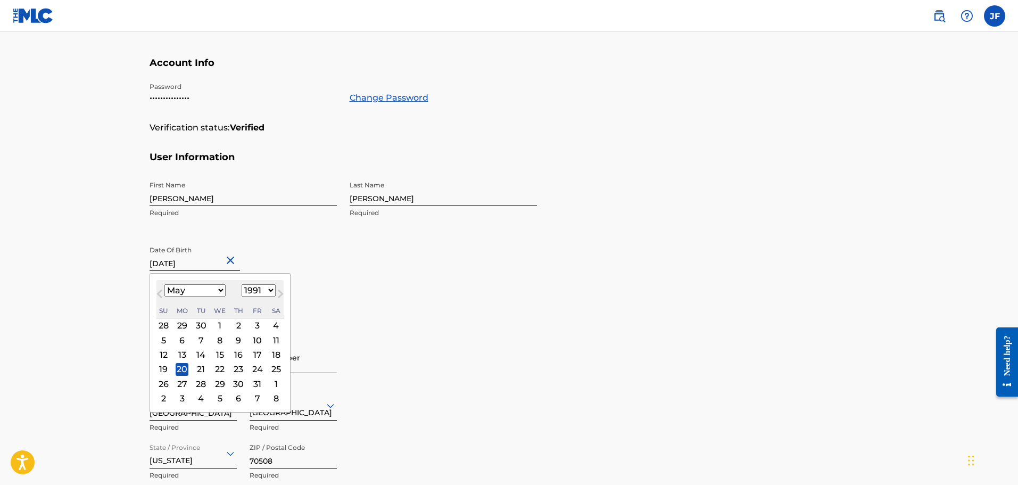
click at [203, 296] on div "January February March April May June July August September October November De…" at bounding box center [194, 290] width 61 height 13
click at [209, 292] on select "January February March April May June July August September October November De…" at bounding box center [194, 290] width 61 height 12
click at [164, 284] on select "January February March April May June July August September October November De…" at bounding box center [194, 290] width 61 height 12
click at [272, 289] on button "Next Month" at bounding box center [280, 295] width 17 height 17
click at [161, 293] on span "Previous Month" at bounding box center [161, 295] width 0 height 16
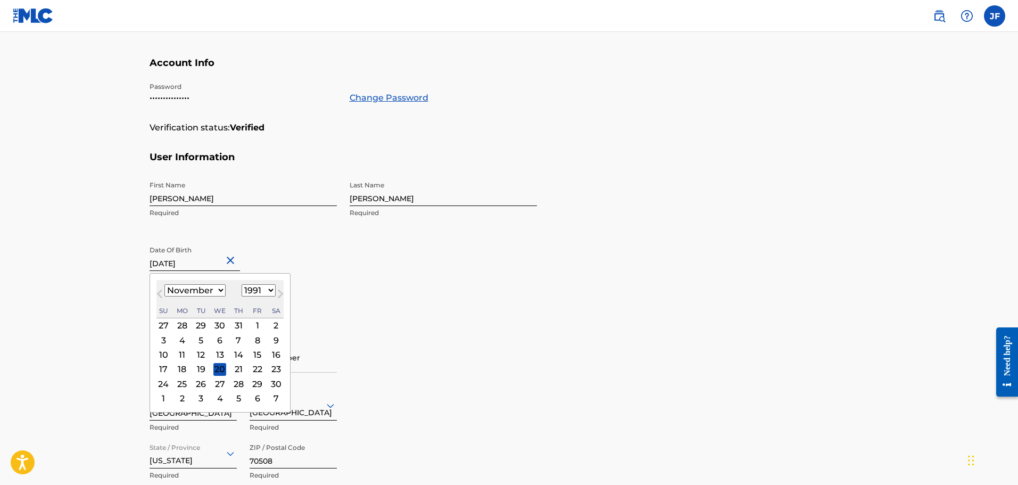
select select "9"
click at [250, 289] on select "1899 1900 1901 1902 1903 1904 1905 1906 1907 1908 1909 1910 1911 1912 1913 1914…" at bounding box center [259, 290] width 34 height 12
select select "1992"
click at [242, 284] on select "1899 1900 1901 1902 1903 1904 1905 1906 1907 1908 1909 1910 1911 1912 1913 1914…" at bounding box center [259, 290] width 34 height 12
click at [110, 318] on main "Profile User Members JF Jehnna Fontenot Email: madmoxy777@gmail.com Status: Ver…" at bounding box center [509, 239] width 1018 height 770
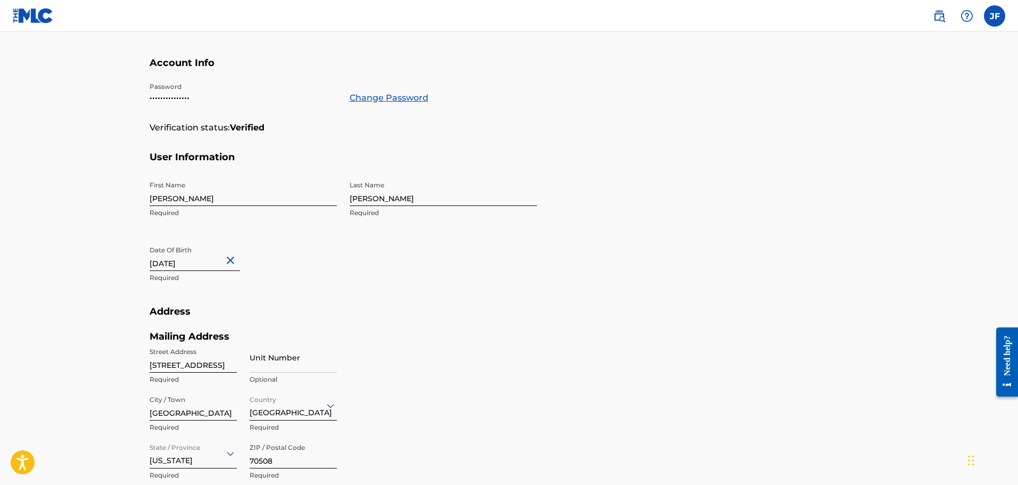
scroll to position [231, 0]
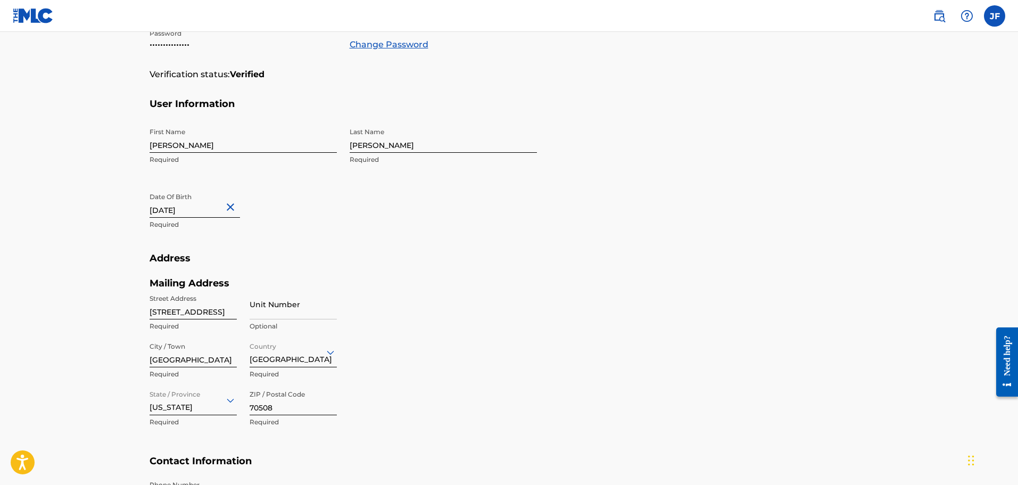
click at [155, 209] on input "May 20 1991" at bounding box center [195, 202] width 90 height 30
select select "4"
select select "1991"
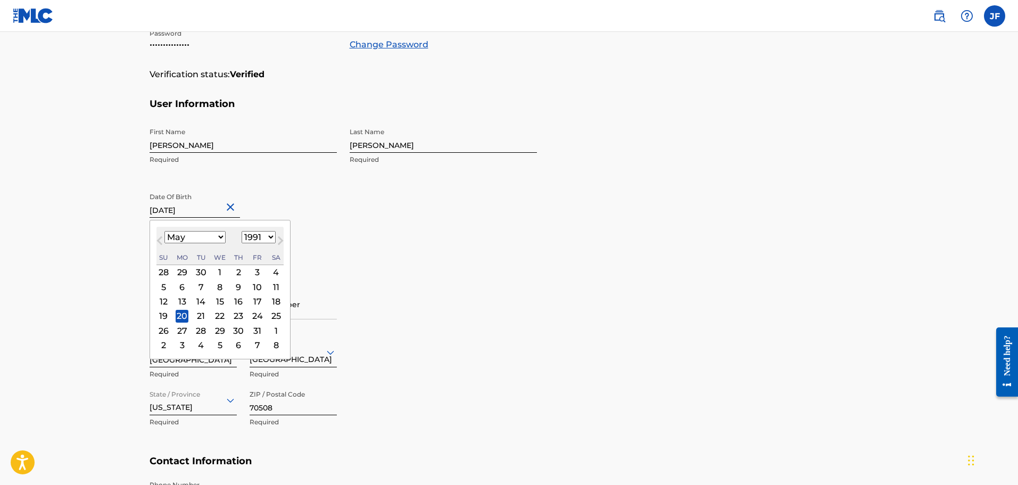
click at [177, 239] on select "January February March April May June July August September October November De…" at bounding box center [194, 237] width 61 height 12
select select "9"
click at [164, 231] on select "January February March April May June July August September October November De…" at bounding box center [194, 237] width 61 height 12
click at [248, 237] on select "1899 1900 1901 1902 1903 1904 1905 1906 1907 1908 1909 1910 1911 1912 1913 1914…" at bounding box center [259, 237] width 34 height 12
select select "1992"
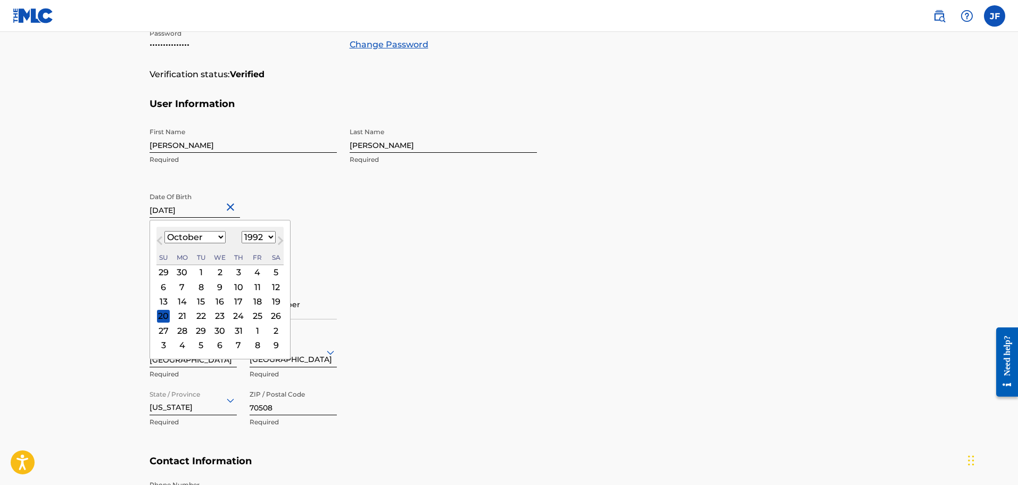
click at [242, 231] on select "1899 1900 1901 1902 1903 1904 1905 1906 1907 1908 1909 1910 1911 1912 1913 1914…" at bounding box center [259, 237] width 34 height 12
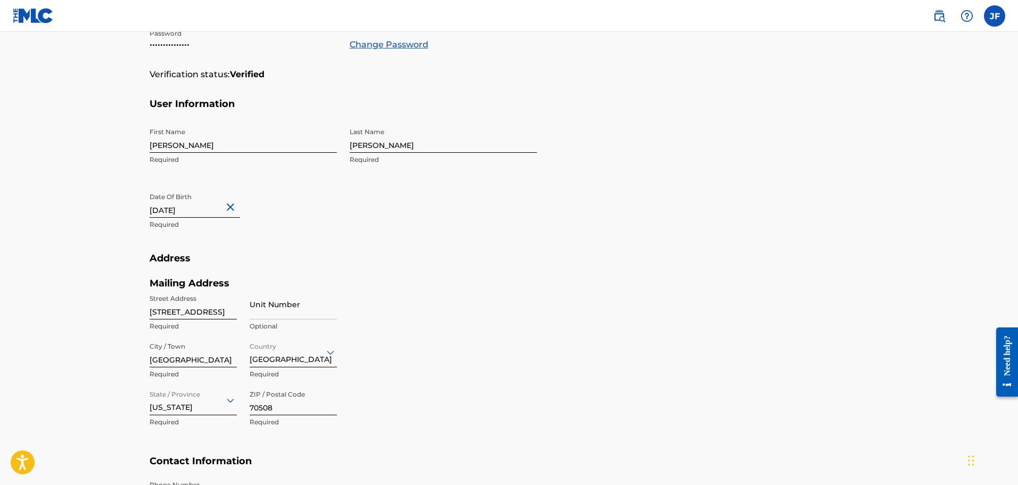
click at [479, 307] on div "Mailing Address Street Address 229 Chimney Rock Blvd Required Unit Number Optio…" at bounding box center [343, 366] width 387 height 178
select select "4"
select select "1991"
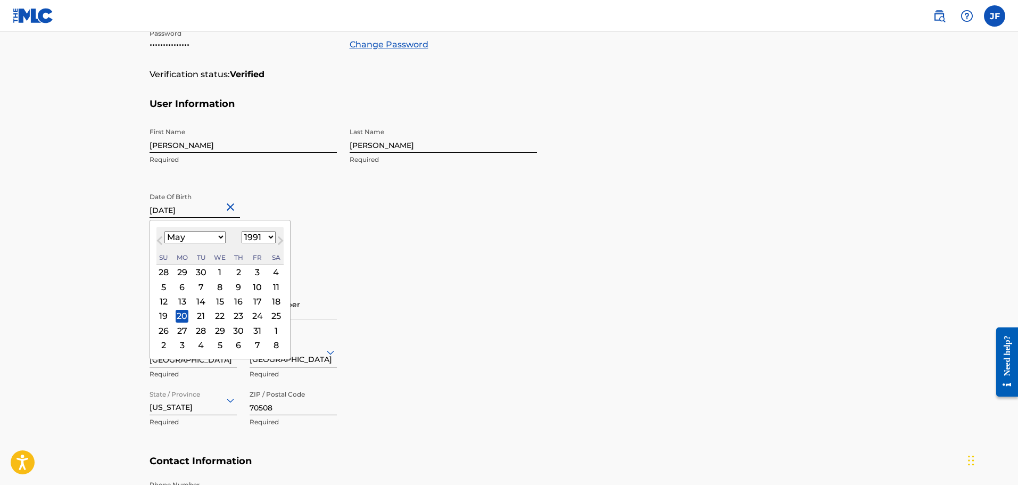
drag, startPoint x: 204, startPoint y: 202, endPoint x: 202, endPoint y: 207, distance: 5.6
click at [203, 202] on input "May 20 1991" at bounding box center [195, 202] width 90 height 30
drag, startPoint x: 200, startPoint y: 213, endPoint x: 125, endPoint y: 221, distance: 75.5
click at [125, 221] on main "Profile User Members JF Jehnna Fontenot Email: madmoxy777@gmail.com Status: Ver…" at bounding box center [509, 185] width 1018 height 770
click at [185, 236] on select "January February March April May June July August September October November De…" at bounding box center [194, 237] width 61 height 12
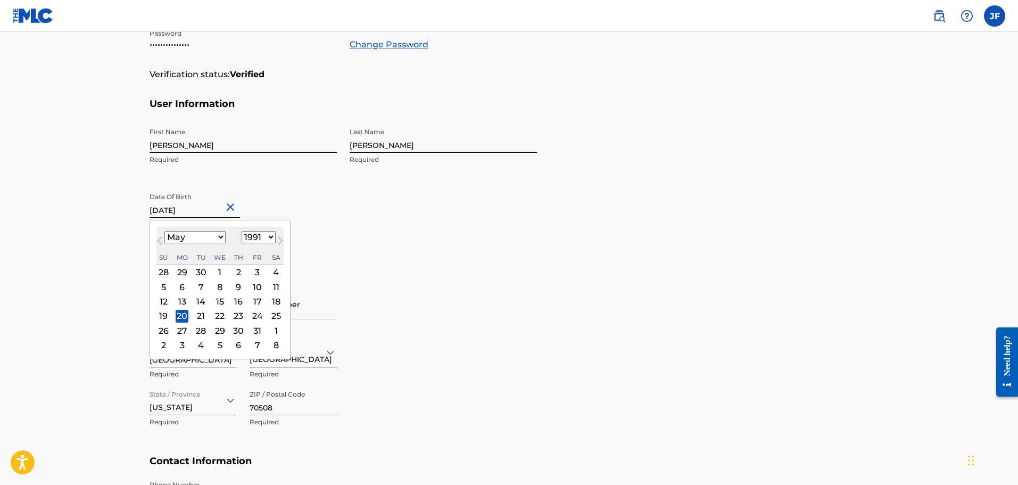
select select "9"
click at [164, 231] on select "January February March April May June July August September October November De…" at bounding box center [194, 237] width 61 height 12
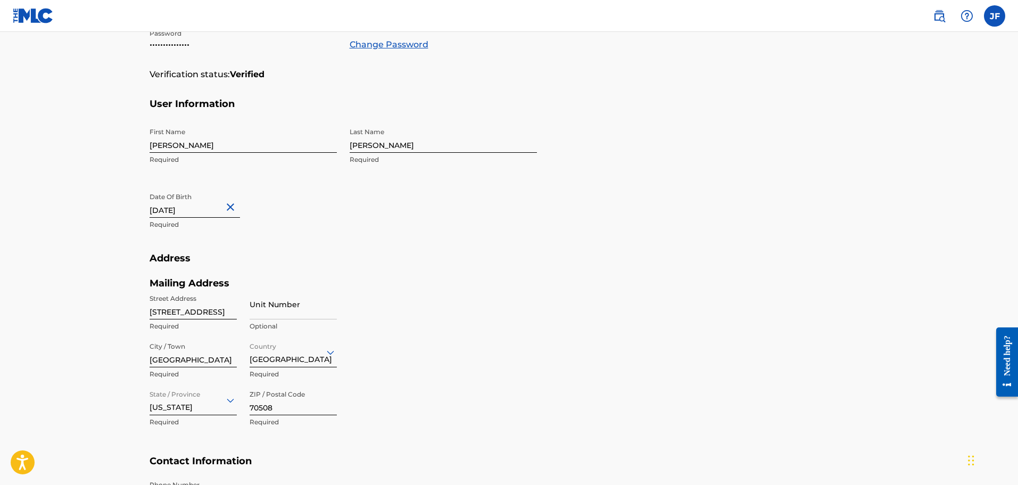
select select "4"
select select "1991"
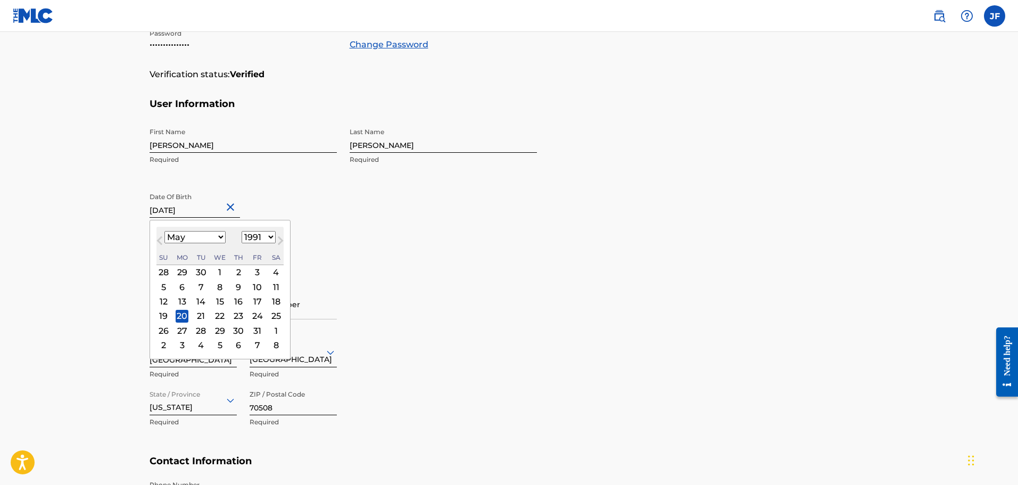
click at [172, 214] on input "May 20 1991" at bounding box center [195, 202] width 90 height 30
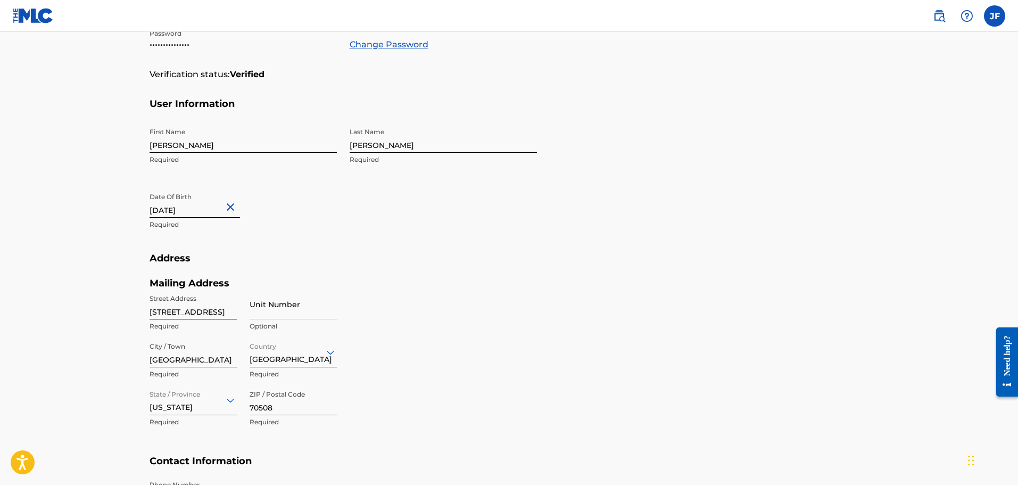
click at [231, 206] on button "Close" at bounding box center [232, 206] width 16 height 32
click at [158, 212] on input "text" at bounding box center [195, 202] width 90 height 30
select select "7"
select select "2025"
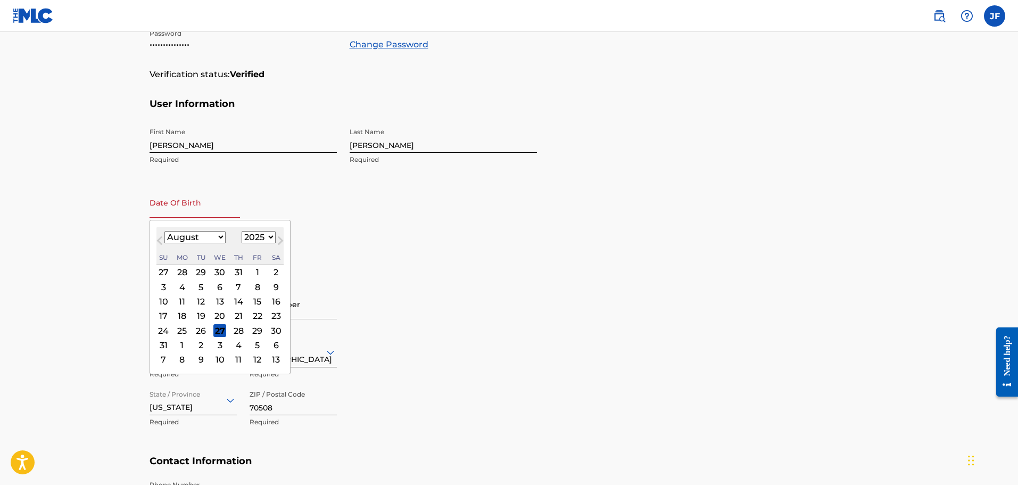
click at [186, 238] on select "January February March April May June July August September October November De…" at bounding box center [194, 237] width 61 height 12
select select "9"
click at [164, 231] on select "January February March April May June July August September October November De…" at bounding box center [194, 237] width 61 height 12
click at [180, 317] on div "20" at bounding box center [182, 316] width 13 height 13
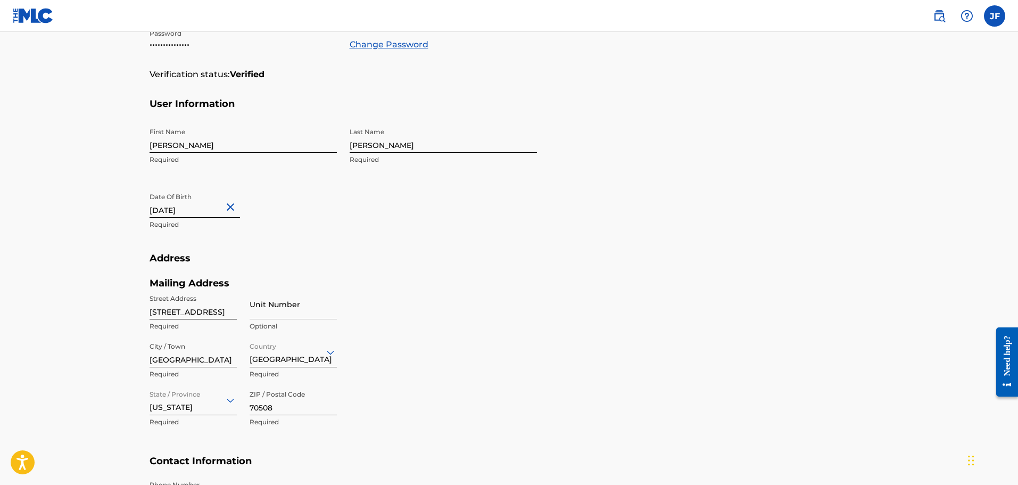
type input "[DATE]"
click at [385, 272] on h5 "Address" at bounding box center [509, 264] width 719 height 25
click at [150, 310] on input "[STREET_ADDRESS]" at bounding box center [193, 304] width 87 height 30
type input "d"
type input "[STREET_ADDRESS][PERSON_NAME]"
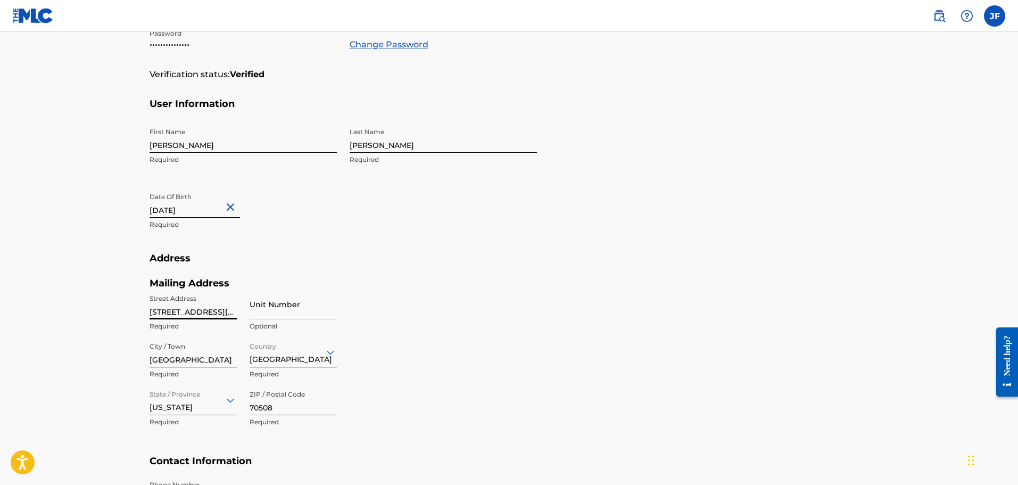
type input "[GEOGRAPHIC_DATA]"
type input "LA"
type input "1"
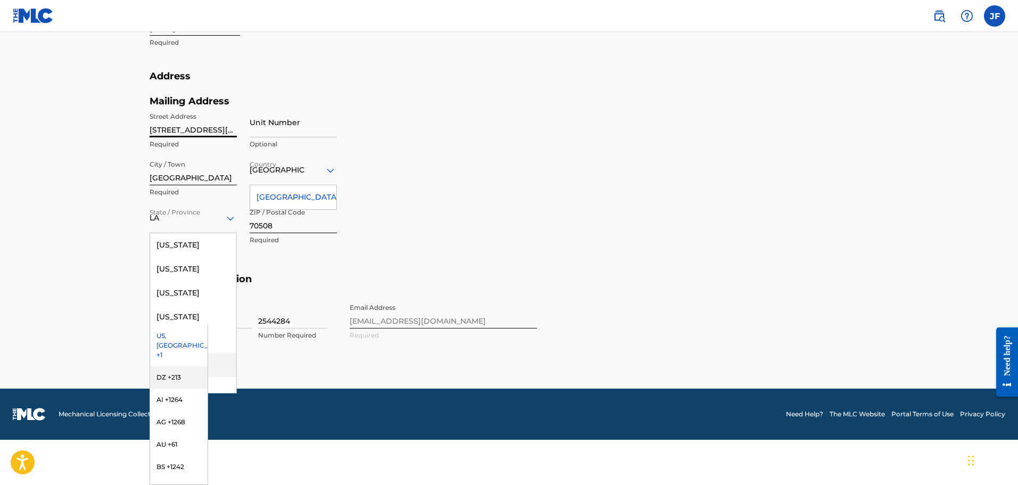
click at [98, 317] on main "Profile User Members JF Jehnna Fontenot Email: madmoxy777@gmail.com Status: Ver…" at bounding box center [509, 4] width 1018 height 770
click at [425, 208] on div "Mailing Address Street Address 214 Sunny Lane Required Unit Number Optional Cit…" at bounding box center [343, 184] width 387 height 178
click at [311, 225] on input "70508" at bounding box center [293, 218] width 87 height 30
type input "70506"
click at [443, 246] on div "Mailing Address Street Address 214 Sunny Lane Required Unit Number Optional Cit…" at bounding box center [343, 184] width 387 height 178
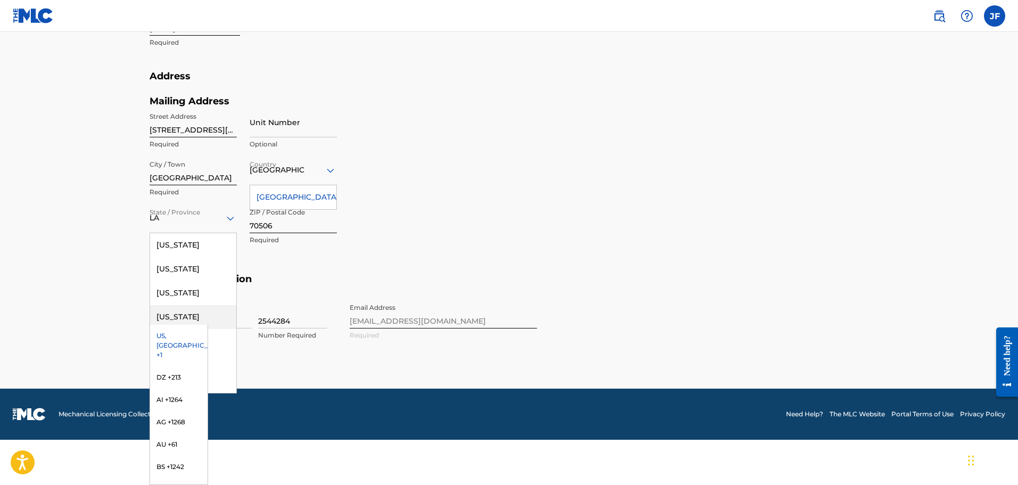
click at [179, 337] on div "US, [GEOGRAPHIC_DATA] +1" at bounding box center [178, 346] width 57 height 42
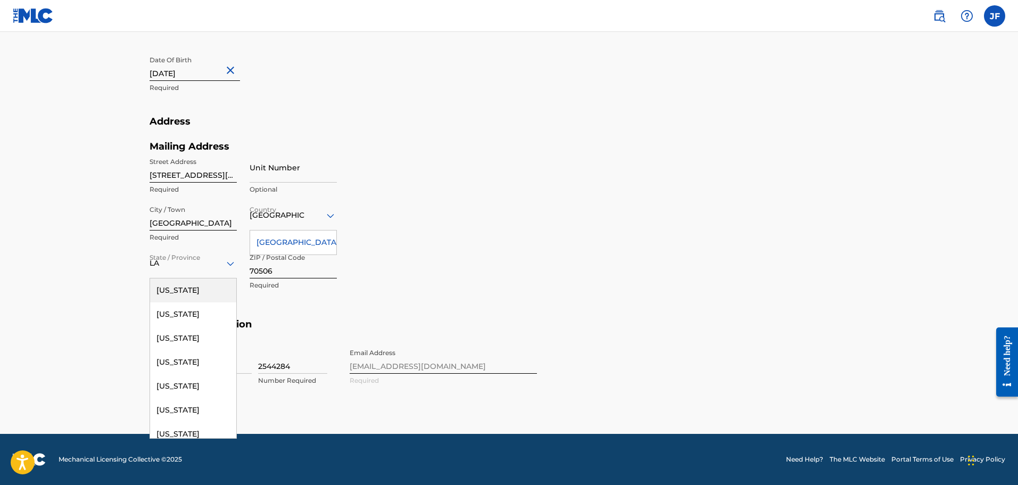
click at [178, 265] on div "LA" at bounding box center [193, 262] width 87 height 13
click at [286, 236] on div "[GEOGRAPHIC_DATA]" at bounding box center [293, 242] width 86 height 24
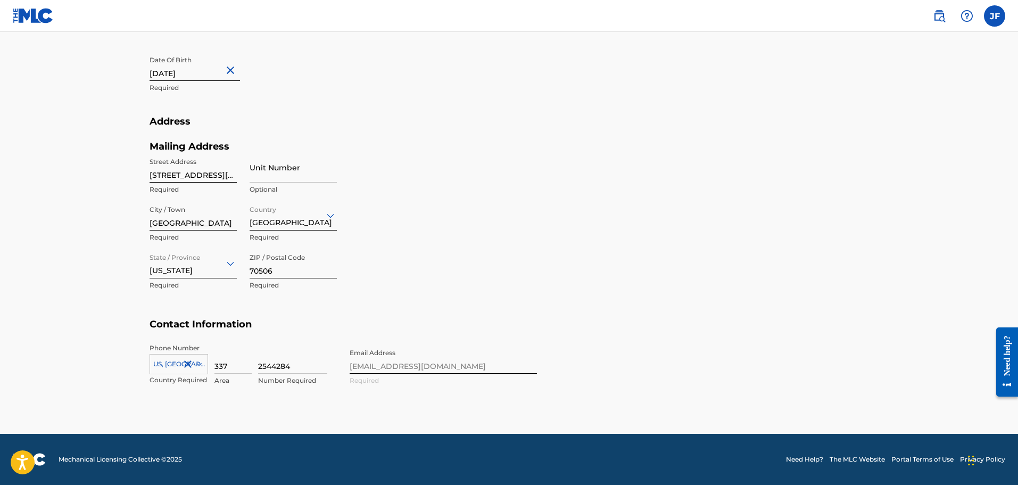
click at [293, 361] on input "2544284" at bounding box center [292, 358] width 69 height 30
drag, startPoint x: 275, startPoint y: 361, endPoint x: 239, endPoint y: 351, distance: 36.5
click at [238, 360] on div "[GEOGRAPHIC_DATA], [GEOGRAPHIC_DATA] +1 Country Required 337 Area 2544284 Numbe…" at bounding box center [243, 367] width 187 height 48
type input "2558878"
type input "[GEOGRAPHIC_DATA]"
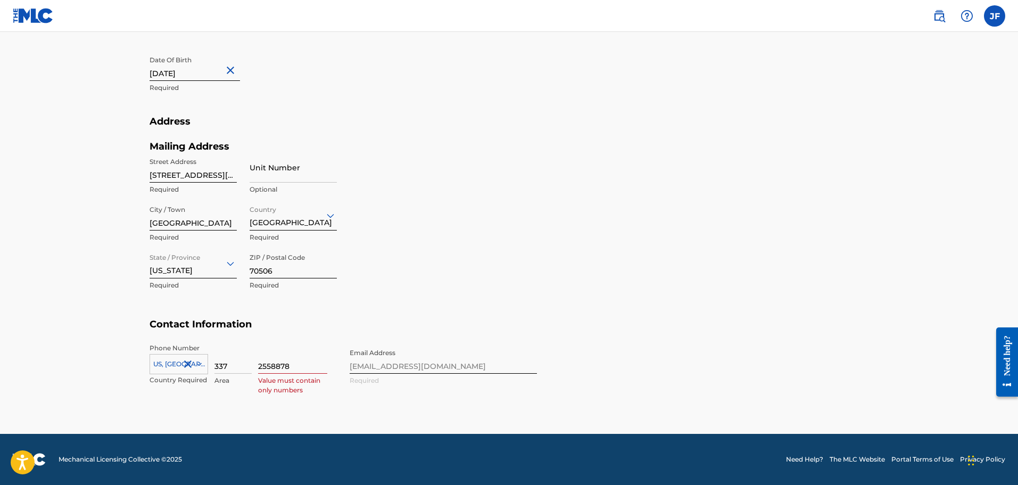
type input "LA"
type input "1"
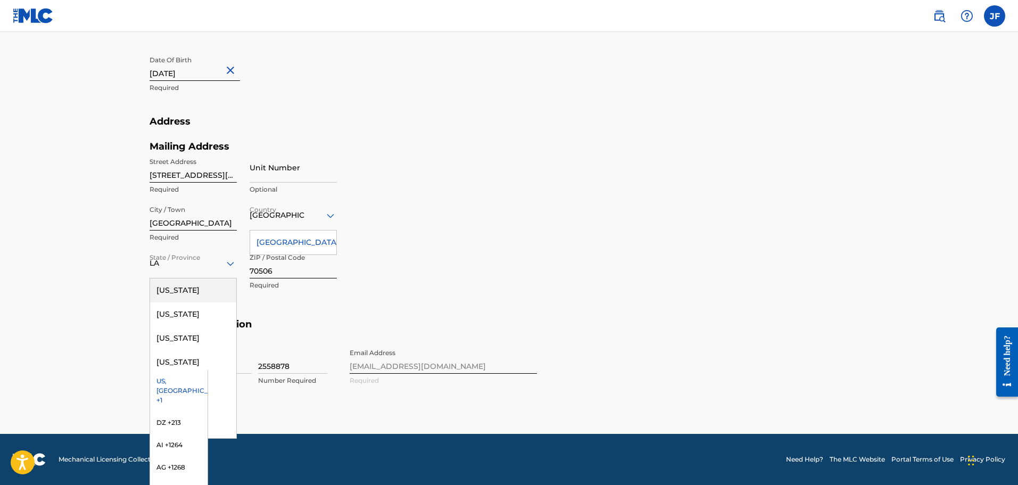
scroll to position [413, 0]
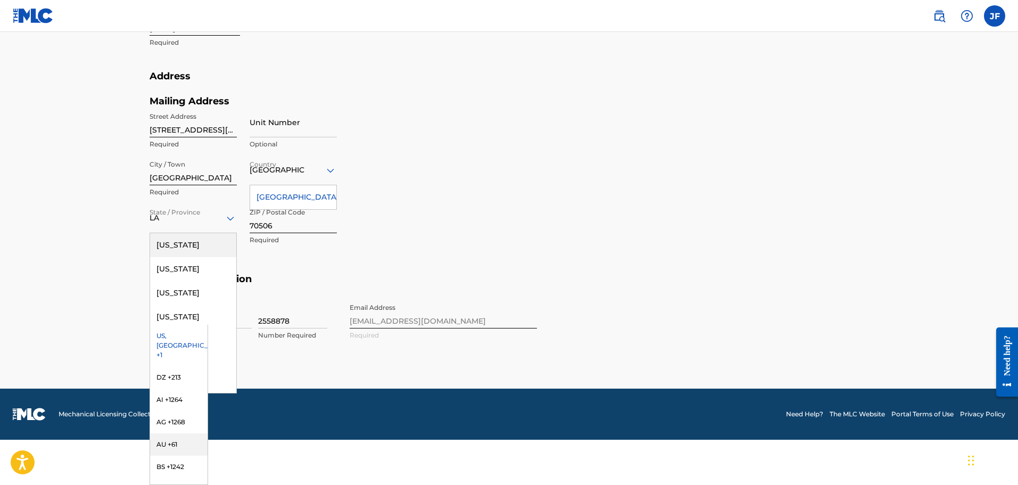
click at [42, 351] on main "Profile User Members JF Jehnna Fontenot Email: madmoxy777@gmail.com Status: Ver…" at bounding box center [509, 4] width 1018 height 770
click at [169, 337] on div "US, [GEOGRAPHIC_DATA] +1" at bounding box center [178, 346] width 57 height 42
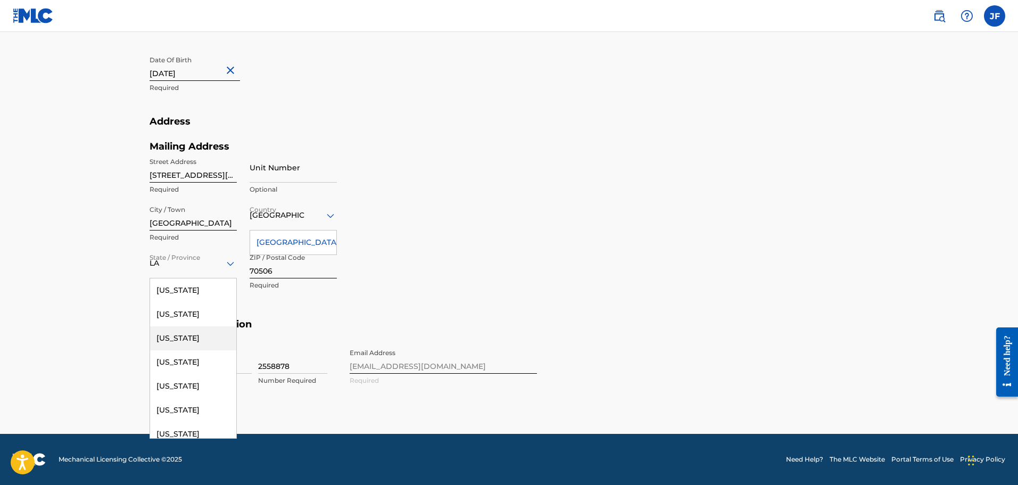
scroll to position [368, 0]
click at [68, 328] on main "Profile User Members JF Jehnna Fontenot Email: madmoxy777@gmail.com Status: Ver…" at bounding box center [509, 49] width 1018 height 770
click at [547, 339] on h5 "Contact Information" at bounding box center [509, 330] width 719 height 25
click at [287, 239] on div "[GEOGRAPHIC_DATA]" at bounding box center [293, 242] width 86 height 24
click at [441, 289] on div "Mailing Address Street Address 214 Sunny Lane Required Unit Number Optional Cit…" at bounding box center [343, 229] width 387 height 178
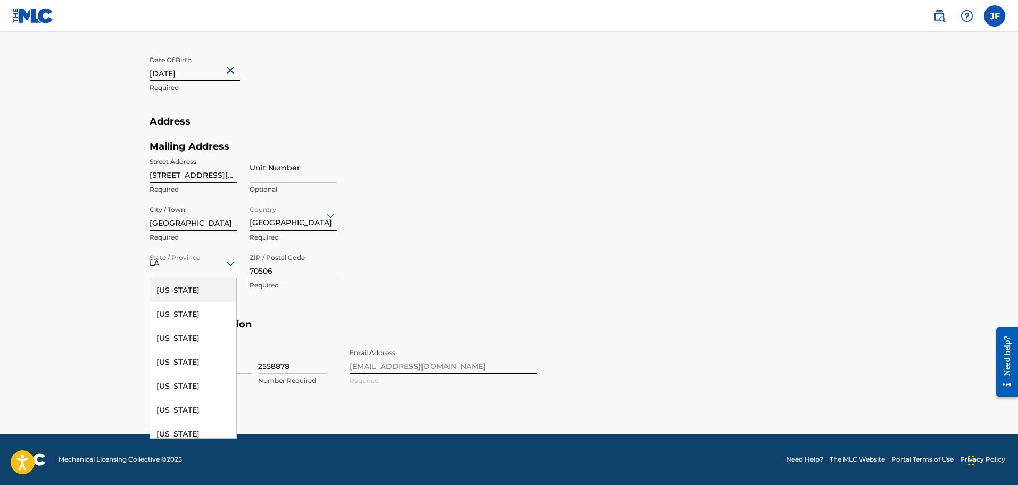
click at [147, 270] on div "Profile User Members JF Jehnna Fontenot Email: madmoxy777@gmail.com Status: Ver…" at bounding box center [509, 61] width 745 height 693
click at [153, 265] on input "LA" at bounding box center [156, 263] width 12 height 11
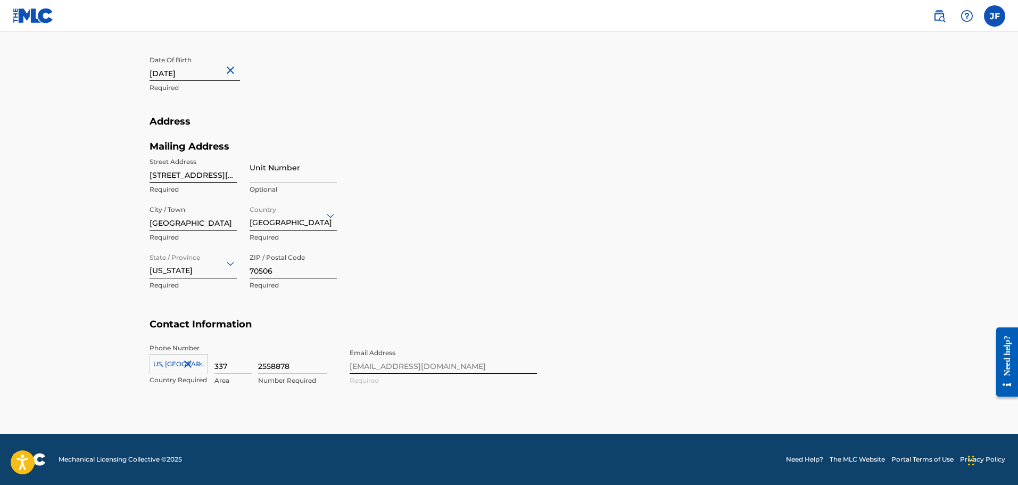
click at [567, 273] on section "Address Mailing Address Street Address 214 Sunny Lane Required Unit Number Opti…" at bounding box center [509, 216] width 719 height 203
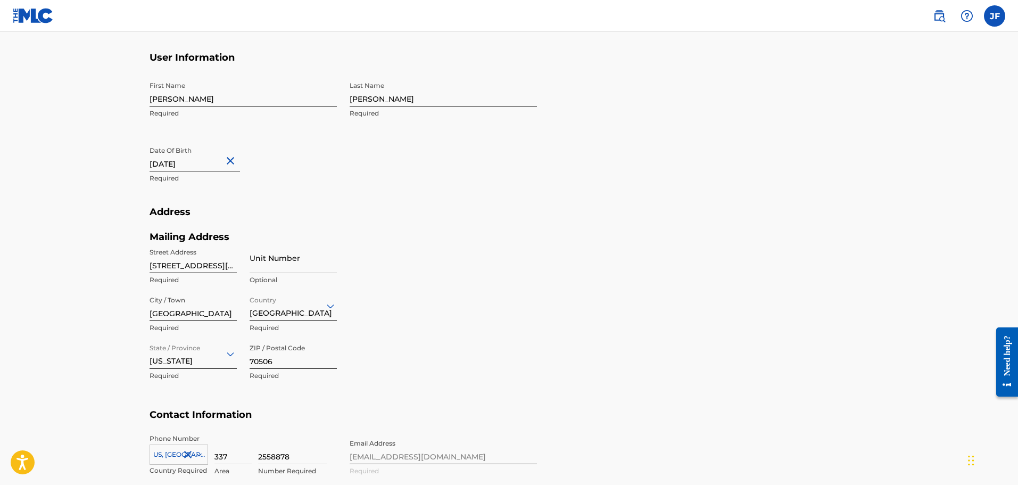
scroll to position [102, 0]
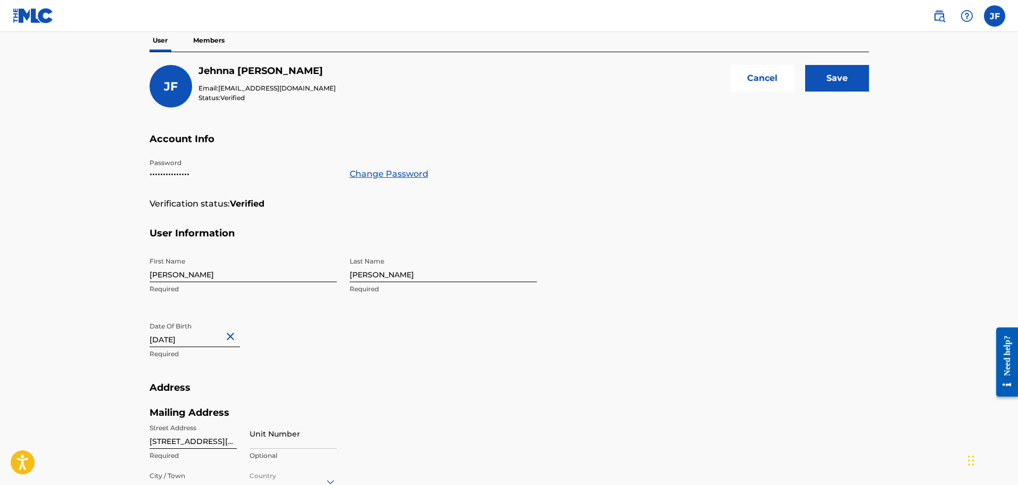
click at [846, 85] on input "Save" at bounding box center [837, 78] width 64 height 27
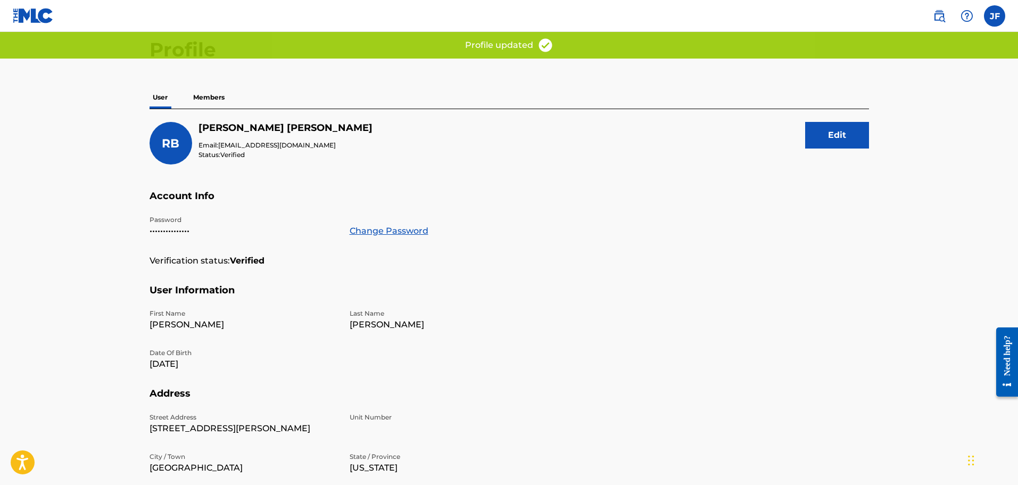
scroll to position [0, 0]
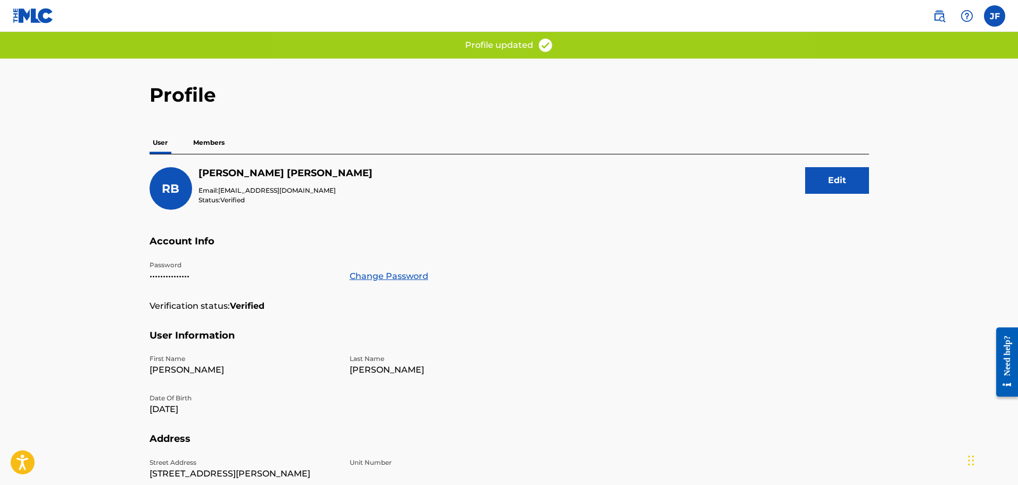
click at [210, 143] on p "Members" at bounding box center [209, 142] width 38 height 22
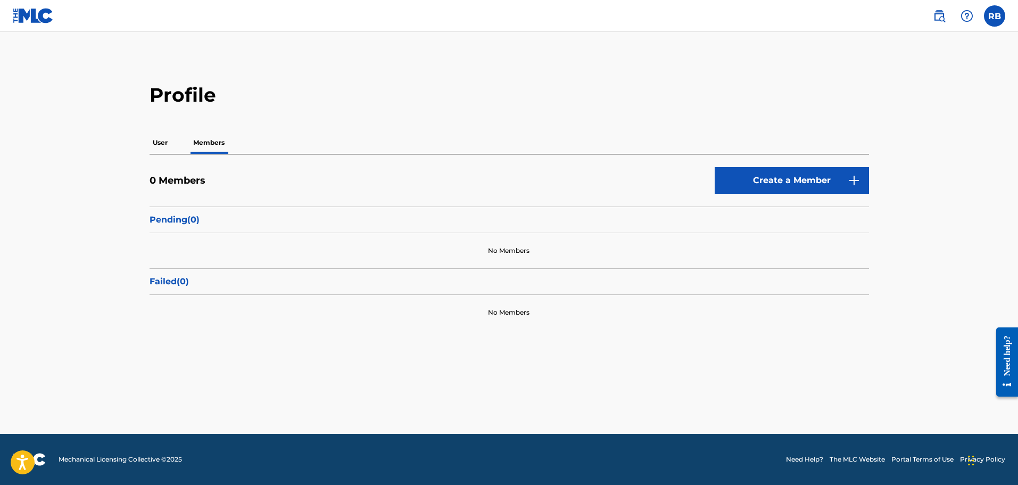
click at [163, 139] on p "User" at bounding box center [160, 142] width 21 height 22
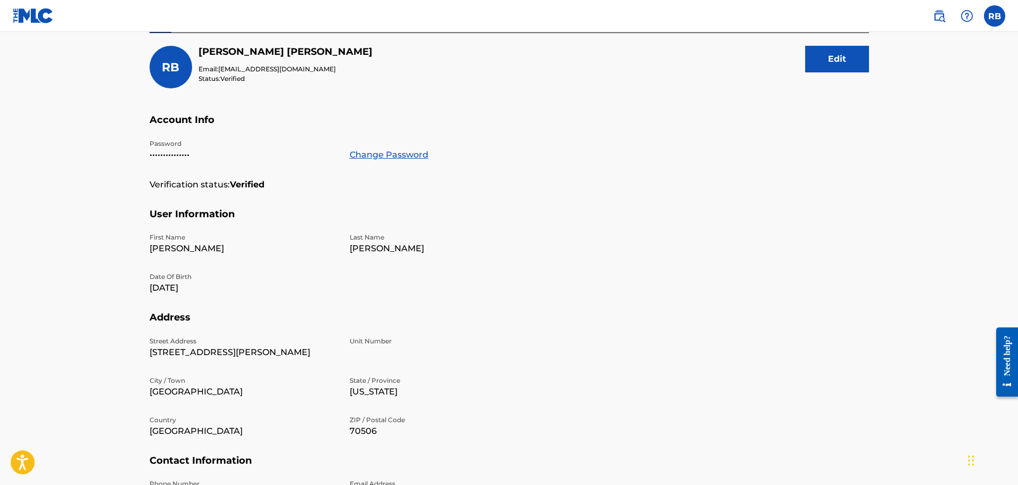
scroll to position [72, 0]
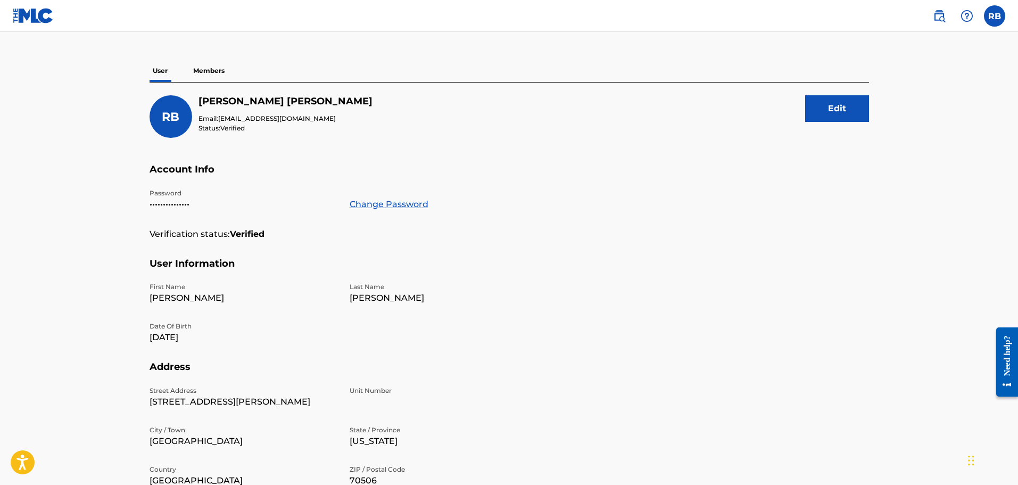
click at [43, 15] on img at bounding box center [33, 15] width 41 height 15
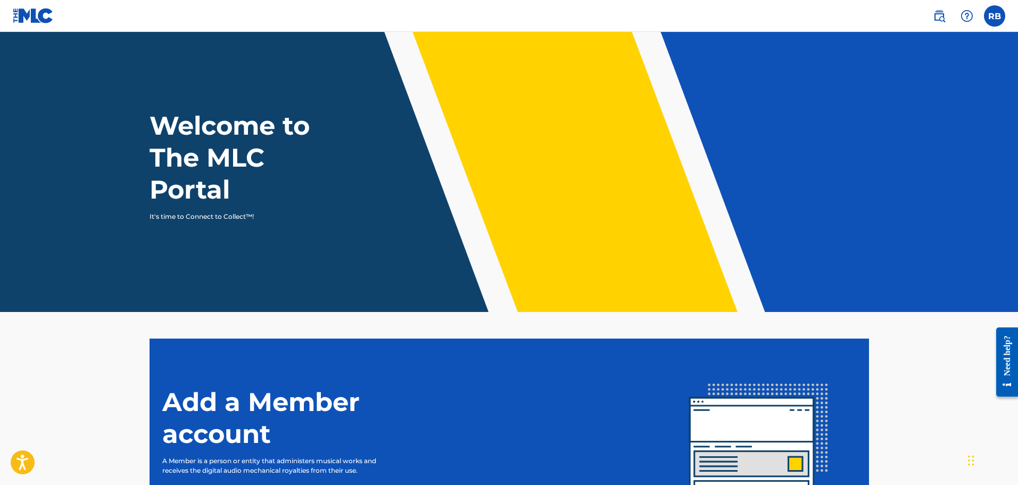
click at [40, 19] on img at bounding box center [33, 15] width 41 height 15
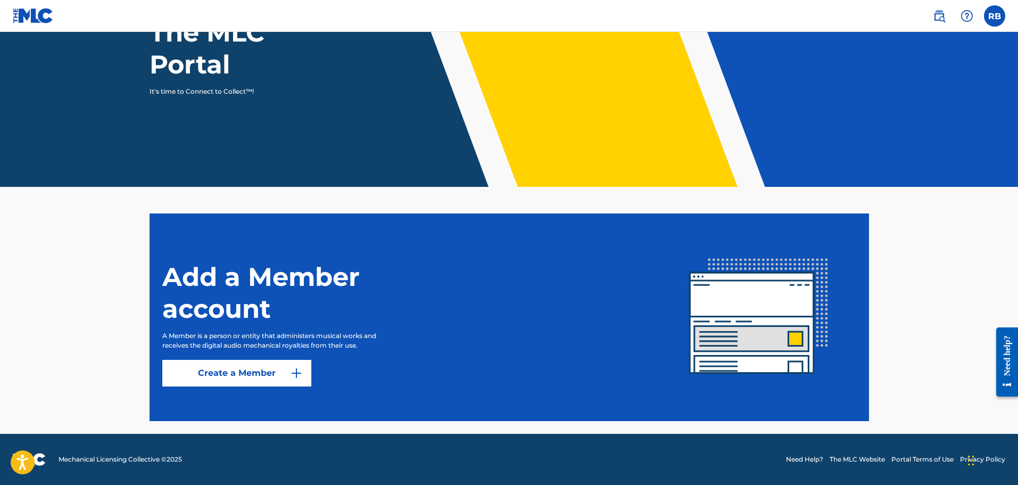
click at [996, 14] on label at bounding box center [994, 15] width 21 height 21
click at [994, 16] on input "RB Ronnie Broussard madmoxy777@gmail.com Notification Preferences Profile Log o…" at bounding box center [994, 16] width 0 height 0
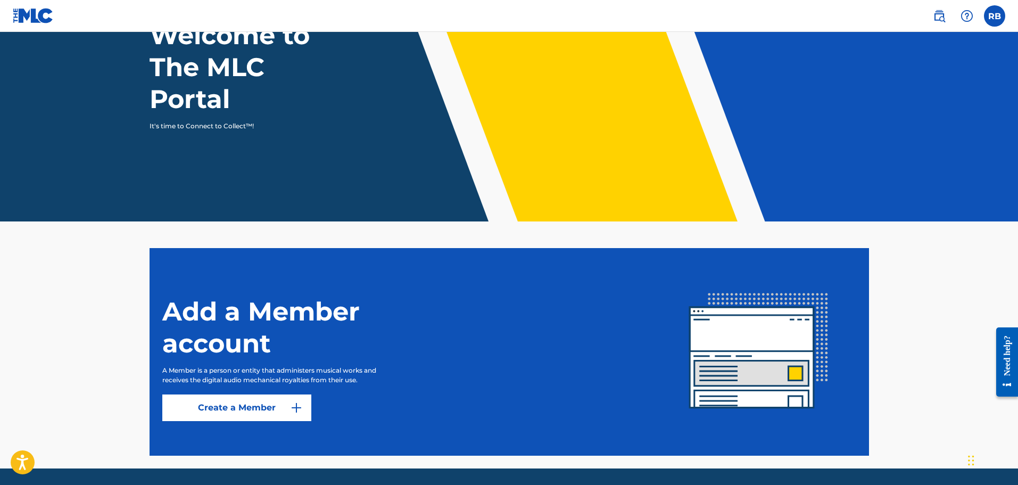
scroll to position [72, 0]
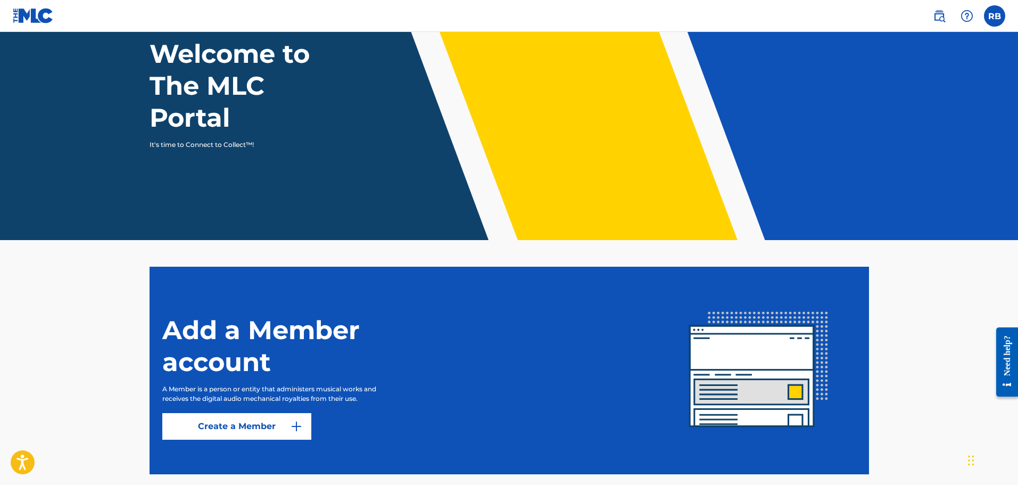
click at [998, 11] on label at bounding box center [994, 15] width 21 height 21
click at [994, 16] on input "RB Ronnie Broussard madmoxy777@gmail.com Notification Preferences Profile Log o…" at bounding box center [994, 16] width 0 height 0
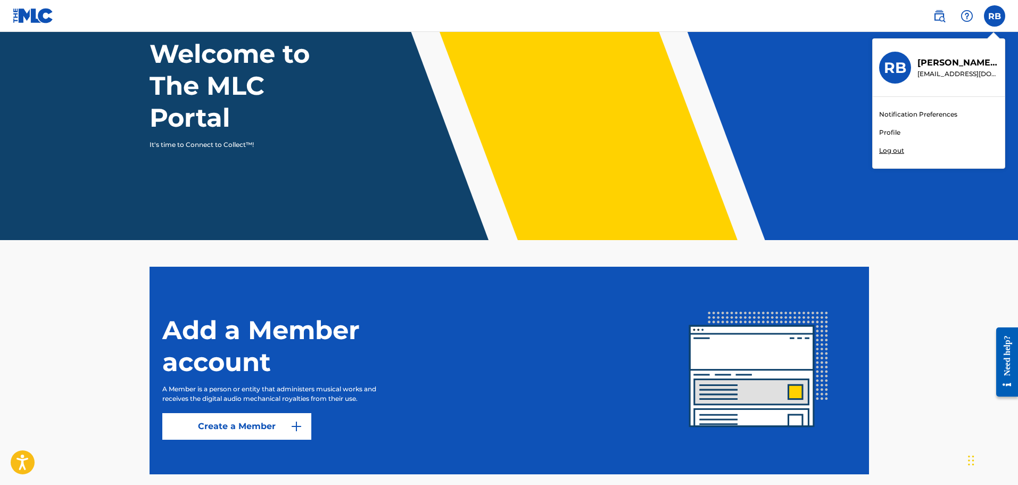
click at [802, 44] on div "Welcome to The MLC Portal It's time to Connect to Collect™!" at bounding box center [509, 94] width 745 height 112
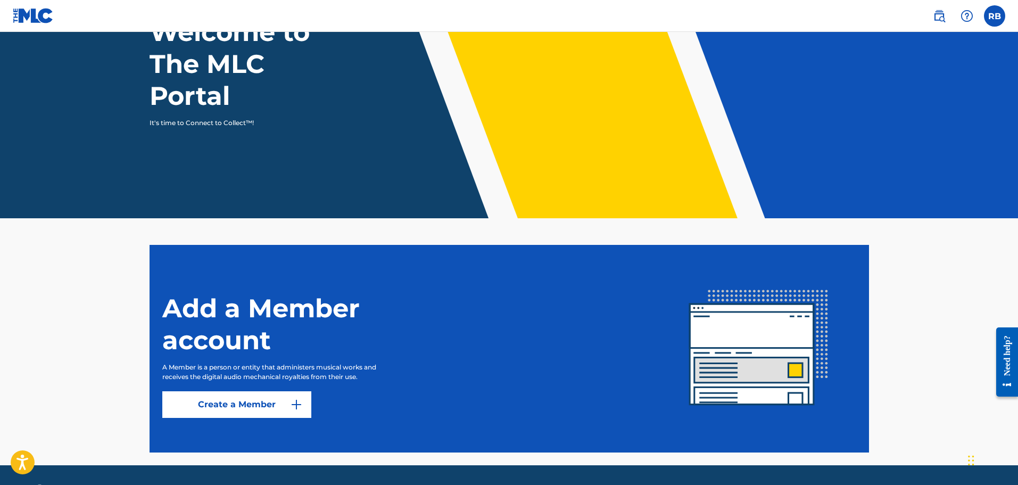
scroll to position [0, 0]
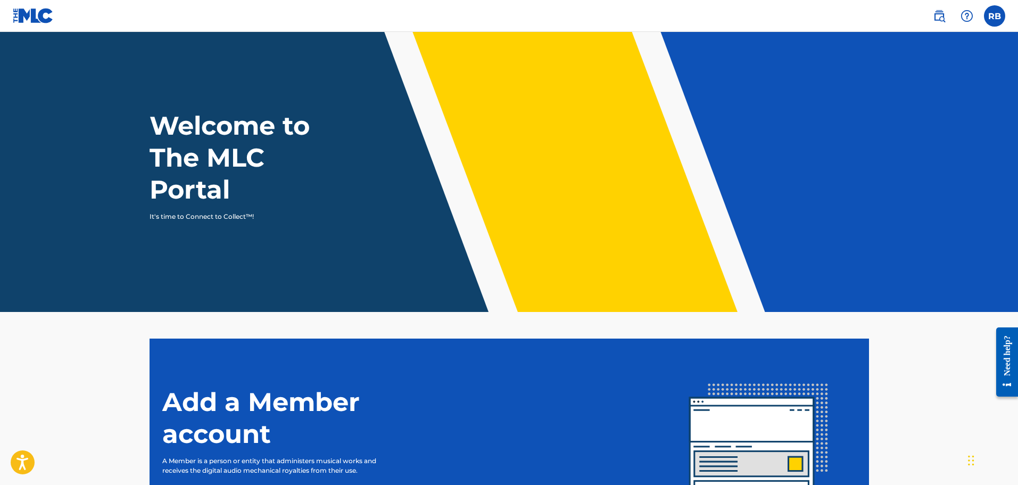
click at [1005, 13] on label at bounding box center [994, 15] width 21 height 21
click at [994, 16] on input "RB Ronnie Broussard madmoxy777@gmail.com Notification Preferences Profile Log o…" at bounding box center [994, 16] width 0 height 0
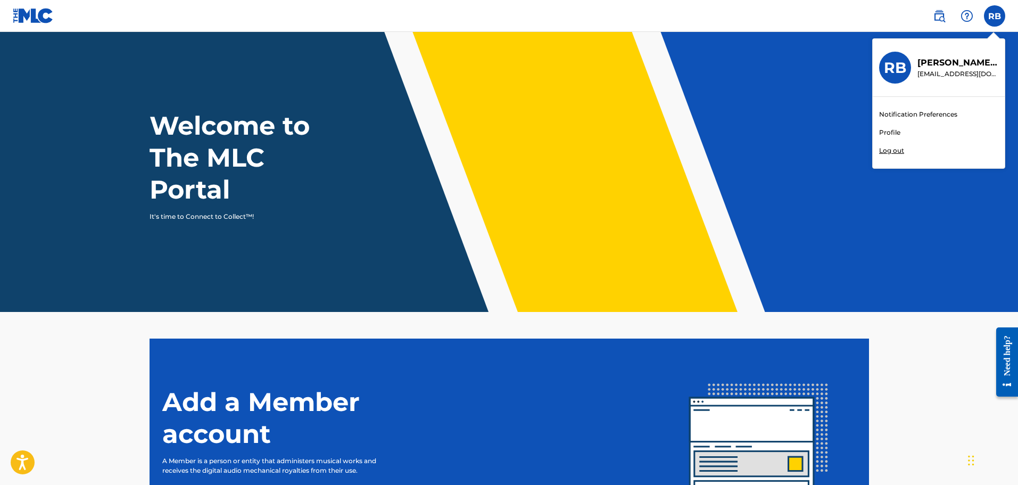
click at [844, 22] on nav "RB RB Ronnie Broussard madmoxy777@gmail.com Notification Preferences Profile Lo…" at bounding box center [509, 16] width 1018 height 32
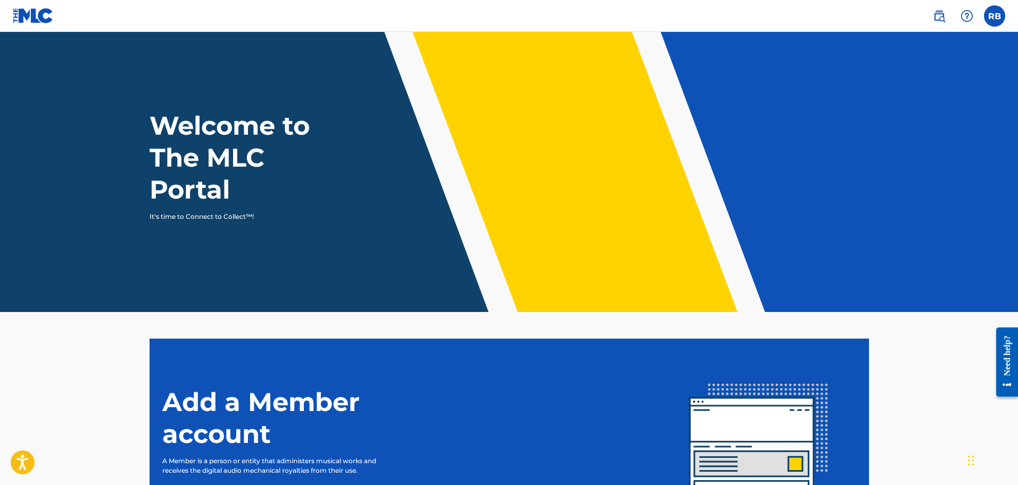
click at [992, 26] on label at bounding box center [994, 15] width 21 height 21
click at [994, 16] on input "RB Ronnie Broussard madmoxy777@gmail.com Notification Preferences Profile Log o…" at bounding box center [994, 16] width 0 height 0
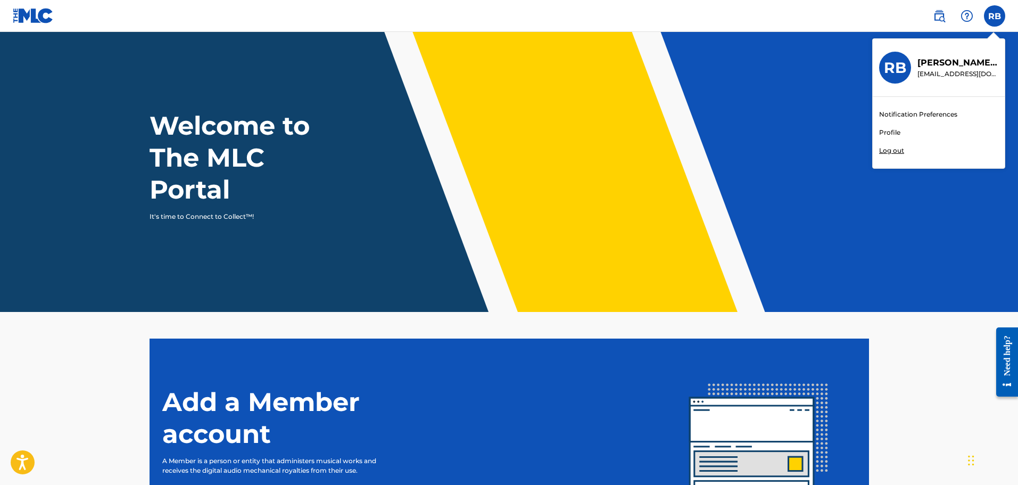
click at [892, 130] on link "Profile" at bounding box center [889, 133] width 21 height 10
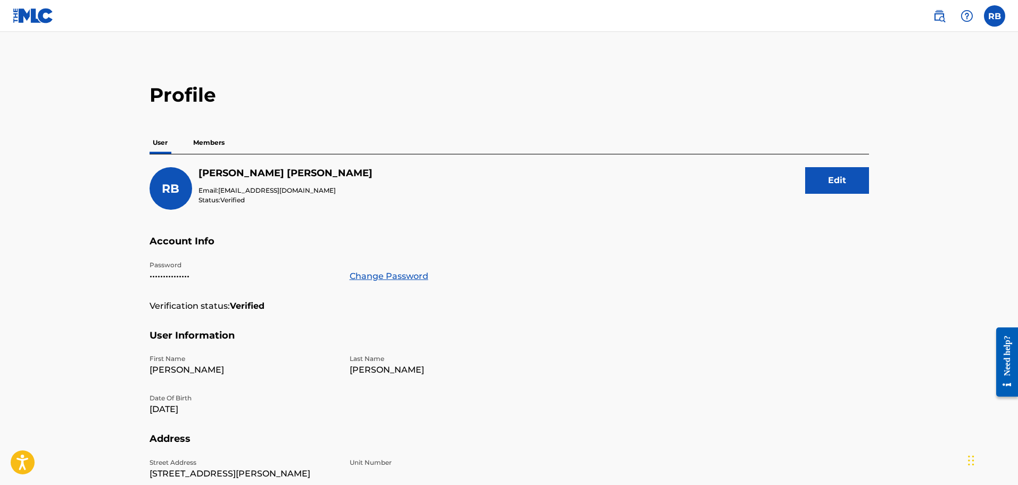
drag, startPoint x: 251, startPoint y: 132, endPoint x: 227, endPoint y: 128, distance: 24.8
click at [247, 131] on div "Profile User Members RB Ronnie Broussard Email: madmoxy777@gmail.com Status: Ve…" at bounding box center [509, 361] width 745 height 557
drag, startPoint x: 224, startPoint y: 130, endPoint x: 223, endPoint y: 139, distance: 9.1
click at [224, 130] on div "Profile User Members RB Ronnie Broussard Email: madmoxy777@gmail.com Status: Ve…" at bounding box center [509, 361] width 745 height 557
click at [223, 144] on p "Members" at bounding box center [209, 142] width 38 height 22
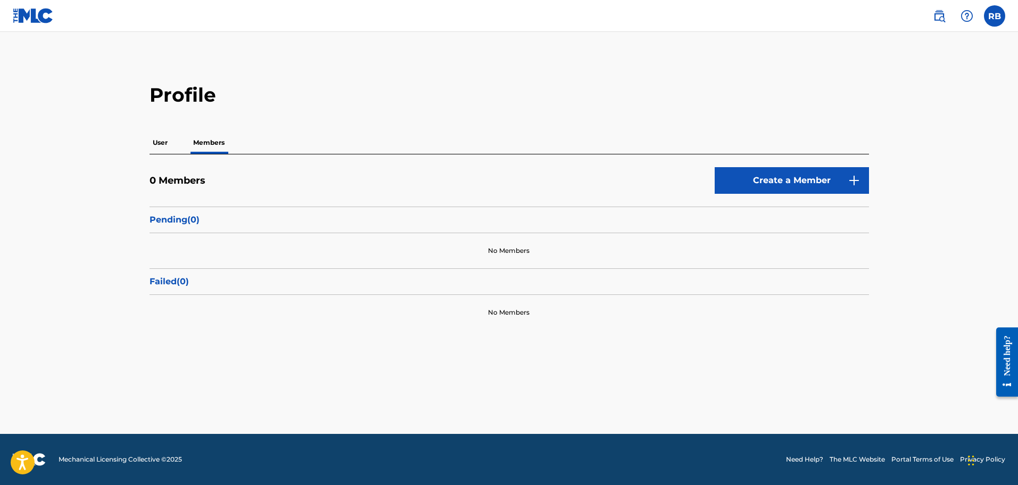
click at [33, 23] on img at bounding box center [33, 15] width 41 height 15
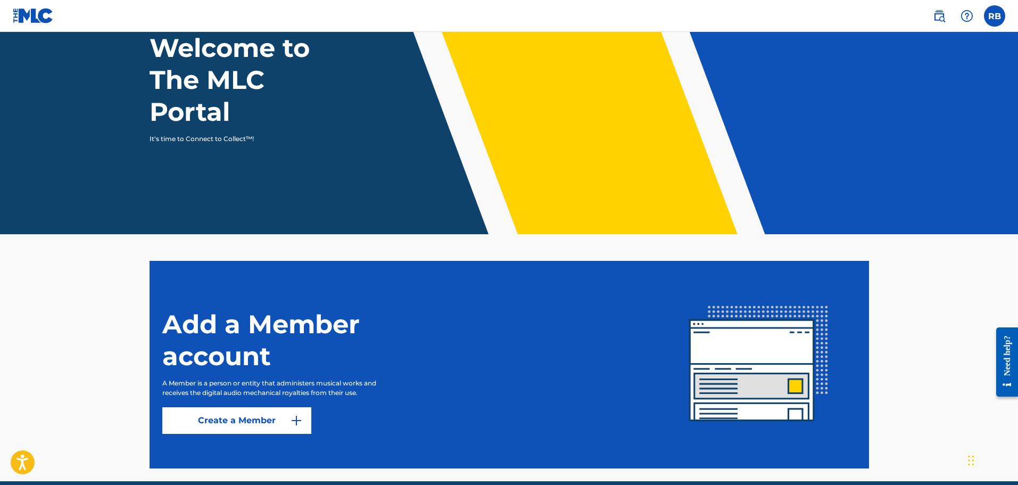
scroll to position [125, 0]
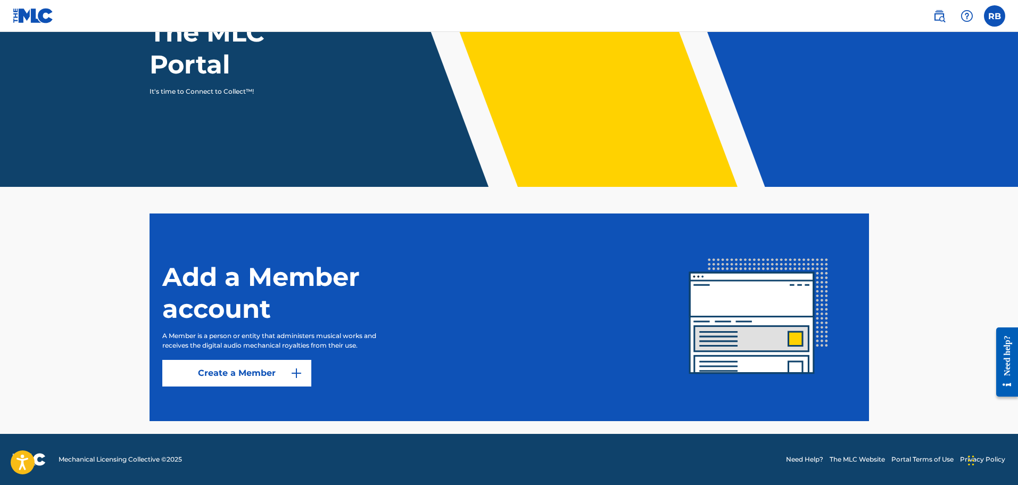
click at [991, 15] on label at bounding box center [994, 15] width 21 height 21
click at [994, 16] on input "RB Ronnie Broussard madmoxy777@gmail.com Notification Preferences Profile Log o…" at bounding box center [994, 16] width 0 height 0
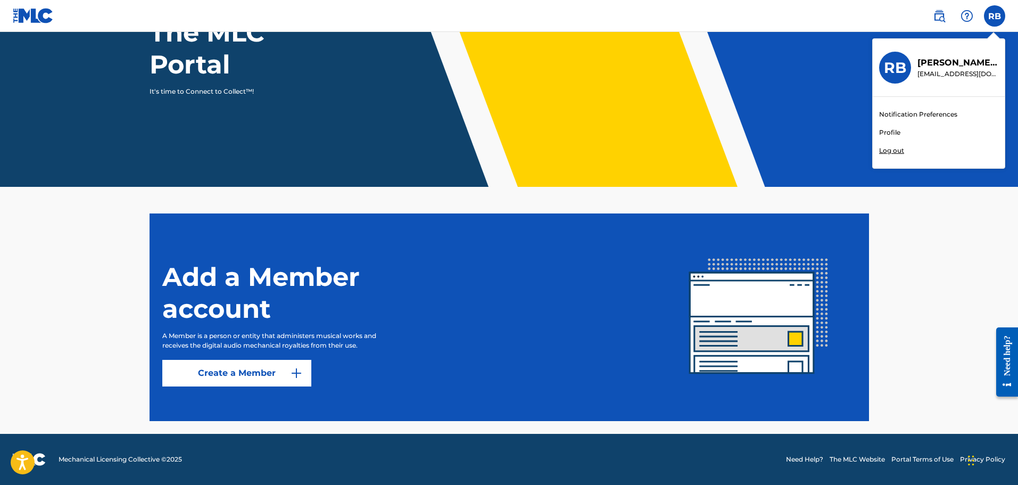
click at [882, 128] on link "Profile" at bounding box center [889, 133] width 21 height 10
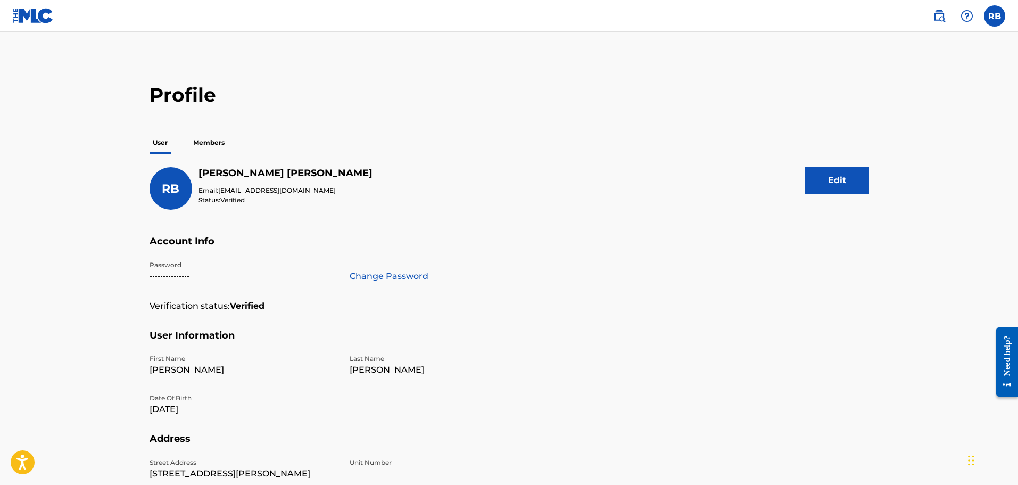
drag, startPoint x: 197, startPoint y: 142, endPoint x: 208, endPoint y: 143, distance: 10.8
click at [197, 140] on p "Members" at bounding box center [209, 142] width 38 height 22
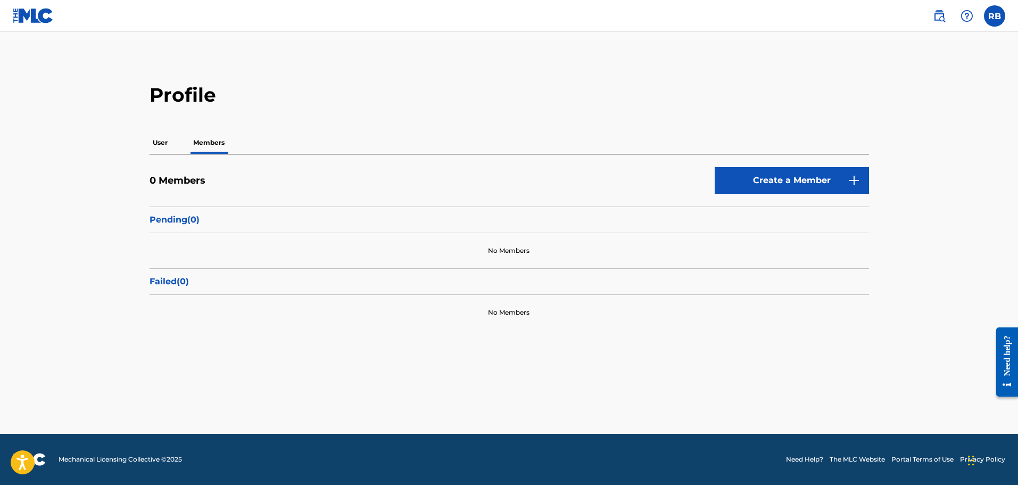
click at [995, 19] on label at bounding box center [994, 15] width 21 height 21
click at [994, 16] on input "RB Ronnie Broussard madmoxy777@gmail.com Notification Preferences Profile Log o…" at bounding box center [994, 16] width 0 height 0
click at [67, 19] on nav "RB RB Ronnie Broussard madmoxy777@gmail.com Notification Preferences Profile Lo…" at bounding box center [509, 16] width 1018 height 32
click at [32, 17] on img at bounding box center [33, 15] width 41 height 15
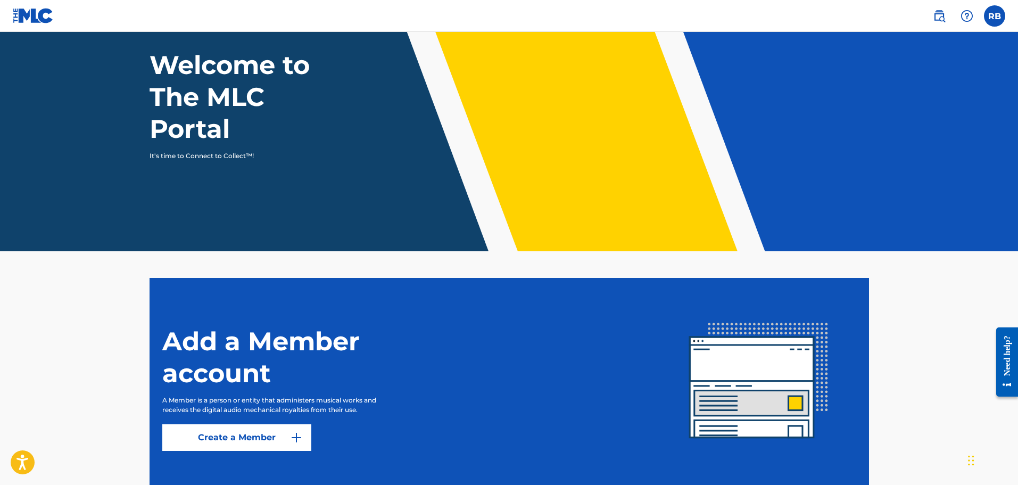
scroll to position [125, 0]
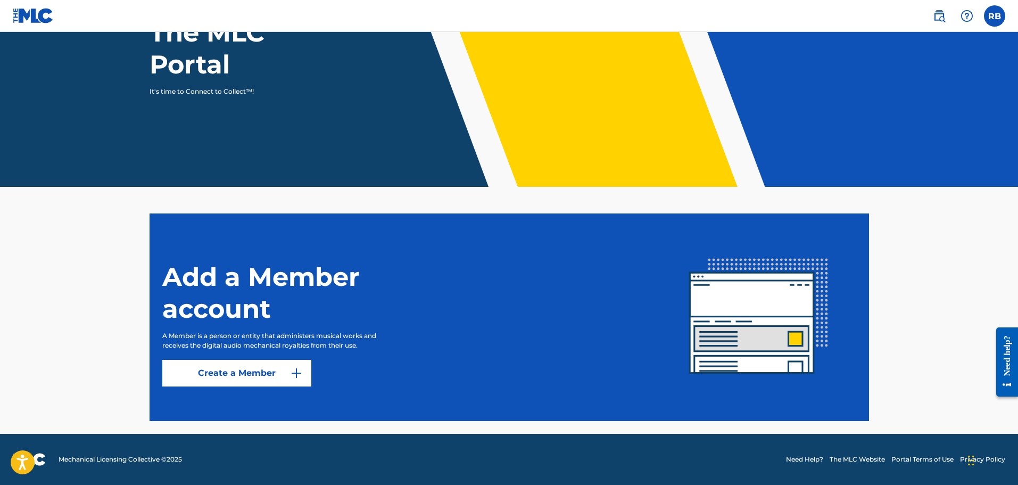
click at [997, 14] on label at bounding box center [994, 15] width 21 height 21
click at [994, 16] on input "RB Ronnie Broussard madmoxy777@gmail.com Notification Preferences Profile Log o…" at bounding box center [994, 16] width 0 height 0
click at [261, 397] on section "Add a Member account A Member is a person or entity that administers musical wo…" at bounding box center [509, 317] width 719 height 208
click at [243, 370] on link "Create a Member" at bounding box center [236, 373] width 149 height 27
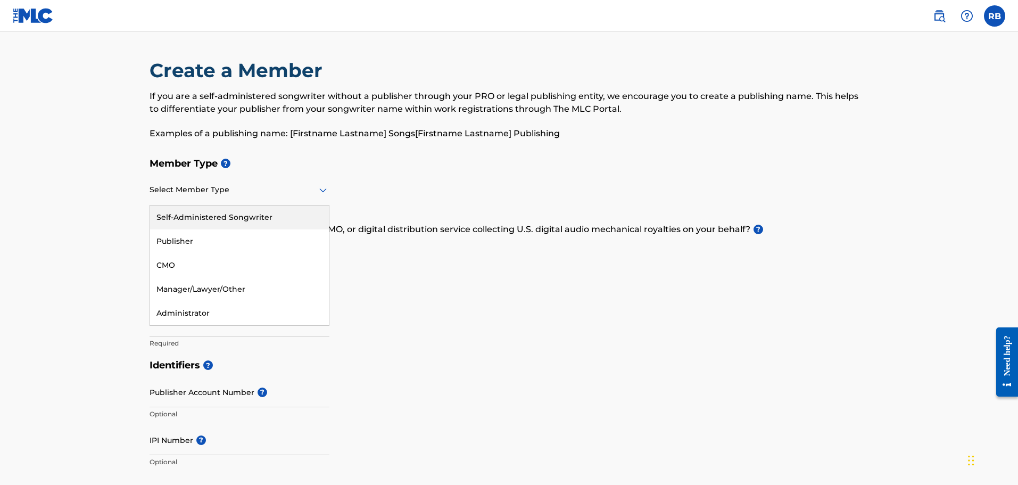
click at [192, 189] on div at bounding box center [240, 189] width 180 height 13
click at [230, 216] on div "Self-Administered Songwriter" at bounding box center [239, 217] width 179 height 24
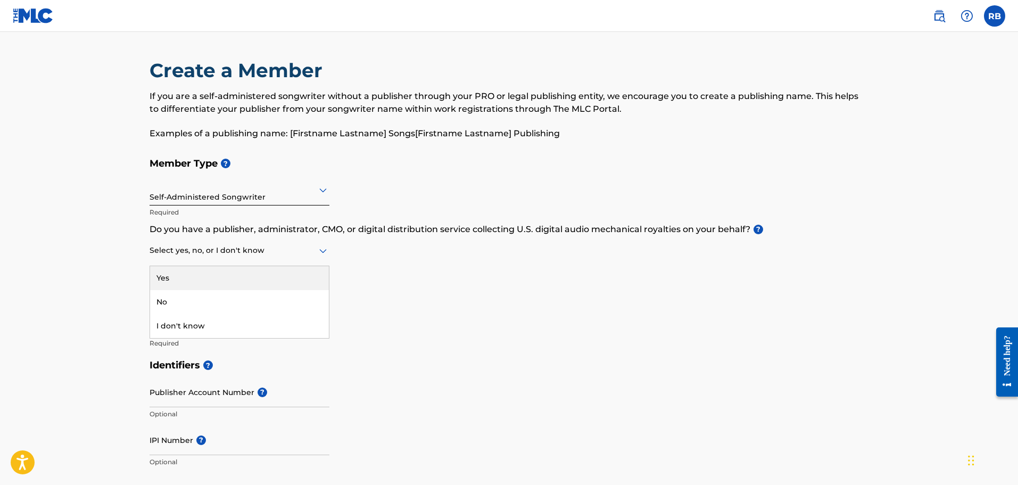
click at [201, 253] on div at bounding box center [240, 250] width 180 height 13
click at [174, 284] on div "Yes" at bounding box center [239, 278] width 179 height 24
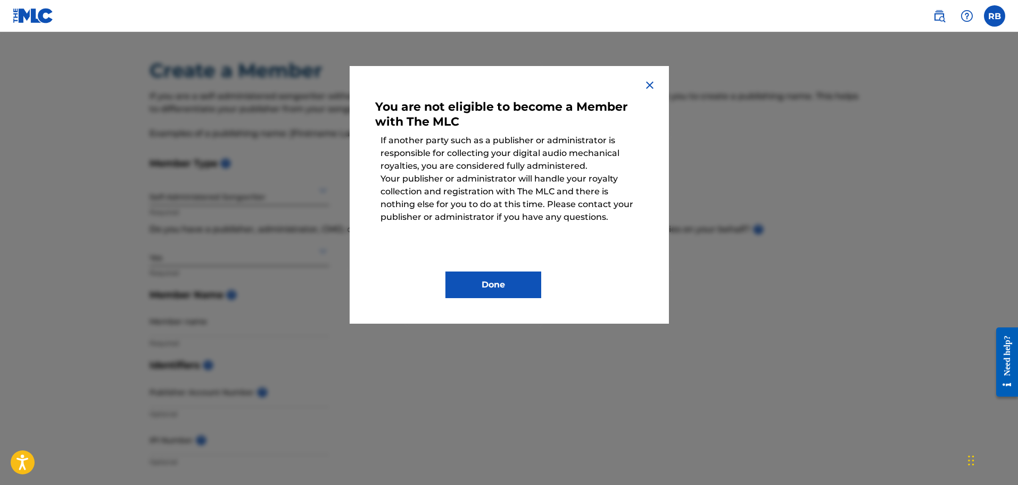
drag, startPoint x: 496, startPoint y: 312, endPoint x: 495, endPoint y: 301, distance: 11.2
click at [497, 311] on div "You are not eligible to become a Member with The MLC If another party such as a…" at bounding box center [509, 195] width 319 height 258
click at [493, 287] on button "Done" at bounding box center [493, 284] width 96 height 27
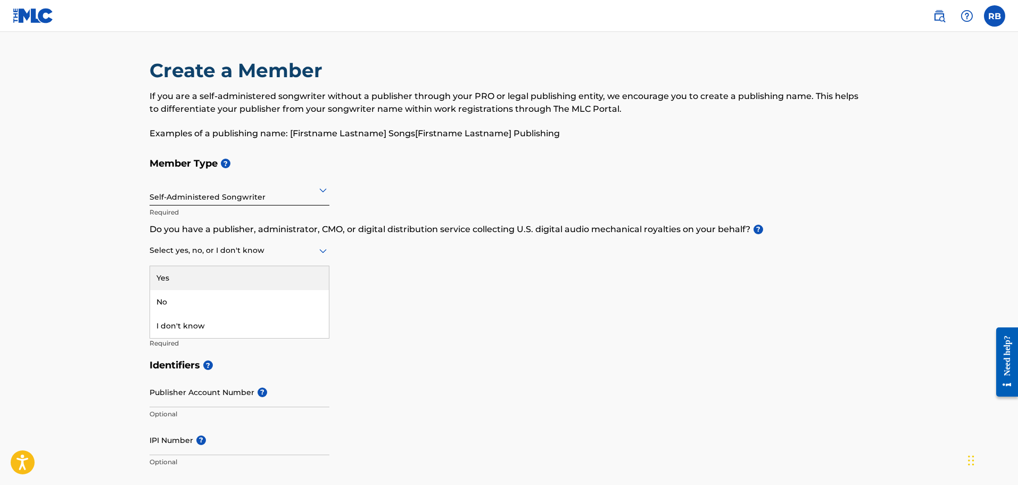
click at [213, 244] on div at bounding box center [240, 250] width 180 height 13
click at [195, 322] on div "I don't know" at bounding box center [239, 326] width 179 height 24
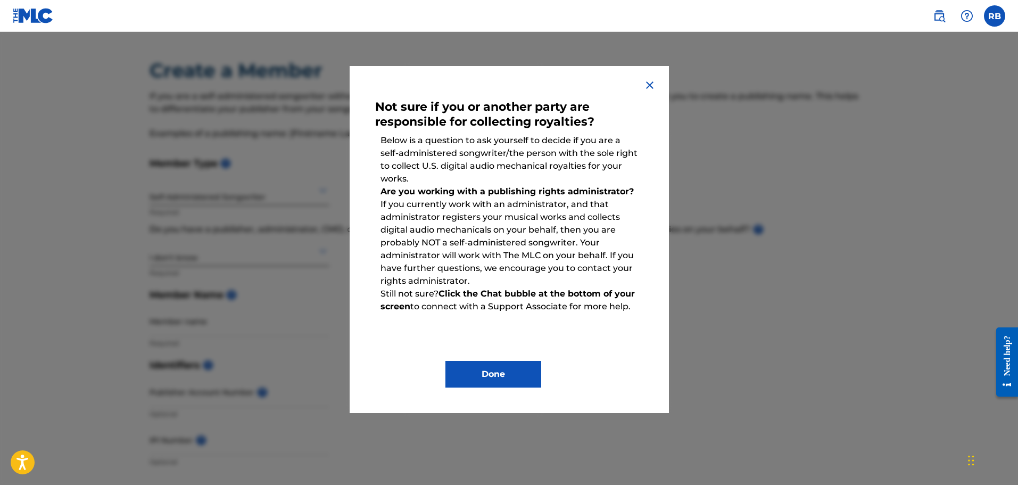
click at [509, 369] on button "Done" at bounding box center [493, 374] width 96 height 27
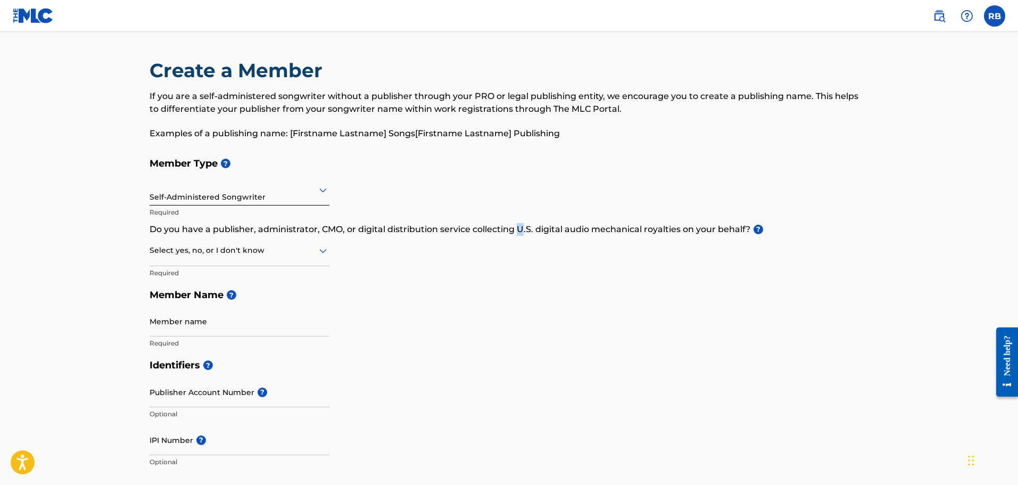
click at [520, 234] on p "Do you have a publisher, administrator, CMO, or digital distribution service co…" at bounding box center [509, 229] width 719 height 13
click at [577, 246] on div "Member Type ? Self-Administered Songwriter Required Do you have a publisher, ad…" at bounding box center [509, 253] width 719 height 202
click at [449, 259] on div "Member Type ? Self-Administered Songwriter Required Do you have a publisher, ad…" at bounding box center [509, 253] width 719 height 202
click at [260, 258] on div "Select yes, no, or I don't know" at bounding box center [240, 251] width 180 height 30
click at [239, 303] on div "No" at bounding box center [239, 302] width 179 height 24
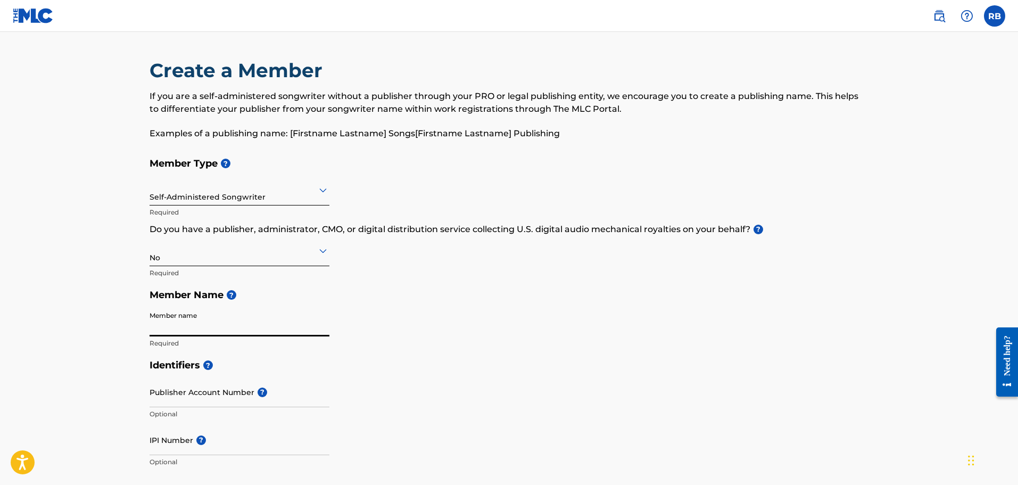
click at [174, 327] on input "Member name" at bounding box center [240, 321] width 180 height 30
type input "[PERSON_NAME]"
type input "[STREET_ADDRESS][PERSON_NAME]"
click at [200, 392] on input "Publisher Account Number ?" at bounding box center [240, 392] width 180 height 30
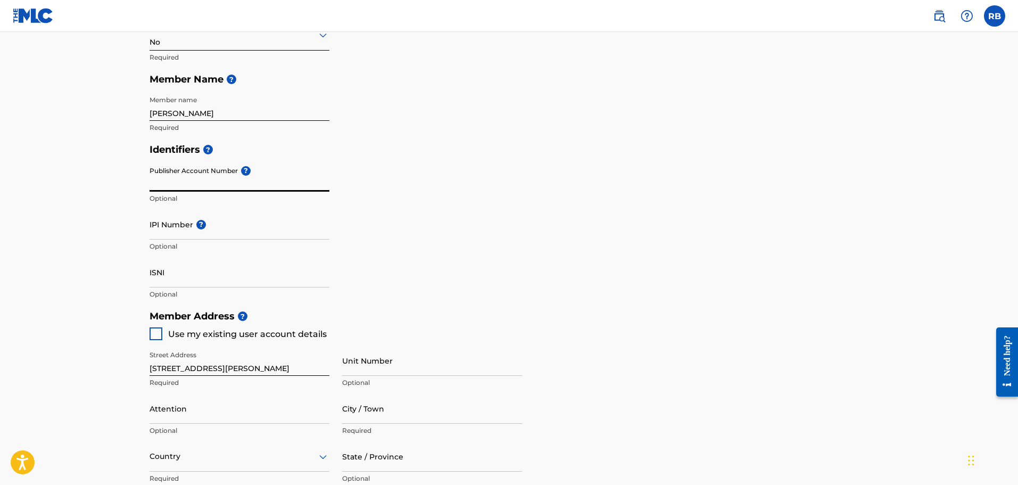
scroll to position [266, 0]
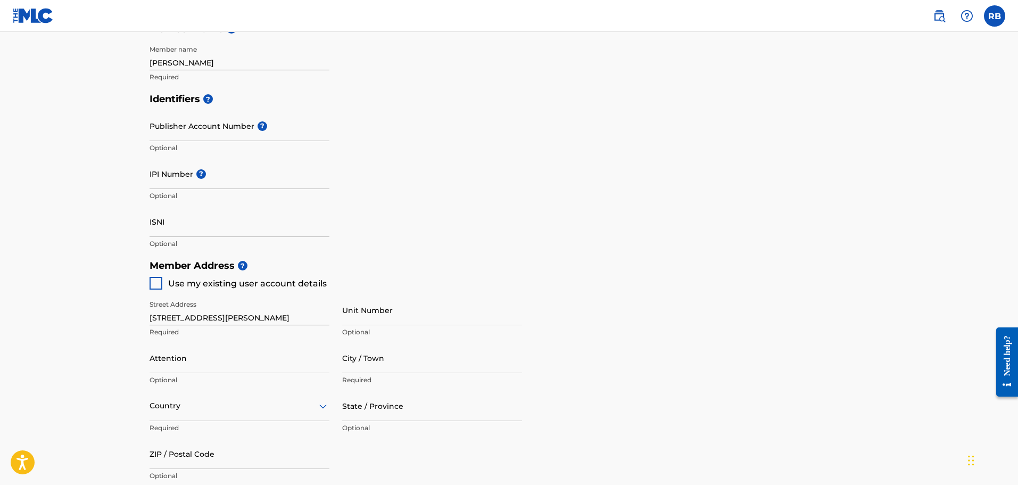
drag, startPoint x: 155, startPoint y: 284, endPoint x: 136, endPoint y: 345, distance: 64.5
click at [155, 284] on div at bounding box center [156, 283] width 13 height 13
type input "[GEOGRAPHIC_DATA]"
type input "70506"
type input "337"
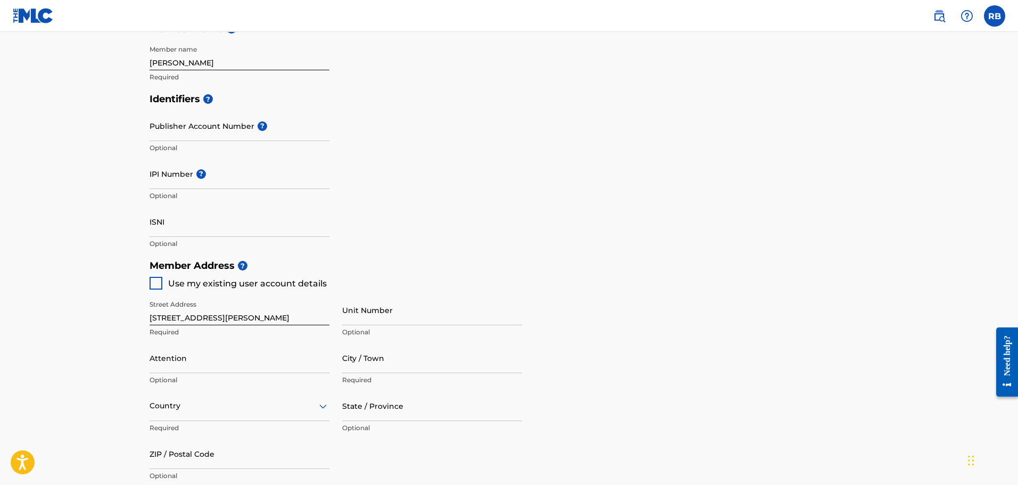
type input "2558878"
type input "[EMAIL_ADDRESS][DOMAIN_NAME]"
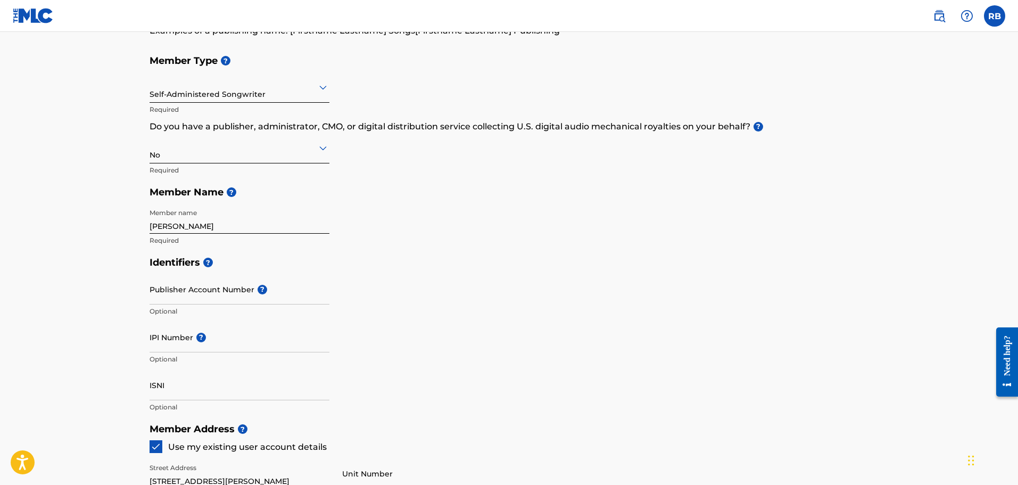
scroll to position [0, 0]
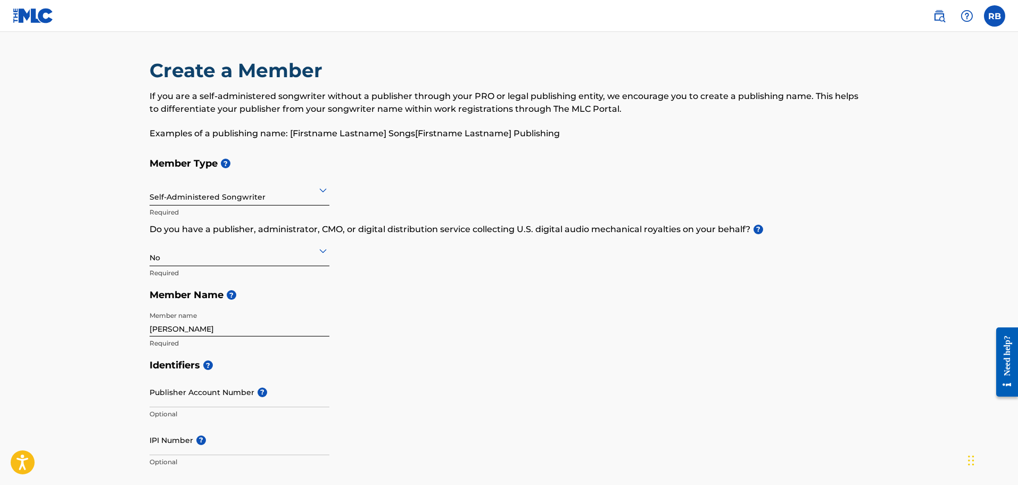
click at [460, 154] on h5 "Member Type ?" at bounding box center [509, 163] width 719 height 23
click at [585, 259] on div "Member Type ? Self-Administered Songwriter Required Do you have a publisher, ad…" at bounding box center [509, 253] width 719 height 202
click at [293, 250] on div at bounding box center [240, 250] width 180 height 13
click at [267, 285] on div "Yes" at bounding box center [239, 278] width 179 height 24
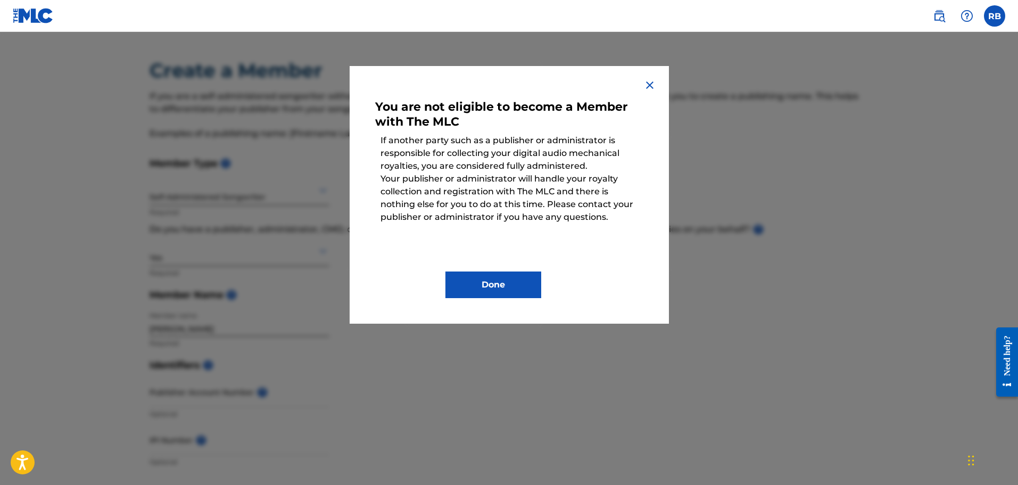
click at [476, 287] on button "Done" at bounding box center [493, 284] width 96 height 27
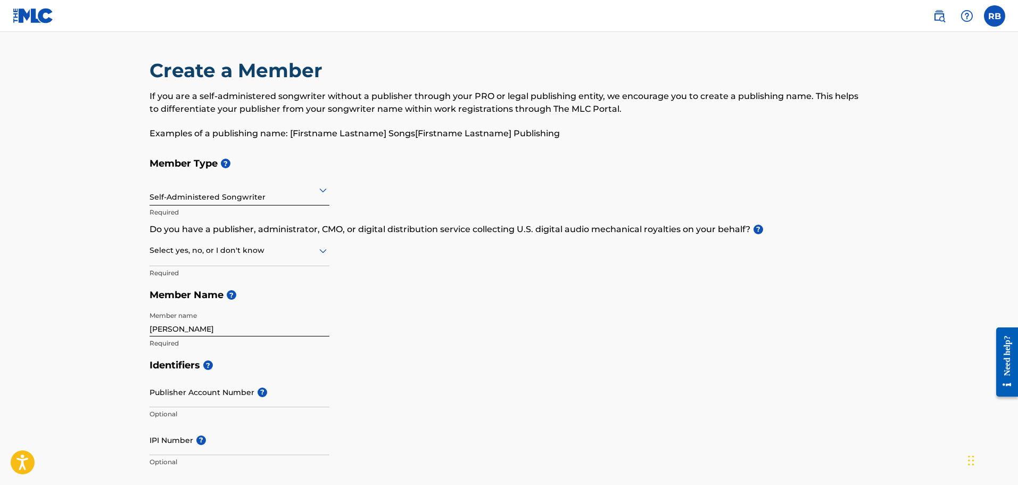
click at [476, 287] on h5 "Member Name ?" at bounding box center [509, 295] width 719 height 23
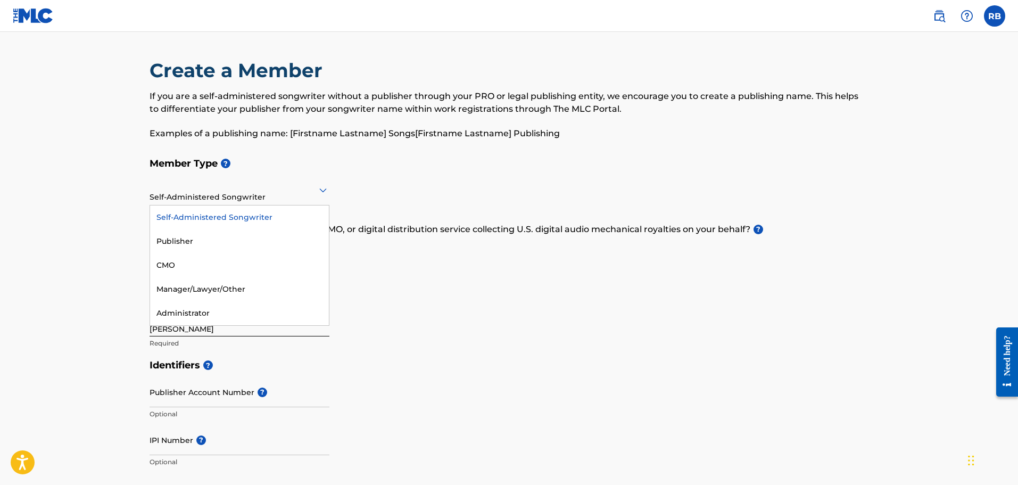
click at [151, 200] on div "Self-Administered Songwriter" at bounding box center [240, 190] width 180 height 26
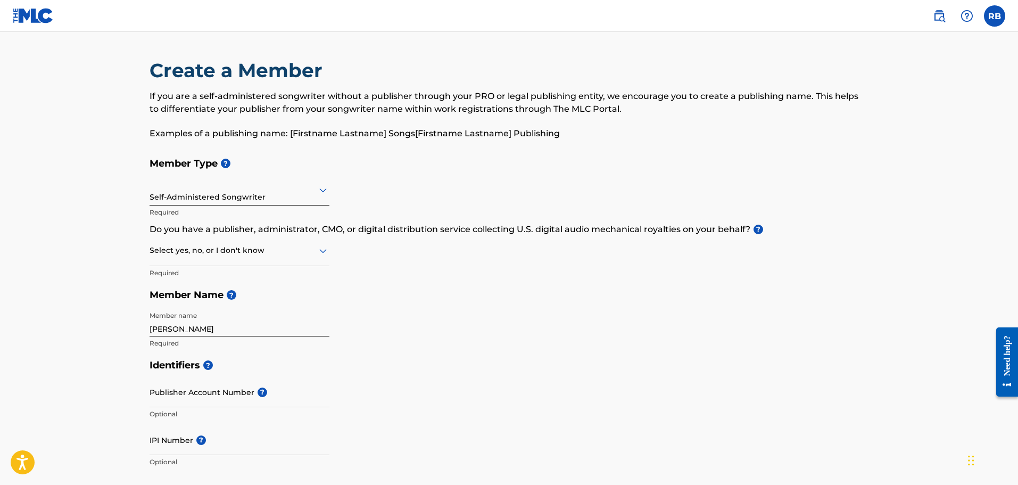
click at [461, 245] on div "Member Type ? Self-Administered Songwriter Required Do you have a publisher, ad…" at bounding box center [509, 253] width 719 height 202
click at [587, 309] on div "Member Type ? Self-Administered Songwriter Required Do you have a publisher, ad…" at bounding box center [509, 253] width 719 height 202
